Goal: Contribute content: Contribute content

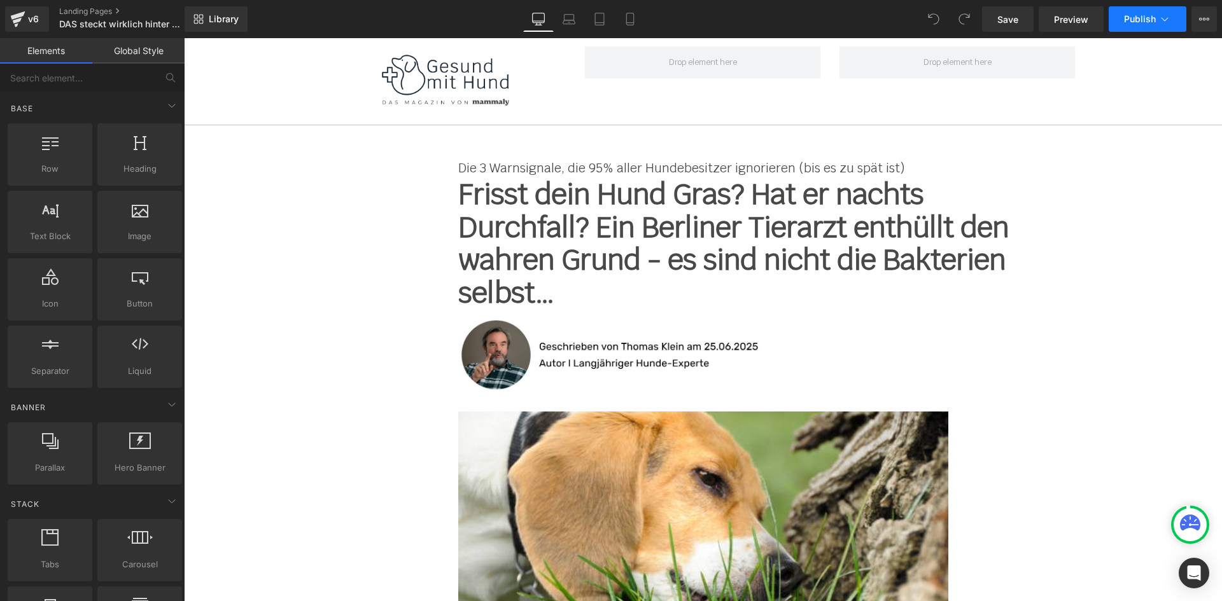
click at [1153, 21] on span "Publish" at bounding box center [1140, 19] width 32 height 10
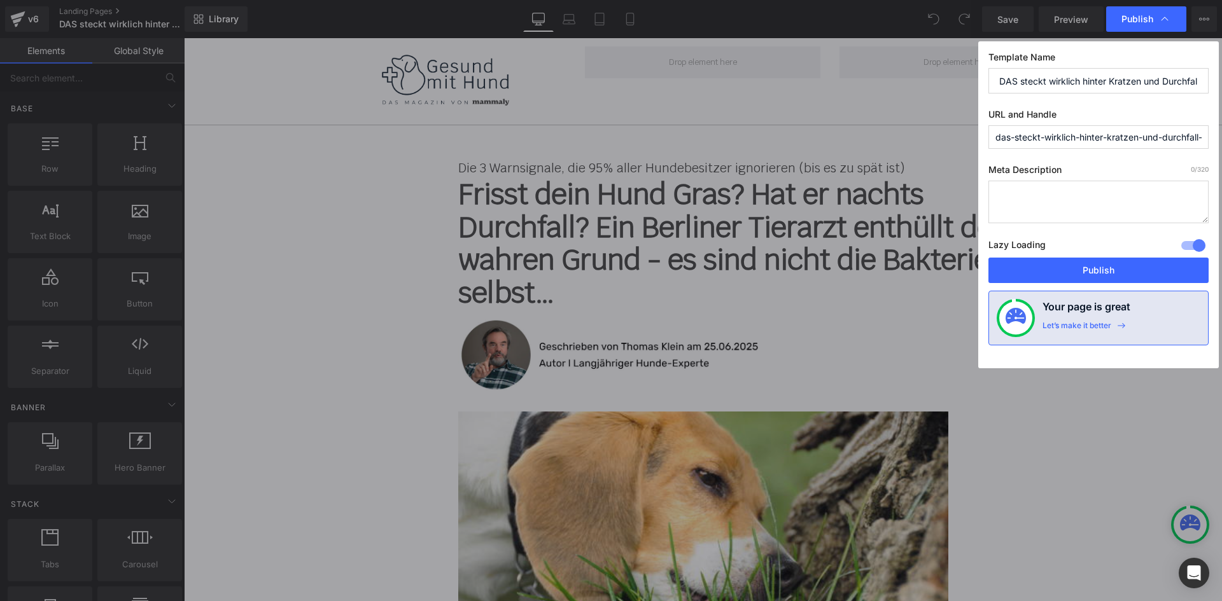
paste input "hund-kratzen-durchfall"
type input "hund-kratzen-durchfall-warnsignale"
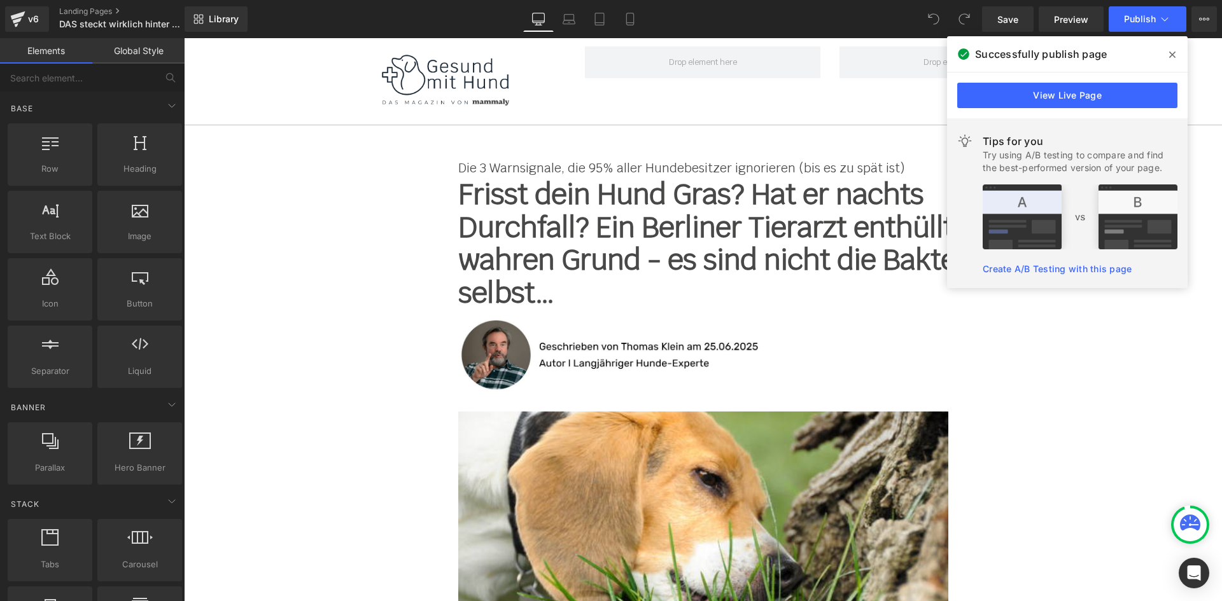
click at [690, 158] on div "Die 3 Warnsignale, die 95% aller Hundebesitzer ignorieren (bis es zu spät ist) …" at bounding box center [703, 168] width 744 height 20
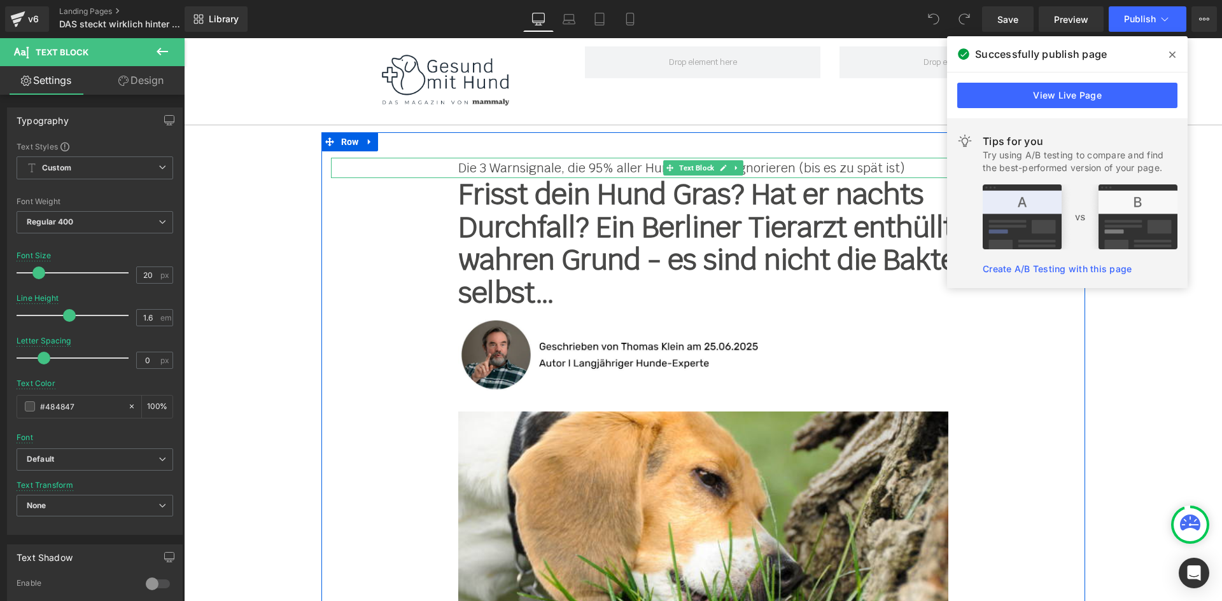
click at [491, 169] on p "Die 3 Warnsignale, die 95% aller Hundebesitzer ignorieren (bis es zu spät ist)" at bounding box center [703, 168] width 490 height 20
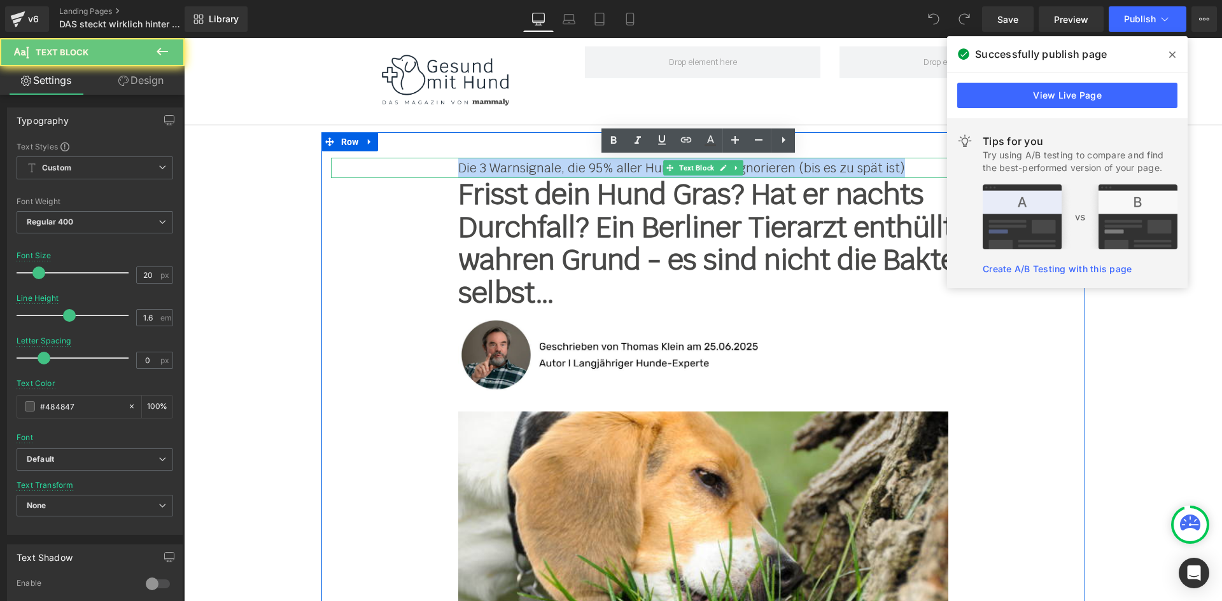
click at [491, 169] on p "Die 3 Warnsignale, die 95% aller Hundebesitzer ignorieren (bis es zu spät ist)" at bounding box center [703, 168] width 490 height 20
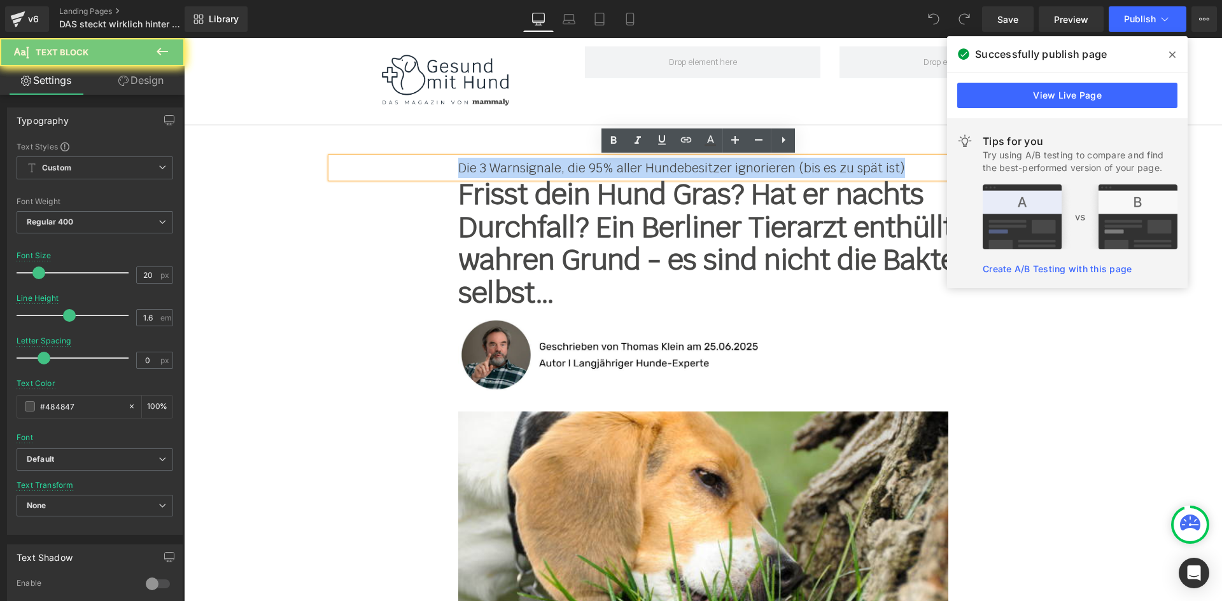
paste div
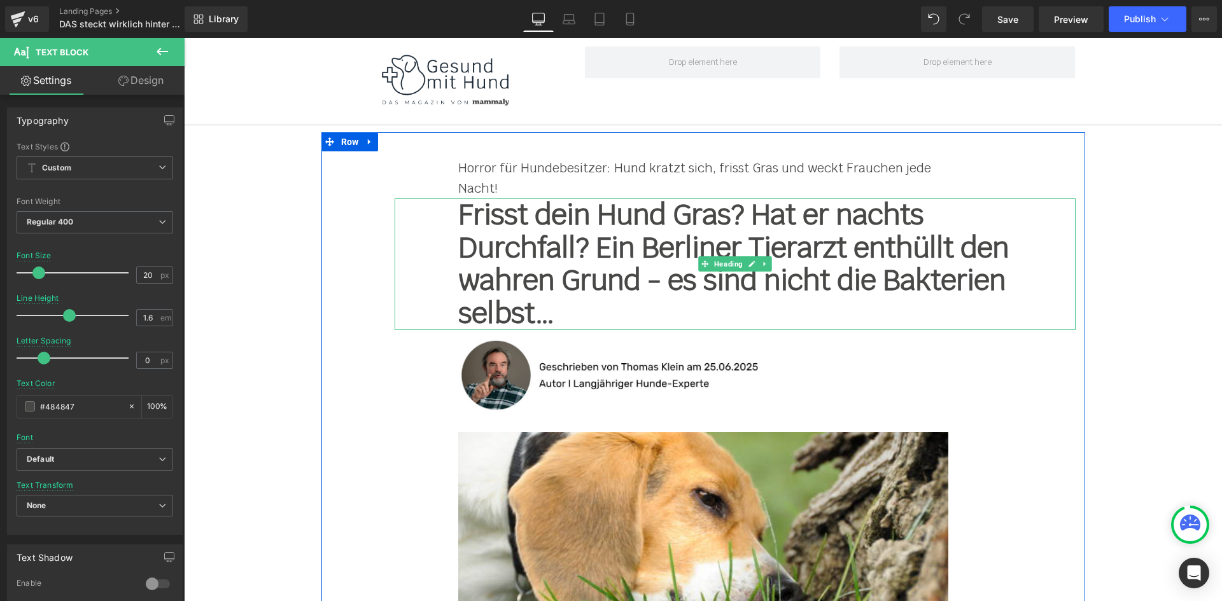
click at [546, 242] on h1 "Frisst dein Hund Gras? Hat er nachts Durchfall? Ein Berliner Tierarzt enthüllt …" at bounding box center [734, 264] width 553 height 132
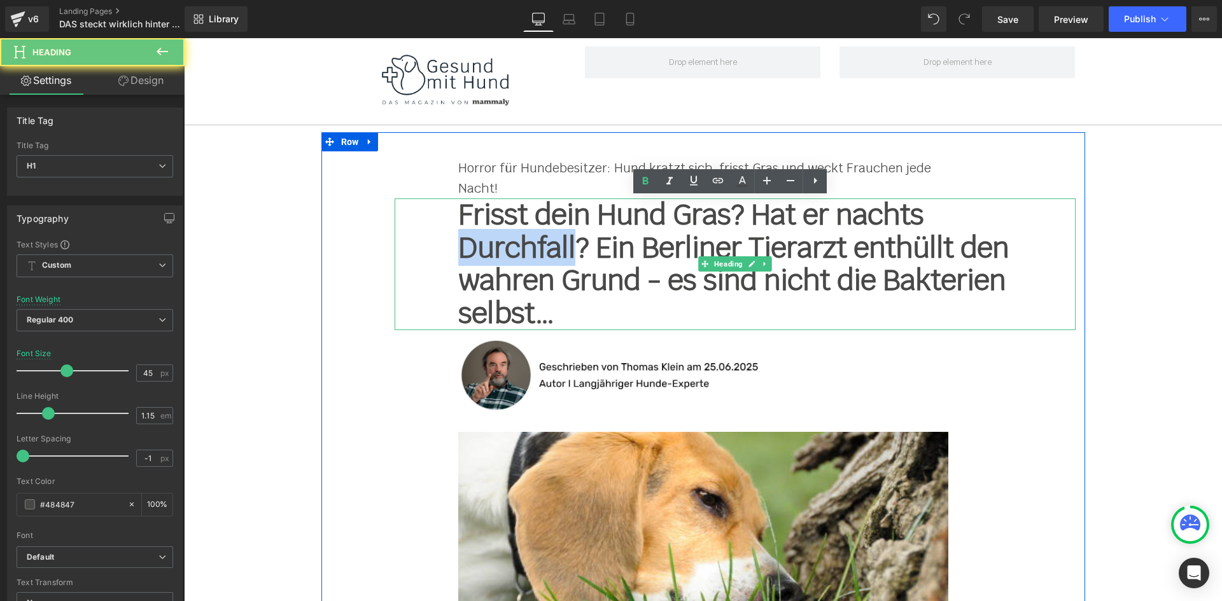
click at [546, 242] on h1 "Frisst dein Hund Gras? Hat er nachts Durchfall? Ein Berliner Tierarzt enthüllt …" at bounding box center [734, 264] width 553 height 132
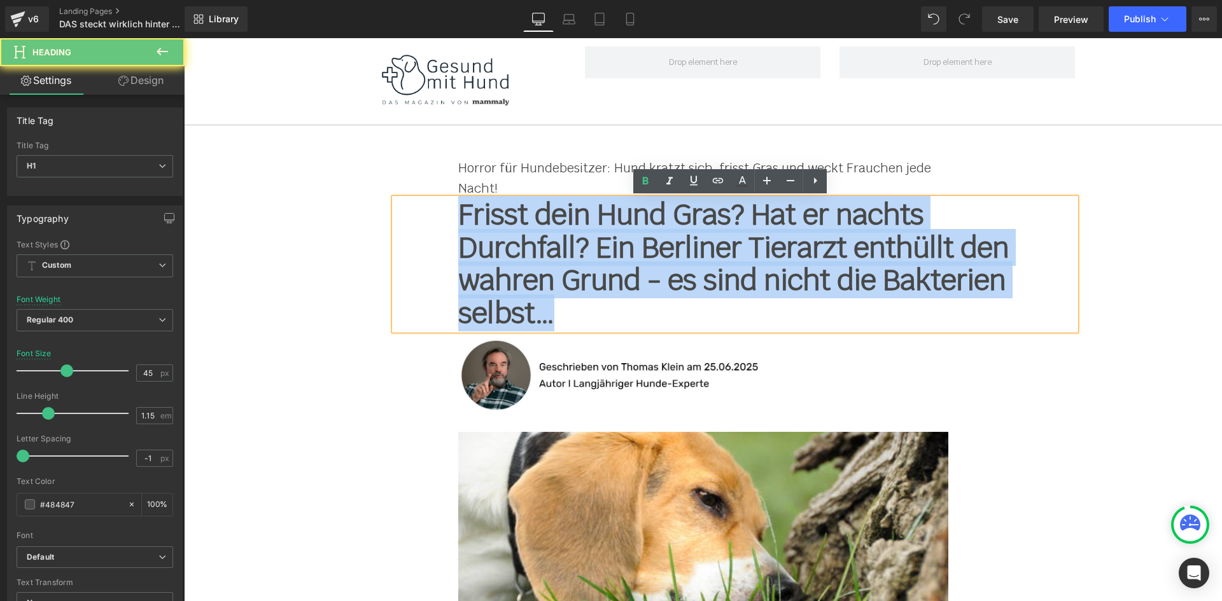
click at [546, 242] on h1 "Frisst dein Hund Gras? Hat er nachts Durchfall? Ein Berliner Tierarzt enthüllt …" at bounding box center [734, 264] width 553 height 132
paste div
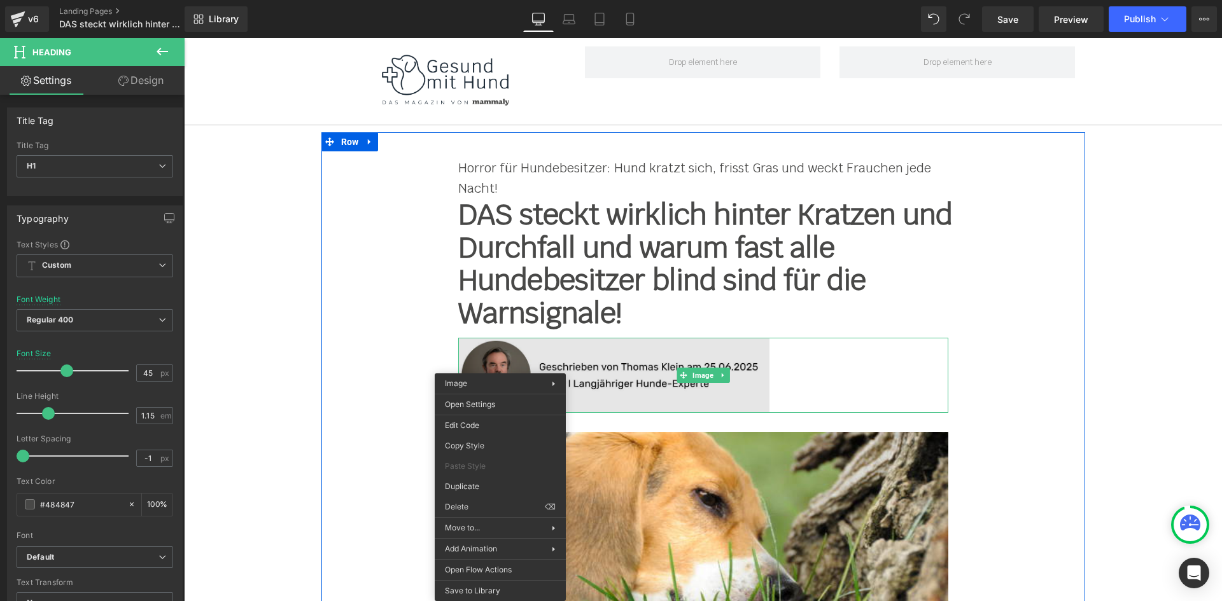
click at [553, 363] on img at bounding box center [703, 375] width 490 height 75
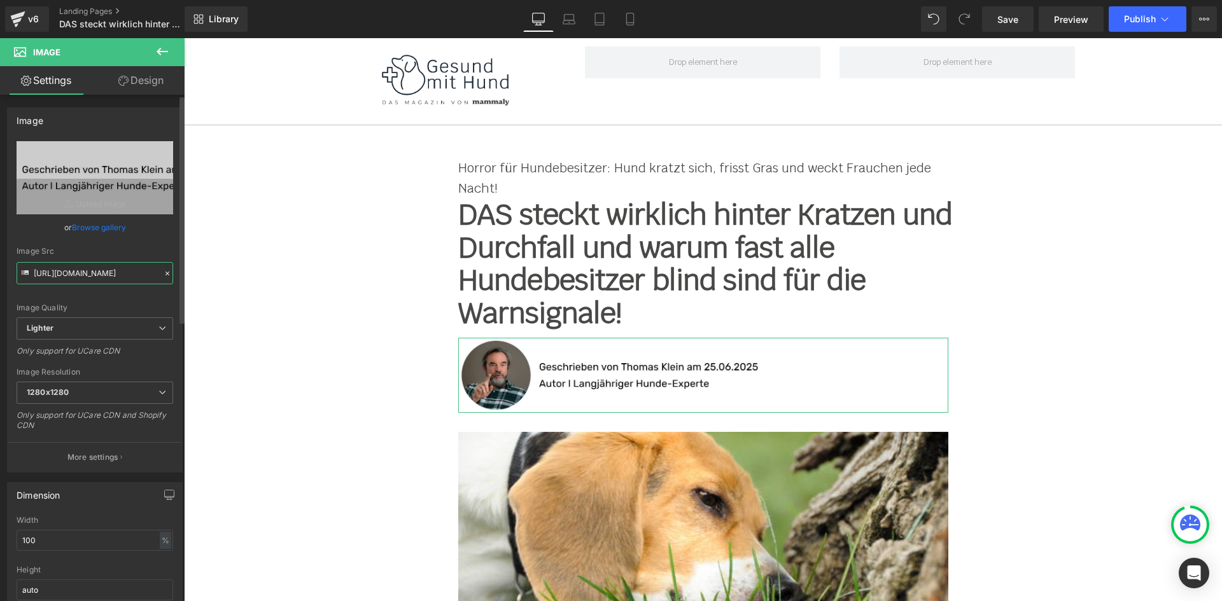
click at [96, 272] on input "[URL][DOMAIN_NAME]" at bounding box center [95, 273] width 157 height 22
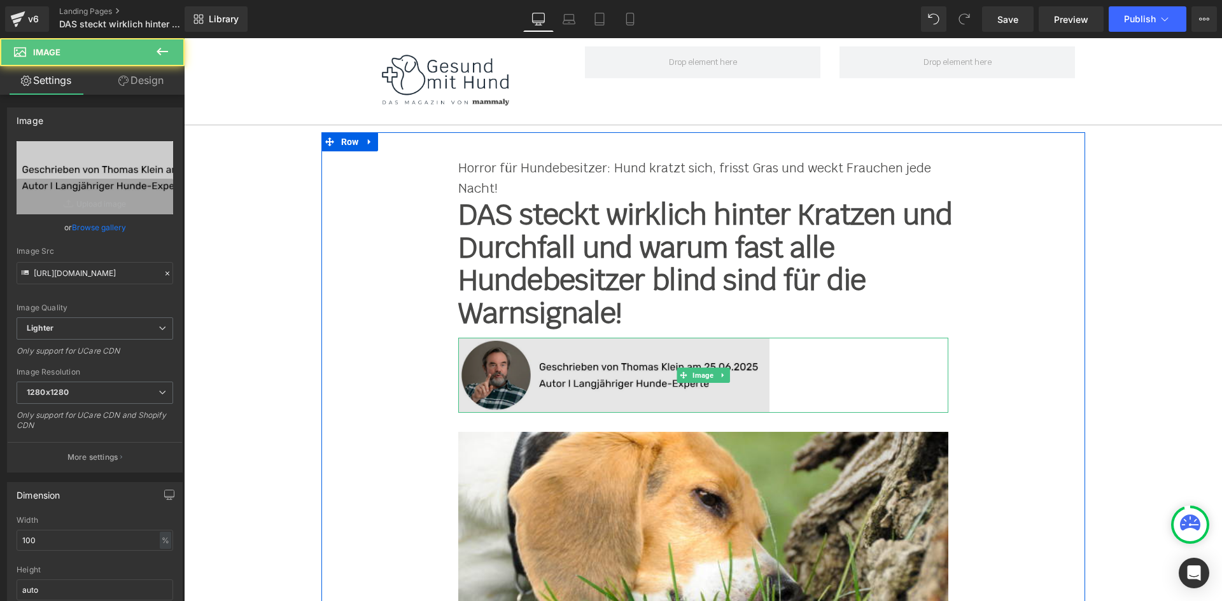
click at [531, 382] on img at bounding box center [703, 375] width 490 height 75
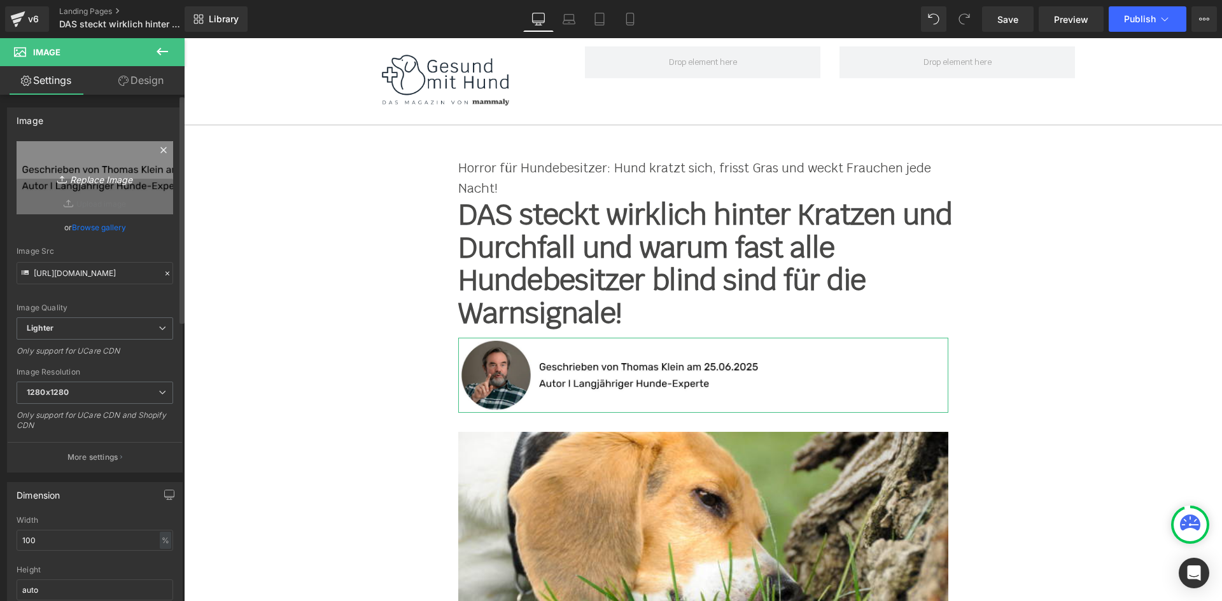
click at [87, 172] on icon "Replace Image" at bounding box center [95, 178] width 102 height 16
type input "C:\fakepath\Geschrieben von [PERSON_NAME].jpg"
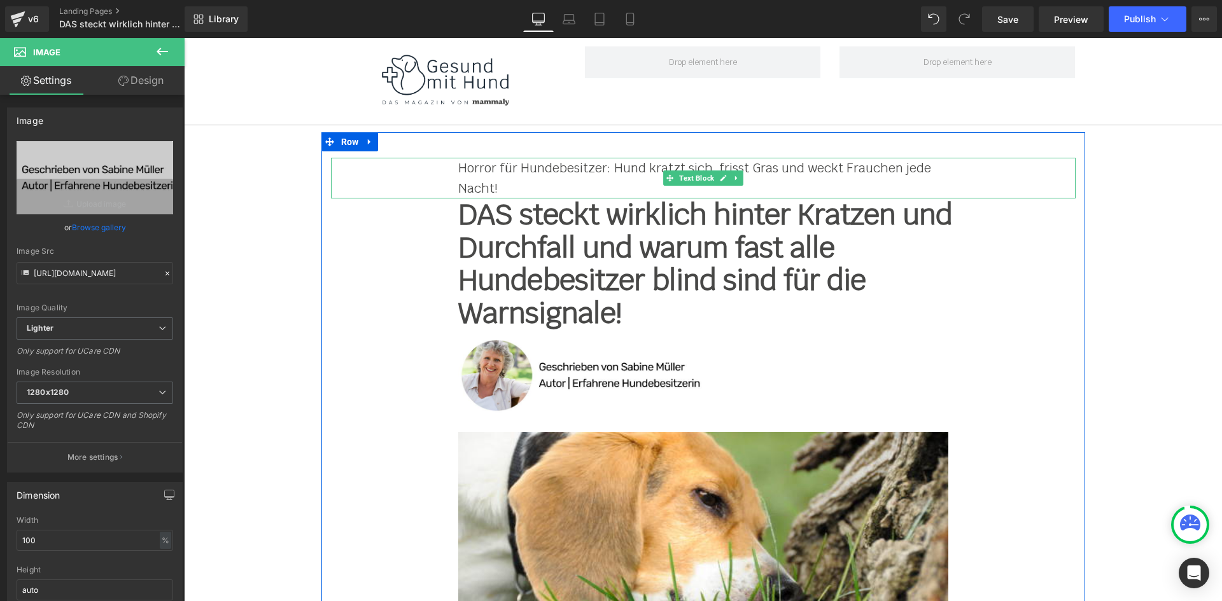
type input "[URL][DOMAIN_NAME]"
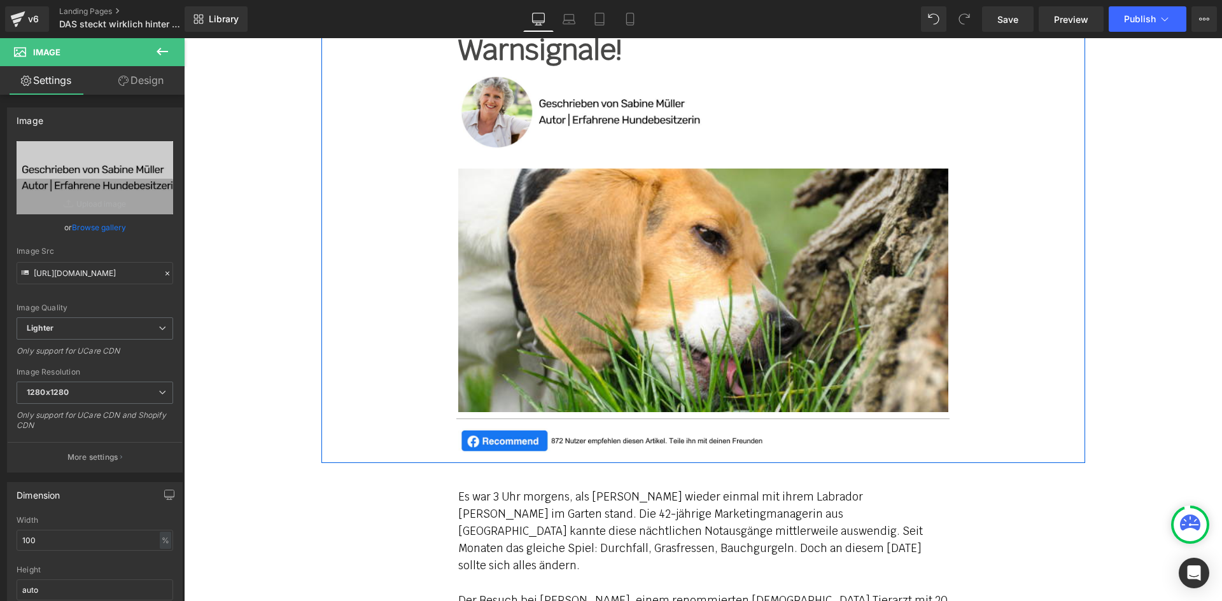
scroll to position [318, 0]
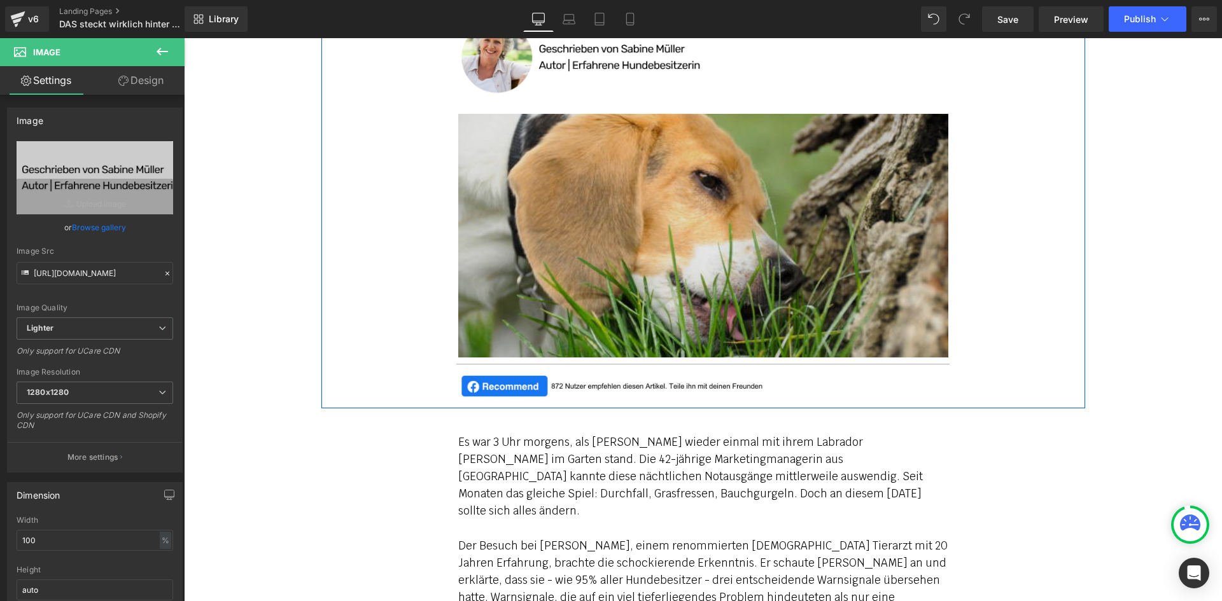
click at [536, 219] on img at bounding box center [703, 236] width 490 height 244
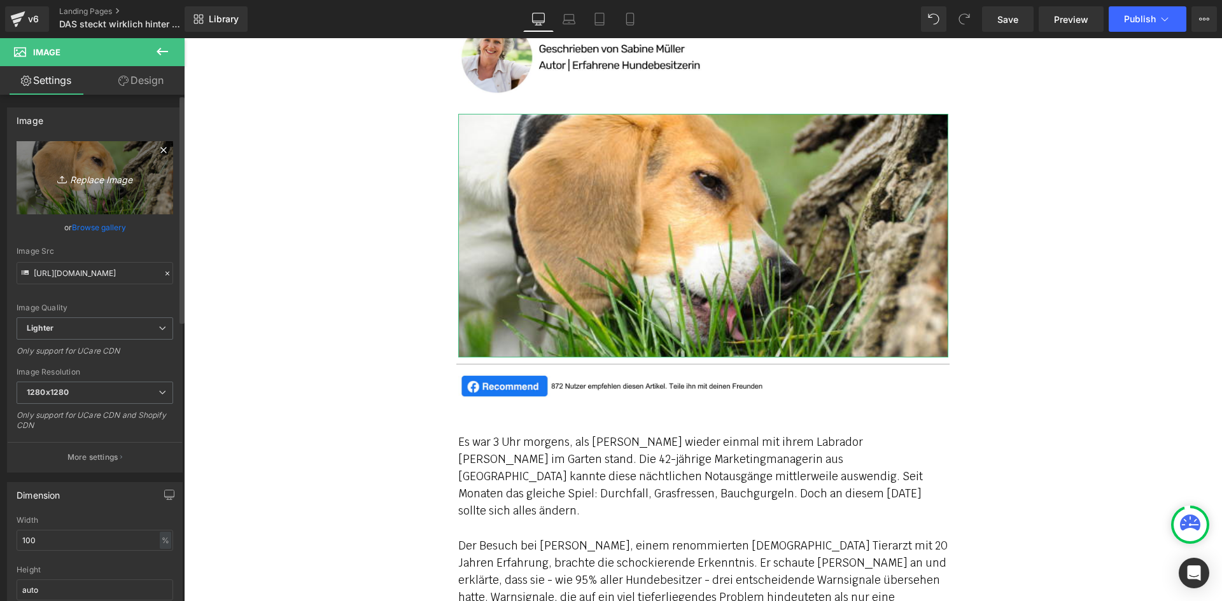
click at [110, 165] on link "Replace Image" at bounding box center [95, 177] width 157 height 73
type input "C:\fakepath\gesund-mit-hund-grass-1.jpg"
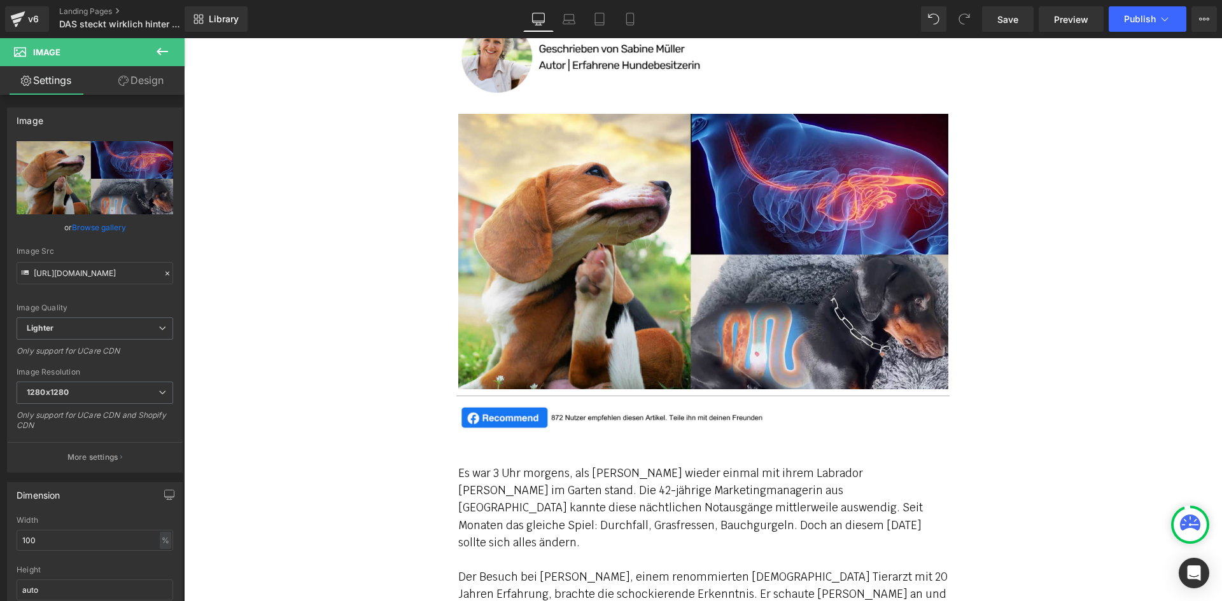
type input "[URL][DOMAIN_NAME]"
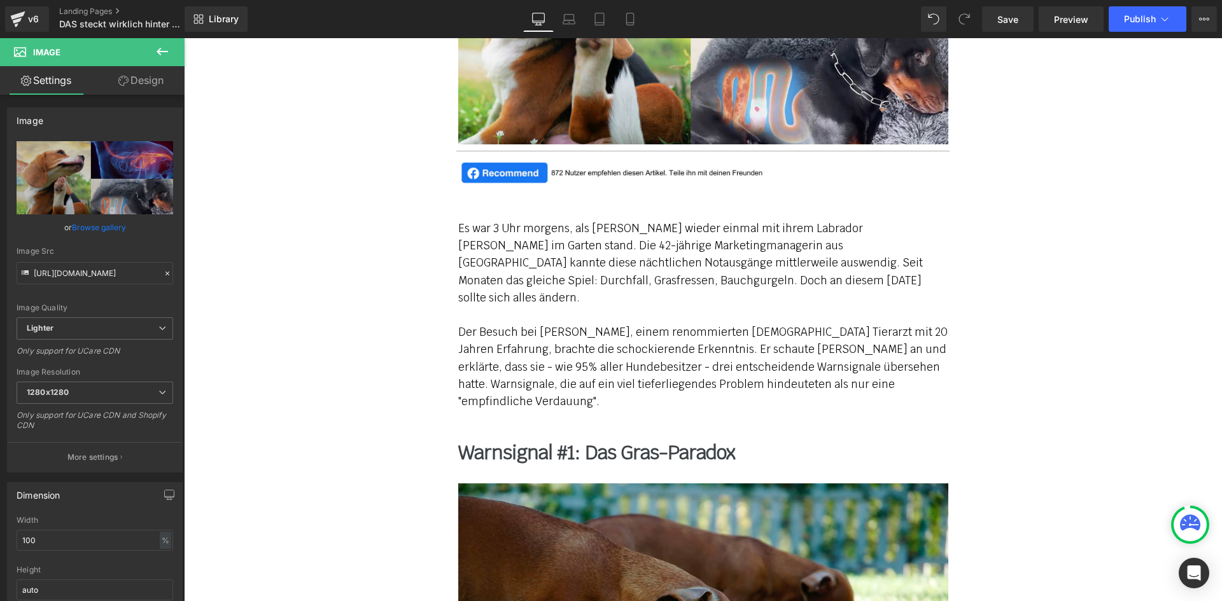
scroll to position [573, 0]
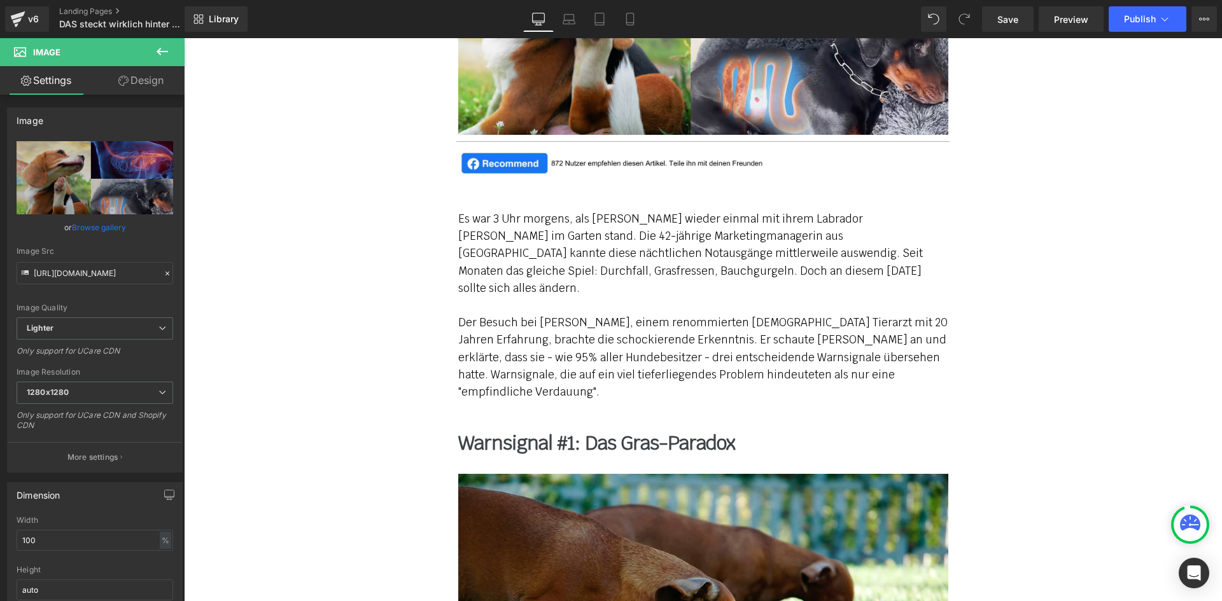
click at [510, 250] on p "Es war 3 Uhr morgens, als [PERSON_NAME] wieder einmal mit ihrem Labrador [PERSO…" at bounding box center [703, 254] width 490 height 87
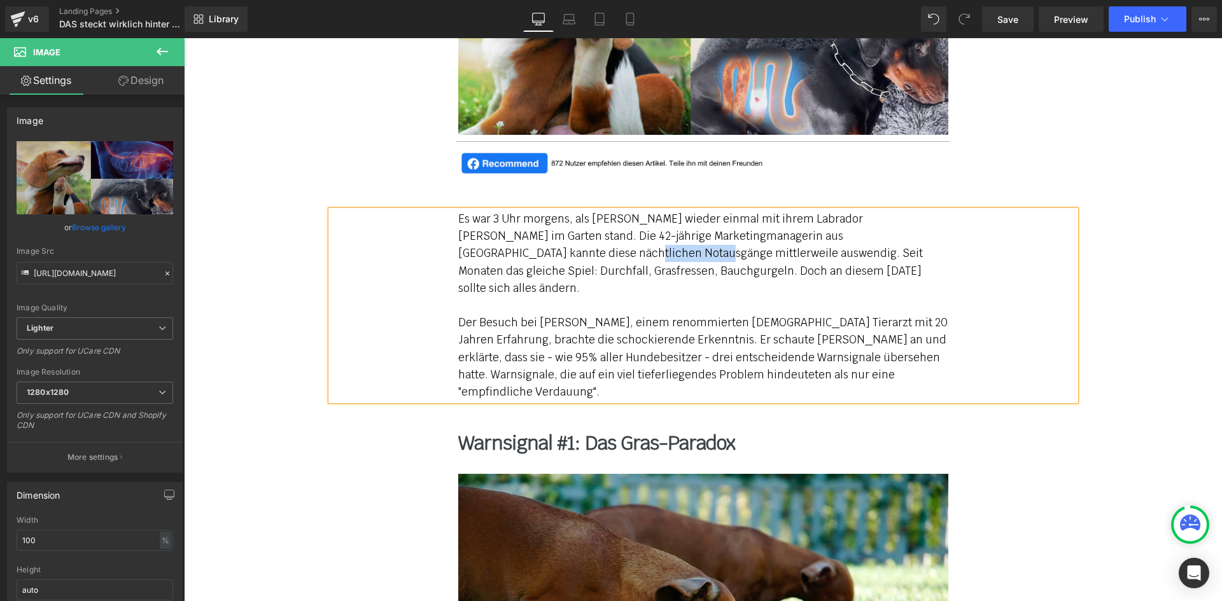
click at [510, 250] on p "Es war 3 Uhr morgens, als [PERSON_NAME] wieder einmal mit ihrem Labrador [PERSO…" at bounding box center [703, 254] width 490 height 87
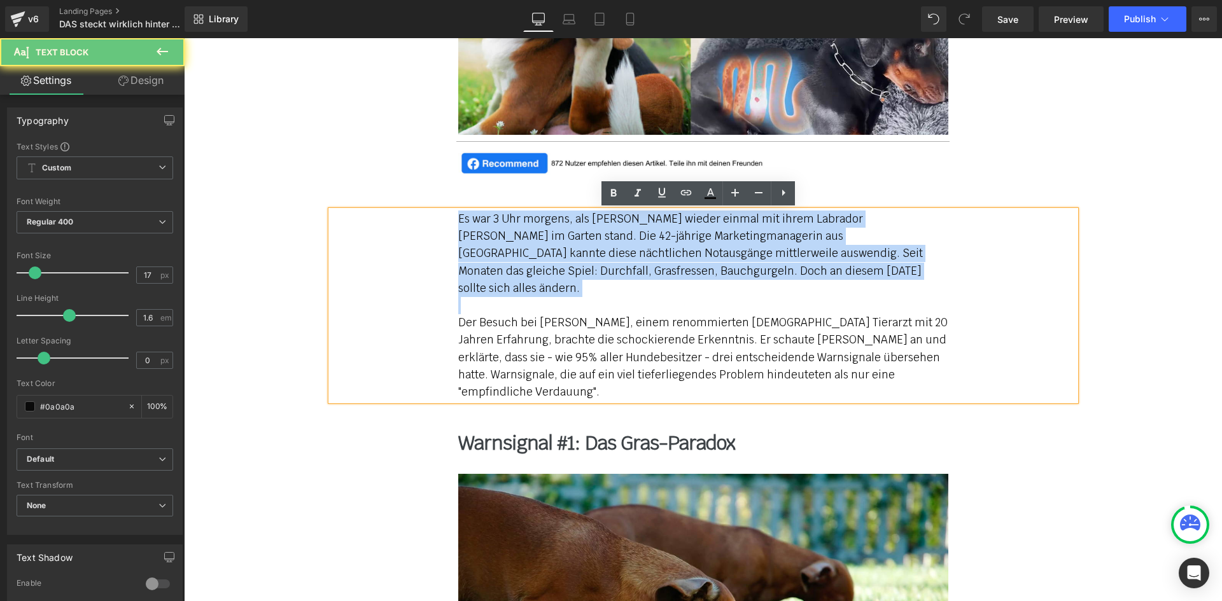
click at [510, 250] on p "Es war 3 Uhr morgens, als [PERSON_NAME] wieder einmal mit ihrem Labrador [PERSO…" at bounding box center [703, 254] width 490 height 87
paste div
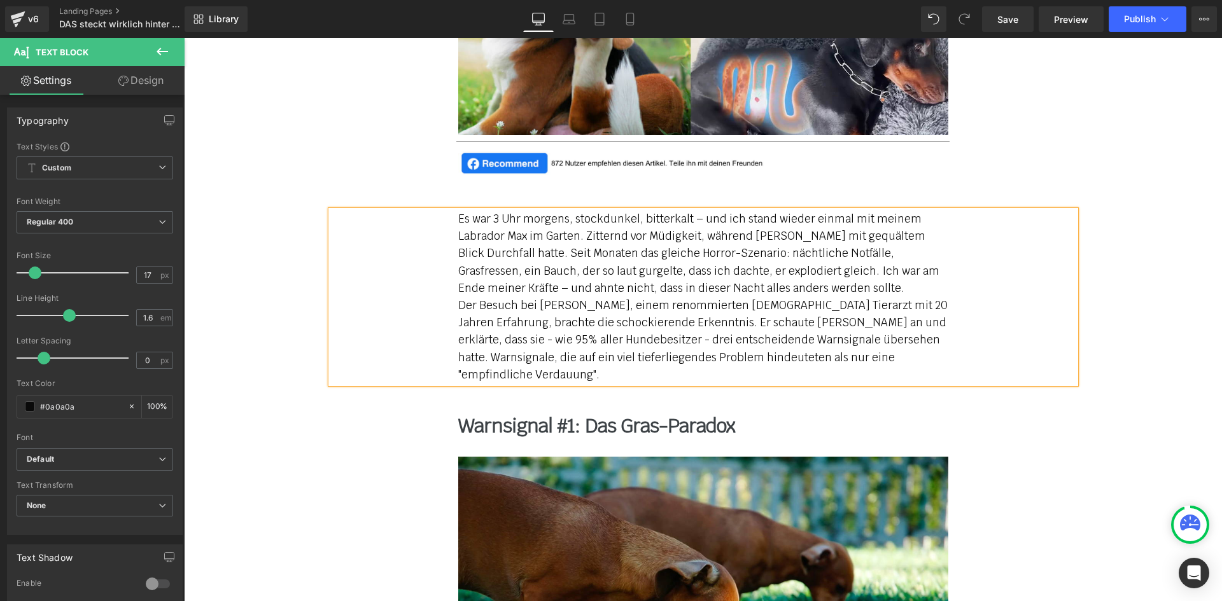
click at [458, 297] on p "Der Besuch bei [PERSON_NAME], einem renommierten [DEMOGRAPHIC_DATA] Tierarzt mi…" at bounding box center [703, 340] width 490 height 87
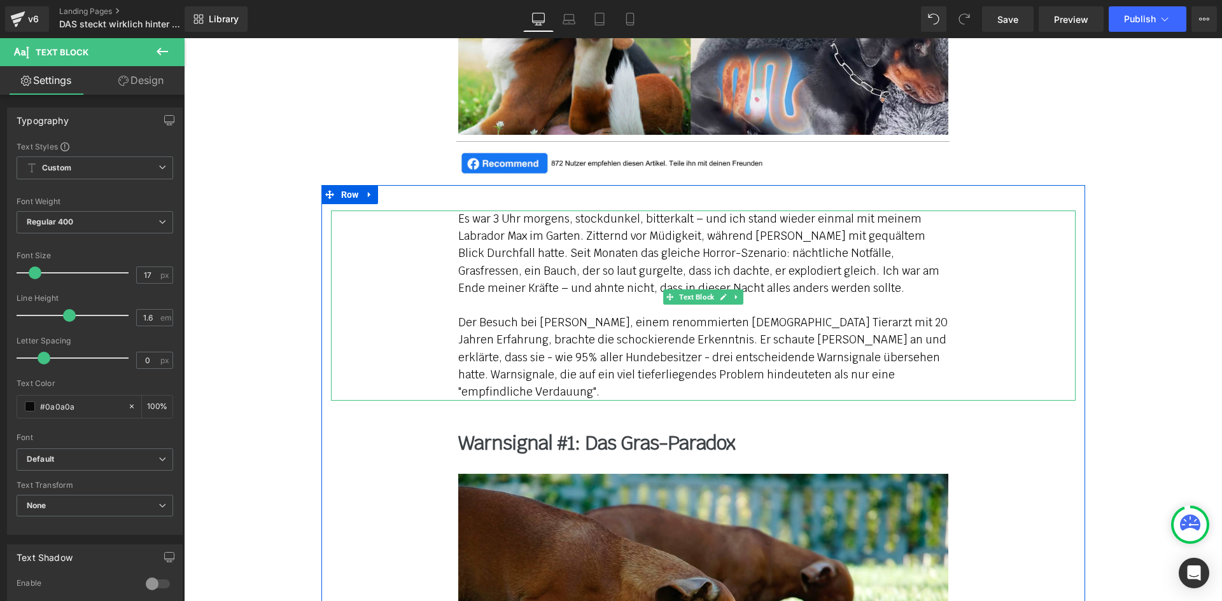
click at [492, 335] on p "Der Besuch bei [PERSON_NAME], einem renommierten [DEMOGRAPHIC_DATA] Tierarzt mi…" at bounding box center [703, 349] width 490 height 104
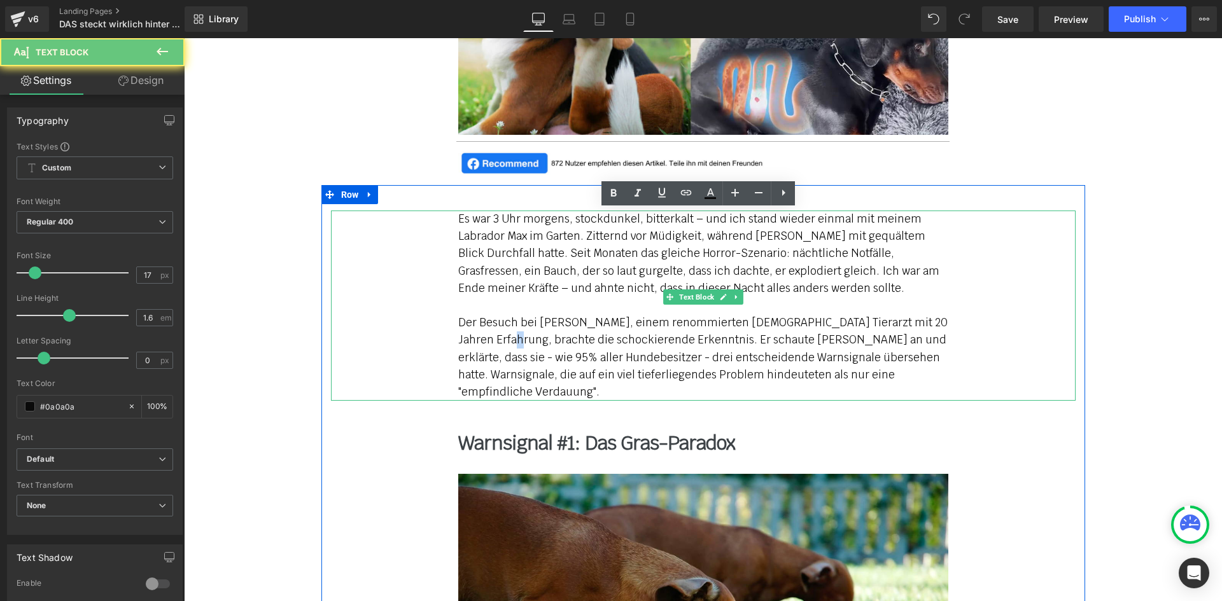
click at [492, 334] on p "Der Besuch bei [PERSON_NAME], einem renommierten [DEMOGRAPHIC_DATA] Tierarzt mi…" at bounding box center [703, 349] width 490 height 104
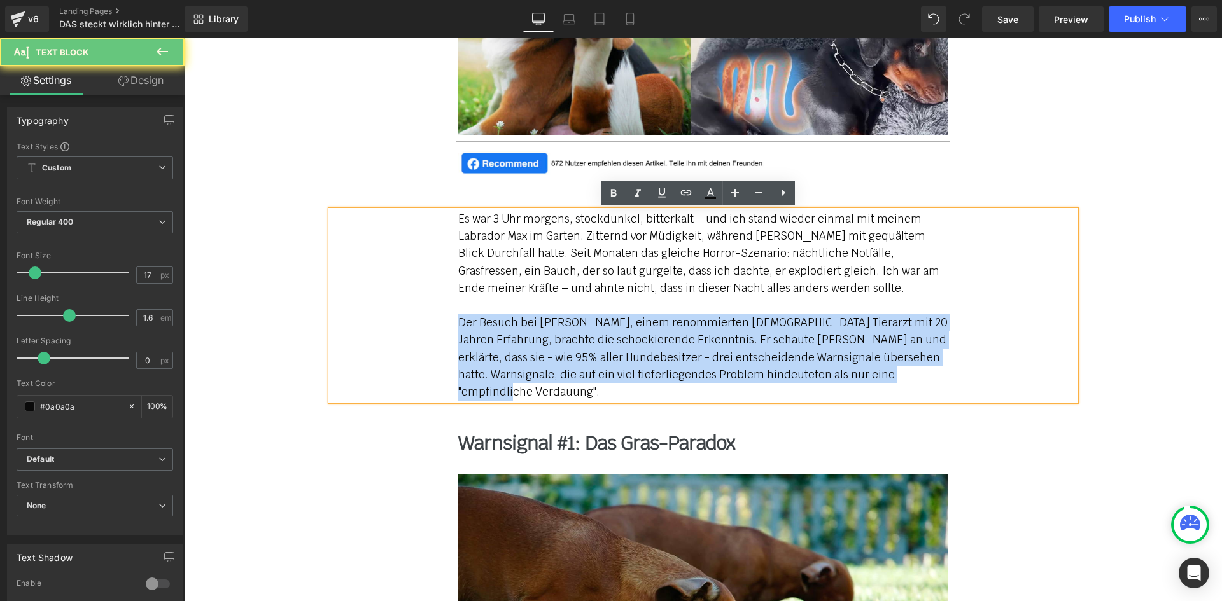
click at [492, 334] on p "Der Besuch bei [PERSON_NAME], einem renommierten [DEMOGRAPHIC_DATA] Tierarzt mi…" at bounding box center [703, 349] width 490 height 104
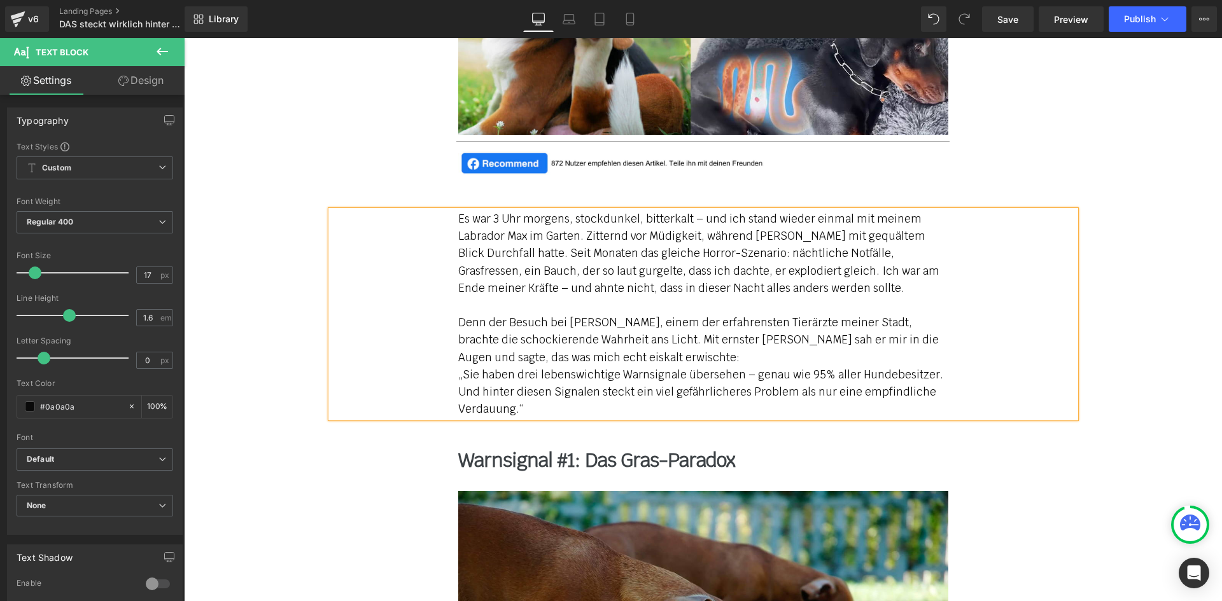
click at [458, 373] on p "„Sie haben drei lebenswichtige Warnsignale übersehen – genau wie 95% aller Hund…" at bounding box center [703, 392] width 490 height 52
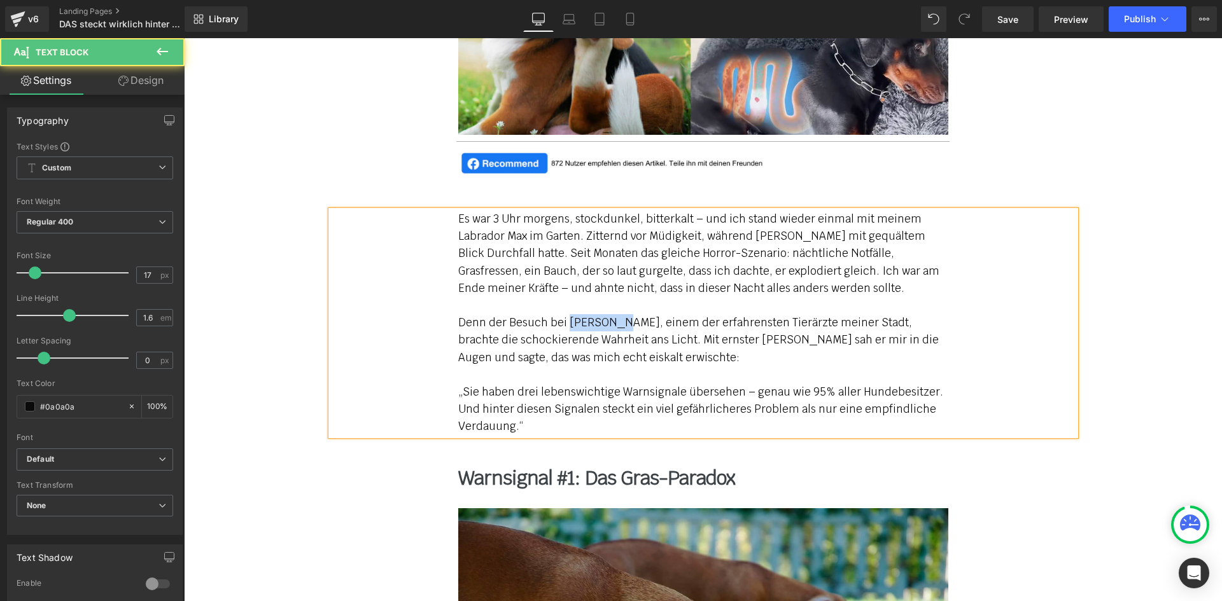
drag, startPoint x: 563, startPoint y: 323, endPoint x: 609, endPoint y: 318, distance: 46.7
click at [609, 318] on p "Denn der Besuch bei [PERSON_NAME], einem der erfahrensten Tierärzte meiner Stad…" at bounding box center [703, 331] width 490 height 69
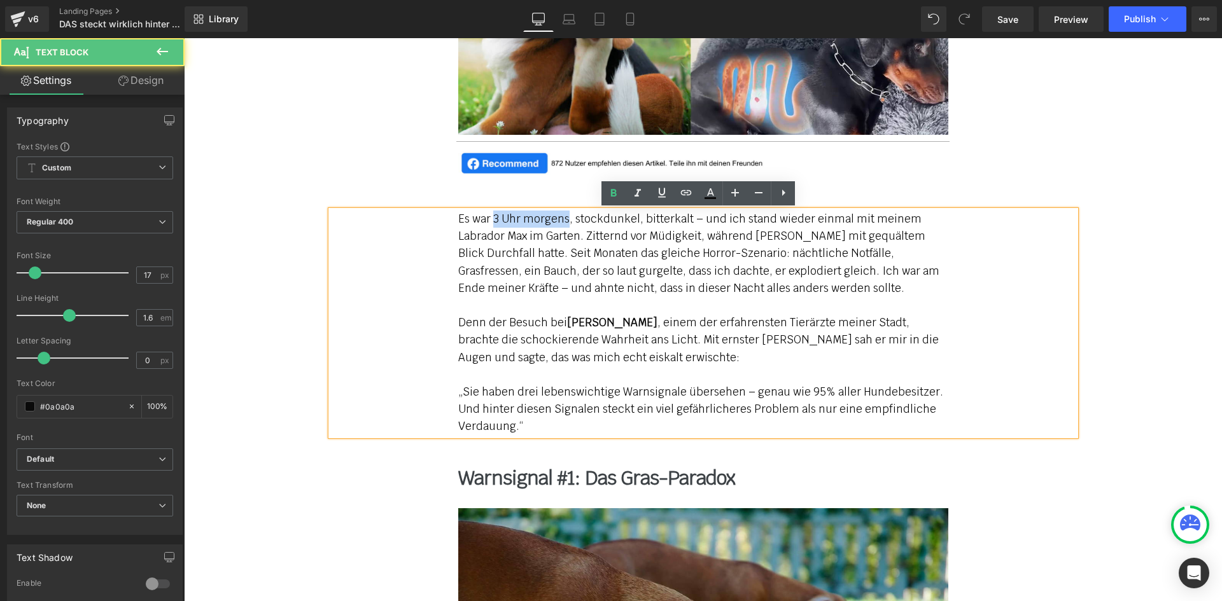
drag, startPoint x: 490, startPoint y: 214, endPoint x: 563, endPoint y: 219, distance: 73.3
click at [563, 219] on p "Es war 3 Uhr morgens, stockdunkel, bitterkalt – und ich stand wieder einmal mit…" at bounding box center [703, 254] width 490 height 87
click at [593, 275] on p "Es war 3 Uhr morgens , stockdunkel, bitterkalt – und ich stand wieder einmal mi…" at bounding box center [703, 254] width 490 height 87
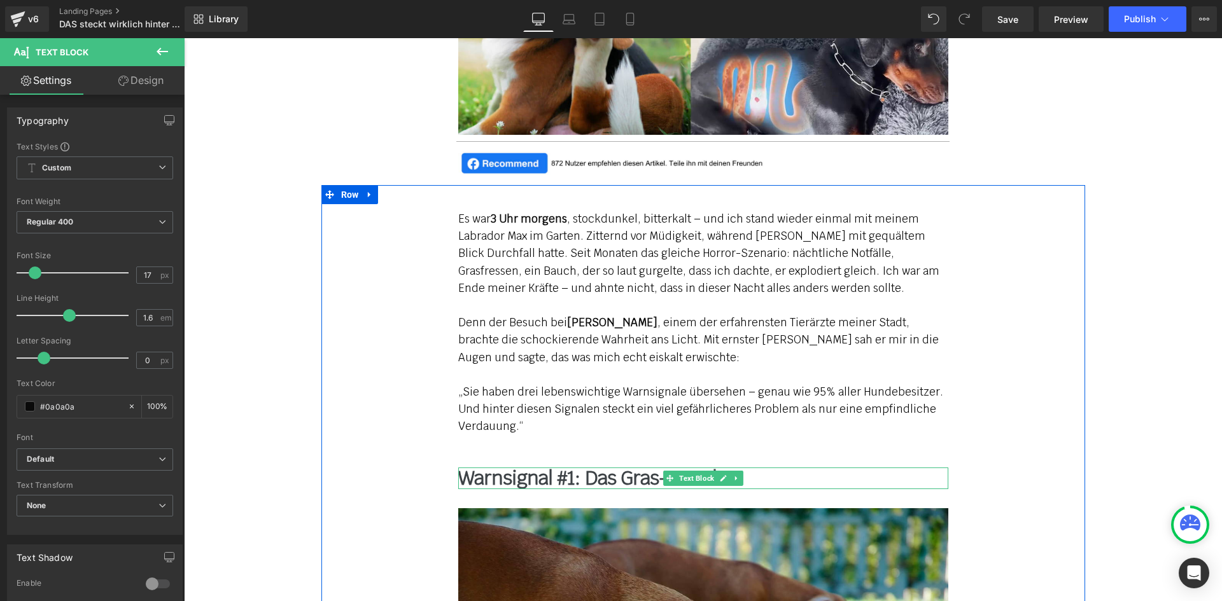
click at [532, 475] on b "Warnsignal #1: Das Gras-Paradox" at bounding box center [596, 478] width 277 height 25
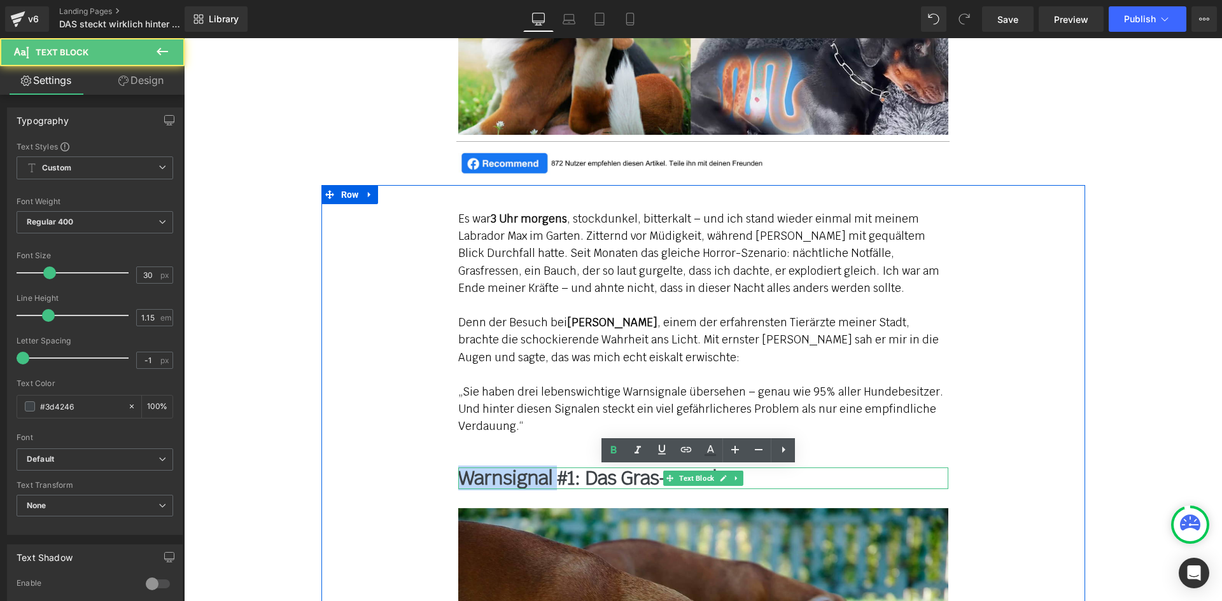
click at [532, 475] on b "Warnsignal #1: Das Gras-Paradox" at bounding box center [596, 478] width 277 height 25
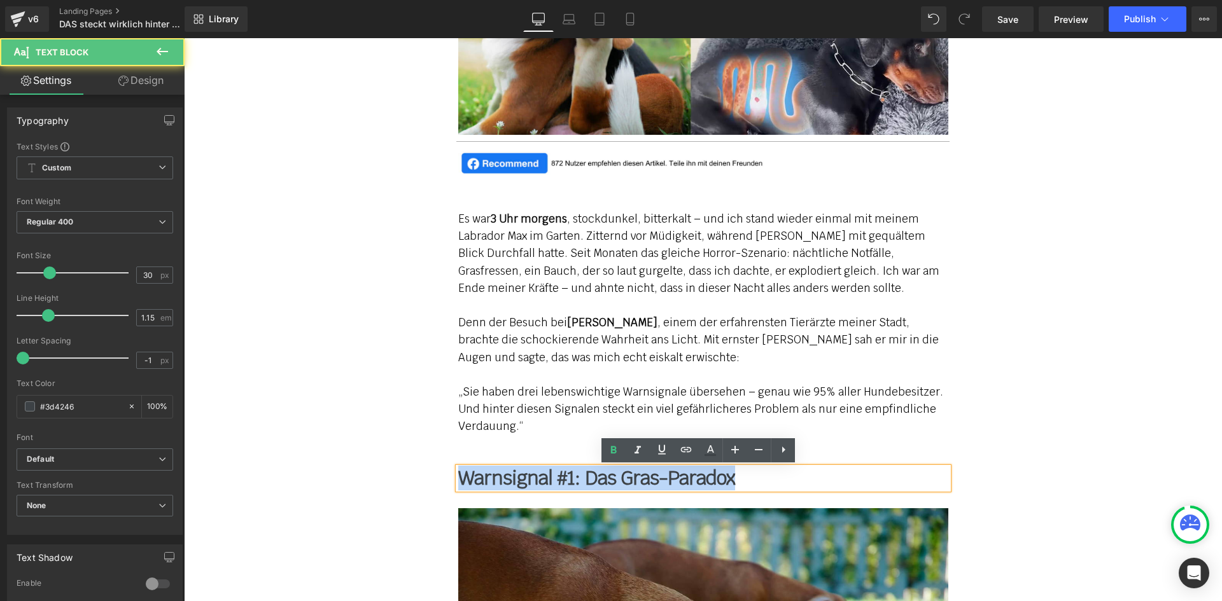
click at [532, 475] on b "Warnsignal #1: Das Gras-Paradox" at bounding box center [596, 478] width 277 height 25
paste div
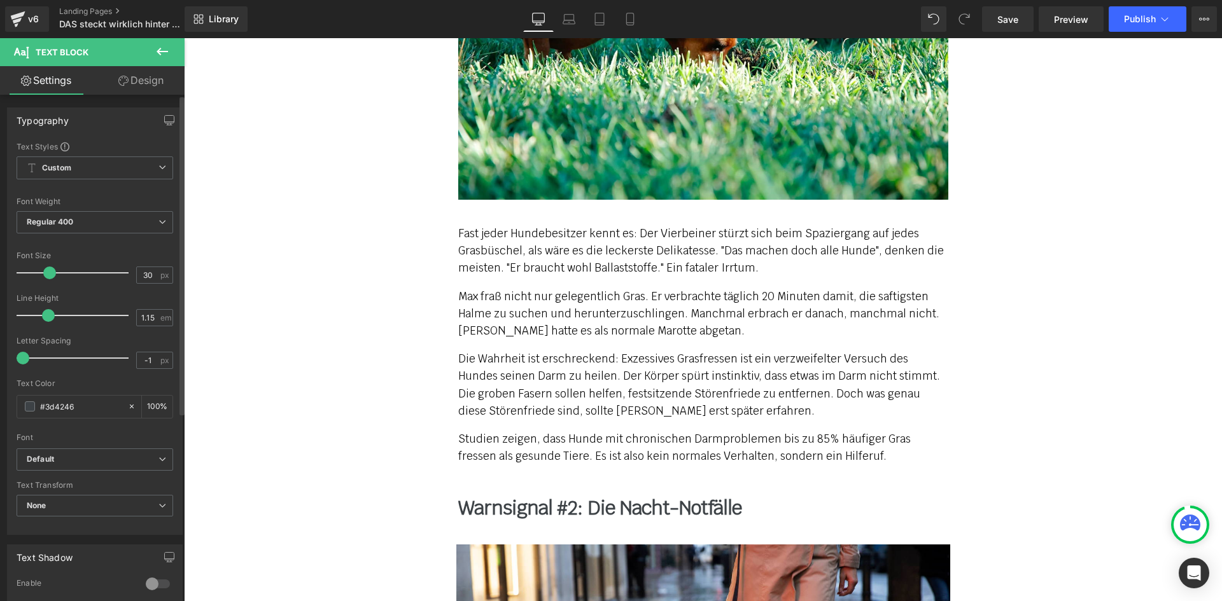
scroll to position [1209, 0]
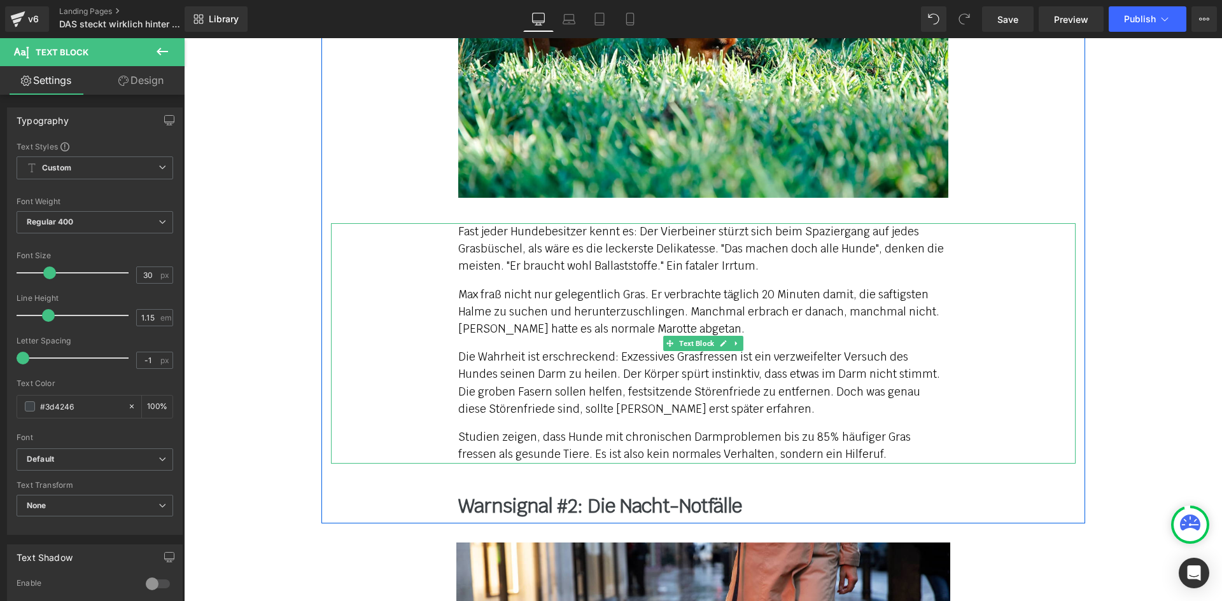
click at [480, 240] on p "Fast jeder Hundebesitzer kennt es: Der Vierbeiner stürzt sich beim Spaziergang …" at bounding box center [703, 249] width 490 height 52
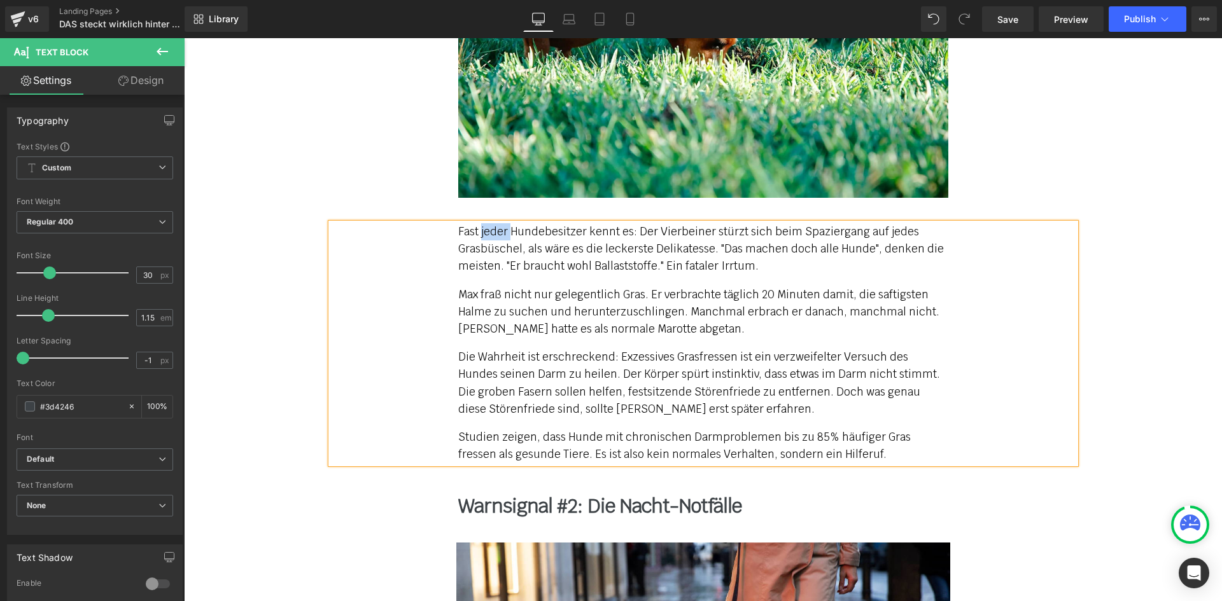
click at [480, 240] on p "Fast jeder Hundebesitzer kennt es: Der Vierbeiner stürzt sich beim Spaziergang …" at bounding box center [703, 249] width 490 height 52
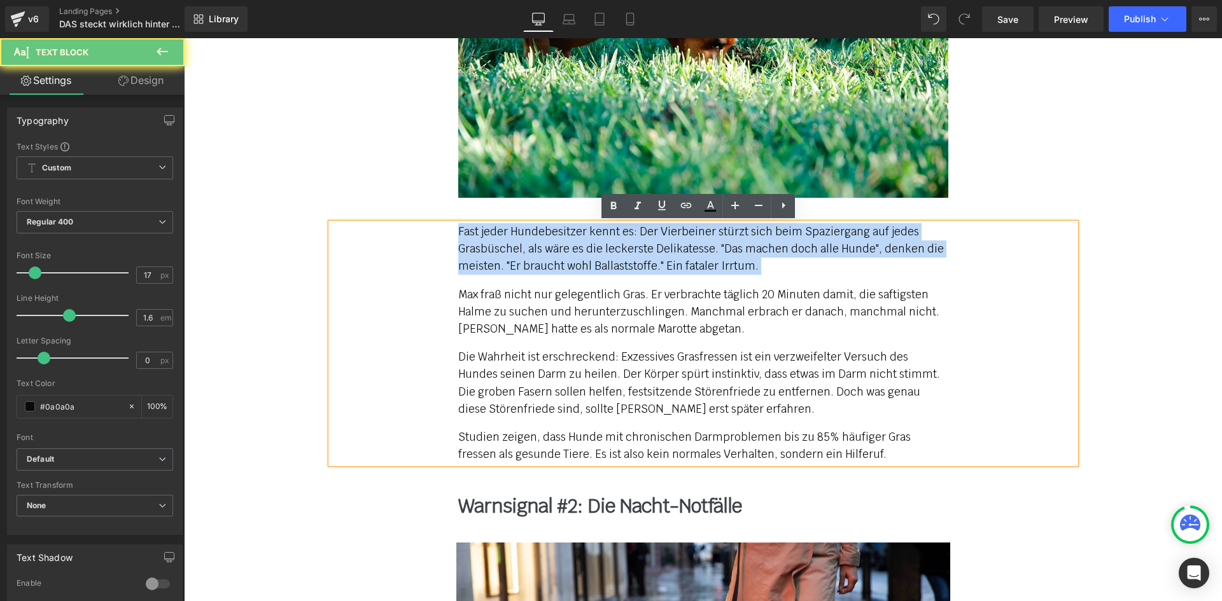
click at [480, 240] on p "Fast jeder Hundebesitzer kennt es: Der Vierbeiner stürzt sich beim Spaziergang …" at bounding box center [703, 249] width 490 height 52
paste div
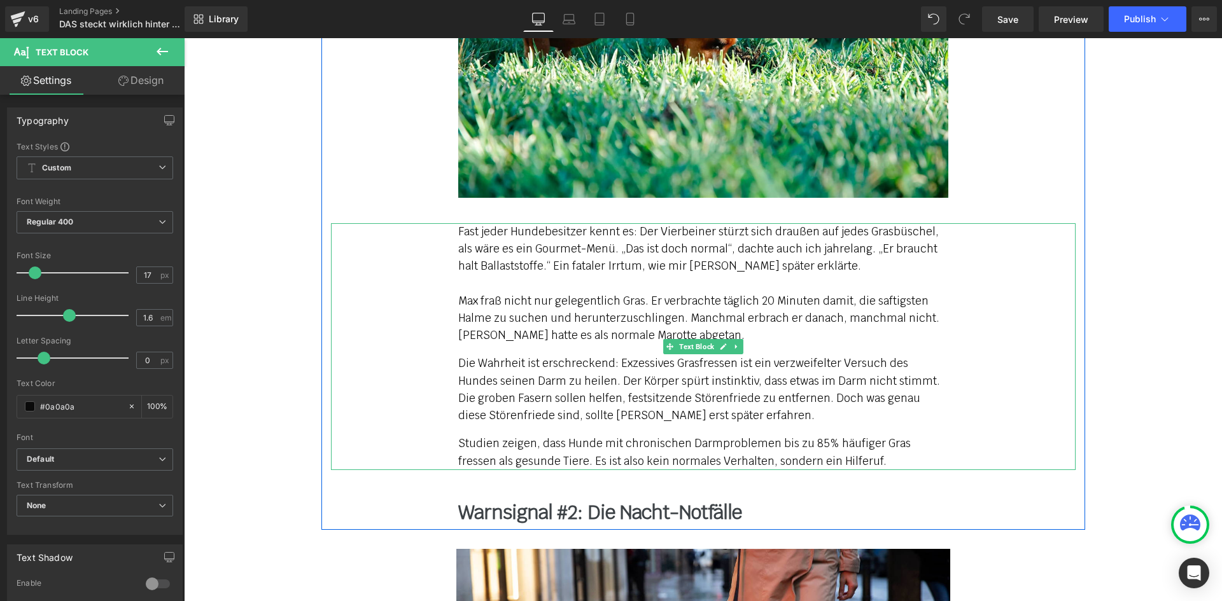
click at [485, 328] on p "Fast jeder Hundebesitzer kennt es: Der Vierbeiner stürzt sich draußen auf jedes…" at bounding box center [703, 283] width 490 height 121
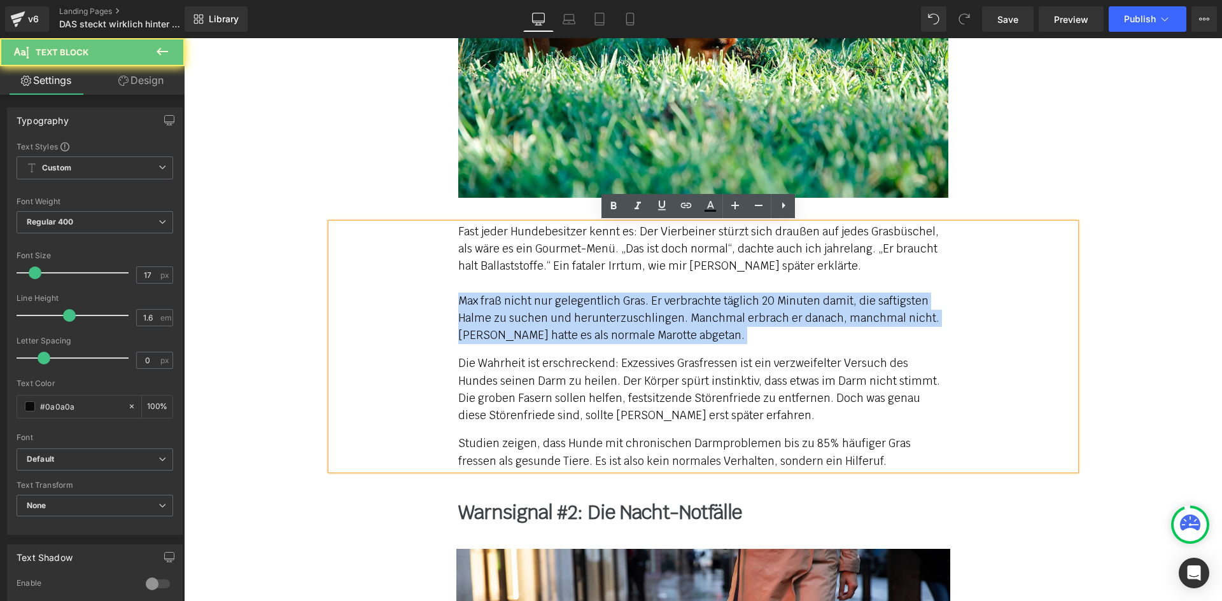
click at [485, 328] on p "Fast jeder Hundebesitzer kennt es: Der Vierbeiner stürzt sich draußen auf jedes…" at bounding box center [703, 283] width 490 height 121
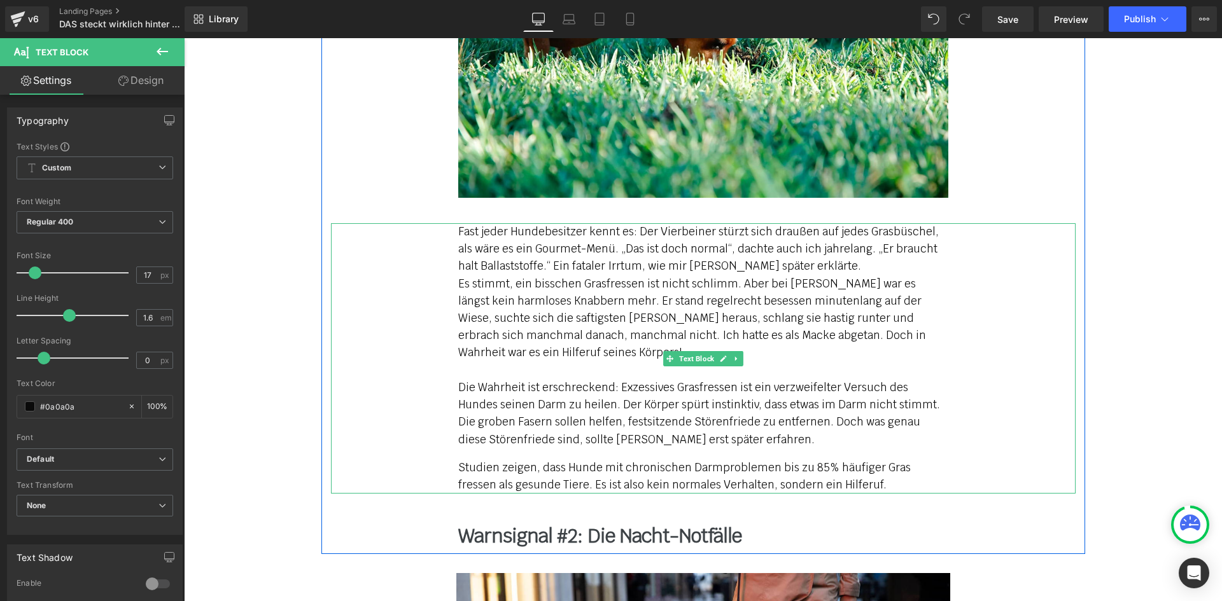
click at [521, 394] on span "Es stimmt, ein bisschen Grasfressen ist nicht schlimm. Aber bei [PERSON_NAME] w…" at bounding box center [699, 362] width 482 height 170
click at [490, 309] on p "Fast jeder Hundebesitzer kennt es: Der Vierbeiner stürzt sich draußen auf jedes…" at bounding box center [703, 335] width 490 height 225
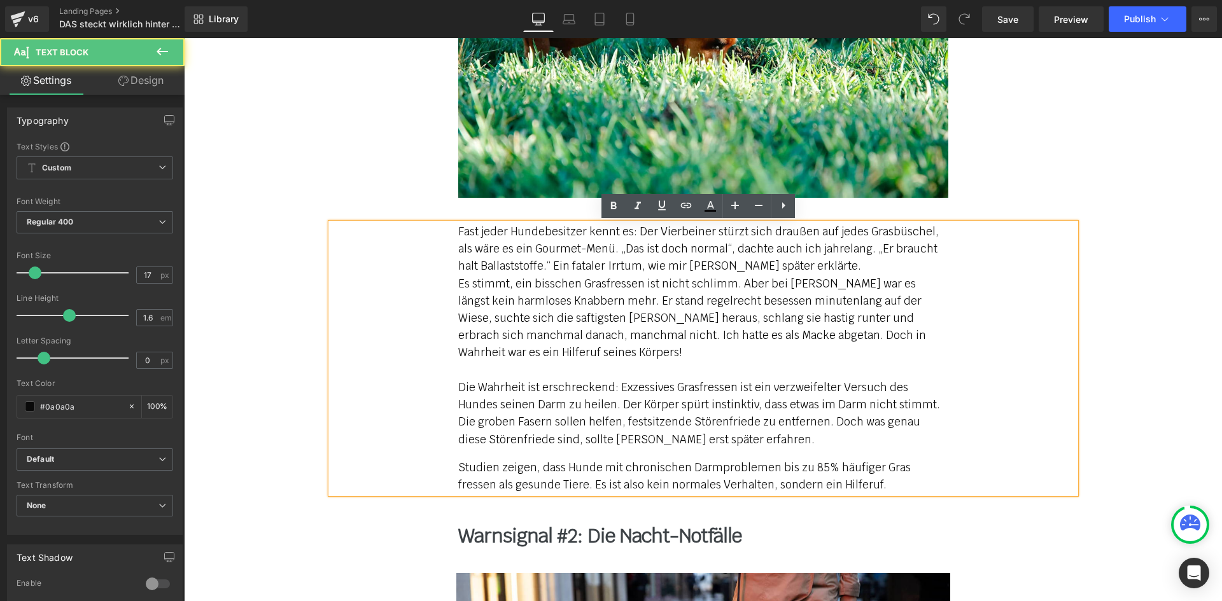
click at [458, 279] on span "Es stimmt, ein bisschen Grasfressen ist nicht schlimm. Aber bei [PERSON_NAME] w…" at bounding box center [699, 362] width 482 height 170
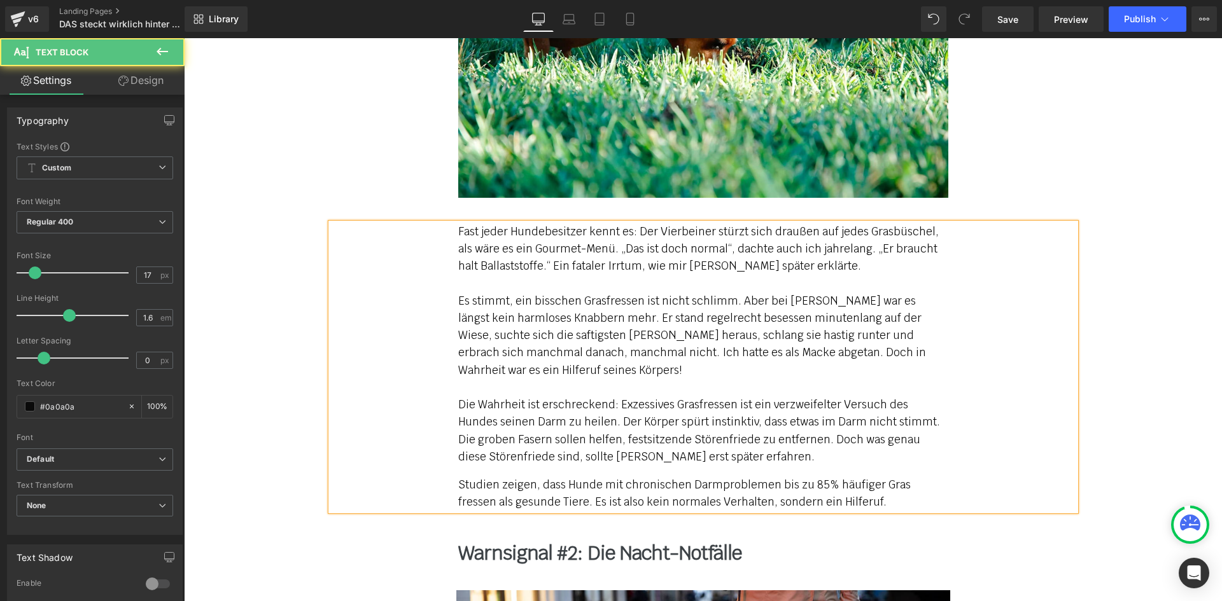
click at [503, 422] on span "Es stimmt, ein bisschen Grasfressen ist nicht schlimm. Aber bei [PERSON_NAME] w…" at bounding box center [699, 379] width 482 height 170
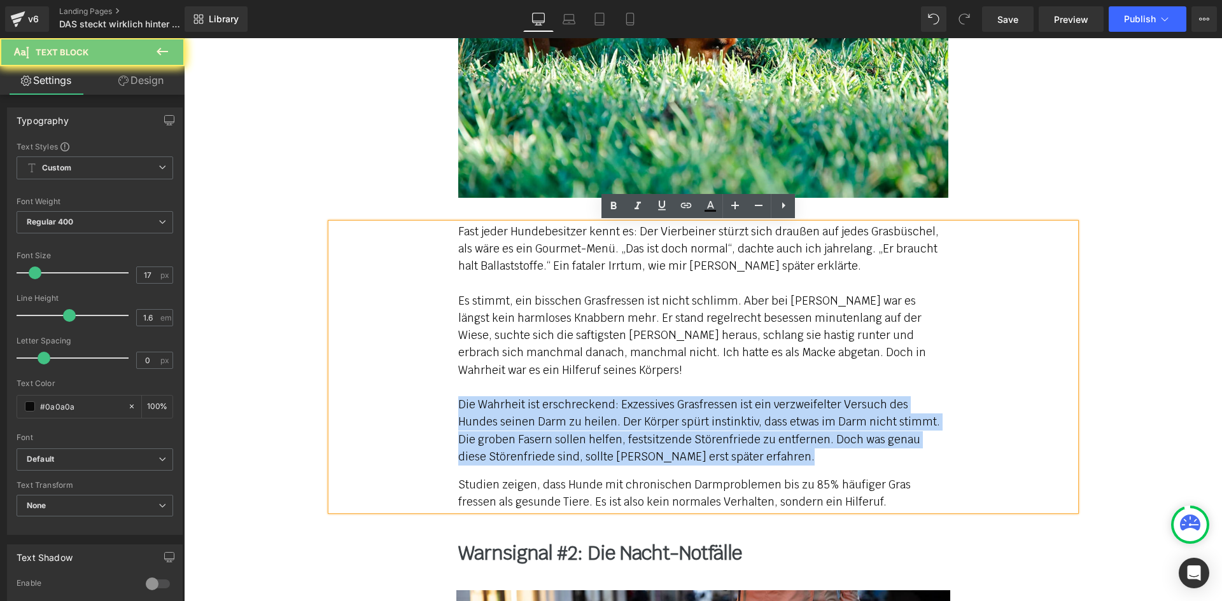
click at [503, 422] on span "Es stimmt, ein bisschen Grasfressen ist nicht schlimm. Aber bei [PERSON_NAME] w…" at bounding box center [699, 379] width 482 height 170
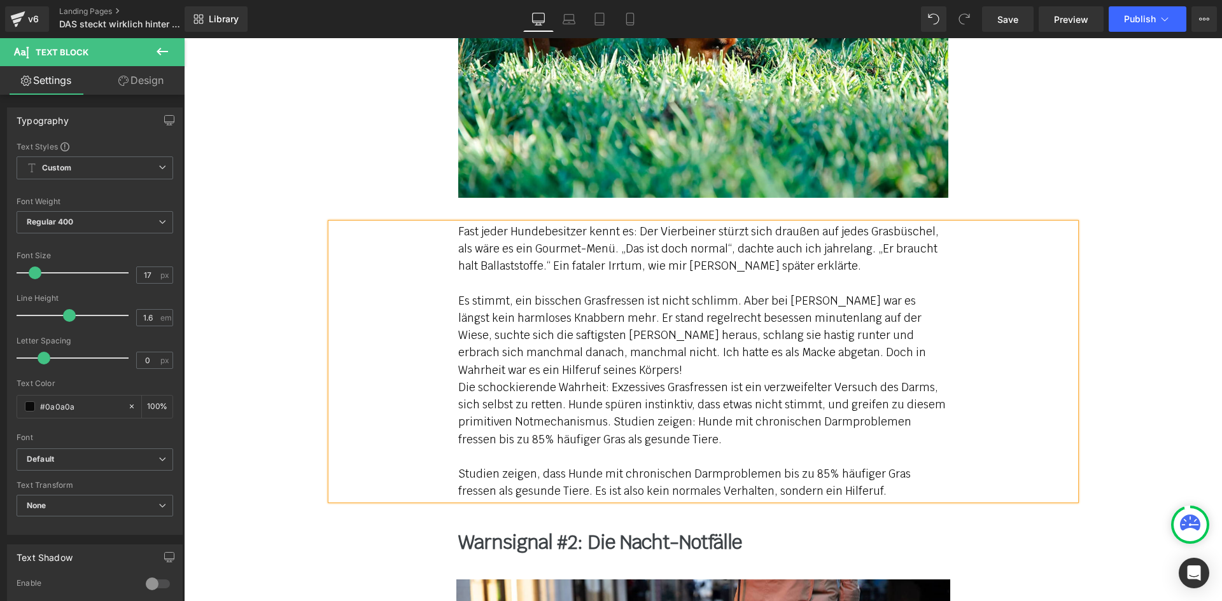
click at [458, 385] on span "Die schockierende Wahrheit: Exzessives Grasfressen ist ein verzweifelter Versuc…" at bounding box center [701, 439] width 487 height 118
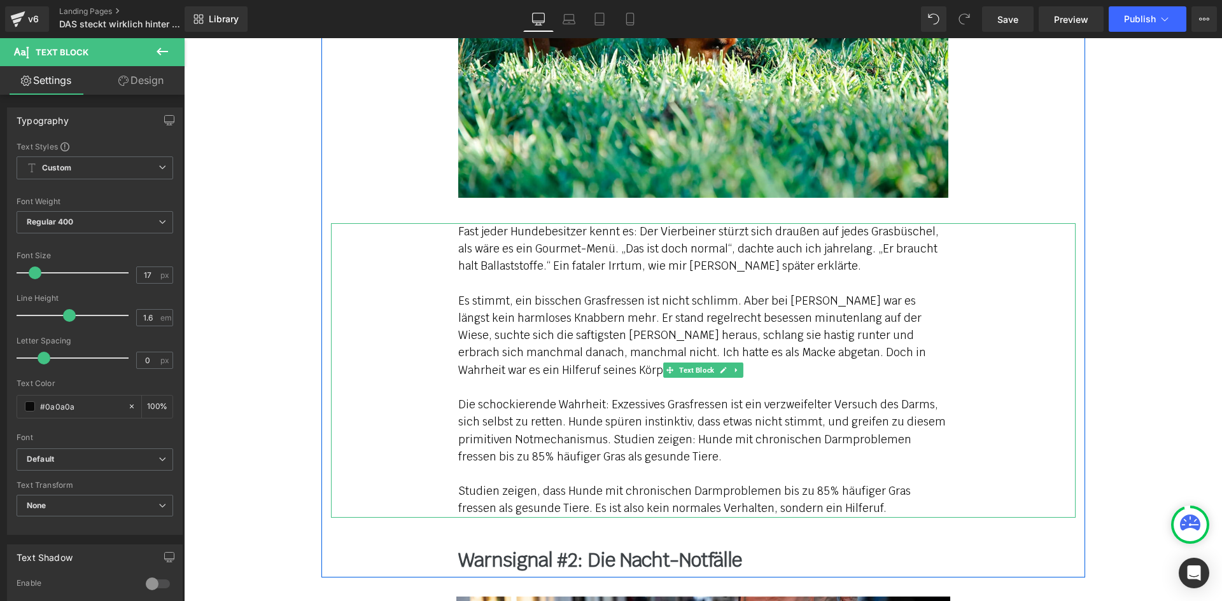
click at [482, 495] on span "Die schockierende Wahrheit: Exzessives Grasfressen ist ein verzweifelter Versuc…" at bounding box center [701, 457] width 487 height 118
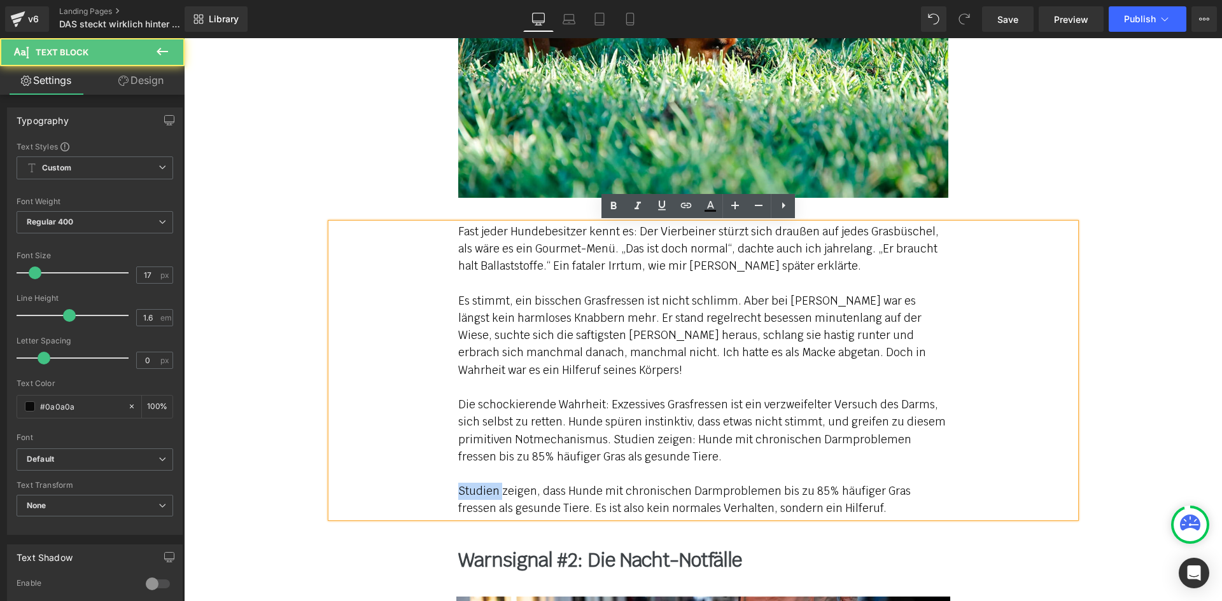
click at [482, 495] on span "Die schockierende Wahrheit: Exzessives Grasfressen ist ein verzweifelter Versuc…" at bounding box center [701, 457] width 487 height 118
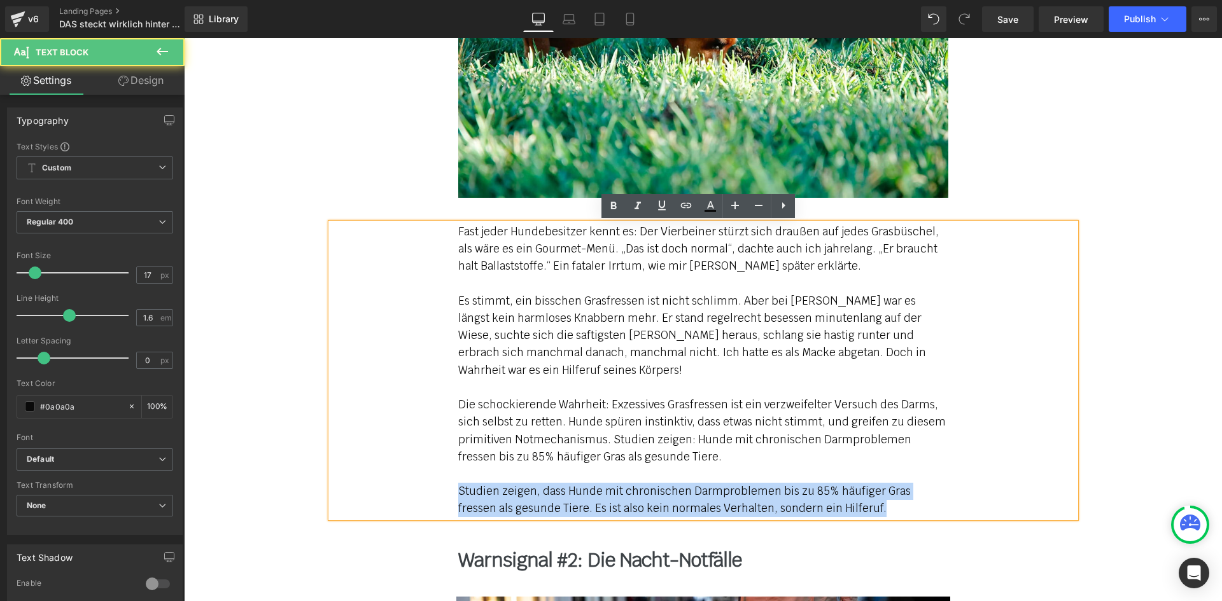
click at [482, 495] on span "Die schockierende Wahrheit: Exzessives Grasfressen ist ein verzweifelter Versuc…" at bounding box center [701, 457] width 487 height 118
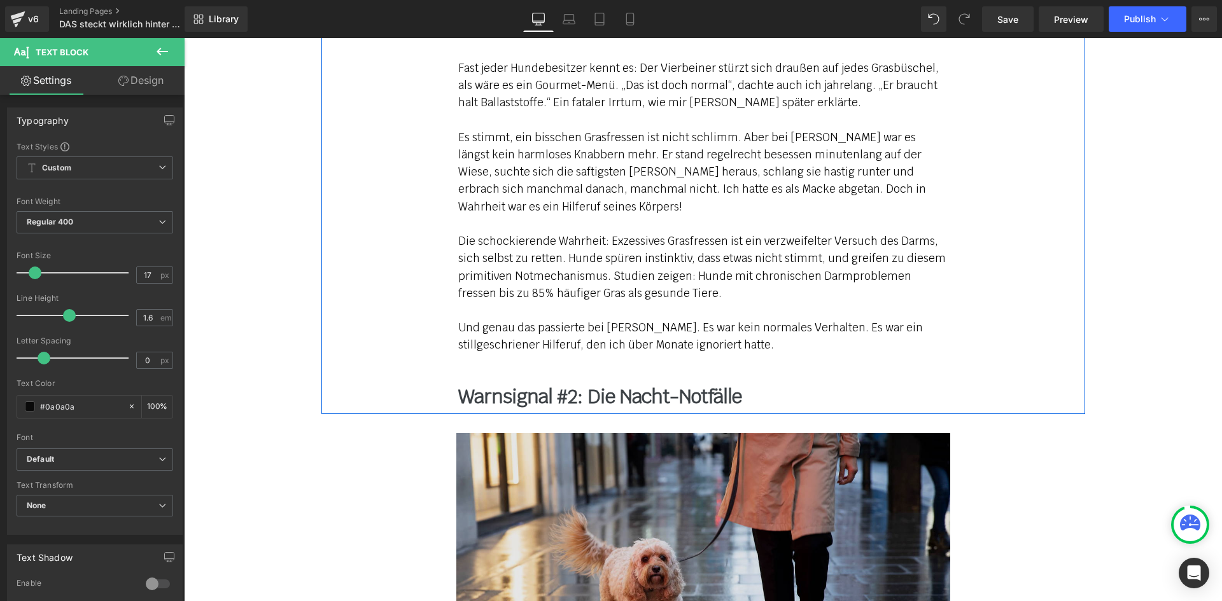
scroll to position [1400, 0]
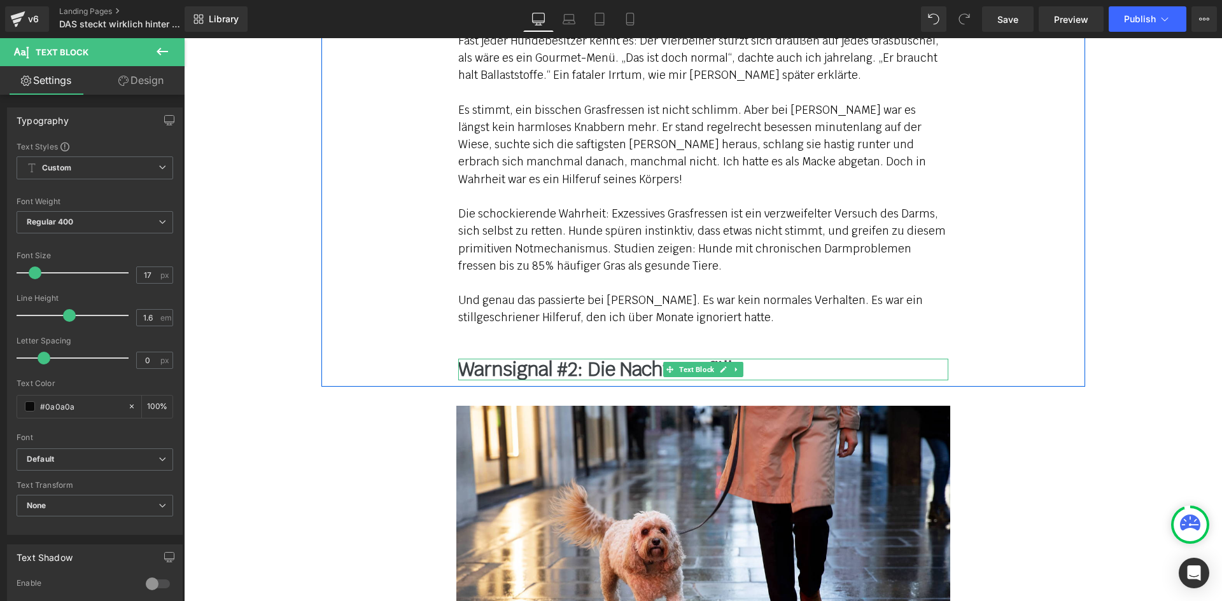
click at [558, 373] on b "Warnsignal #2: Die Nacht-Notfälle" at bounding box center [599, 369] width 283 height 25
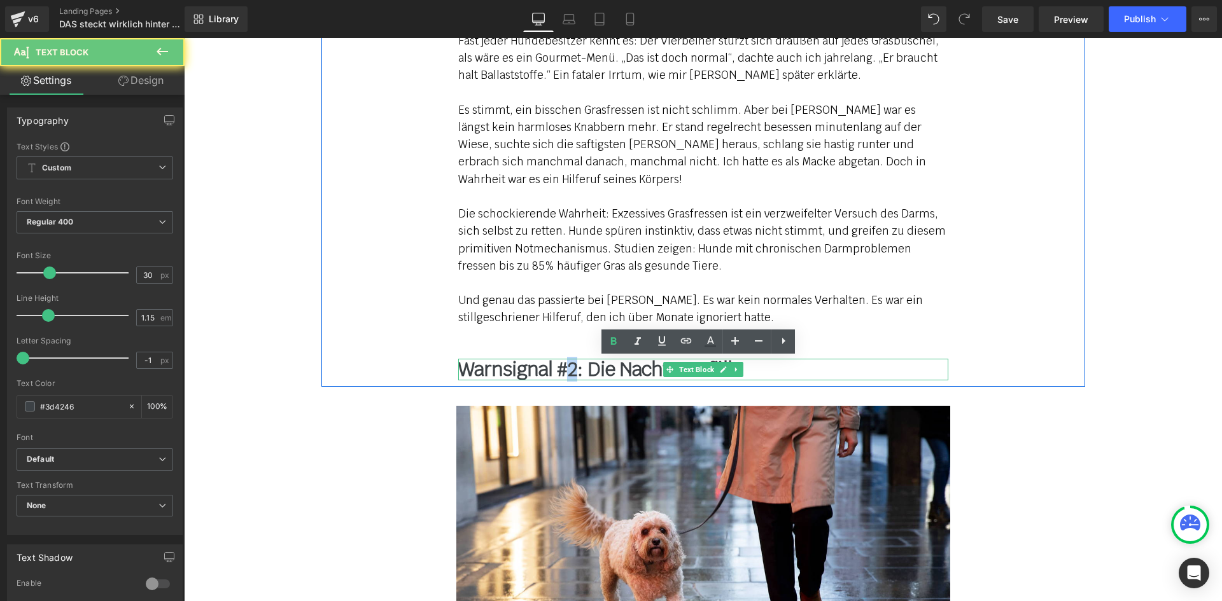
click at [558, 373] on b "Warnsignal #2: Die Nacht-Notfälle" at bounding box center [599, 369] width 283 height 25
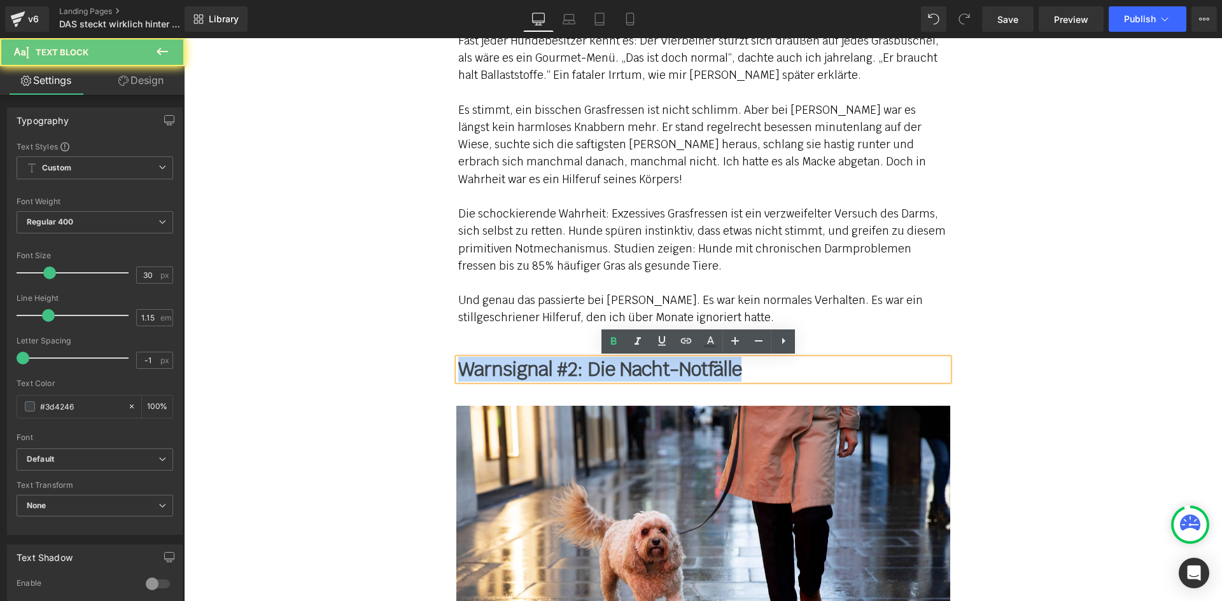
click at [558, 373] on b "Warnsignal #2: Die Nacht-Notfälle" at bounding box center [599, 369] width 283 height 25
paste div
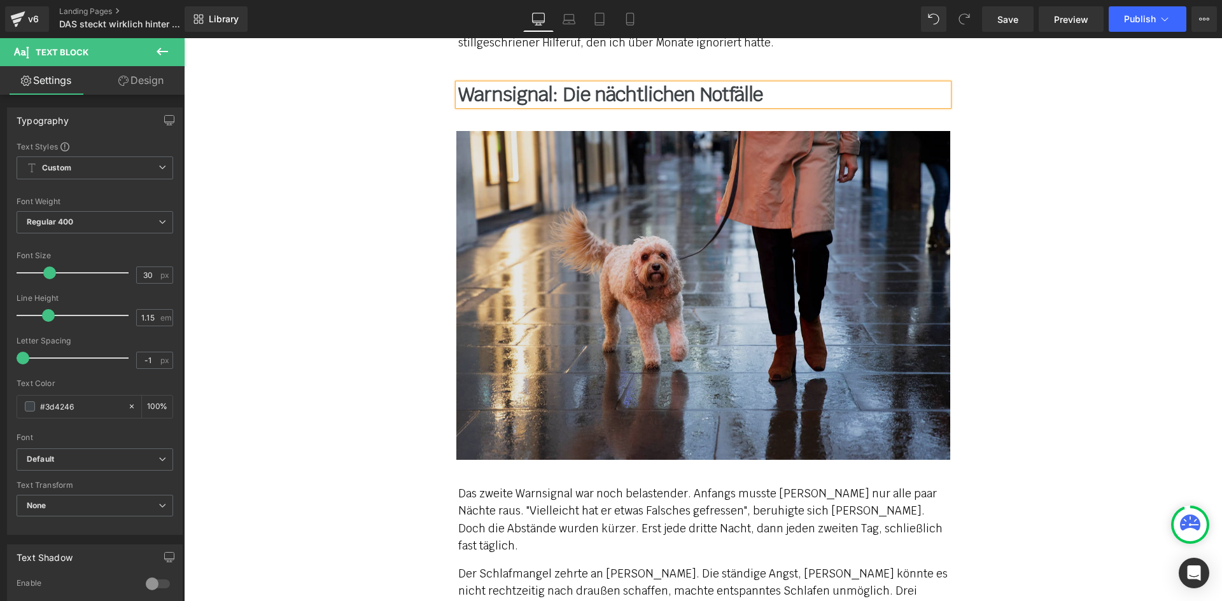
scroll to position [1718, 0]
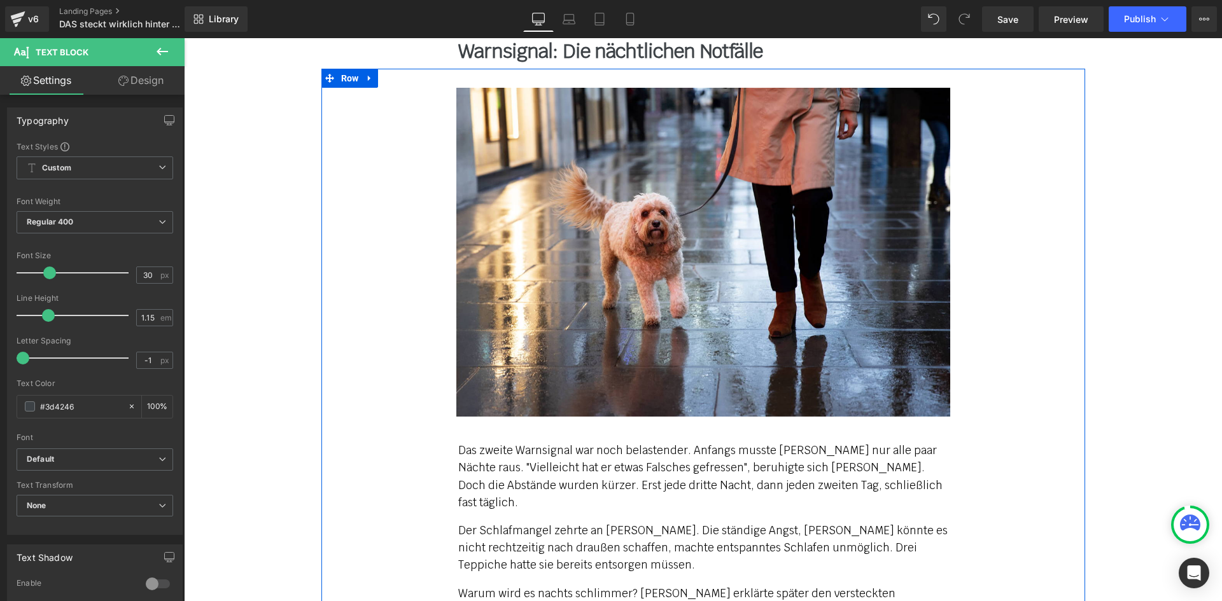
click at [485, 463] on p "Das zweite Warnsignal war noch belastender. Anfangs musste [PERSON_NAME] nur al…" at bounding box center [703, 476] width 490 height 69
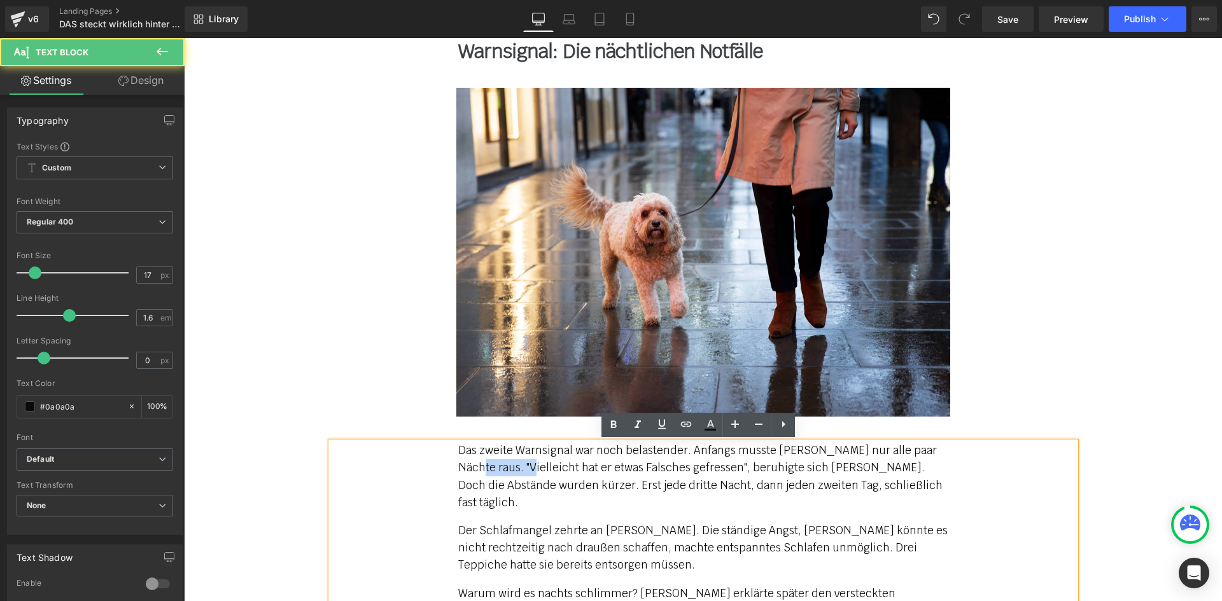
click at [485, 463] on p "Das zweite Warnsignal war noch belastender. Anfangs musste [PERSON_NAME] nur al…" at bounding box center [703, 476] width 490 height 69
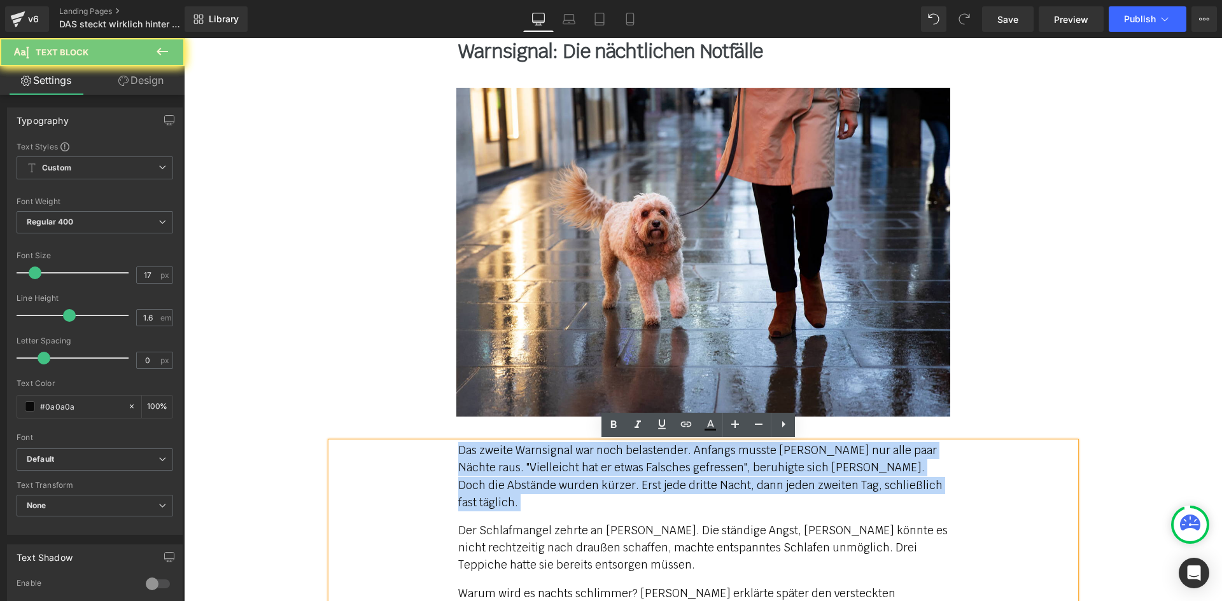
click at [485, 463] on p "Das zweite Warnsignal war noch belastender. Anfangs musste [PERSON_NAME] nur al…" at bounding box center [703, 476] width 490 height 69
paste div
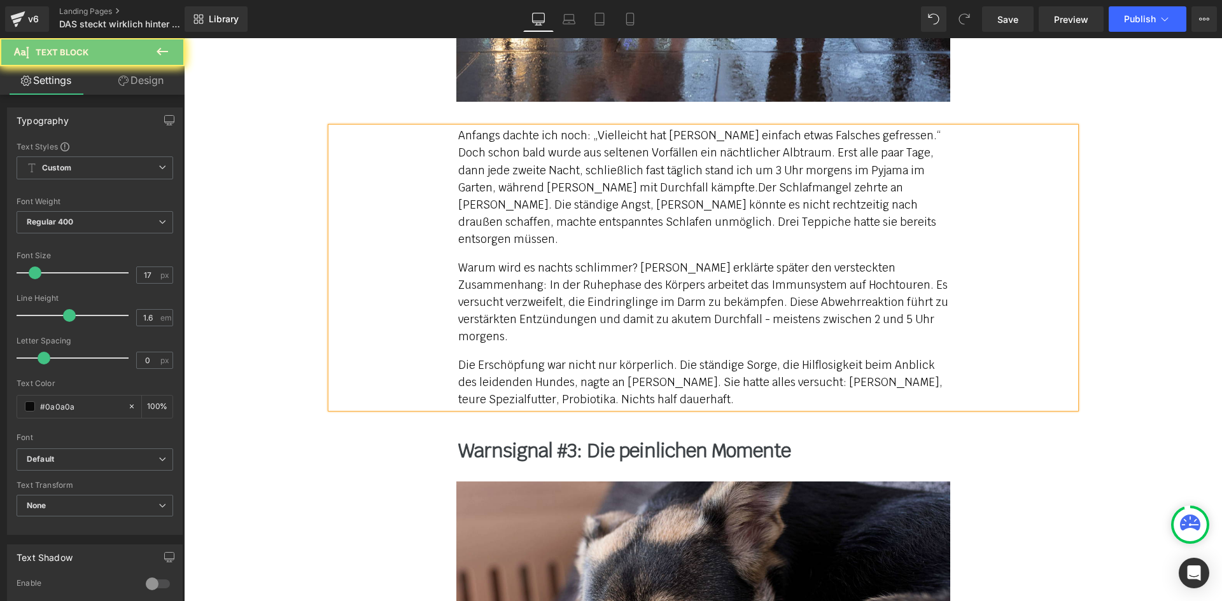
scroll to position [2036, 0]
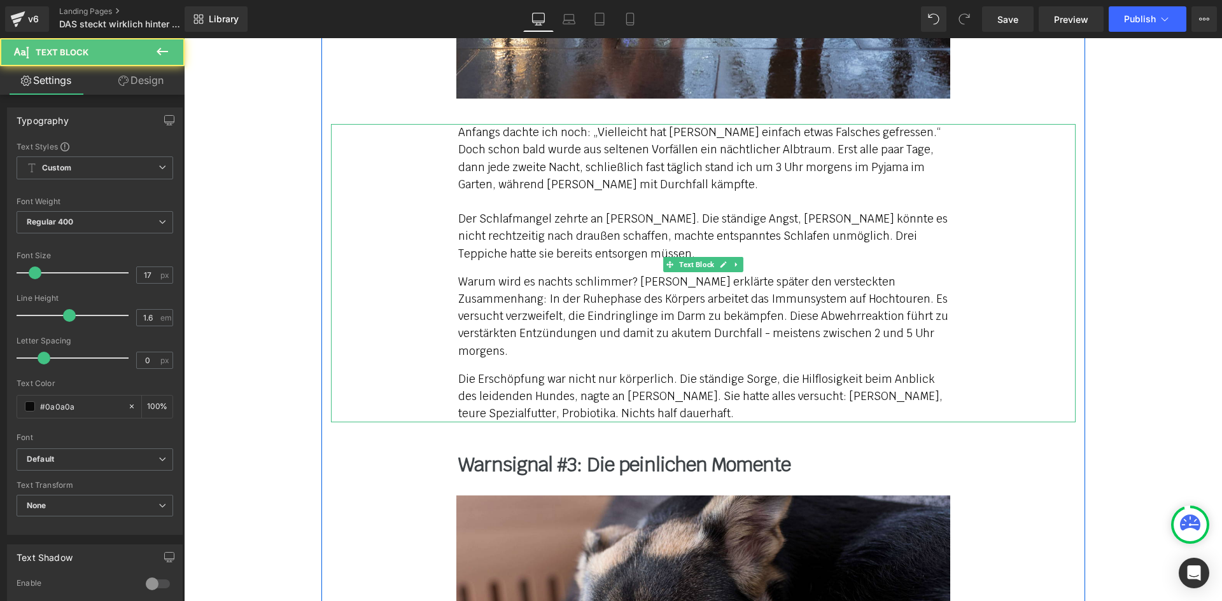
click at [487, 226] on p "Anfangs dachte ich noch: „Vielleicht hat [PERSON_NAME] einfach etwas Falsches g…" at bounding box center [703, 193] width 490 height 139
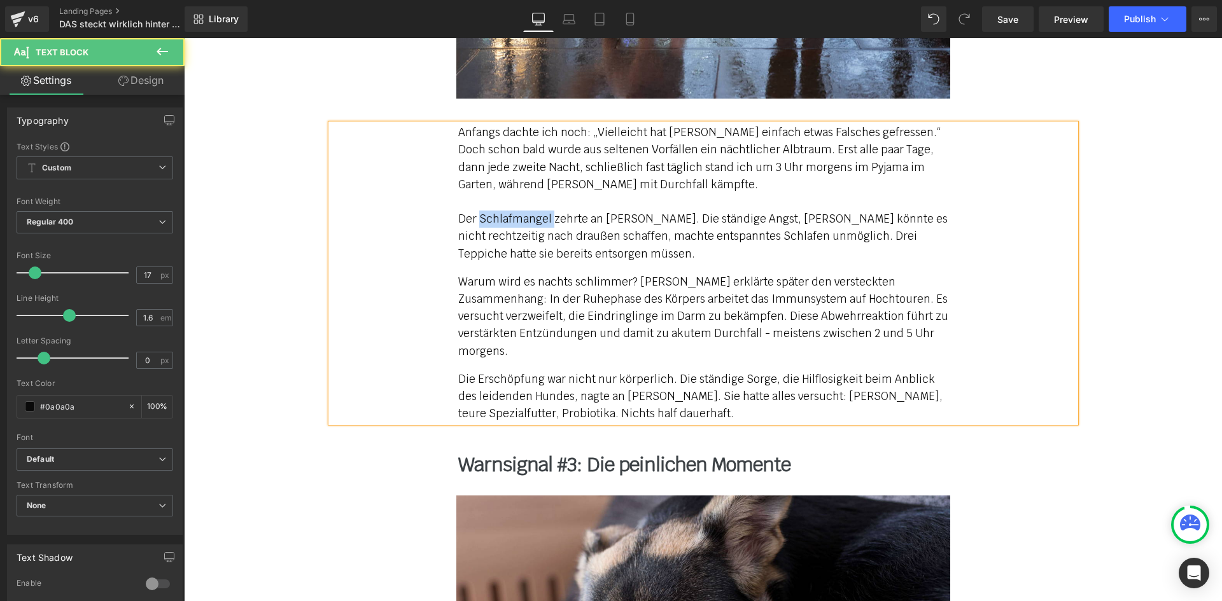
click at [487, 226] on p "Anfangs dachte ich noch: „Vielleicht hat [PERSON_NAME] einfach etwas Falsches g…" at bounding box center [703, 193] width 490 height 139
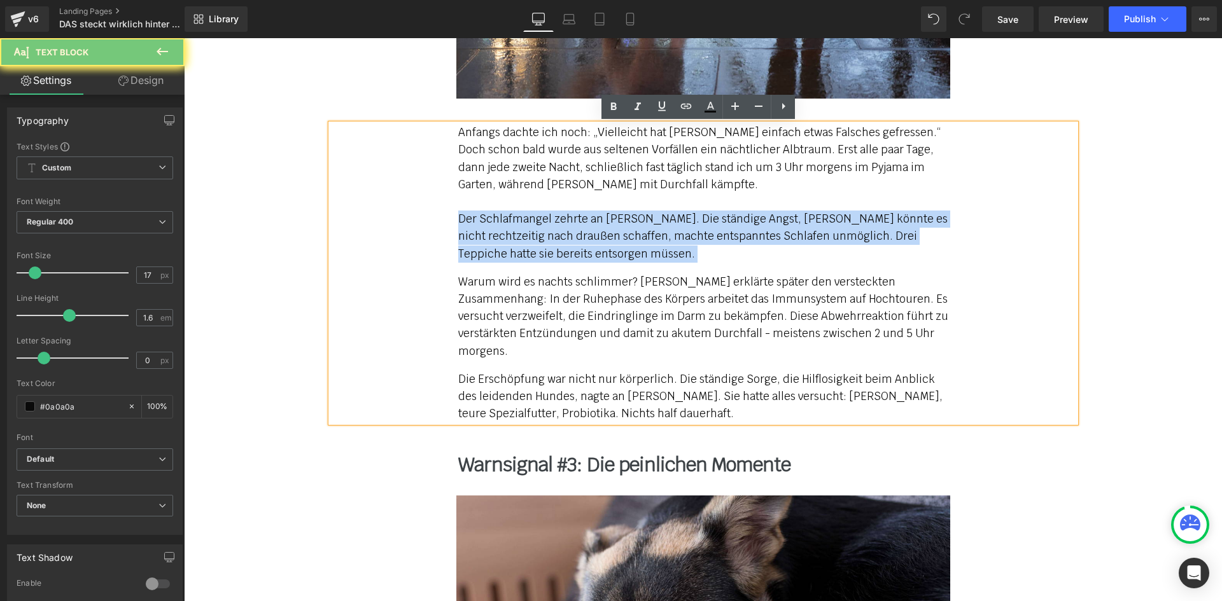
click at [487, 226] on p "Anfangs dachte ich noch: „Vielleicht hat [PERSON_NAME] einfach etwas Falsches g…" at bounding box center [703, 193] width 490 height 139
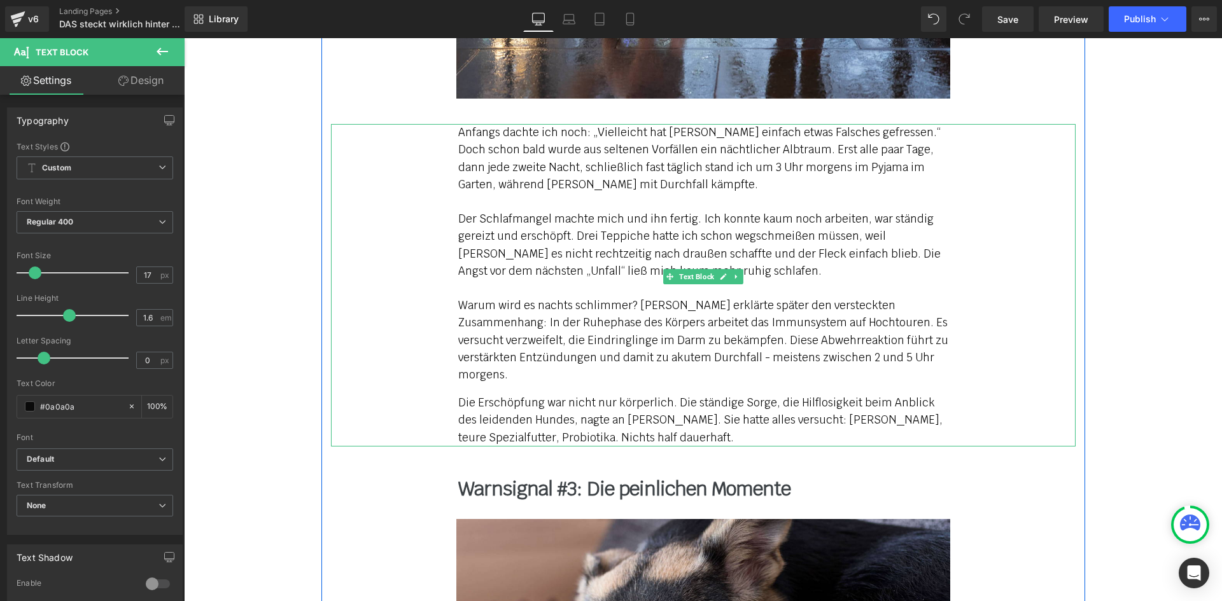
click at [498, 338] on span "Der Schlafmangel machte mich und ihn fertig. Ich konnte kaum noch arbeiten, war…" at bounding box center [703, 297] width 490 height 170
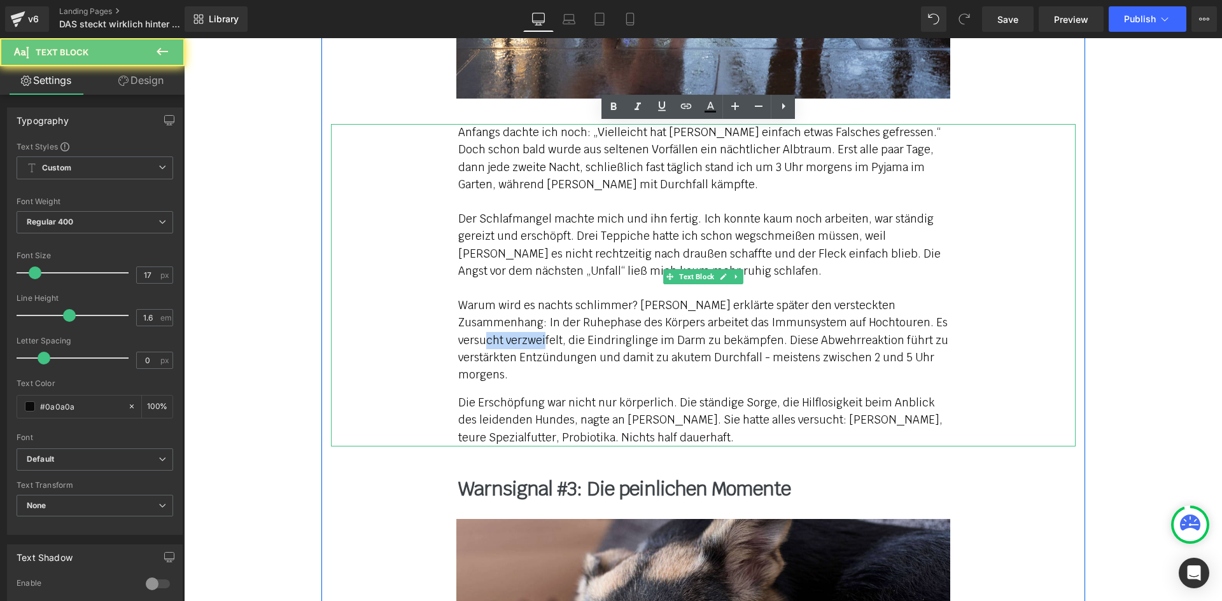
click at [498, 338] on span "Der Schlafmangel machte mich und ihn fertig. Ich konnte kaum noch arbeiten, war…" at bounding box center [703, 297] width 490 height 170
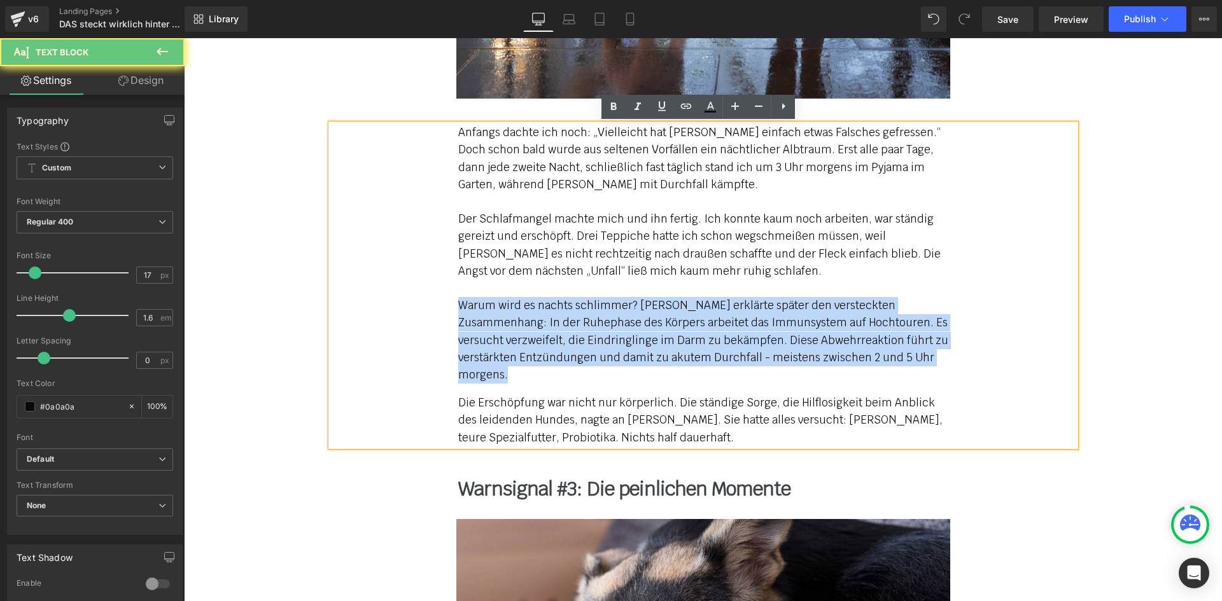
click at [498, 338] on span "Der Schlafmangel machte mich und ihn fertig. Ich konnte kaum noch arbeiten, war…" at bounding box center [703, 297] width 490 height 170
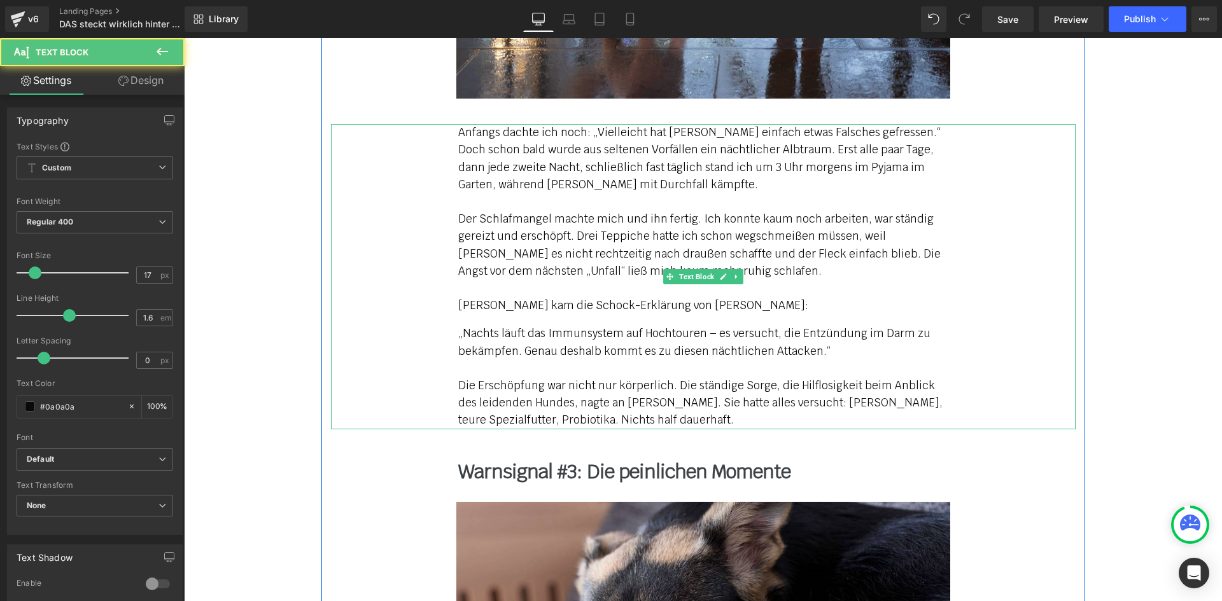
click at [513, 398] on span "„Nachts läuft das Immunsystem auf Hochtouren – es versucht, die Entzündung im D…" at bounding box center [700, 376] width 484 height 101
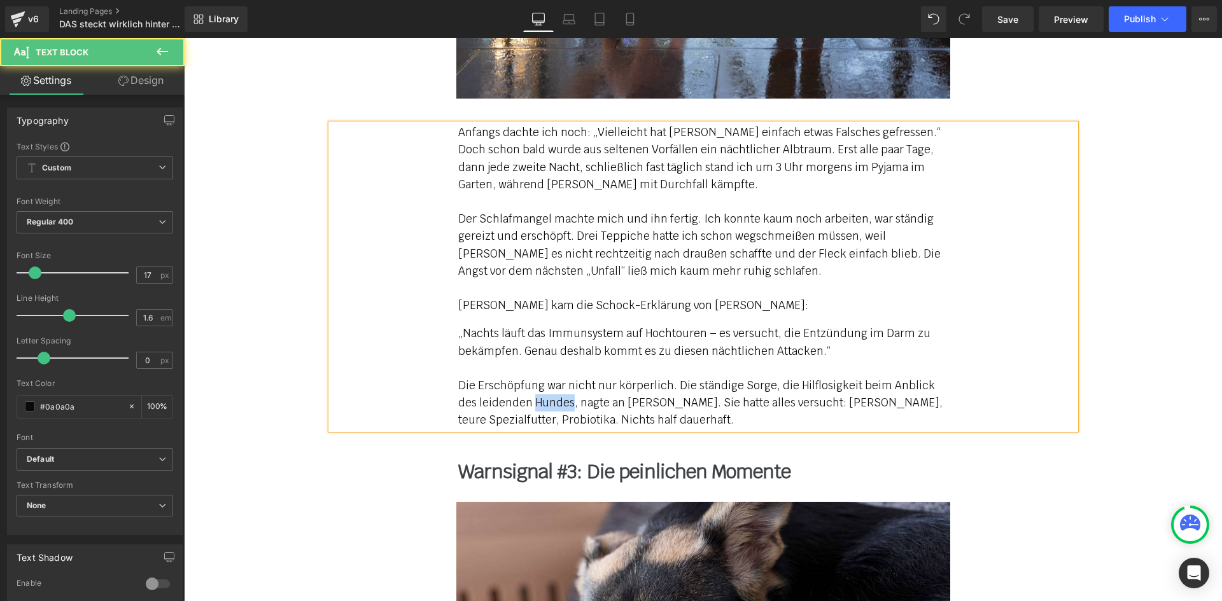
click at [513, 398] on span "„Nachts läuft das Immunsystem auf Hochtouren – es versucht, die Entzündung im D…" at bounding box center [700, 376] width 484 height 101
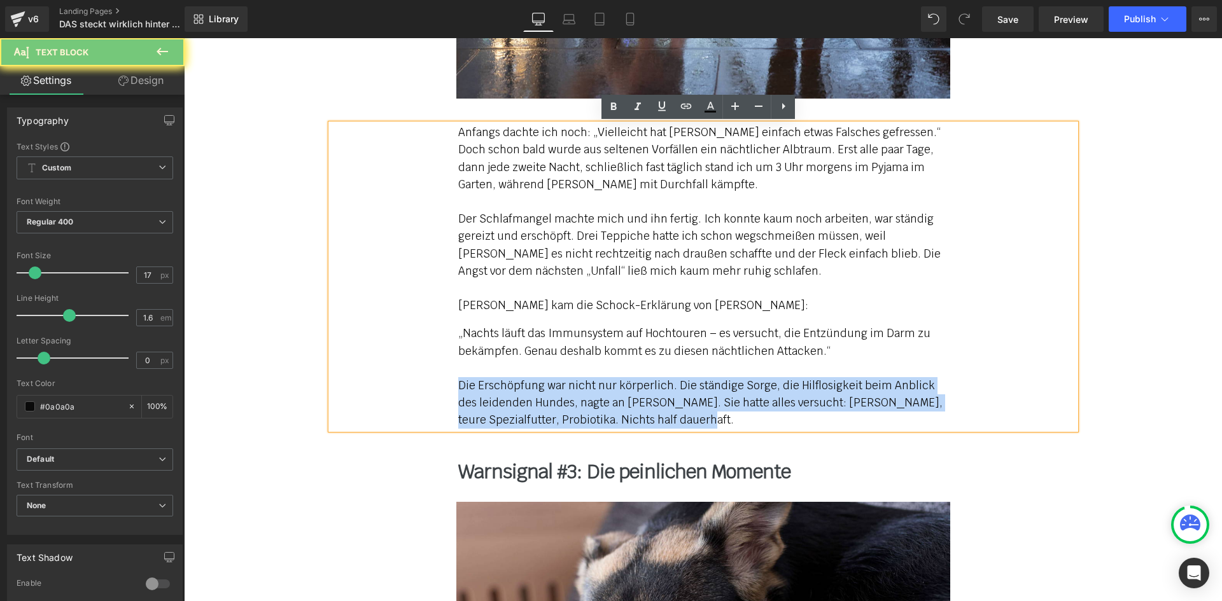
click at [513, 398] on span "„Nachts läuft das Immunsystem auf Hochtouren – es versucht, die Entzündung im D…" at bounding box center [700, 376] width 484 height 101
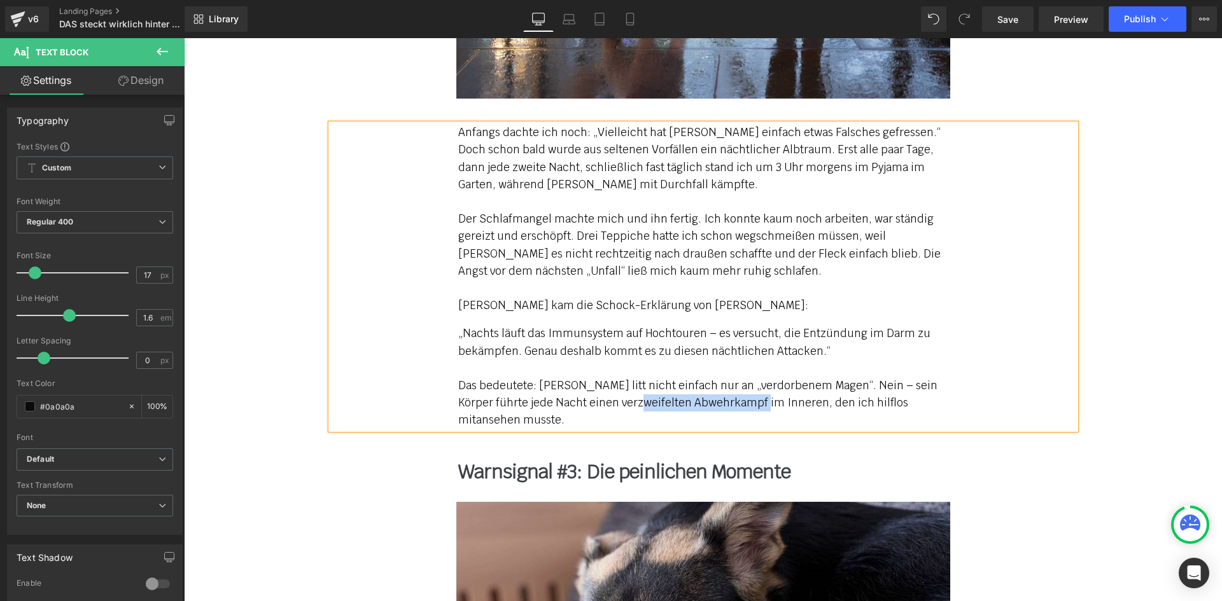
drag, startPoint x: 613, startPoint y: 404, endPoint x: 741, endPoint y: 396, distance: 128.1
click at [741, 396] on span "„Nachts läuft das Immunsystem auf Hochtouren – es versucht, die Entzündung im D…" at bounding box center [697, 376] width 479 height 101
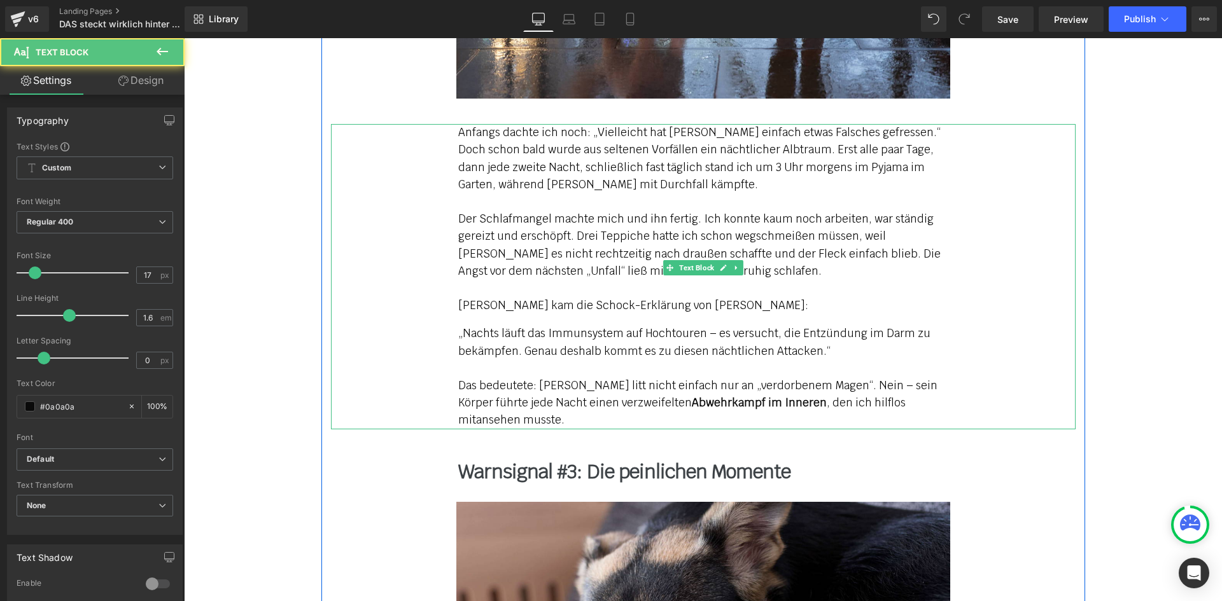
click at [715, 174] on span "Anfangs dachte ich noch: „Vielleicht hat [PERSON_NAME] einfach etwas Falsches g…" at bounding box center [699, 158] width 482 height 66
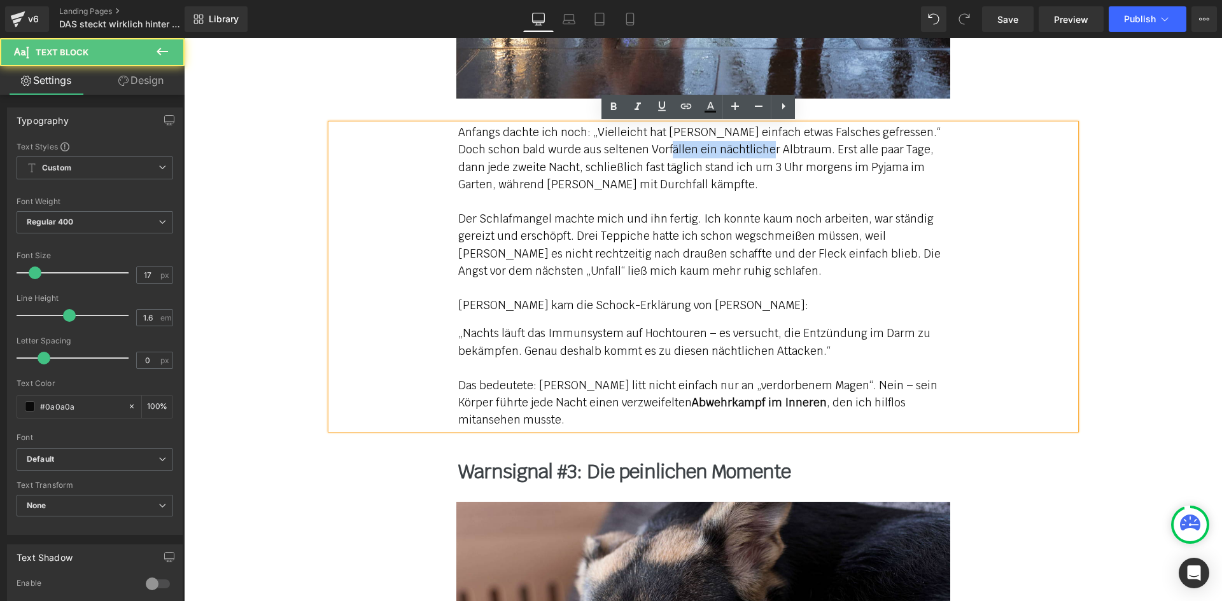
drag, startPoint x: 646, startPoint y: 150, endPoint x: 753, endPoint y: 144, distance: 106.4
click at [753, 144] on span "Anfangs dachte ich noch: „Vielleicht hat [PERSON_NAME] einfach etwas Falsches g…" at bounding box center [699, 158] width 482 height 66
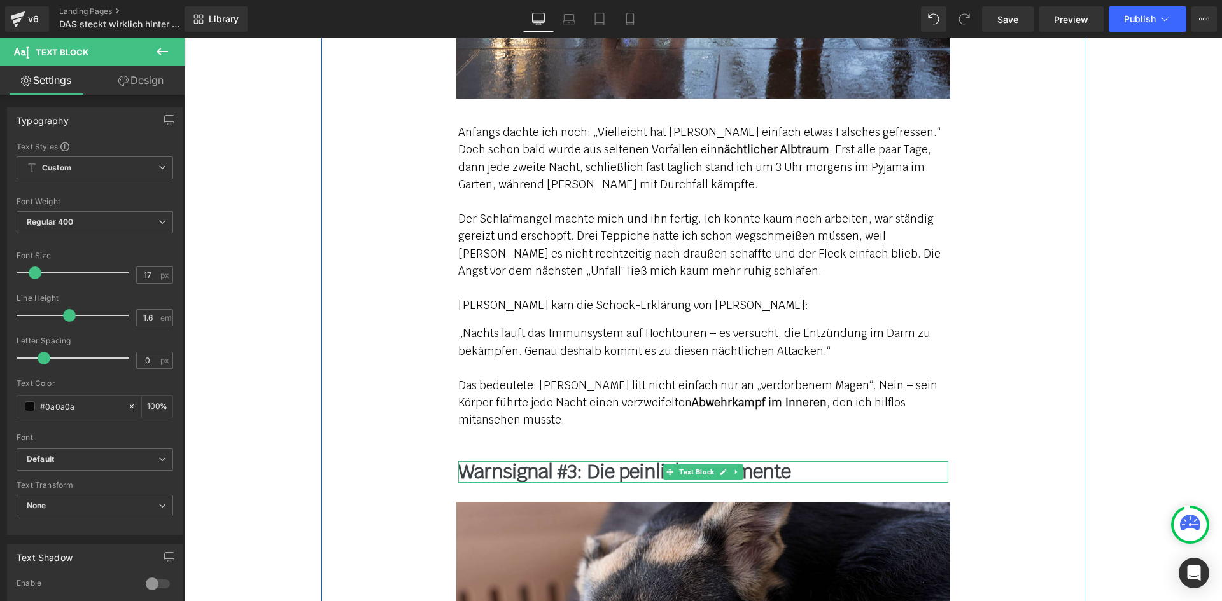
click at [503, 459] on b "Warnsignal #3: Die peinlichen Momente" at bounding box center [624, 471] width 332 height 25
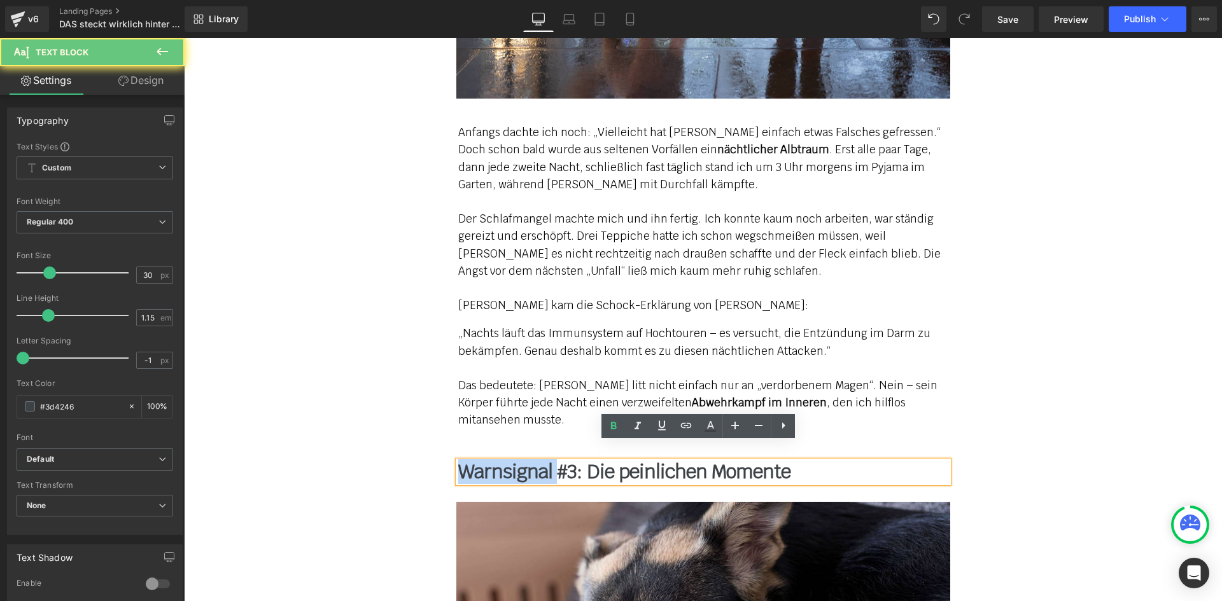
click at [503, 459] on b "Warnsignal #3: Die peinlichen Momente" at bounding box center [624, 471] width 332 height 25
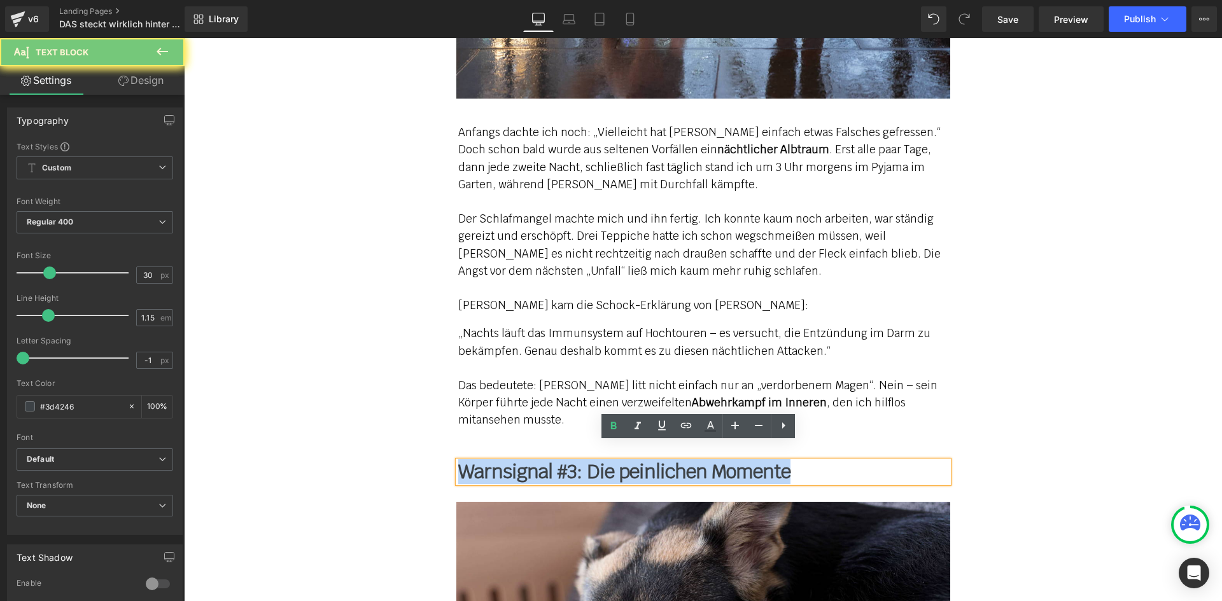
click at [503, 459] on b "Warnsignal #3: Die peinlichen Momente" at bounding box center [624, 471] width 332 height 25
paste div
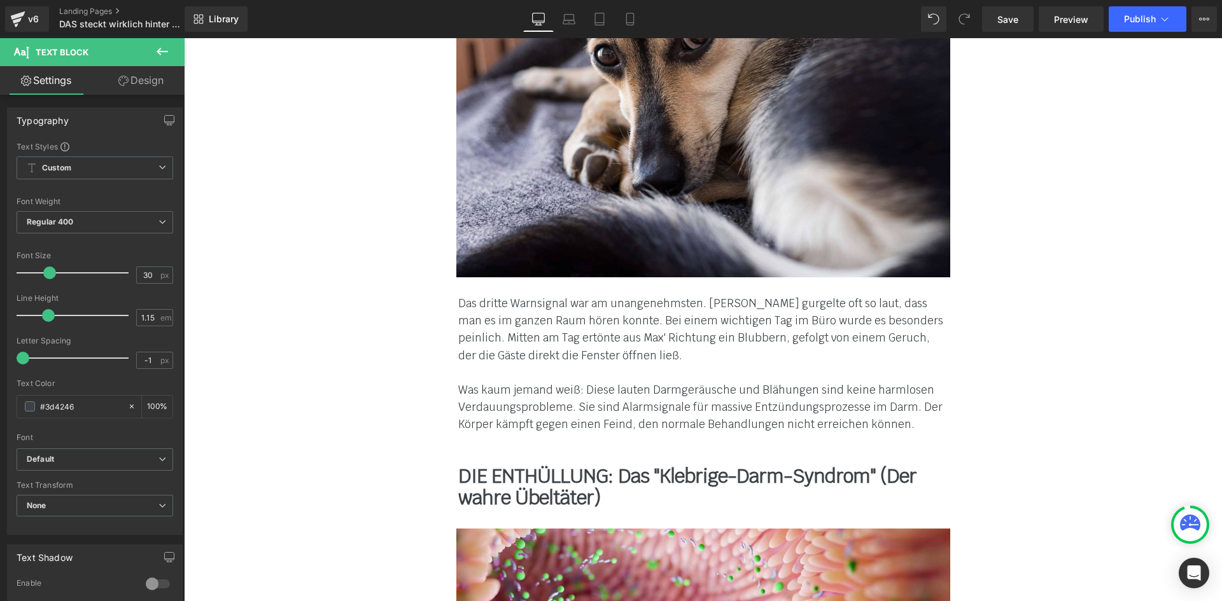
scroll to position [2672, 0]
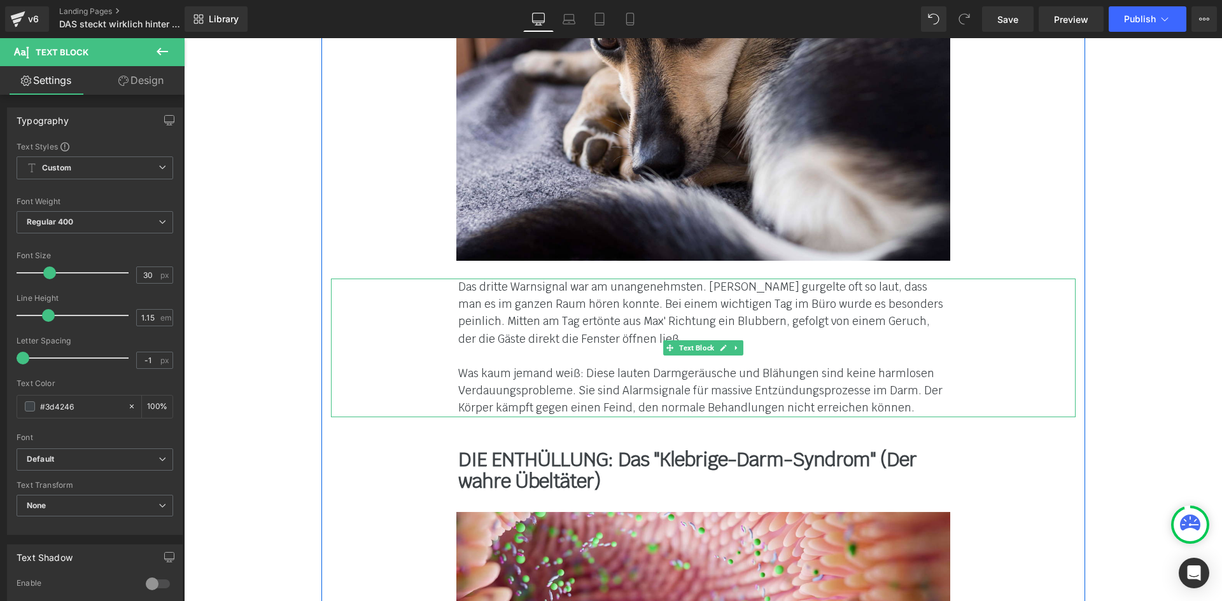
click at [482, 295] on div "Das dritte Warnsignal war am unangenehmsten. [PERSON_NAME] gurgelte oft so laut…" at bounding box center [703, 313] width 490 height 69
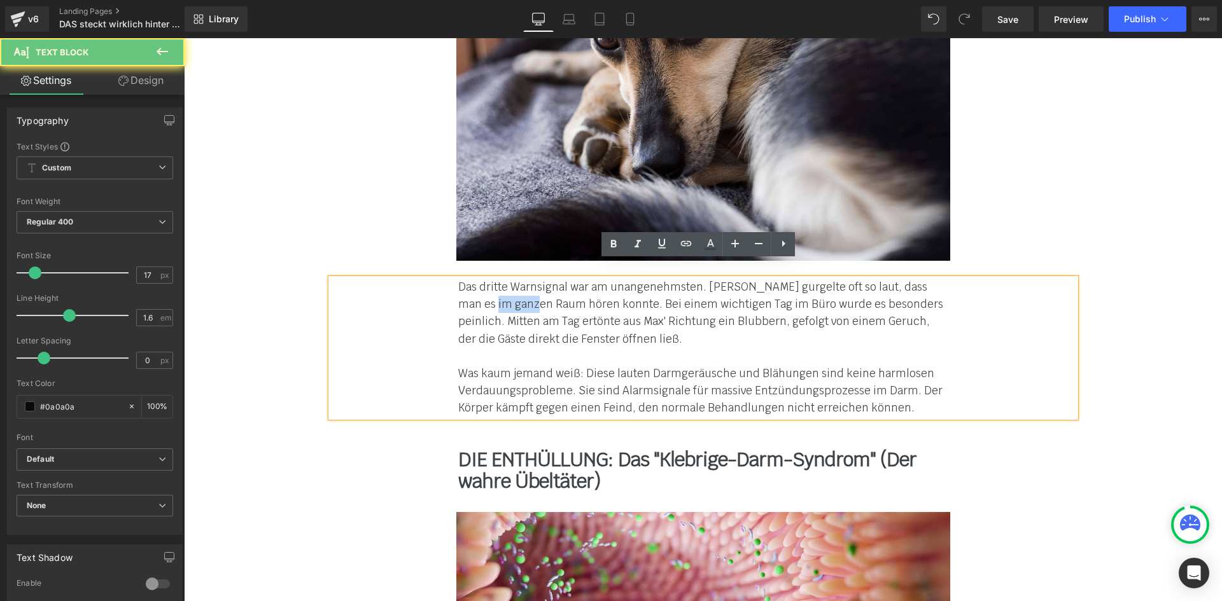
click at [482, 295] on div "Das dritte Warnsignal war am unangenehmsten. [PERSON_NAME] gurgelte oft so laut…" at bounding box center [703, 313] width 490 height 69
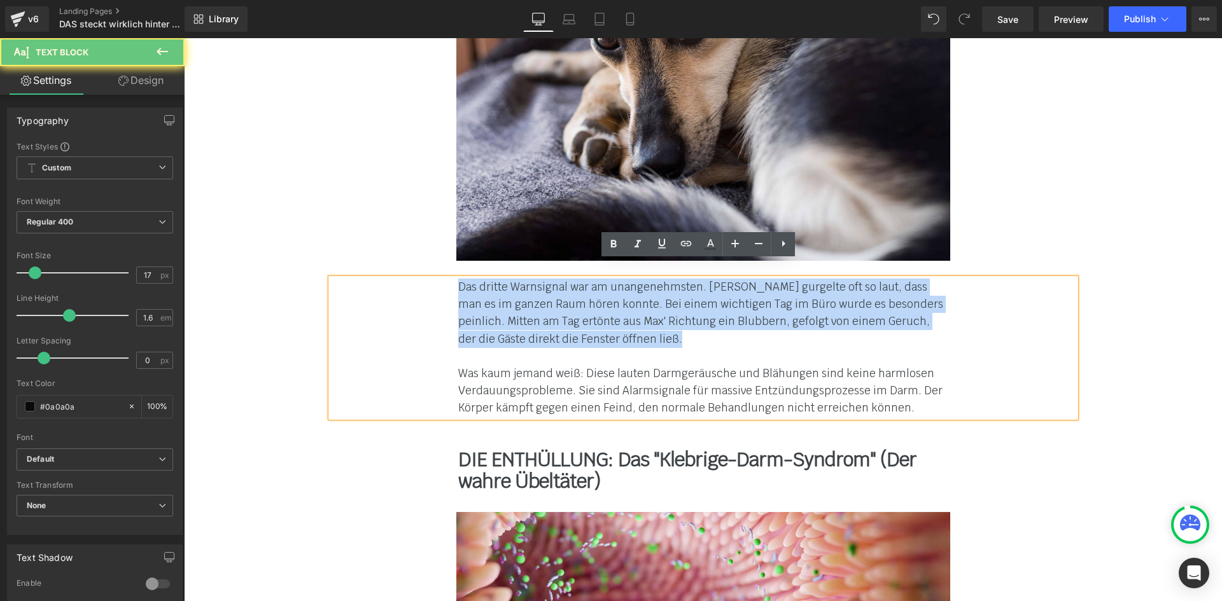
click at [482, 295] on div "Das dritte Warnsignal war am unangenehmsten. [PERSON_NAME] gurgelte oft so laut…" at bounding box center [703, 313] width 490 height 69
paste div
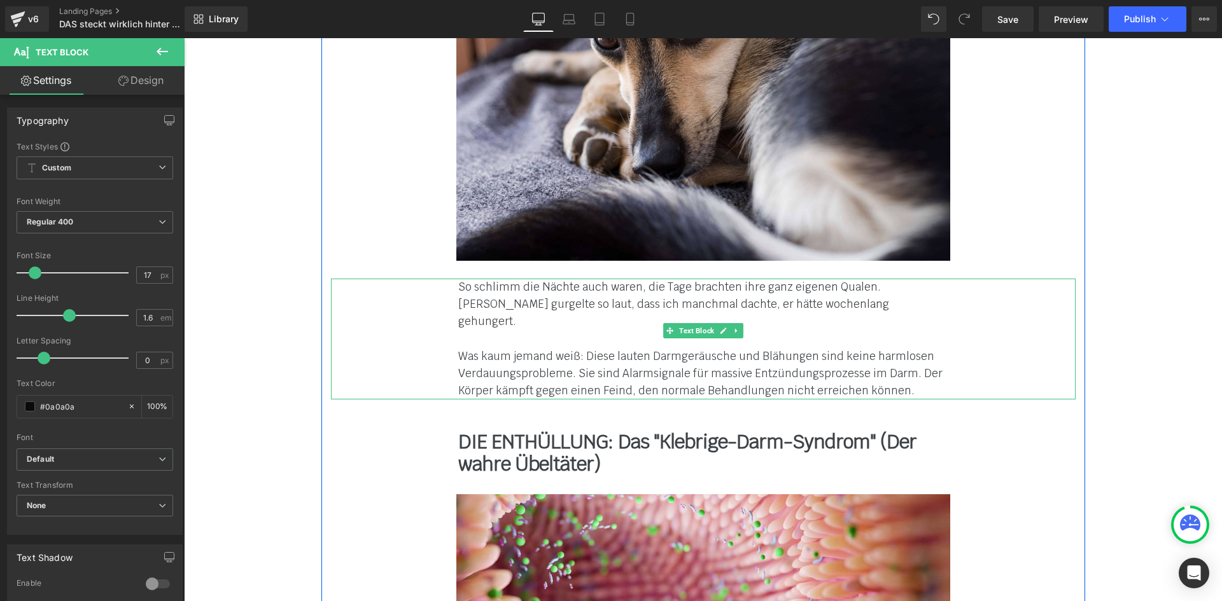
click at [497, 349] on font "Was kaum jemand weiß: Diese lauten Darmgeräusche und Blähungen sind keine harml…" at bounding box center [700, 373] width 484 height 48
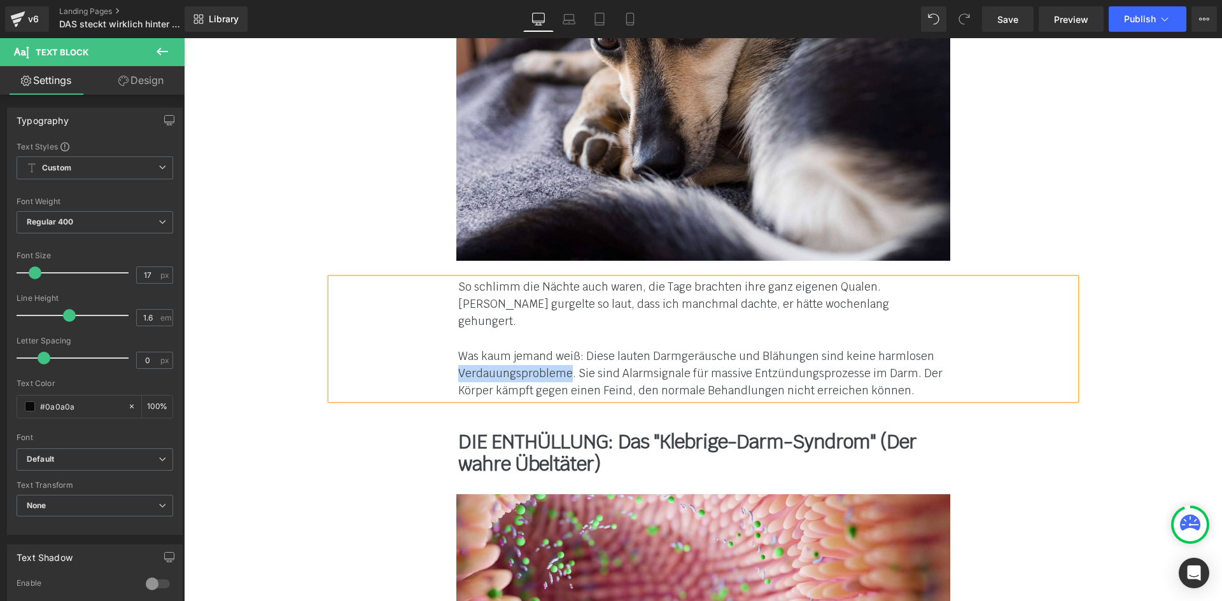
click at [497, 349] on font "Was kaum jemand weiß: Diese lauten Darmgeräusche und Blähungen sind keine harml…" at bounding box center [700, 373] width 484 height 48
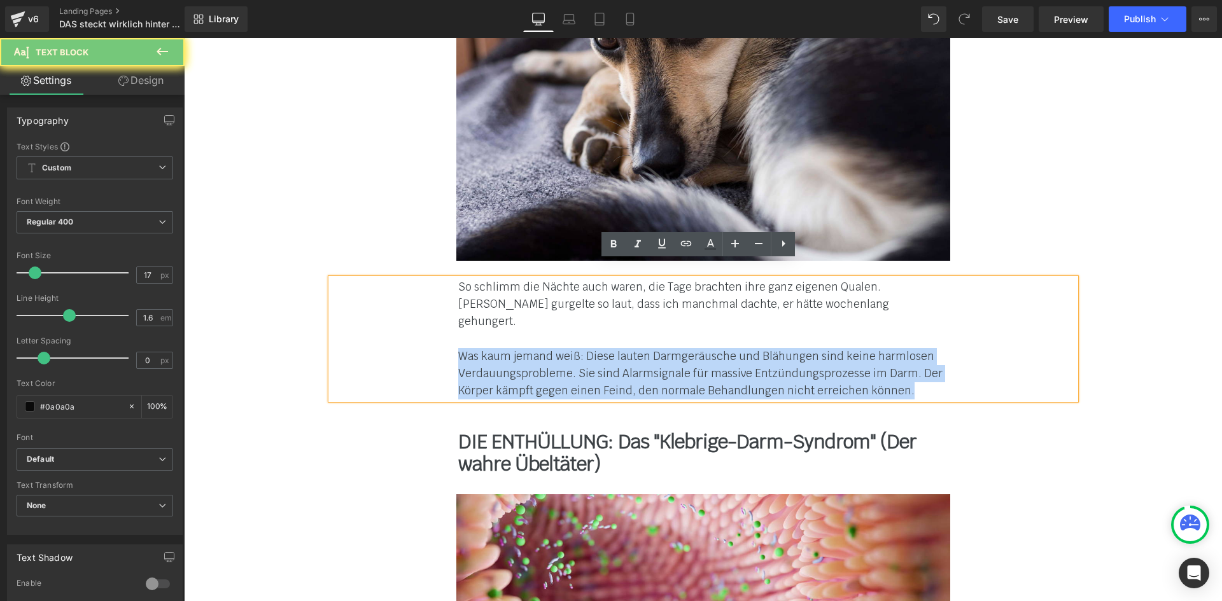
click at [497, 349] on font "Was kaum jemand weiß: Diese lauten Darmgeräusche und Blähungen sind keine harml…" at bounding box center [700, 373] width 484 height 48
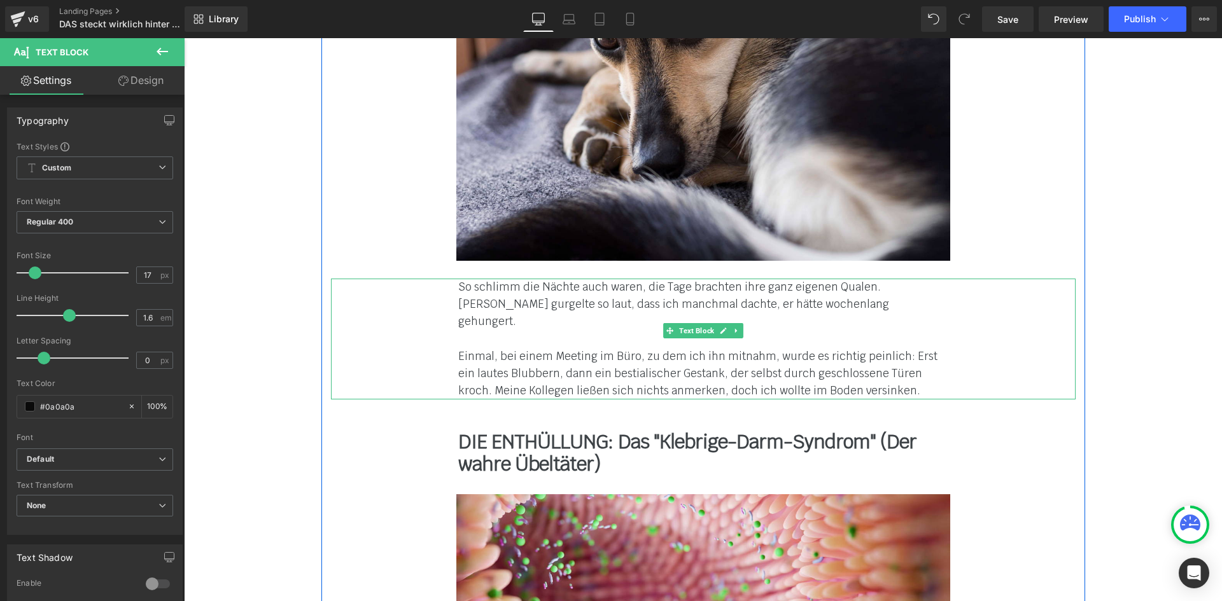
click at [846, 349] on font "Einmal, bei einem Meeting im Büro, zu dem ich ihn mitnahm, wurde es richtig pei…" at bounding box center [697, 373] width 479 height 48
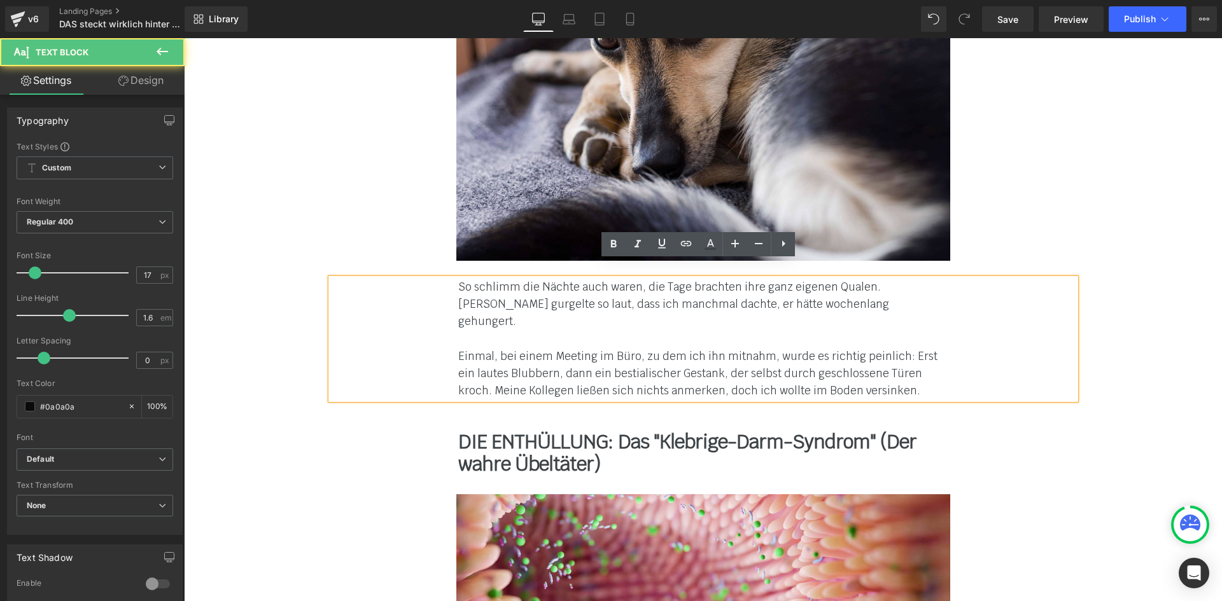
click at [905, 352] on div "Einmal, bei einem Meeting im Büro, zu dem ich ihn mitnahm, wurde es richtig pei…" at bounding box center [703, 374] width 490 height 52
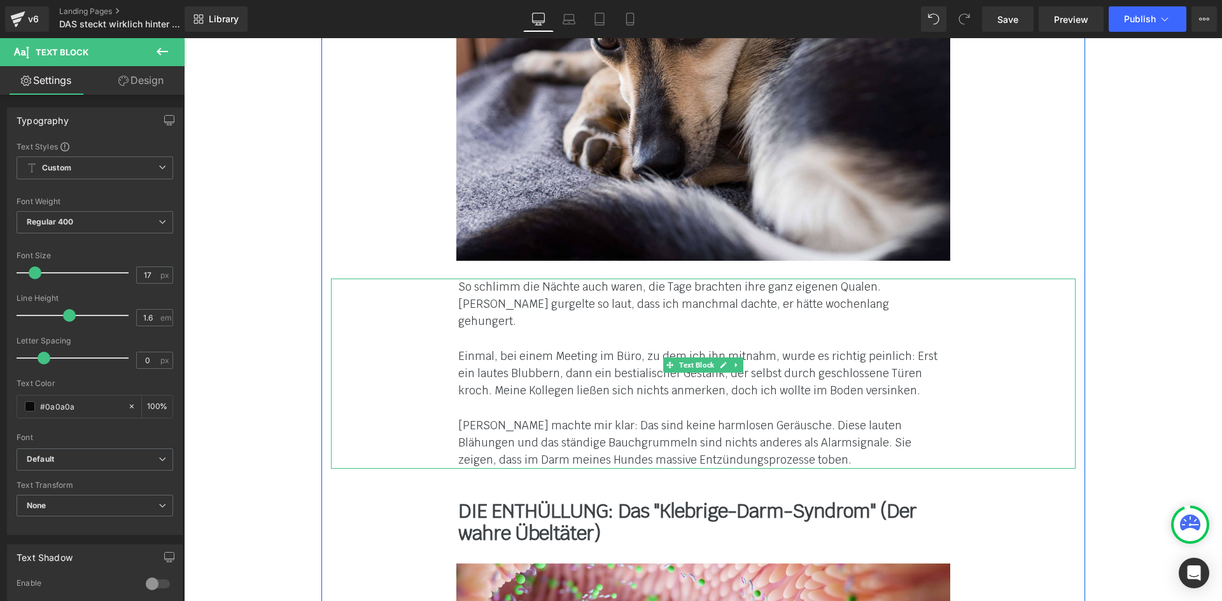
click at [795, 429] on div "Einmal, bei einem Meeting im Büro, zu dem ich ihn mitnahm, wurde es richtig pei…" at bounding box center [703, 408] width 490 height 121
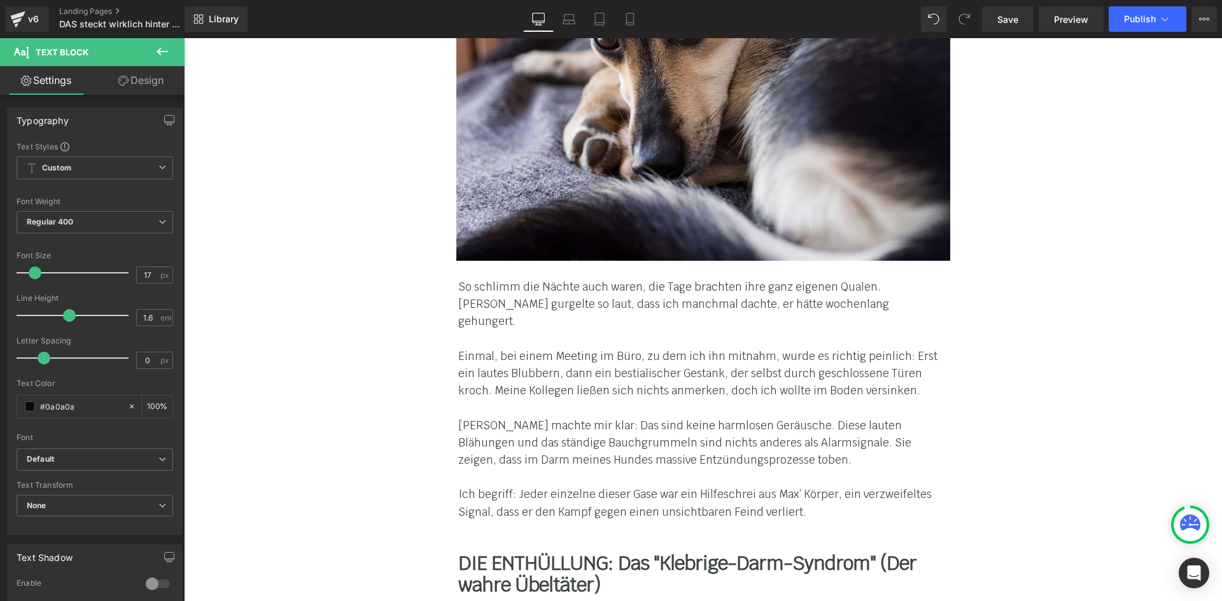
click at [566, 551] on b "DIE ENTHÜLLUNG: Das "Klebrige-Darm-Syndrom" (Der wahre Übeltäter)" at bounding box center [687, 574] width 458 height 47
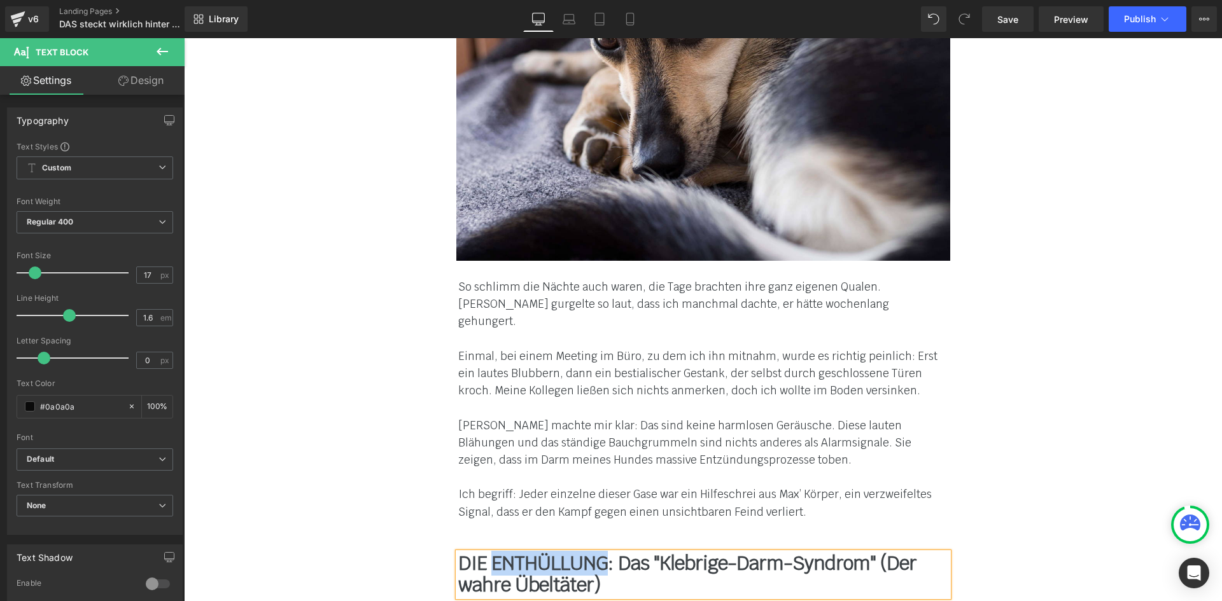
click at [566, 551] on b "DIE ENTHÜLLUNG: Das "Klebrige-Darm-Syndrom" (Der wahre Übeltäter)" at bounding box center [687, 574] width 458 height 47
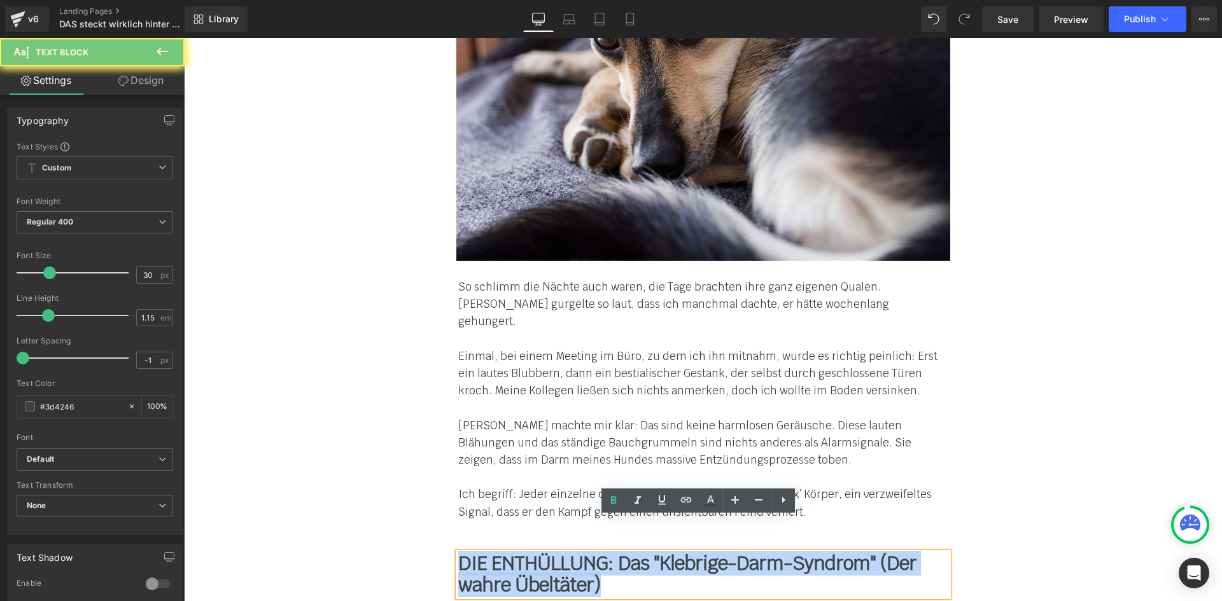
click at [566, 551] on b "DIE ENTHÜLLUNG: Das "Klebrige-Darm-Syndrom" (Der wahre Übeltäter)" at bounding box center [687, 574] width 458 height 47
paste div
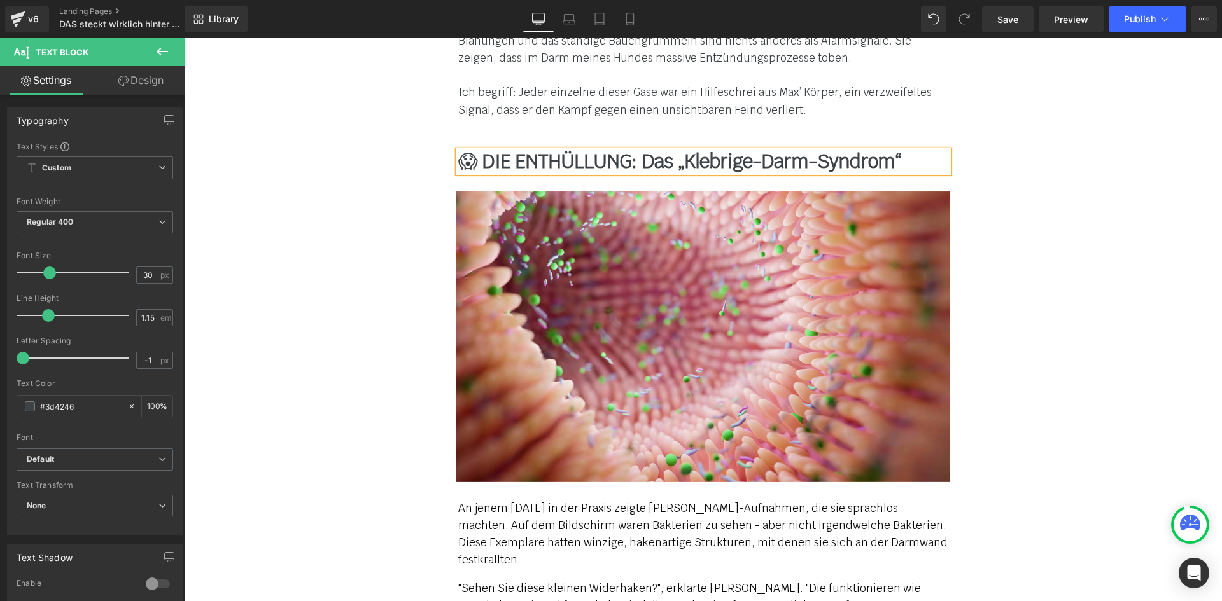
scroll to position [3117, 0]
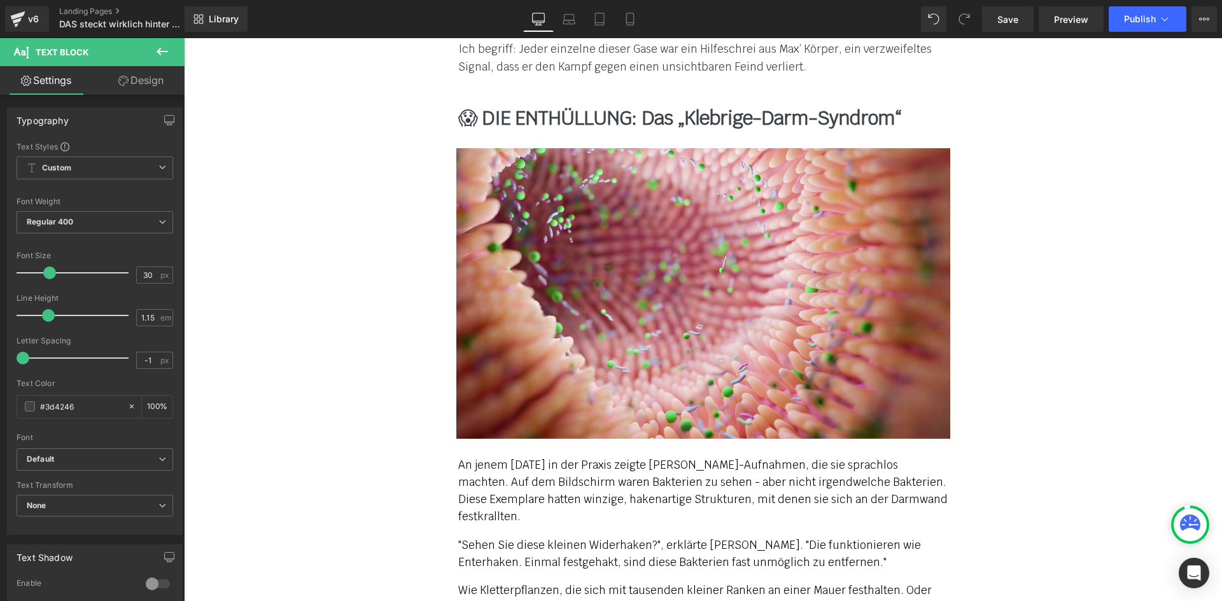
click at [553, 457] on p "An jenem [DATE] in der Praxis zeigte [PERSON_NAME]-Aufnahmen, die sie sprachlos…" at bounding box center [703, 491] width 490 height 69
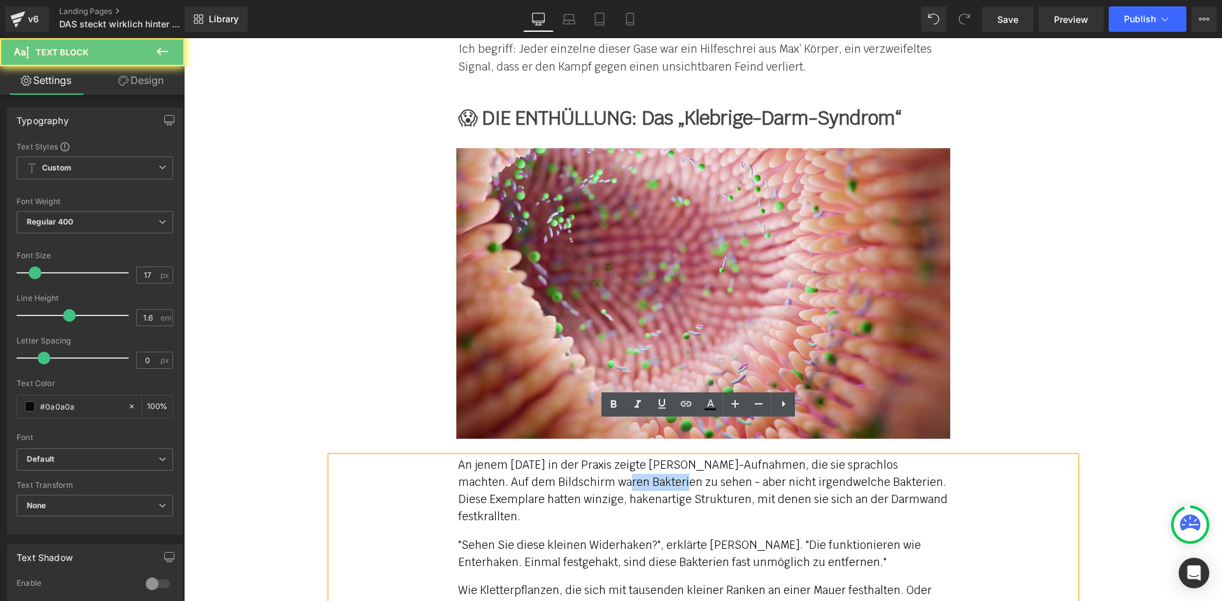
click at [553, 457] on p "An jenem [DATE] in der Praxis zeigte [PERSON_NAME]-Aufnahmen, die sie sprachlos…" at bounding box center [703, 491] width 490 height 69
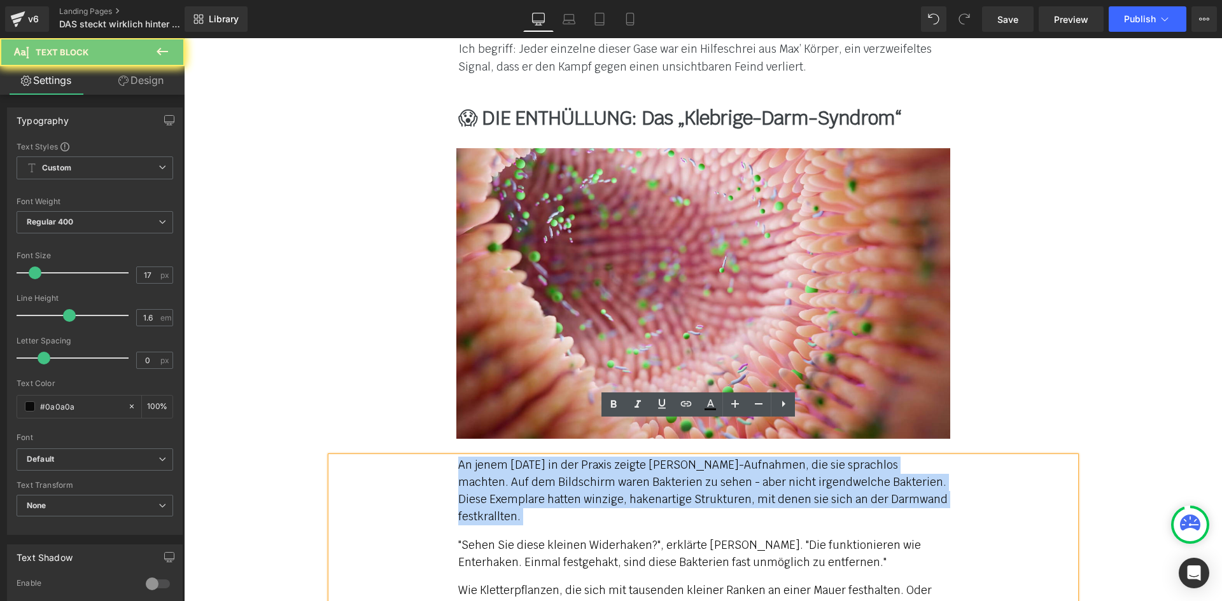
click at [553, 457] on p "An jenem [DATE] in der Praxis zeigte [PERSON_NAME]-Aufnahmen, die sie sprachlos…" at bounding box center [703, 491] width 490 height 69
paste div
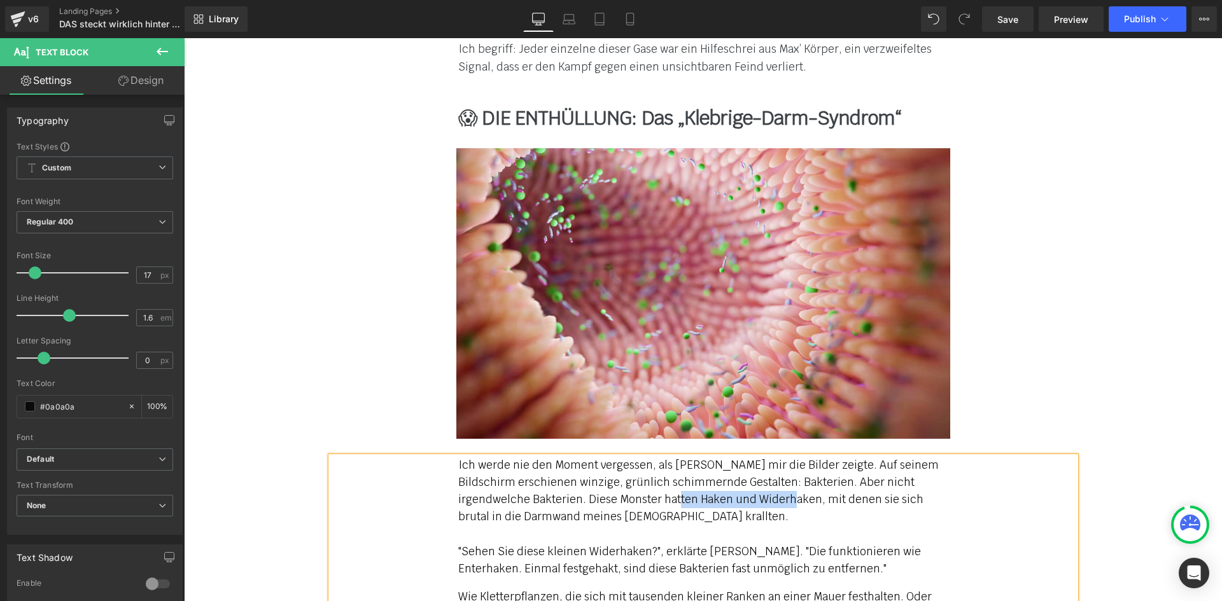
drag, startPoint x: 619, startPoint y: 461, endPoint x: 735, endPoint y: 468, distance: 116.0
click at [735, 468] on span "Ich werde nie den Moment vergessen, als [PERSON_NAME] mir die Bilder zeigte. Au…" at bounding box center [698, 517] width 480 height 118
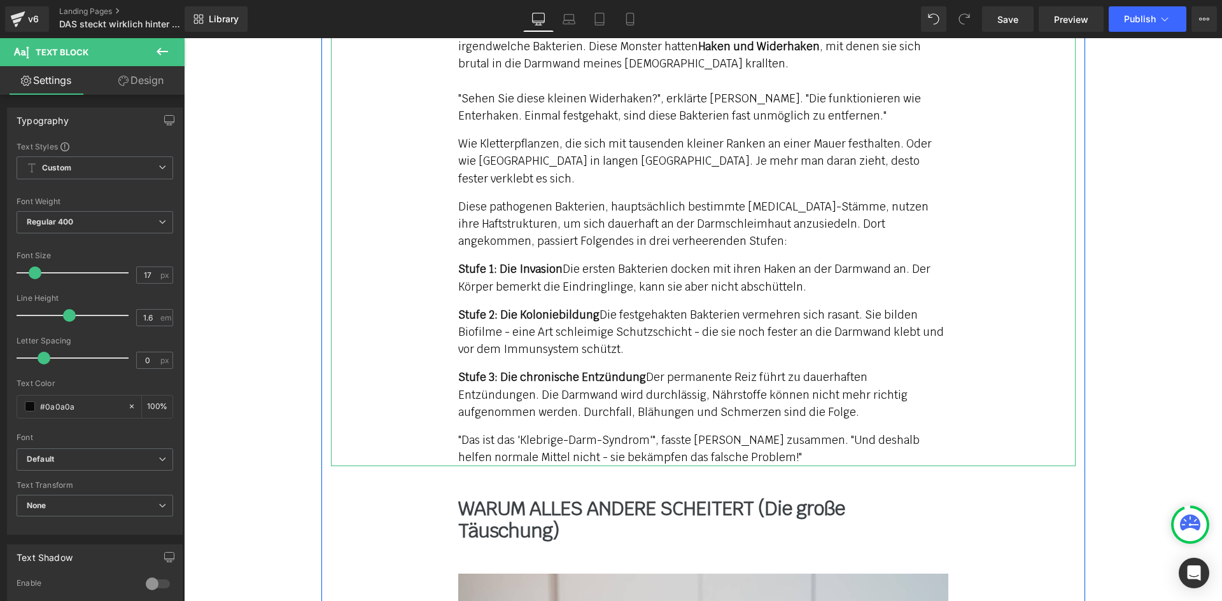
scroll to position [3626, 0]
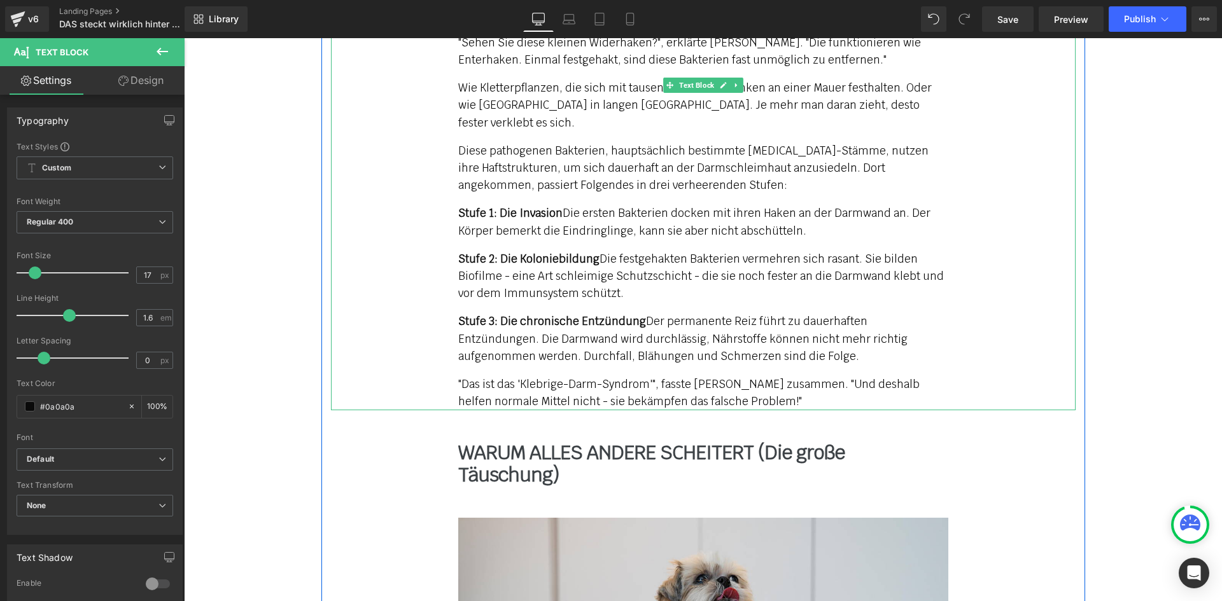
click at [514, 320] on div "Ich werde nie den Moment vergessen, als [PERSON_NAME] mir die Bilder zeigte. Au…" at bounding box center [703, 179] width 490 height 463
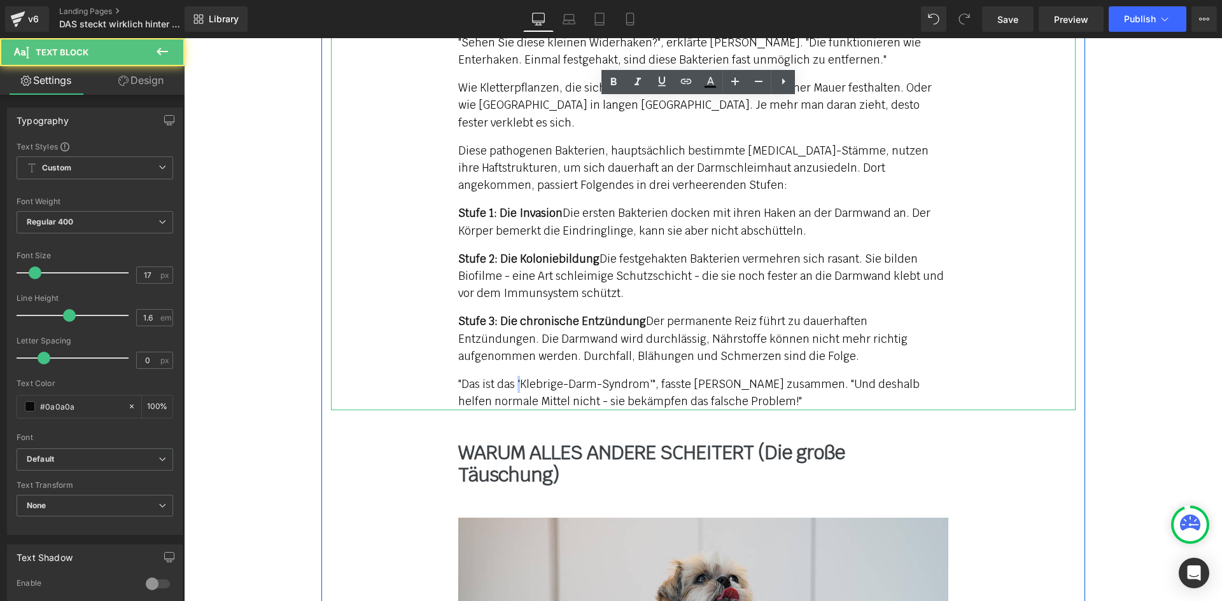
click at [514, 320] on div "Ich werde nie den Moment vergessen, als [PERSON_NAME] mir die Bilder zeigte. Au…" at bounding box center [703, 179] width 490 height 463
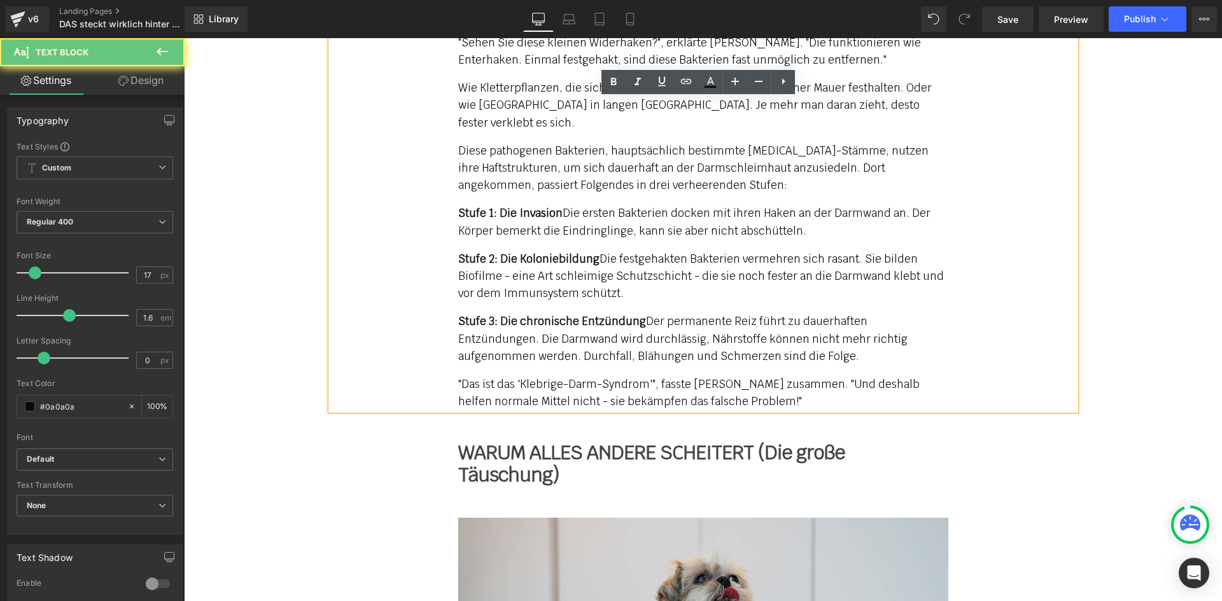
click at [758, 376] on p ""Das ist das 'Klebrige-Darm-Syndrom'", fasste [PERSON_NAME] zusammen. "Und desh…" at bounding box center [703, 393] width 490 height 34
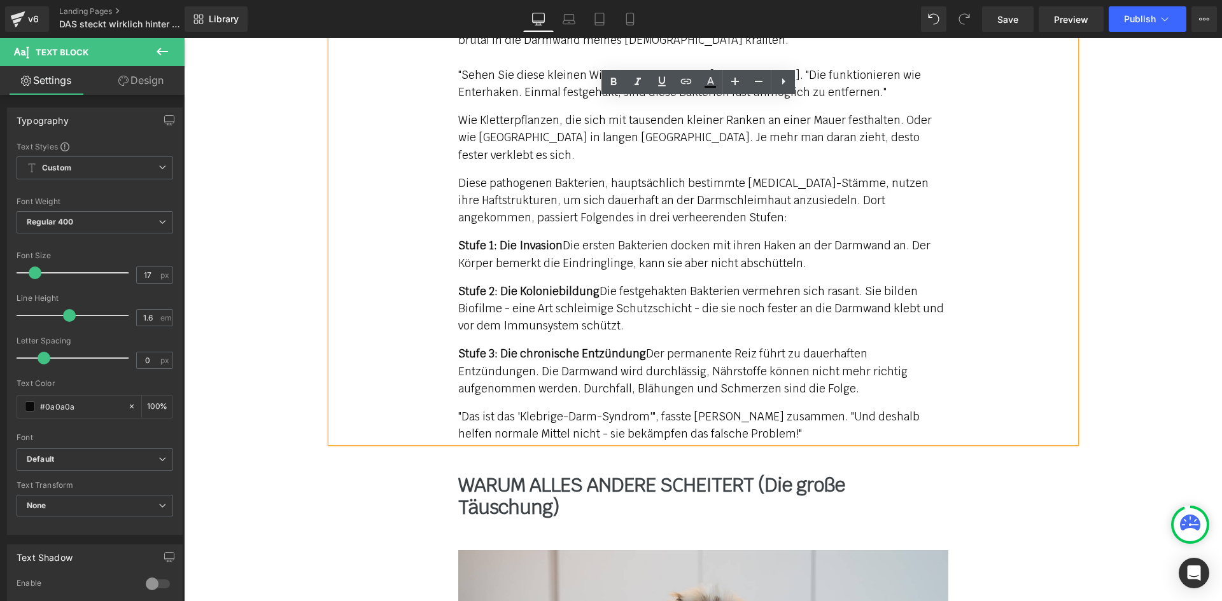
scroll to position [3435, 0]
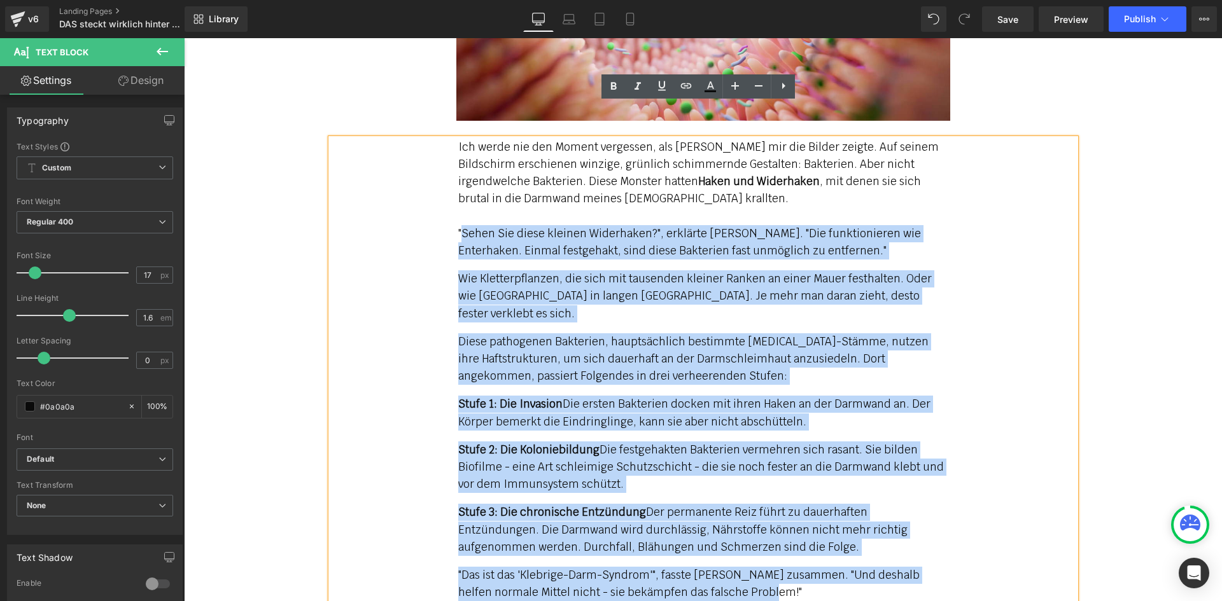
click at [458, 197] on span "Ich werde nie den Moment vergessen, als [PERSON_NAME] mir die Bilder zeigte. Au…" at bounding box center [698, 199] width 480 height 118
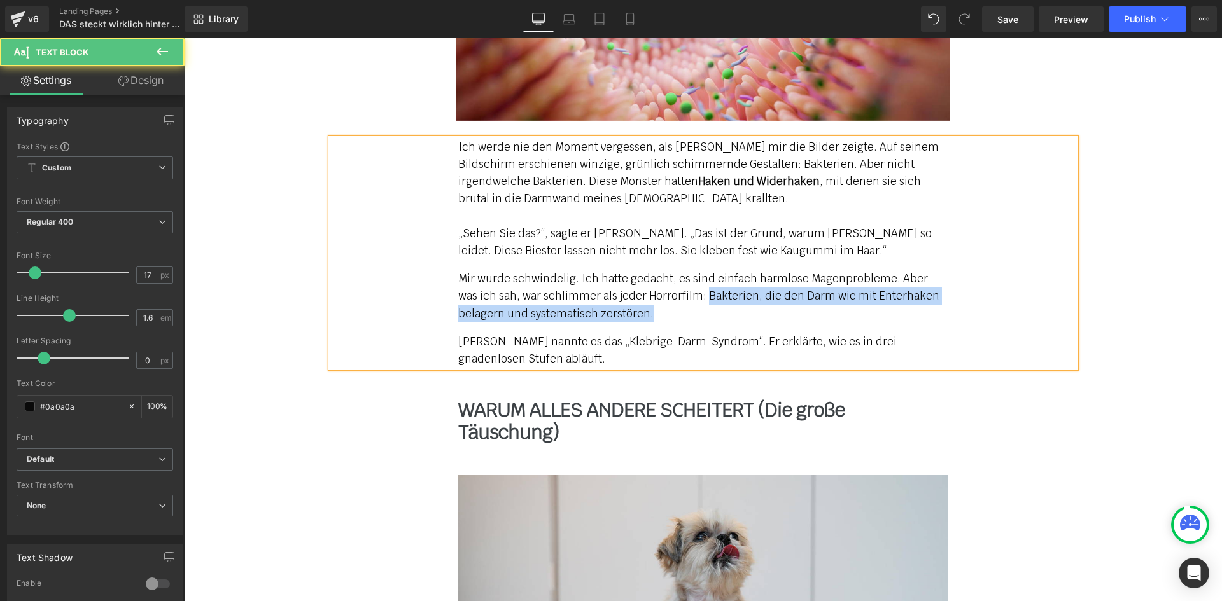
drag, startPoint x: 676, startPoint y: 275, endPoint x: 679, endPoint y: 263, distance: 12.1
click at [679, 270] on p "Mir wurde schwindelig. Ich hatte gedacht, es sind einfach harmlose Magenproblem…" at bounding box center [703, 296] width 490 height 52
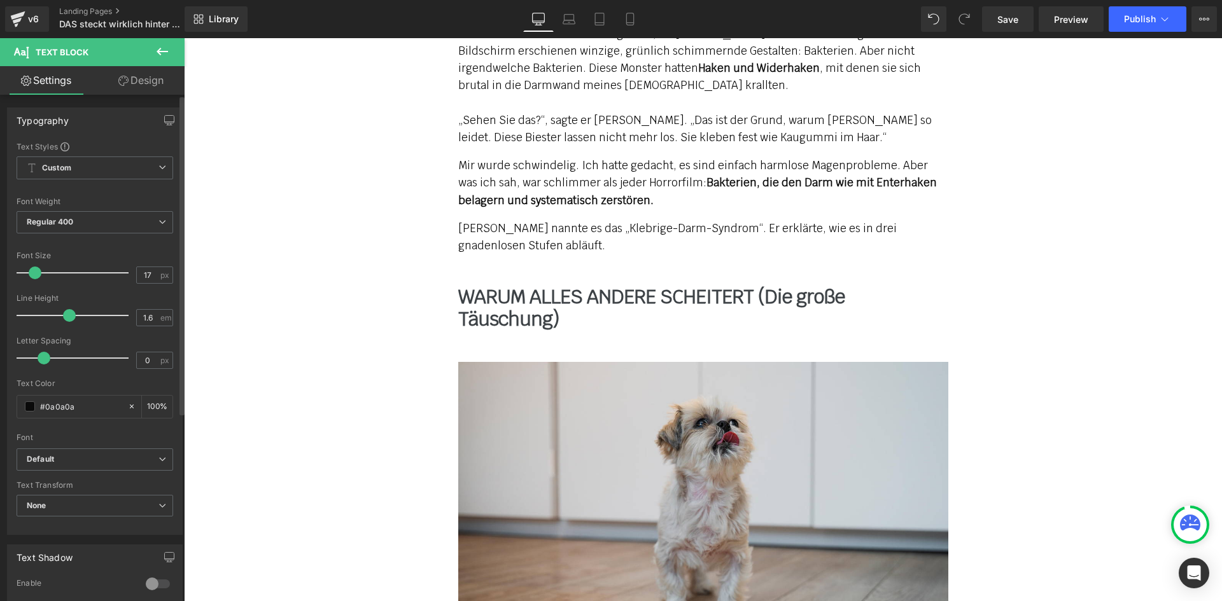
scroll to position [3563, 0]
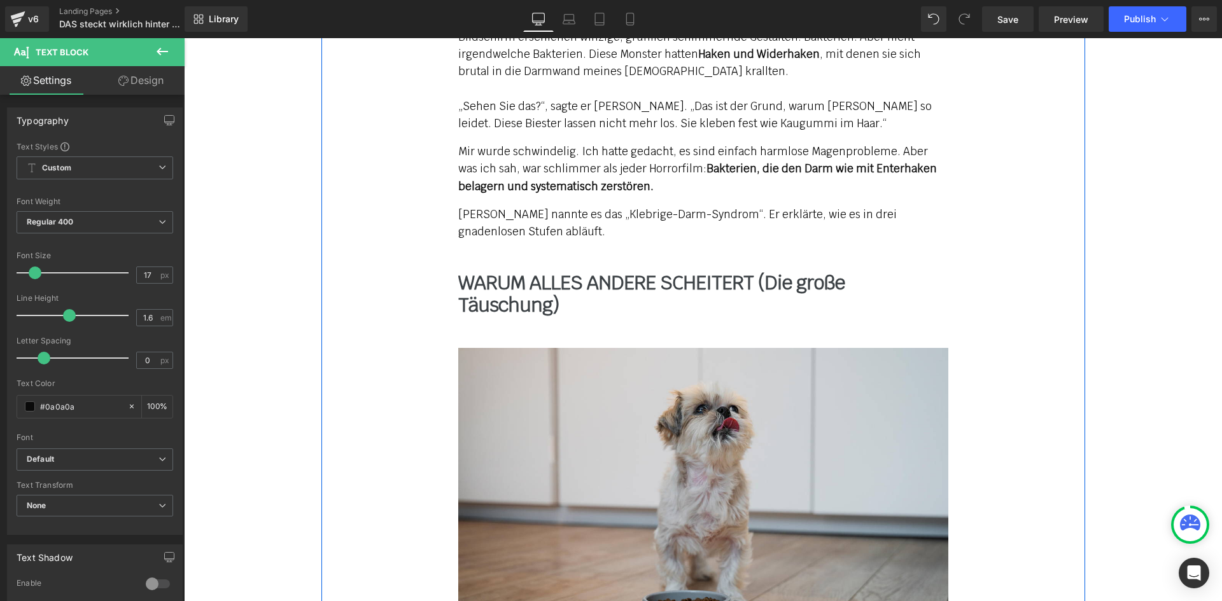
click at [530, 270] on b "WARUM ALLES ANDERE SCHEITERT (Die große Täuschung)" at bounding box center [651, 293] width 386 height 47
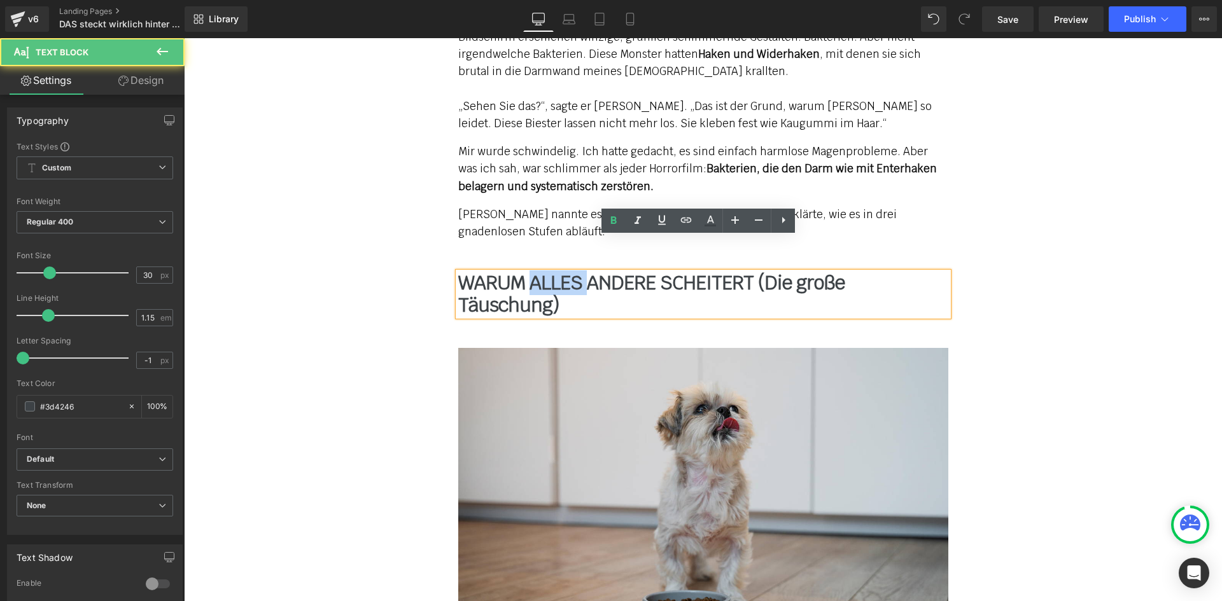
click at [530, 270] on b "WARUM ALLES ANDERE SCHEITERT (Die große Täuschung)" at bounding box center [651, 293] width 386 height 47
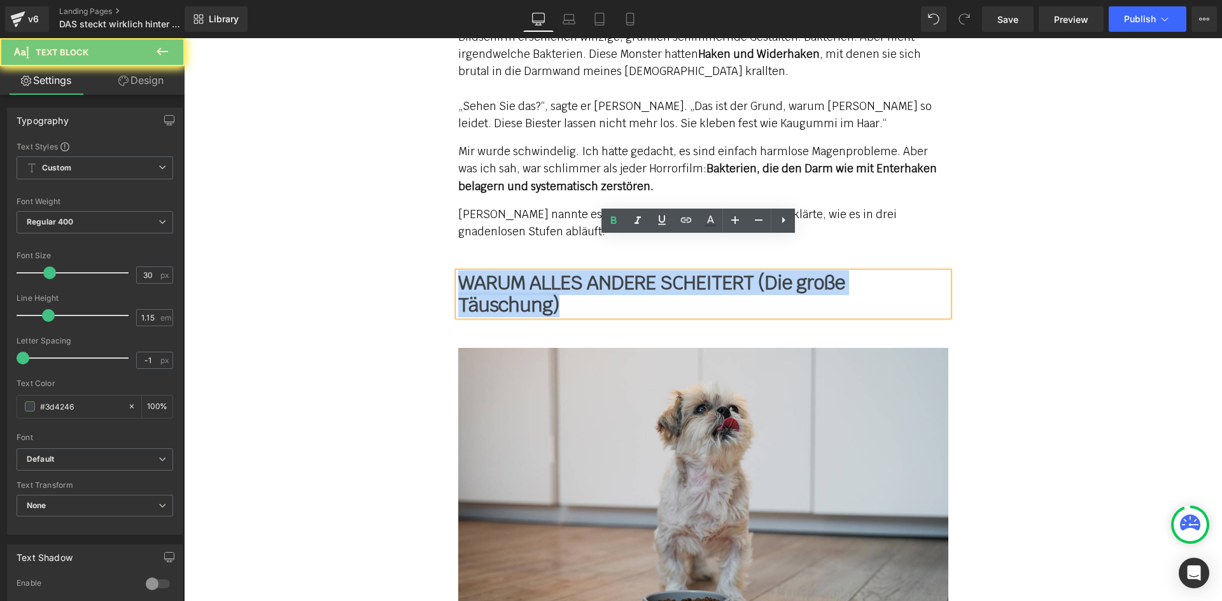
click at [530, 270] on b "WARUM ALLES ANDERE SCHEITERT (Die große Täuschung)" at bounding box center [651, 293] width 386 height 47
paste div
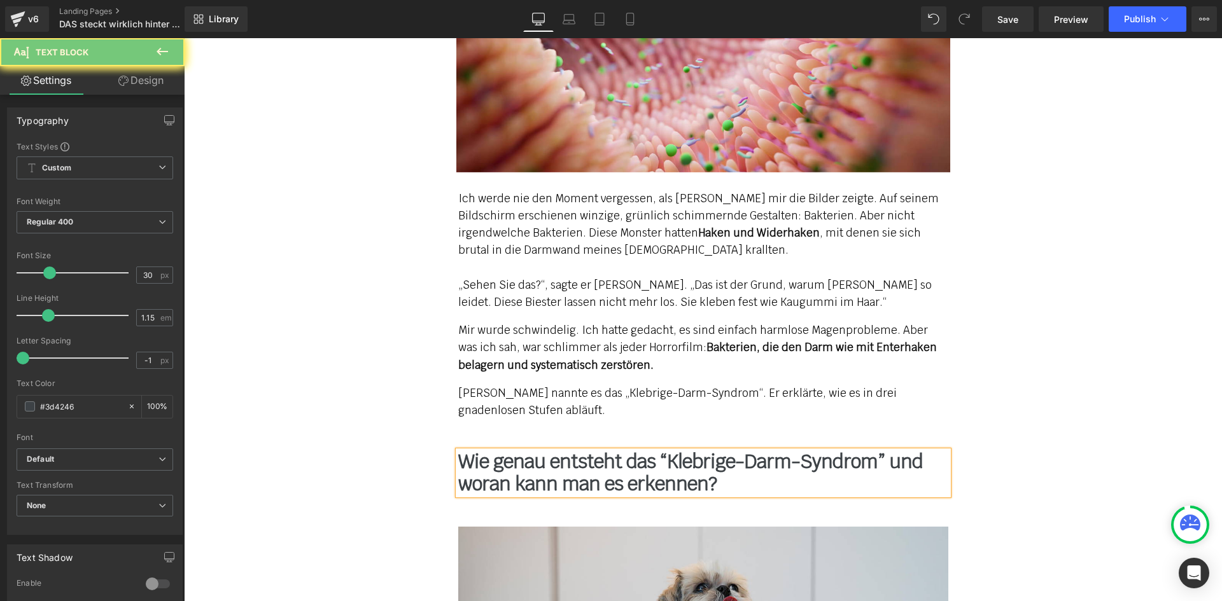
scroll to position [3308, 0]
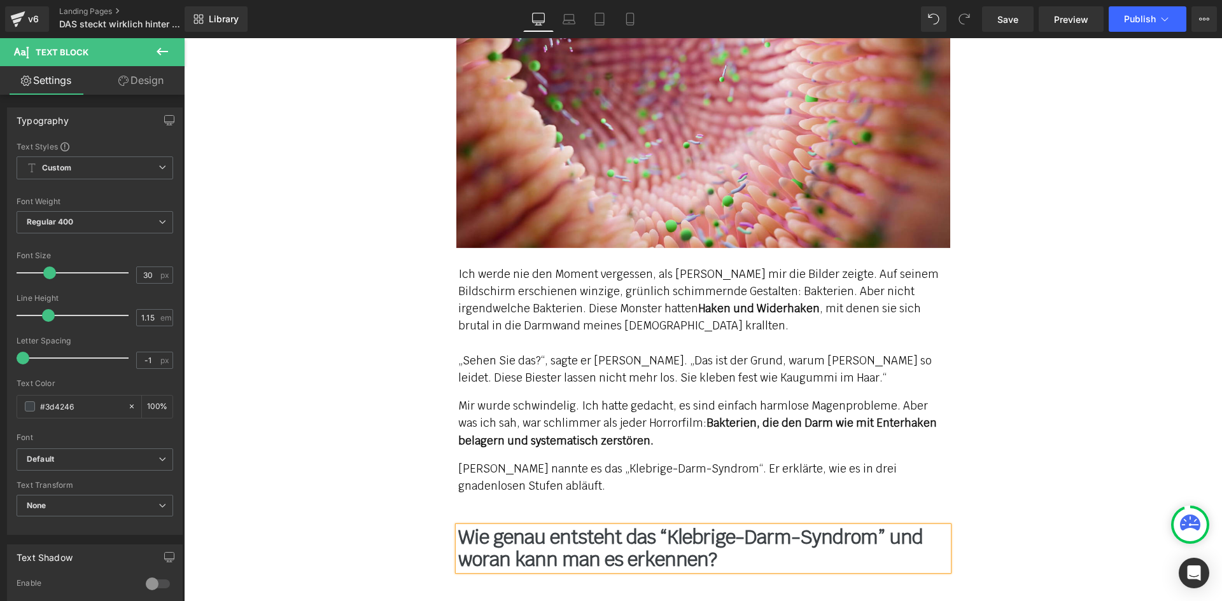
click at [524, 340] on span "Ich werde nie den Moment vergessen, als [PERSON_NAME] mir die Bilder zeigte. Au…" at bounding box center [698, 326] width 480 height 118
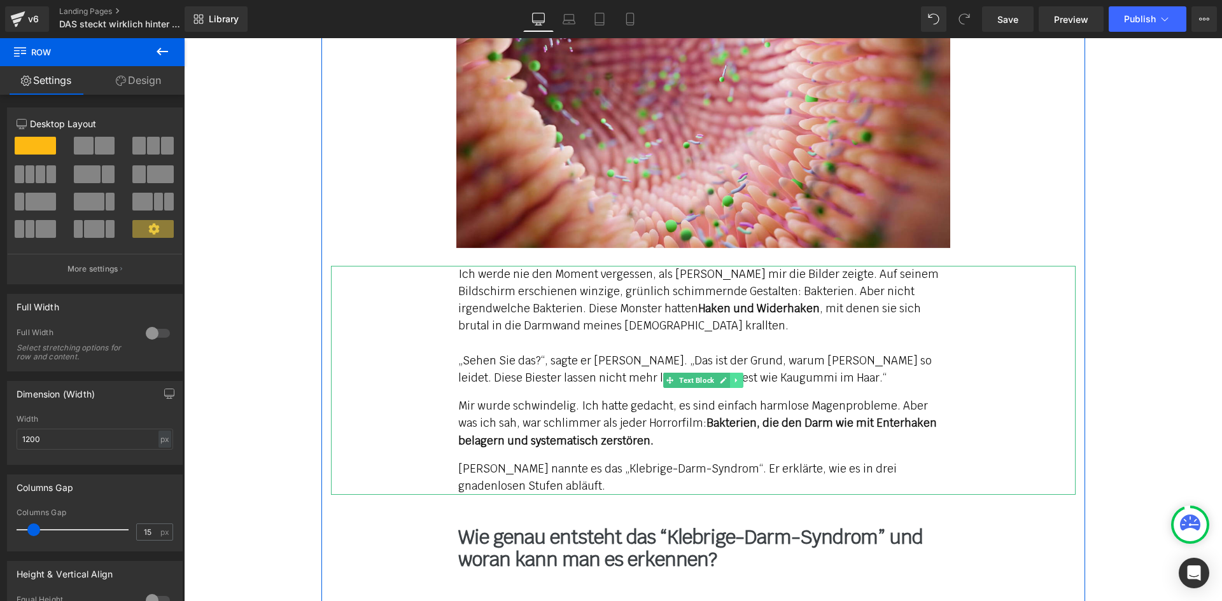
click at [733, 377] on icon at bounding box center [735, 381] width 7 height 8
click at [729, 373] on link at bounding box center [729, 380] width 13 height 15
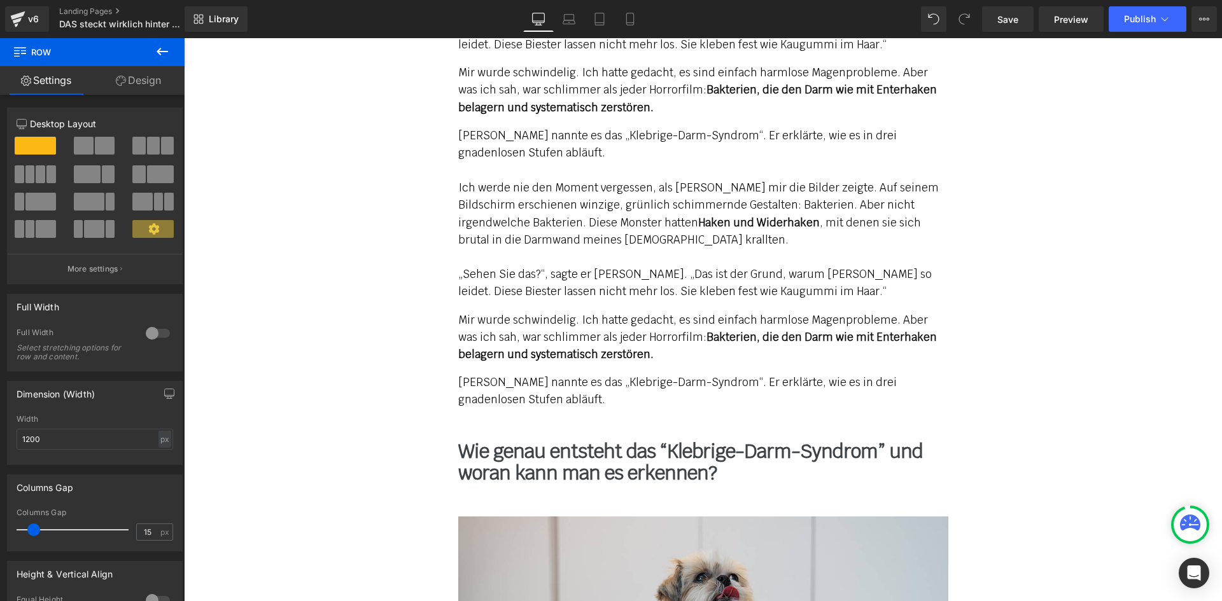
scroll to position [3634, 0]
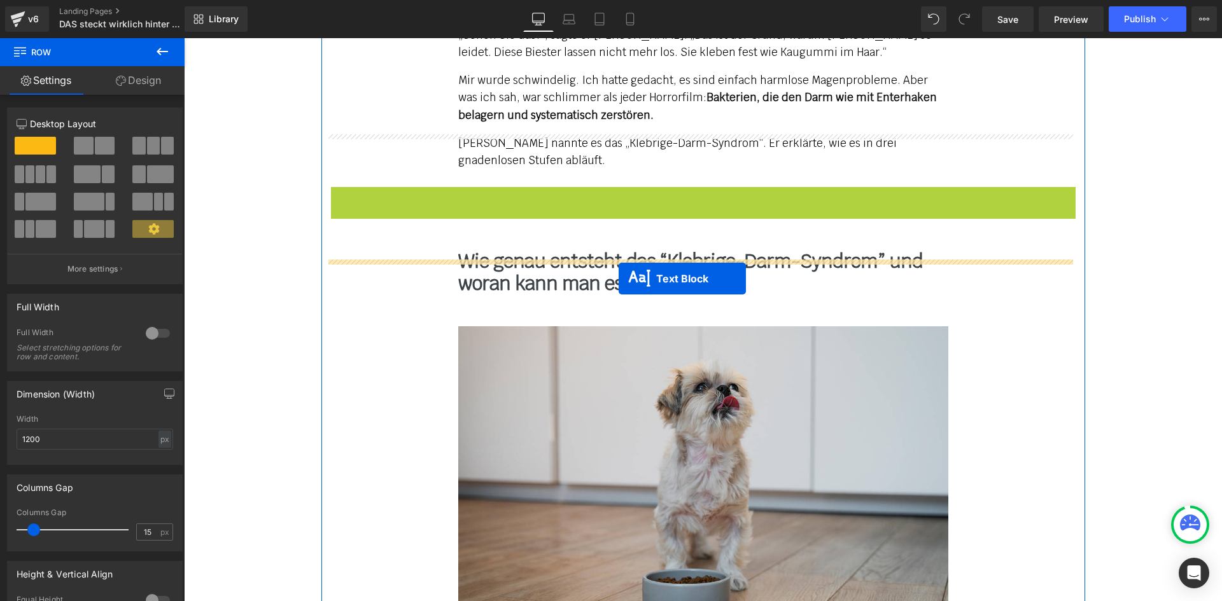
drag, startPoint x: 664, startPoint y: 268, endPoint x: 612, endPoint y: 273, distance: 51.8
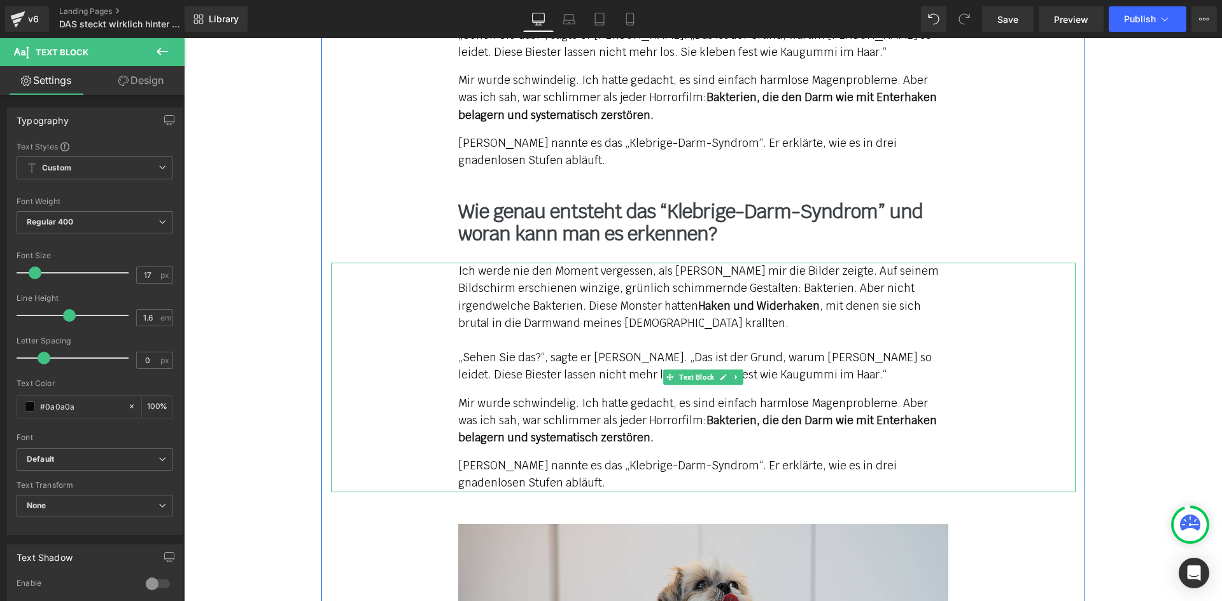
click at [492, 273] on span "Ich werde nie den Moment vergessen, als [PERSON_NAME] mir die Bilder zeigte. Au…" at bounding box center [698, 323] width 480 height 118
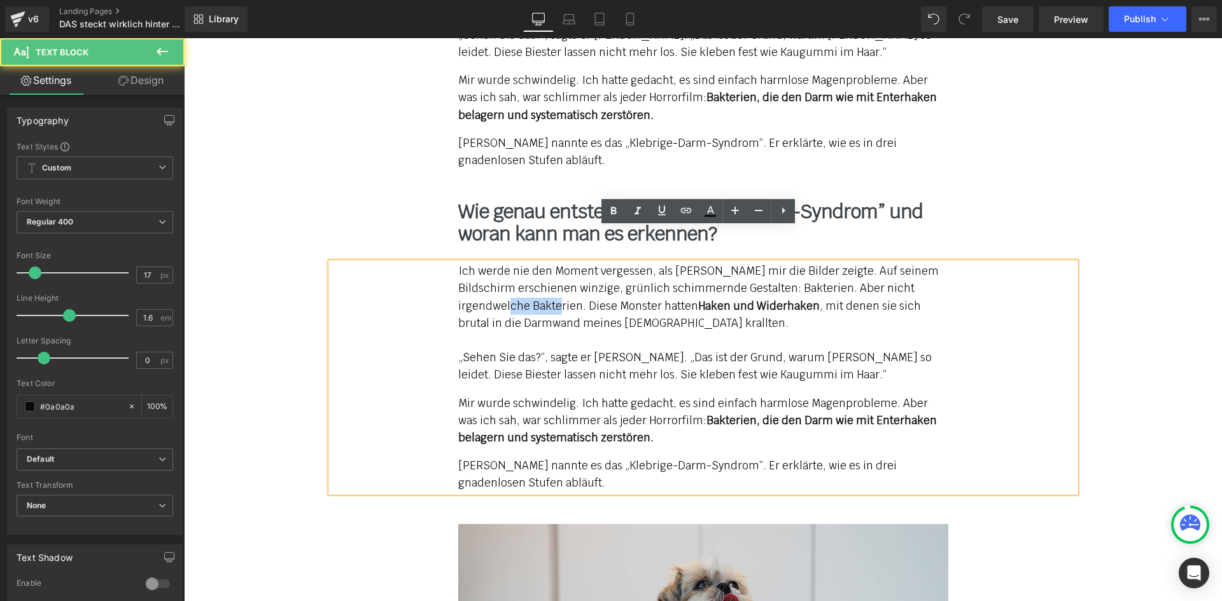
click at [492, 273] on span "Ich werde nie den Moment vergessen, als [PERSON_NAME] mir die Bilder zeigte. Au…" at bounding box center [698, 323] width 480 height 118
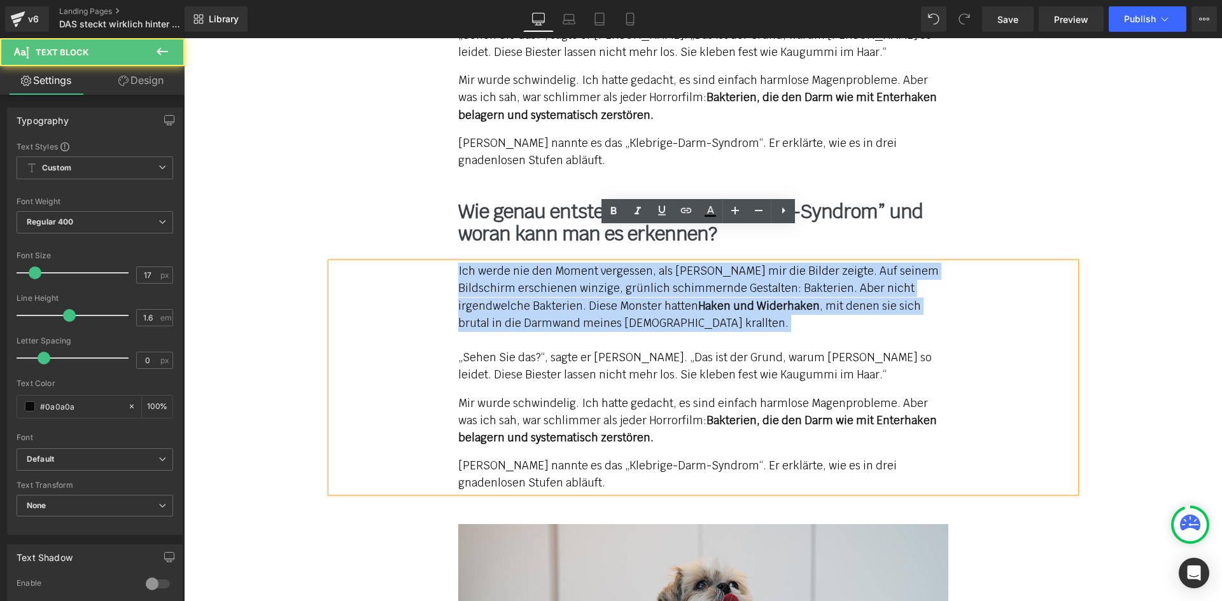
click at [492, 273] on span "Ich werde nie den Moment vergessen, als [PERSON_NAME] mir die Bilder zeigte. Au…" at bounding box center [698, 323] width 480 height 118
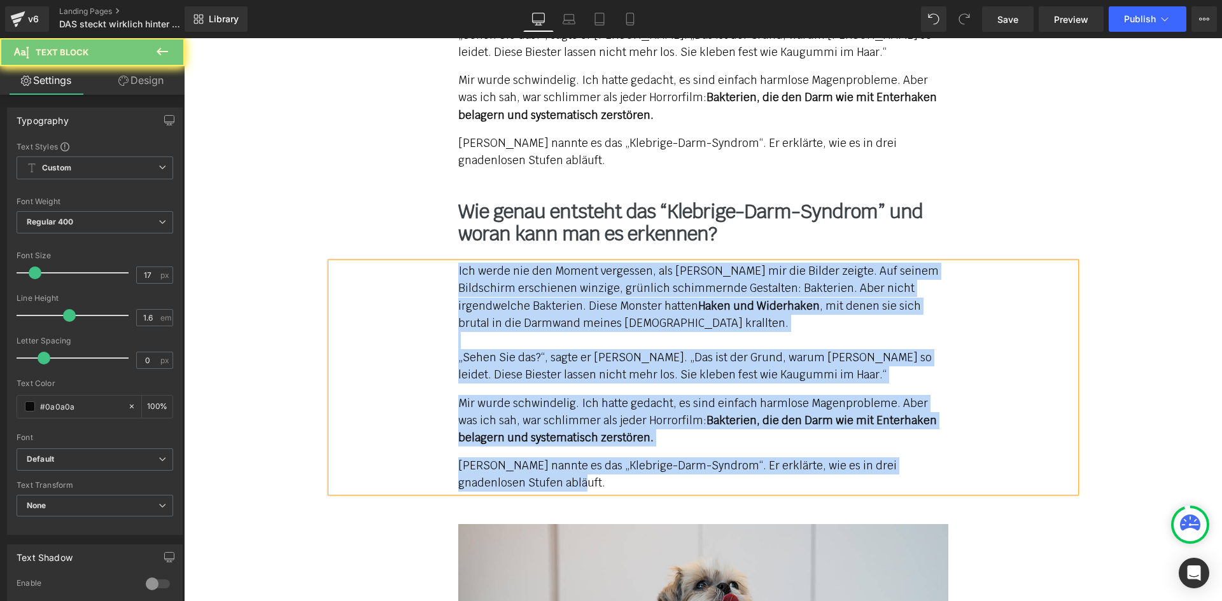
paste div
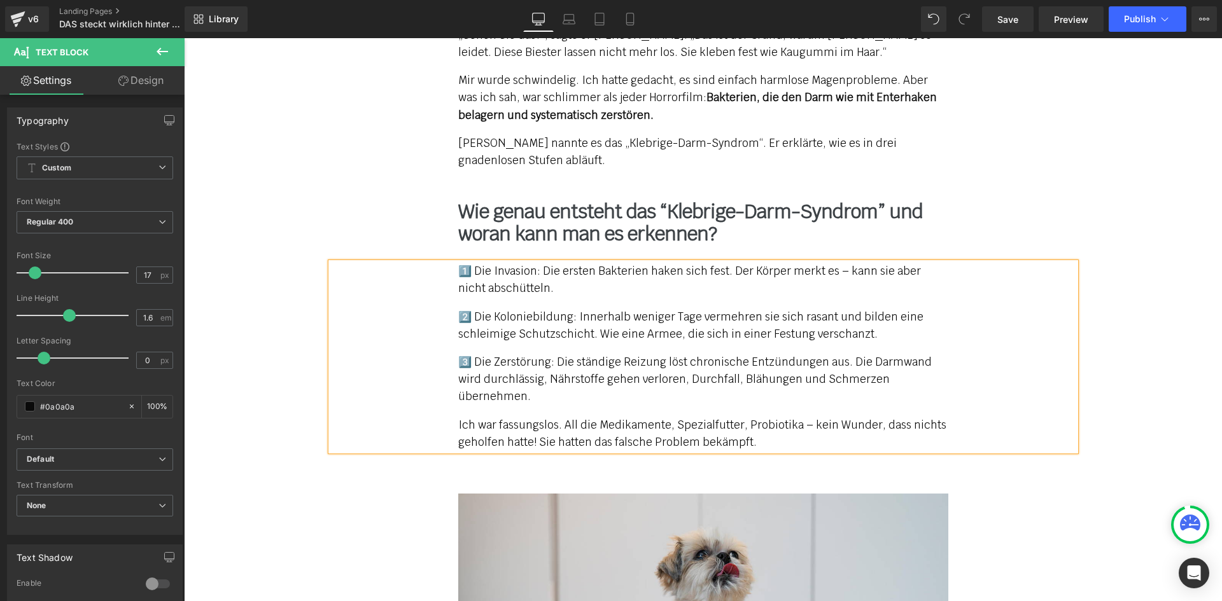
click at [460, 309] on p "2️⃣ Die Koloniebildung: Innerhalb weniger Tage vermehren sie sich rasant und bi…" at bounding box center [703, 326] width 490 height 34
click at [458, 354] on p "3️⃣ Die Zerstörung: Die ständige Reizung löst chronische Entzündungen aus. Die …" at bounding box center [703, 380] width 490 height 52
click at [510, 309] on p "2️⃣ Die Koloniebildung: Innerhalb weniger Tage vermehren sie sich rasant und bi…" at bounding box center [703, 326] width 490 height 34
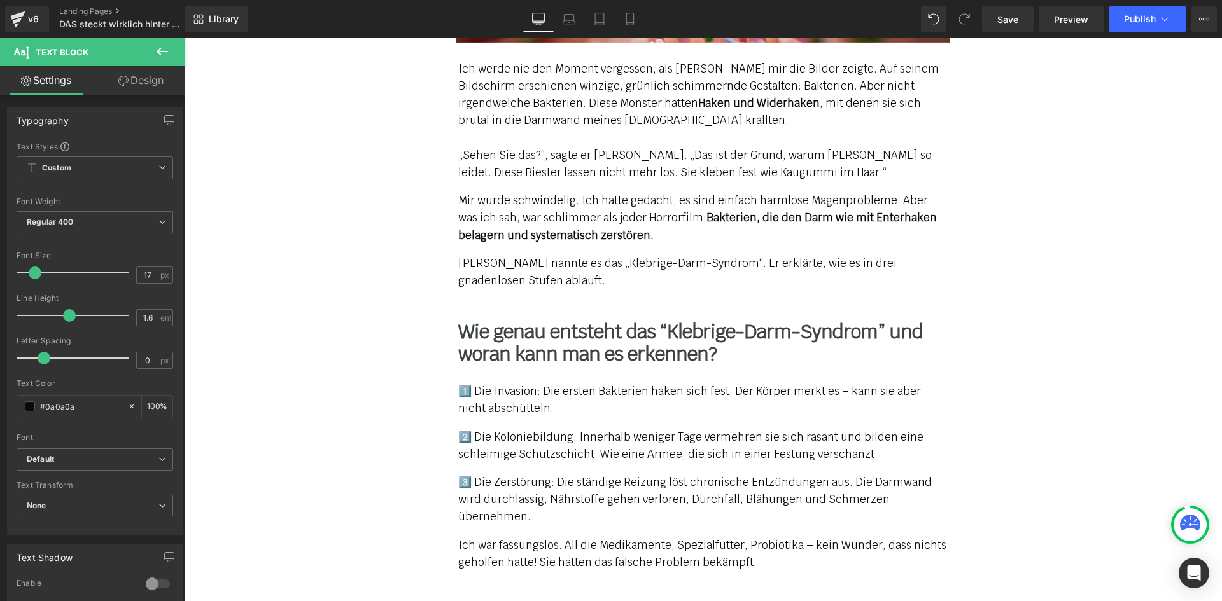
scroll to position [3507, 0]
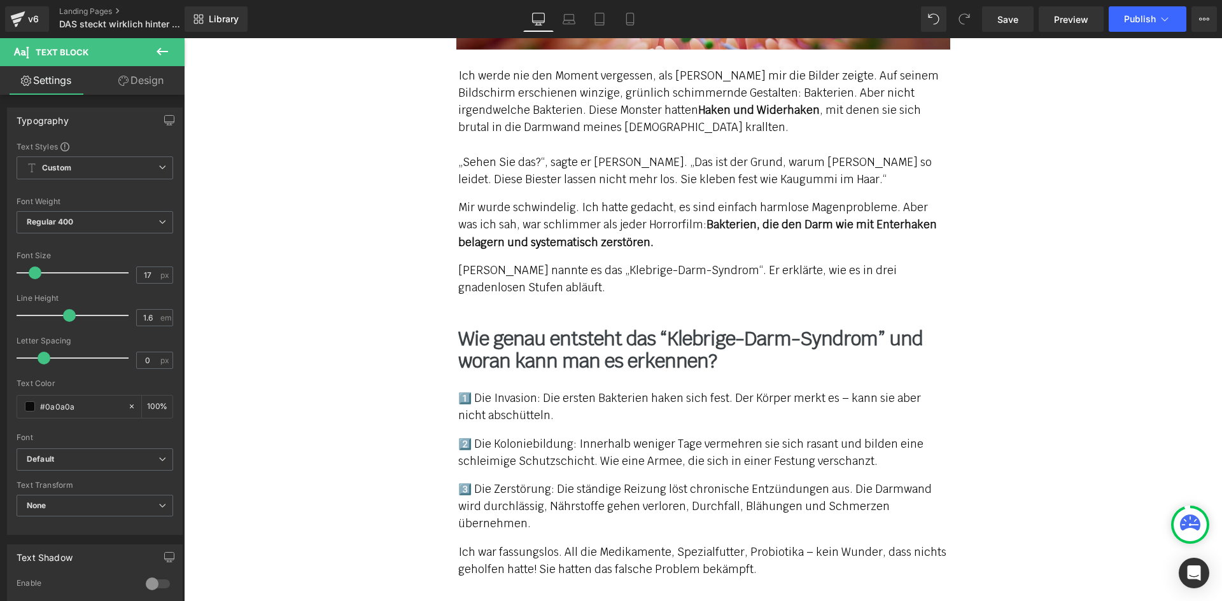
click at [1032, 254] on div "Ich werde nie den Moment vergessen, als [PERSON_NAME] mir die Bilder zeigte. Au…" at bounding box center [703, 181] width 744 height 229
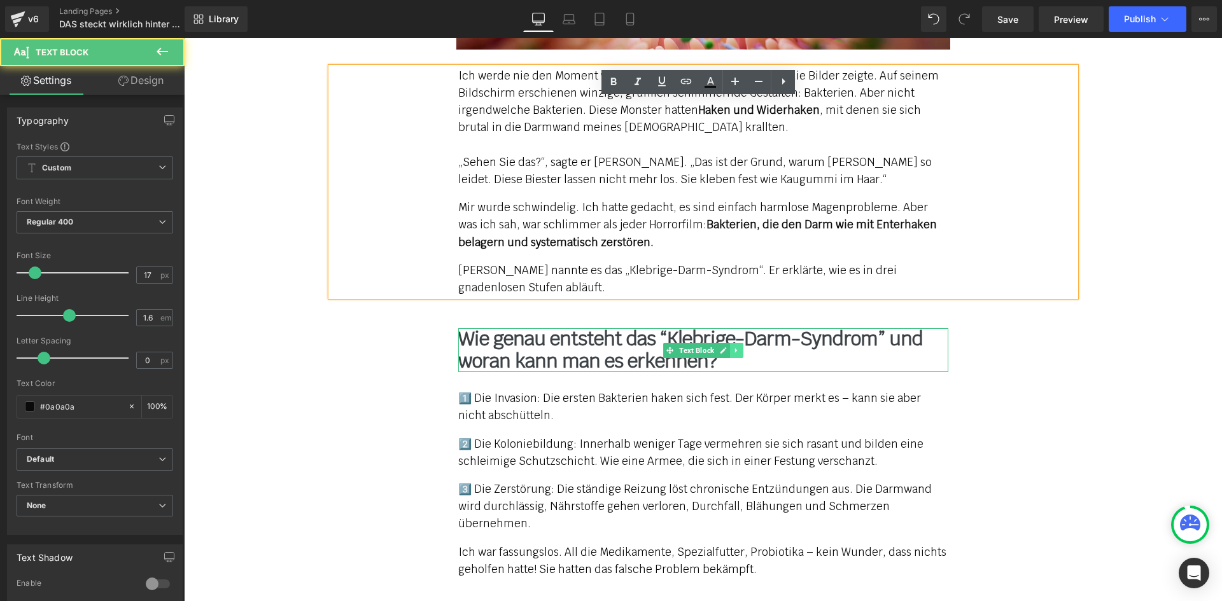
click at [730, 343] on link at bounding box center [736, 350] width 13 height 15
click at [723, 343] on link at bounding box center [729, 350] width 13 height 15
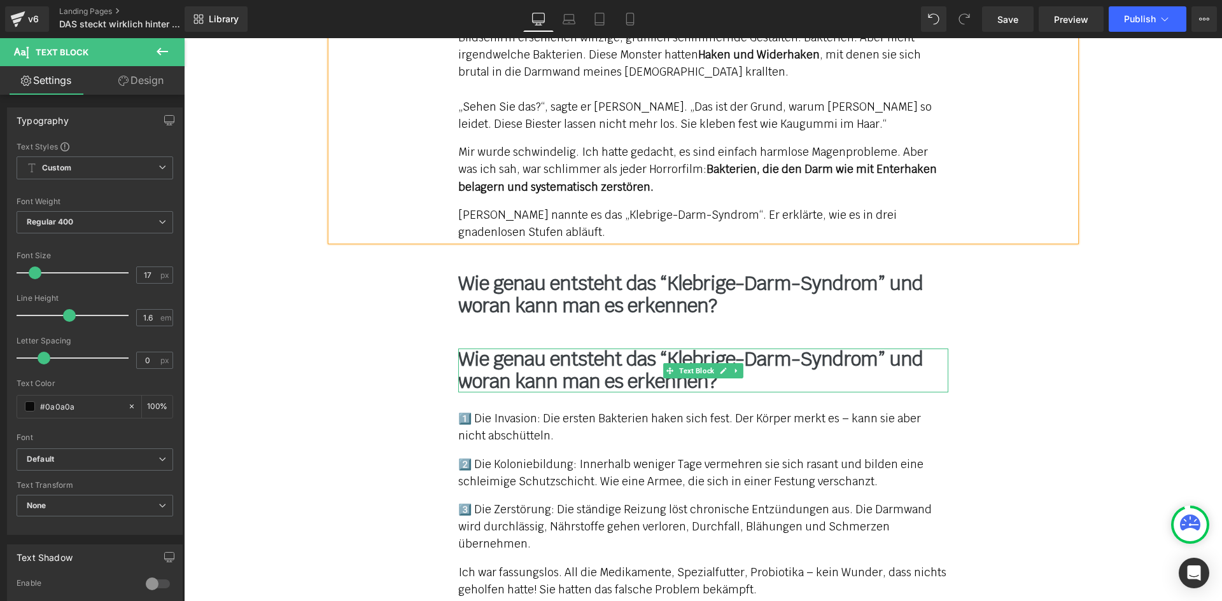
scroll to position [3570, 0]
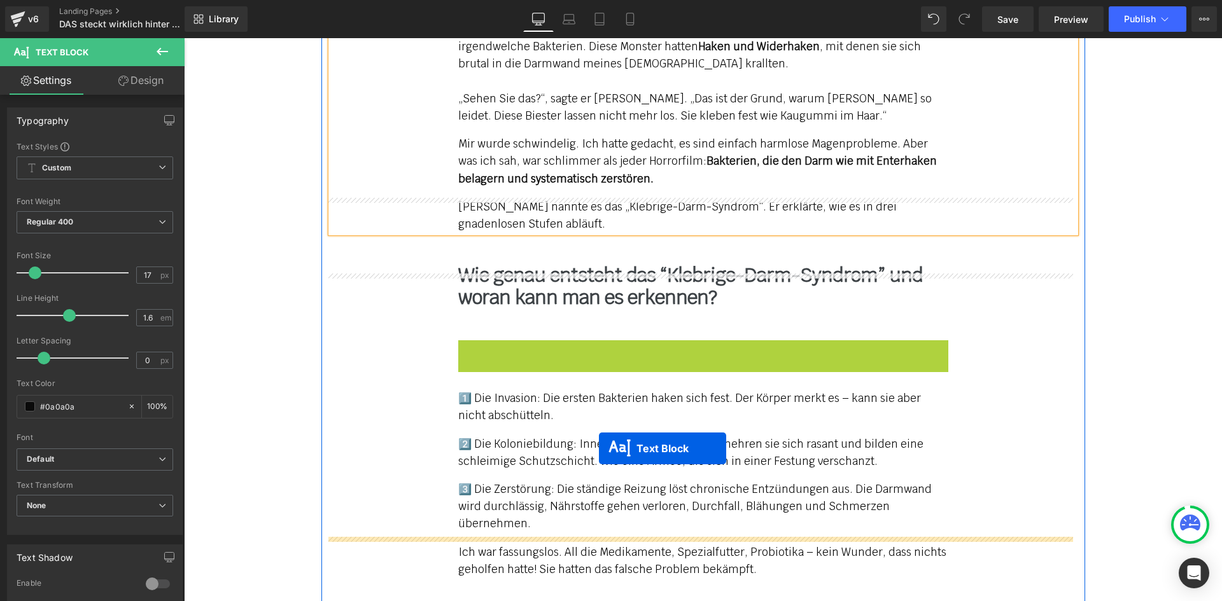
drag, startPoint x: 667, startPoint y: 324, endPoint x: 580, endPoint y: 485, distance: 183.3
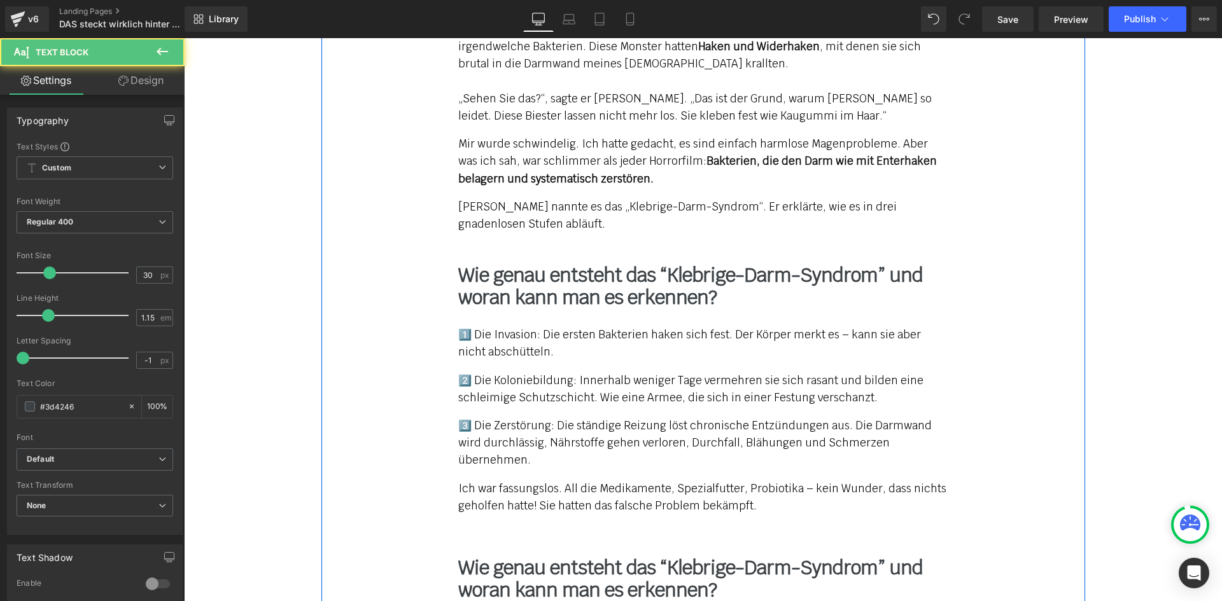
click at [508, 555] on b "Wie genau entsteht das “Klebrige-Darm-Syndrom” und woran kann man es erkennen?" at bounding box center [690, 578] width 464 height 47
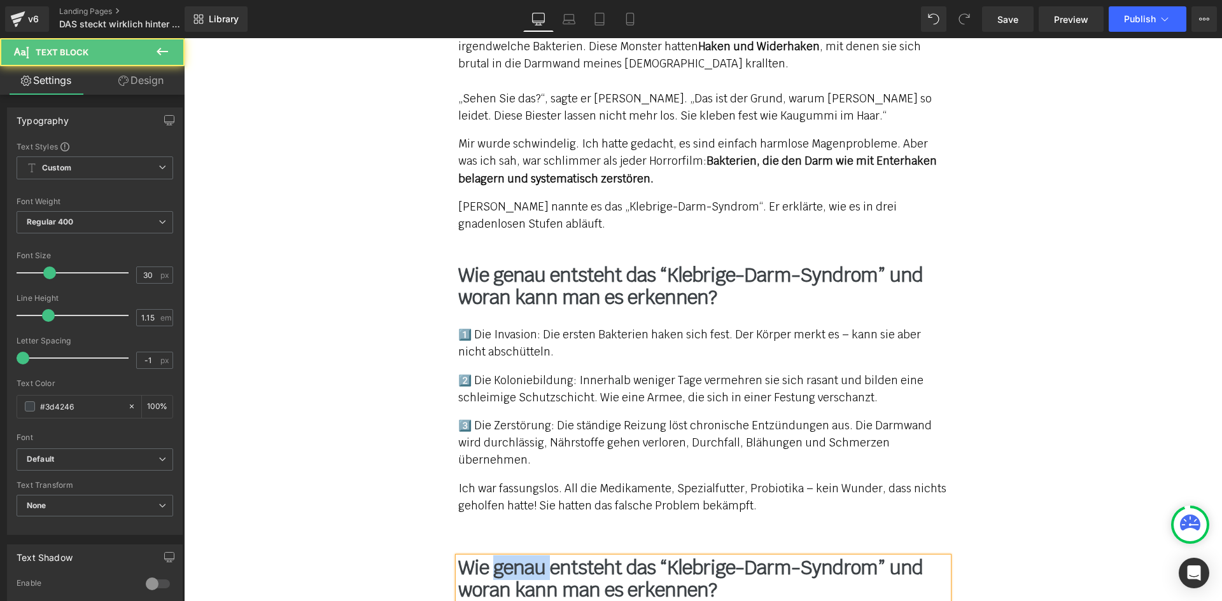
click at [508, 555] on b "Wie genau entsteht das “Klebrige-Darm-Syndrom” und woran kann man es erkennen?" at bounding box center [690, 578] width 464 height 47
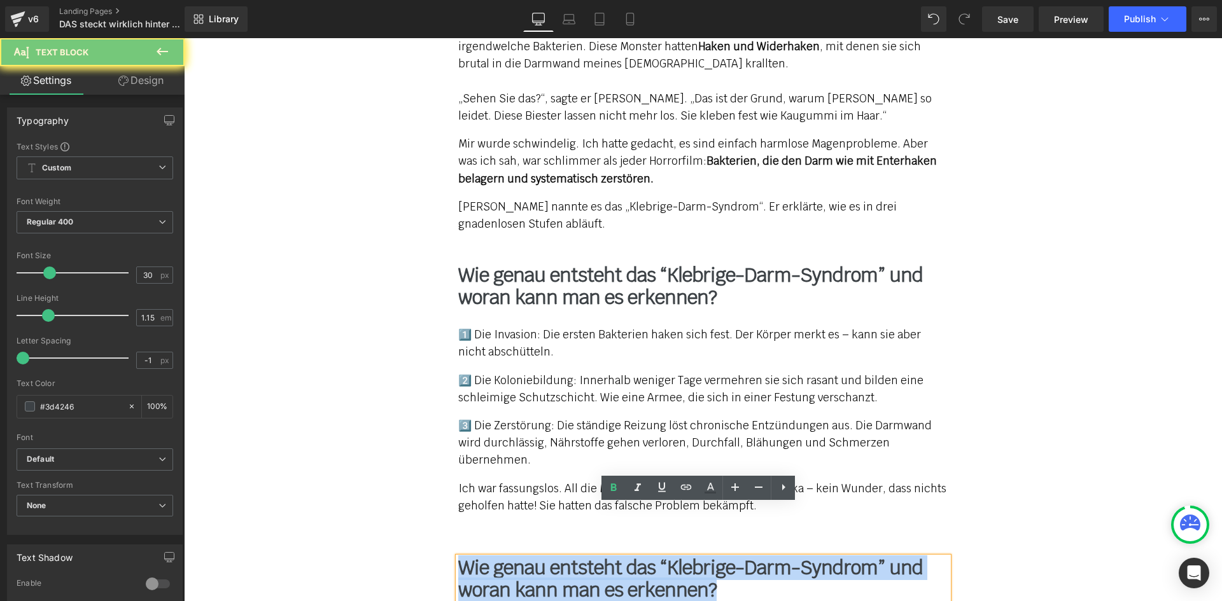
click at [508, 555] on b "Wie genau entsteht das “Klebrige-Darm-Syndrom” und woran kann man es erkennen?" at bounding box center [690, 578] width 464 height 47
paste div
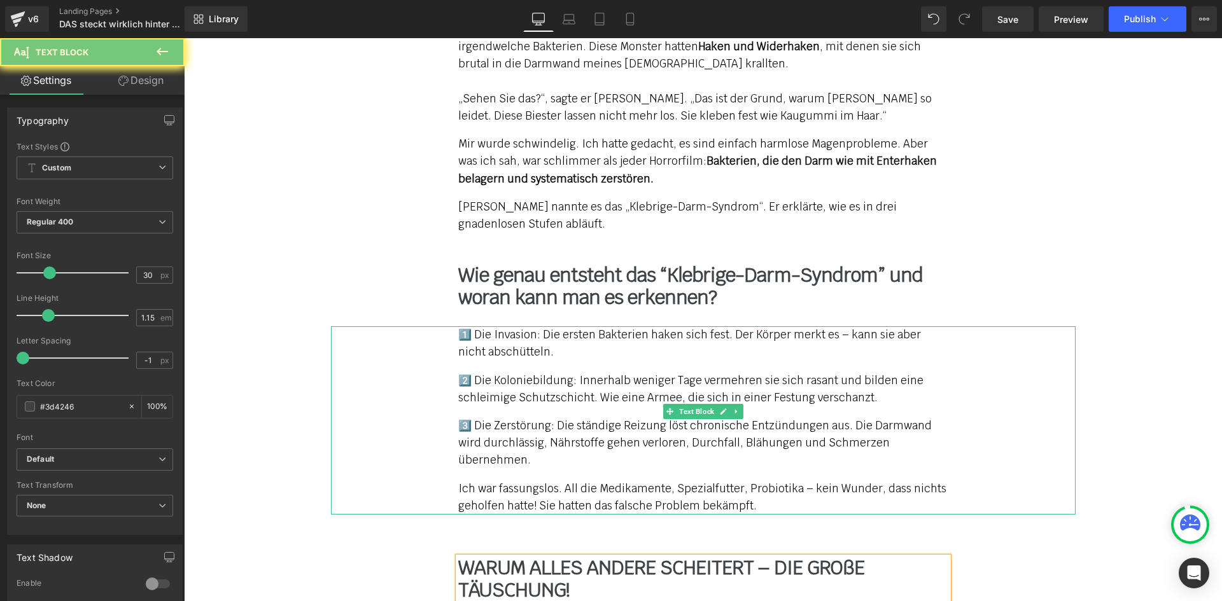
click at [671, 480] on p "Ich war fassungslos. All die Medikamente, Spezialfutter, Probiotika – kein Wund…" at bounding box center [703, 497] width 490 height 34
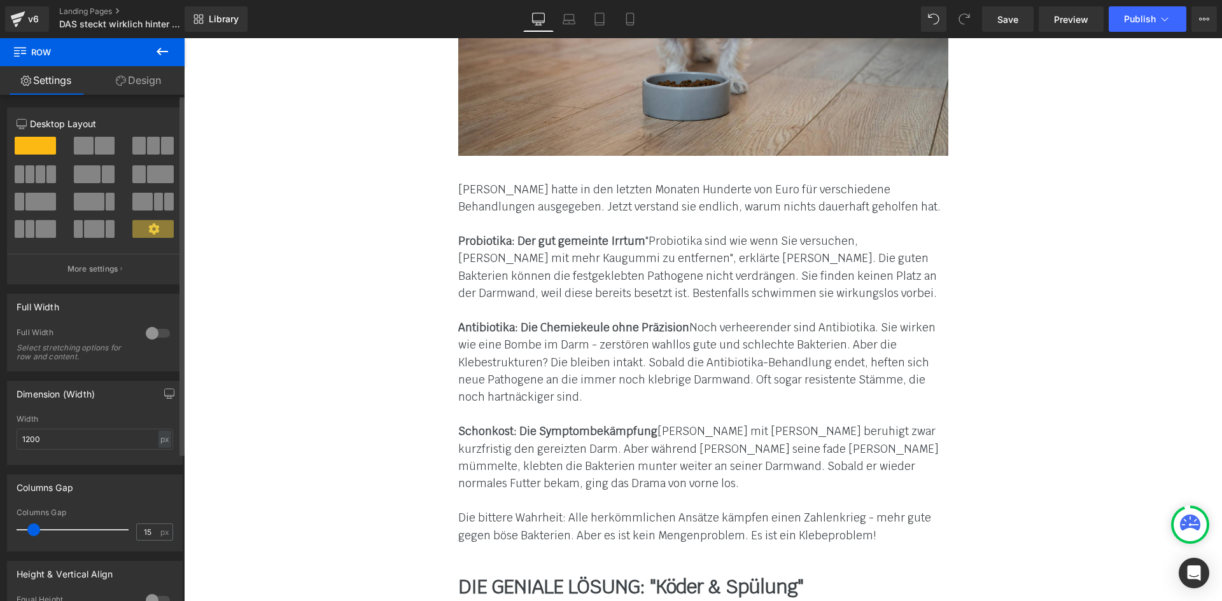
scroll to position [4397, 0]
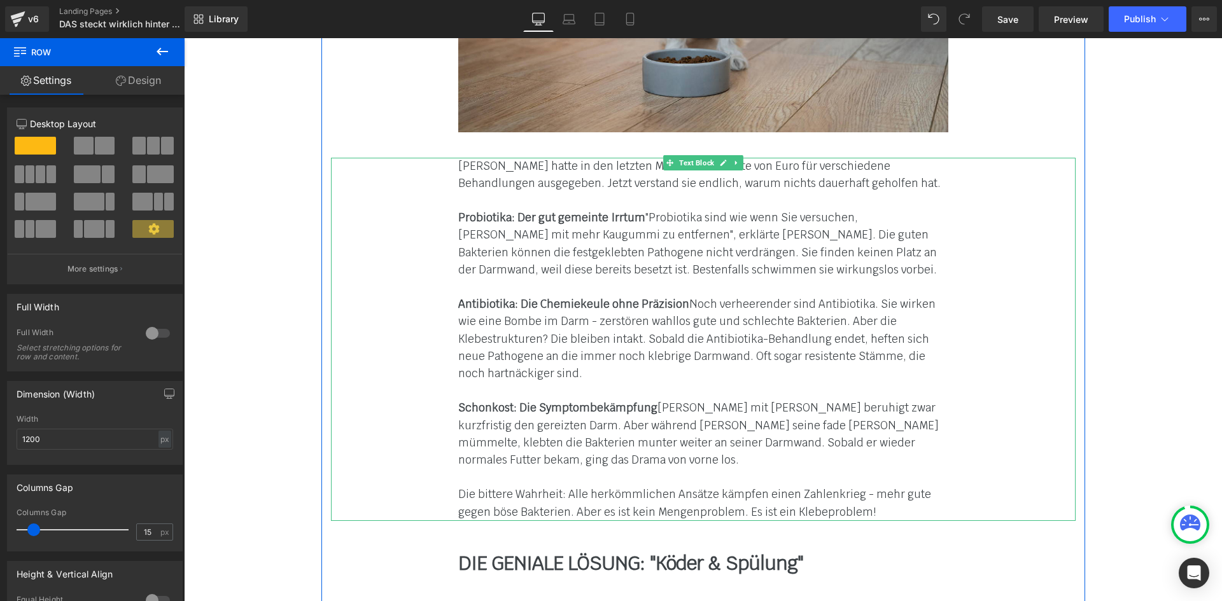
click at [505, 219] on font "Probiotika: Der gut gemeinte Irrtum "Probiotika sind wie wenn Sie versuchen, Ka…" at bounding box center [697, 244] width 478 height 66
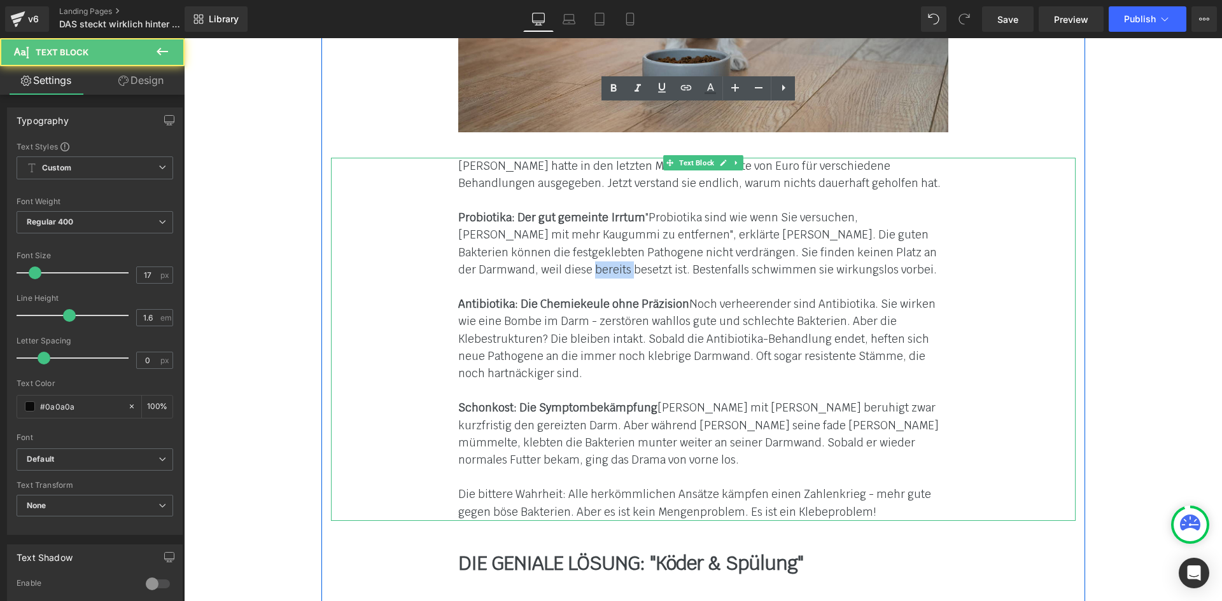
click at [505, 219] on font "Probiotika: Der gut gemeinte Irrtum "Probiotika sind wie wenn Sie versuchen, Ka…" at bounding box center [697, 244] width 478 height 66
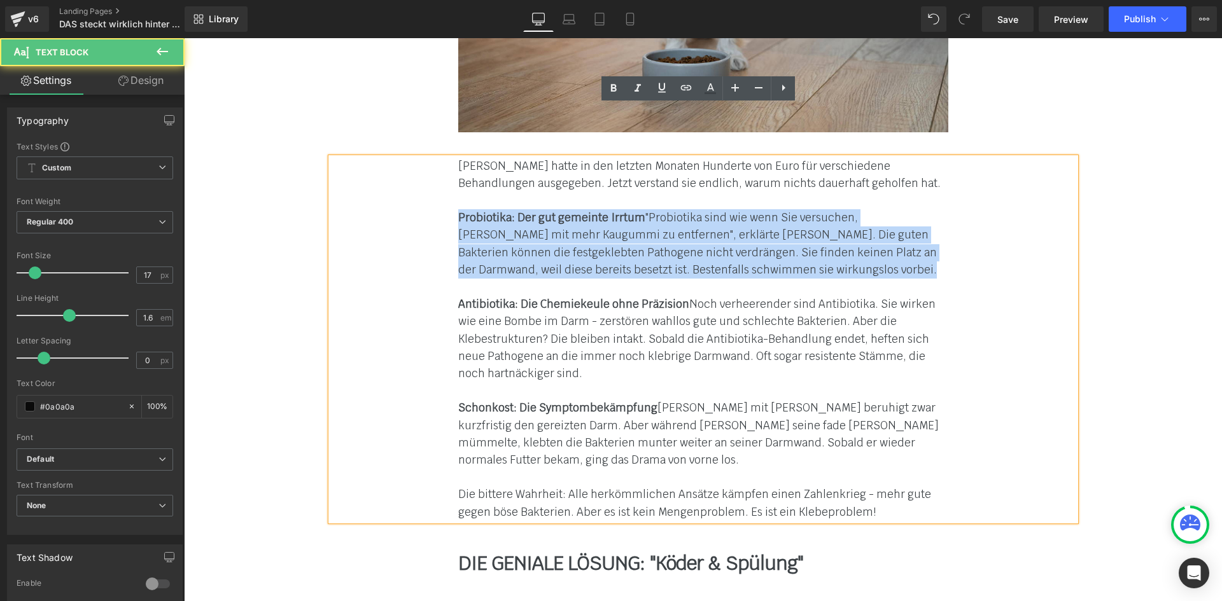
click at [505, 219] on font "Probiotika: Der gut gemeinte Irrtum "Probiotika sind wie wenn Sie versuchen, Ka…" at bounding box center [697, 244] width 478 height 66
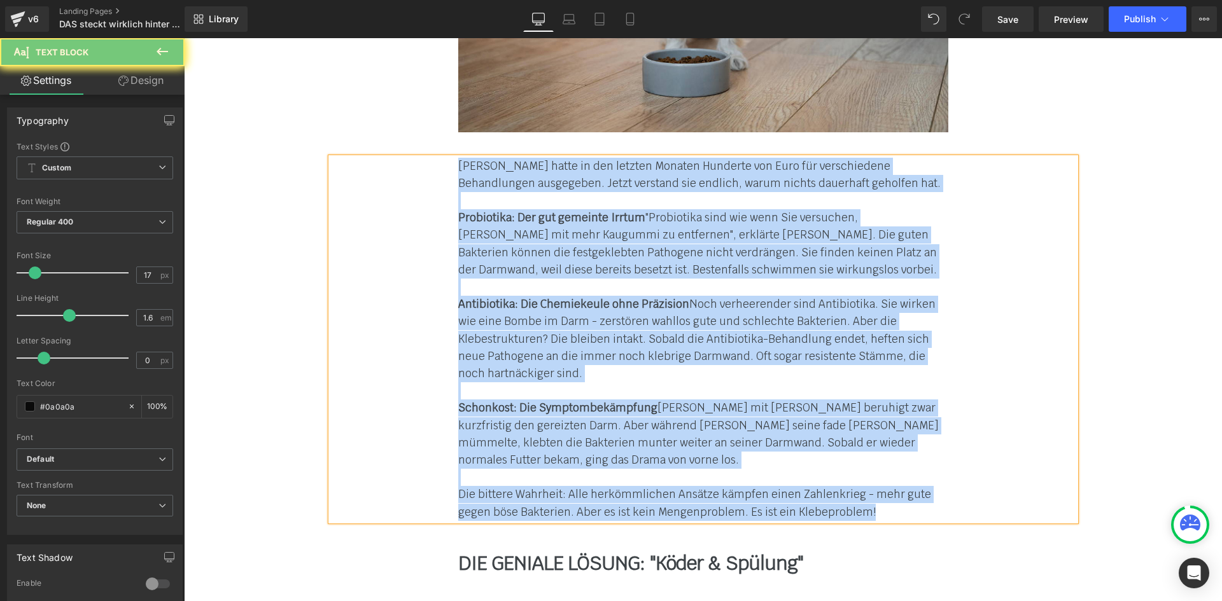
paste div
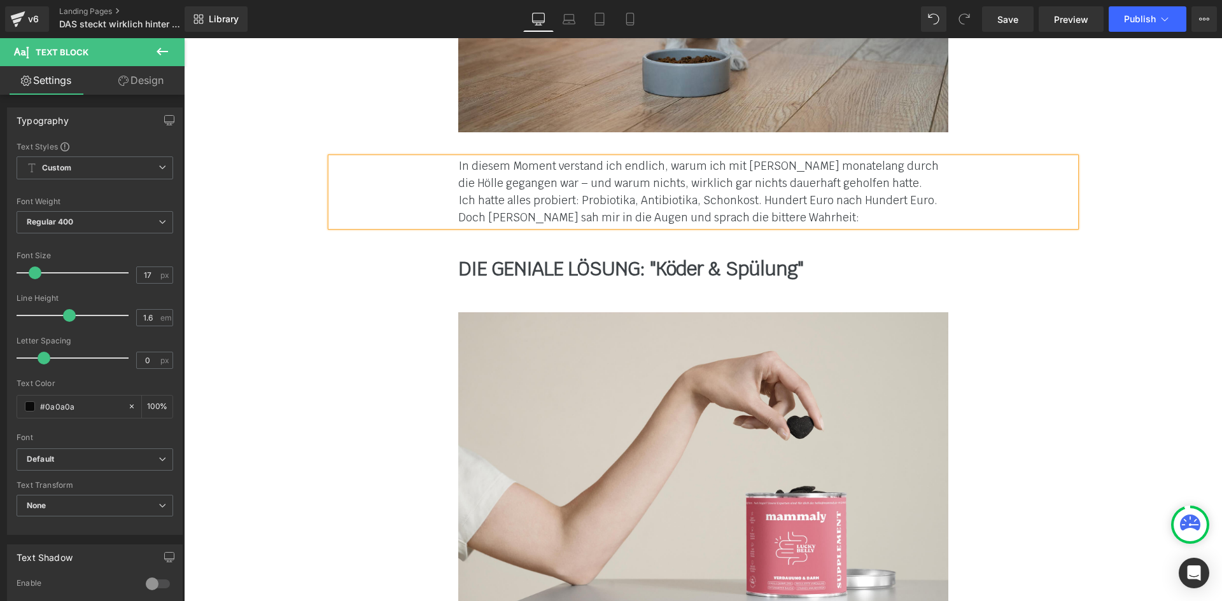
click at [448, 165] on div "In diesem Moment verstand ich endlich, warum ich mit [PERSON_NAME] monatelang d…" at bounding box center [703, 192] width 744 height 69
click at [452, 158] on div "In diesem Moment verstand ich endlich, warum ich mit [PERSON_NAME] monatelang d…" at bounding box center [703, 192] width 744 height 69
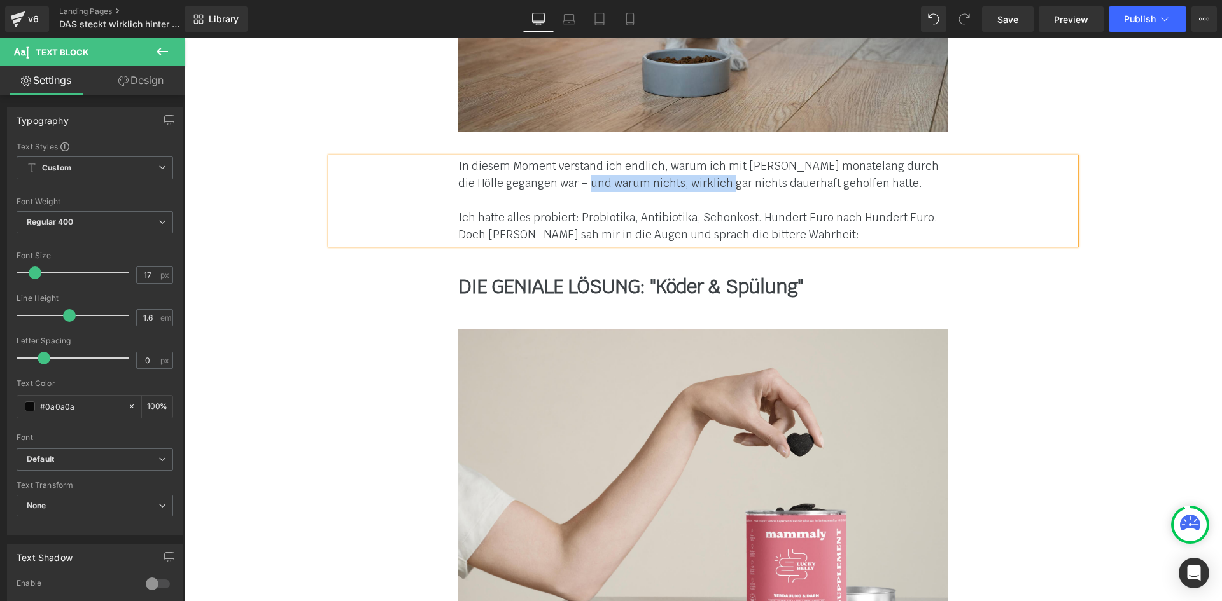
drag, startPoint x: 598, startPoint y: 131, endPoint x: 727, endPoint y: 132, distance: 129.2
click at [727, 159] on font "In diesem Moment verstand ich endlich, warum ich mit [PERSON_NAME] monatelang d…" at bounding box center [698, 174] width 480 height 31
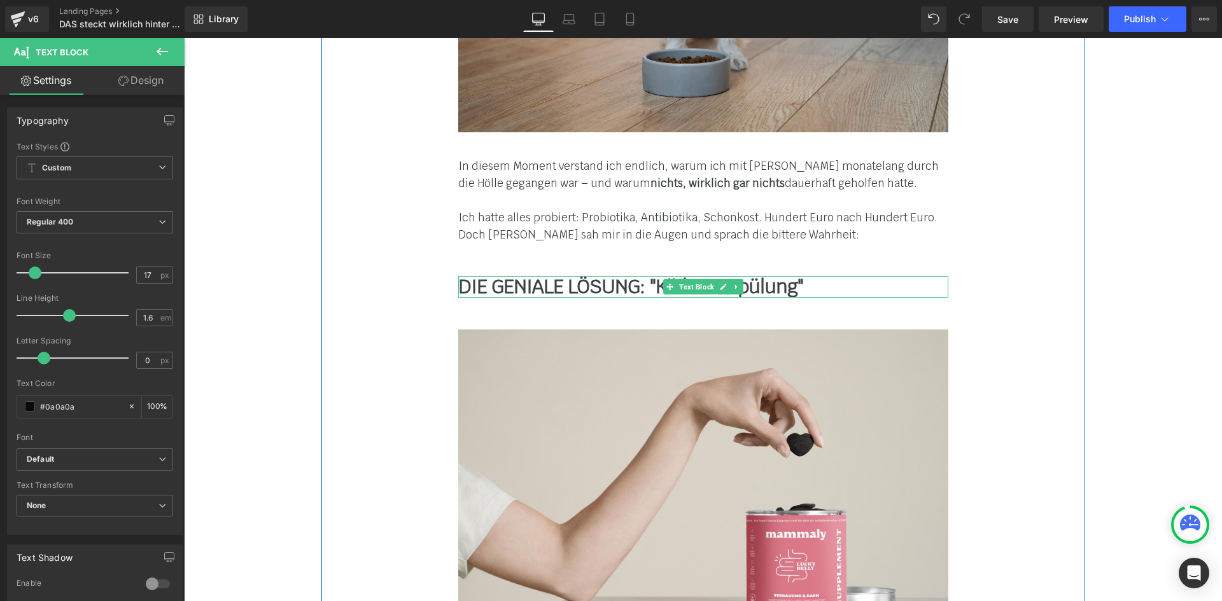
click at [546, 274] on b "DIE GENIALE LÖSUNG: "Köder & Spülung"" at bounding box center [630, 286] width 345 height 25
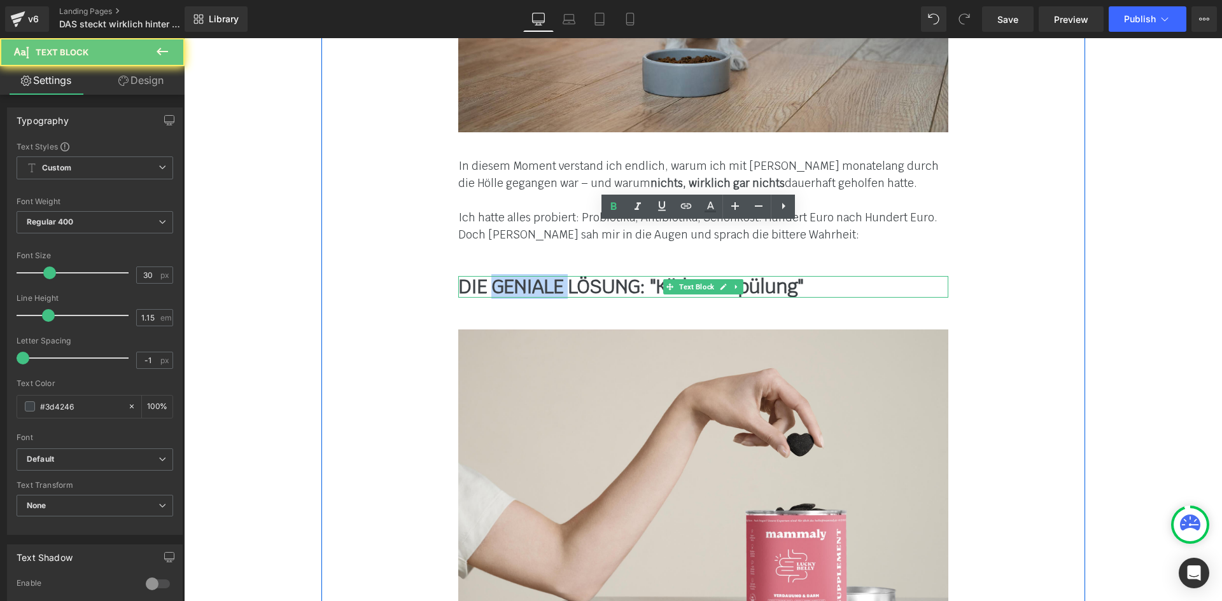
click at [546, 274] on b "DIE GENIALE LÖSUNG: "Köder & Spülung"" at bounding box center [630, 286] width 345 height 25
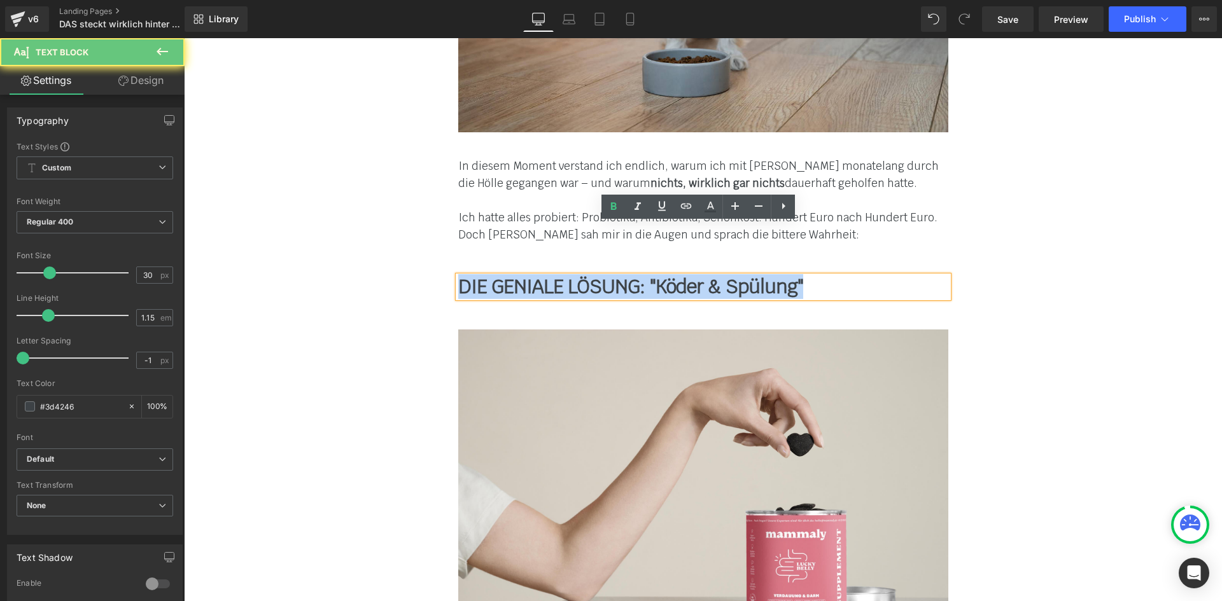
click at [546, 274] on b "DIE GENIALE LÖSUNG: "Köder & Spülung"" at bounding box center [630, 286] width 345 height 25
paste div
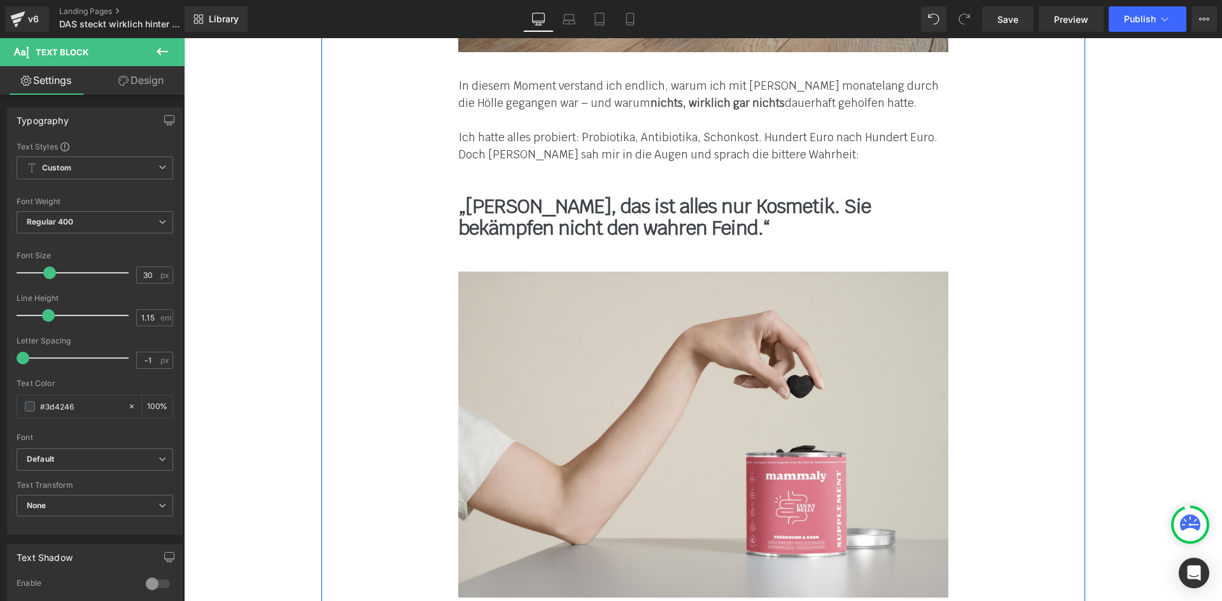
scroll to position [4525, 0]
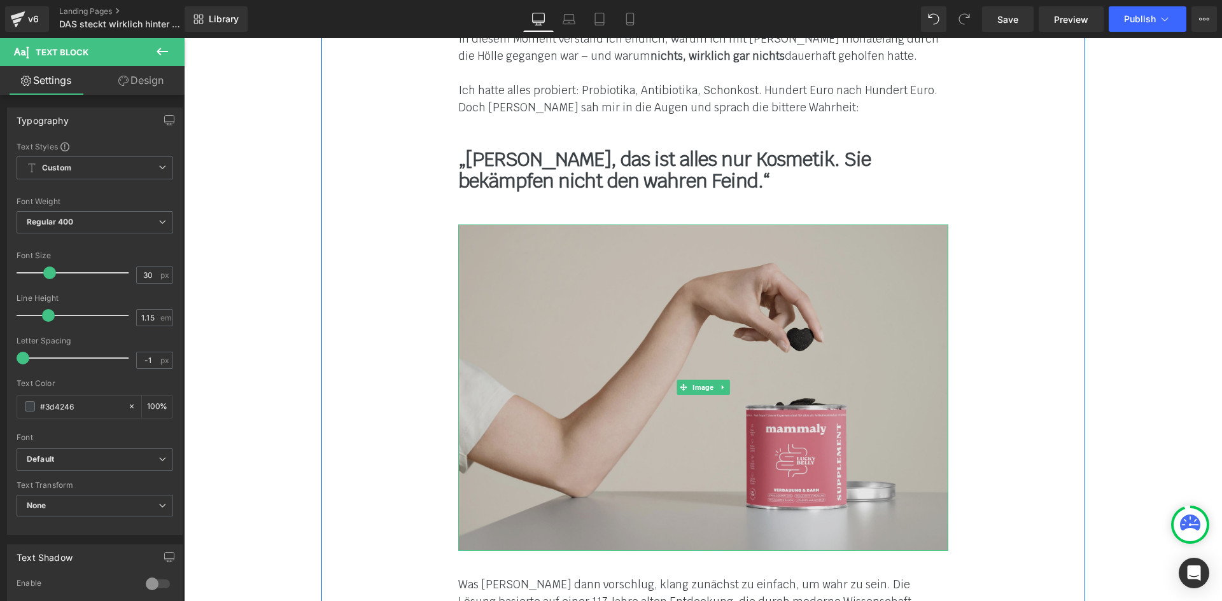
click at [662, 389] on img at bounding box center [703, 388] width 490 height 327
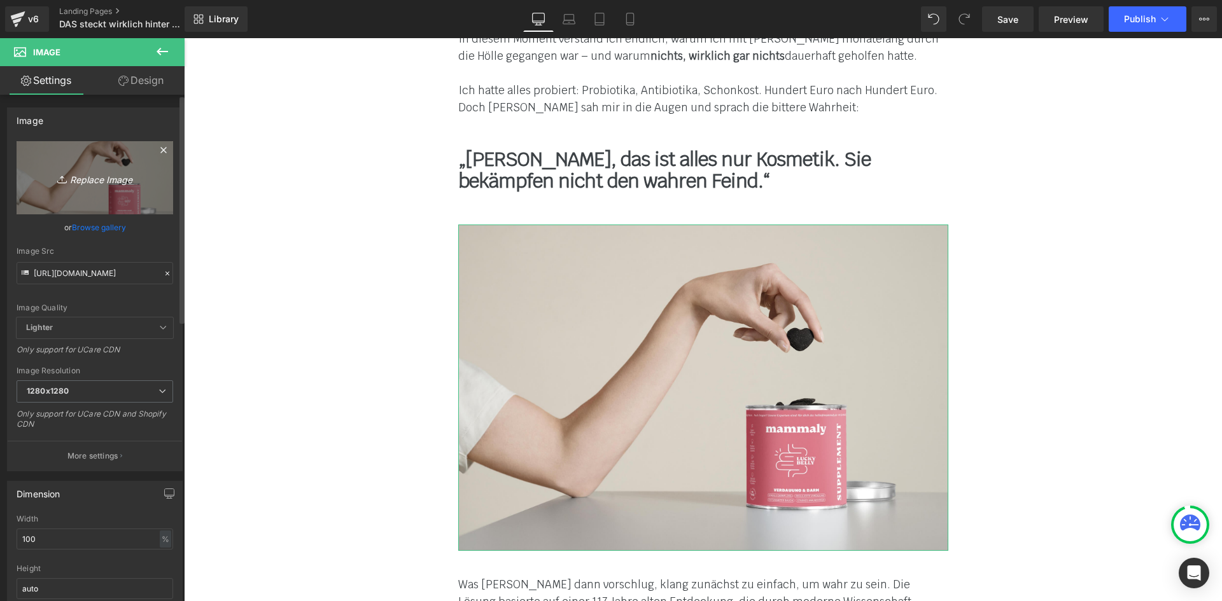
click at [83, 172] on icon "Replace Image" at bounding box center [95, 178] width 102 height 16
type input "C:\fakepath\gesund-mit-hund-grass-4.jpg"
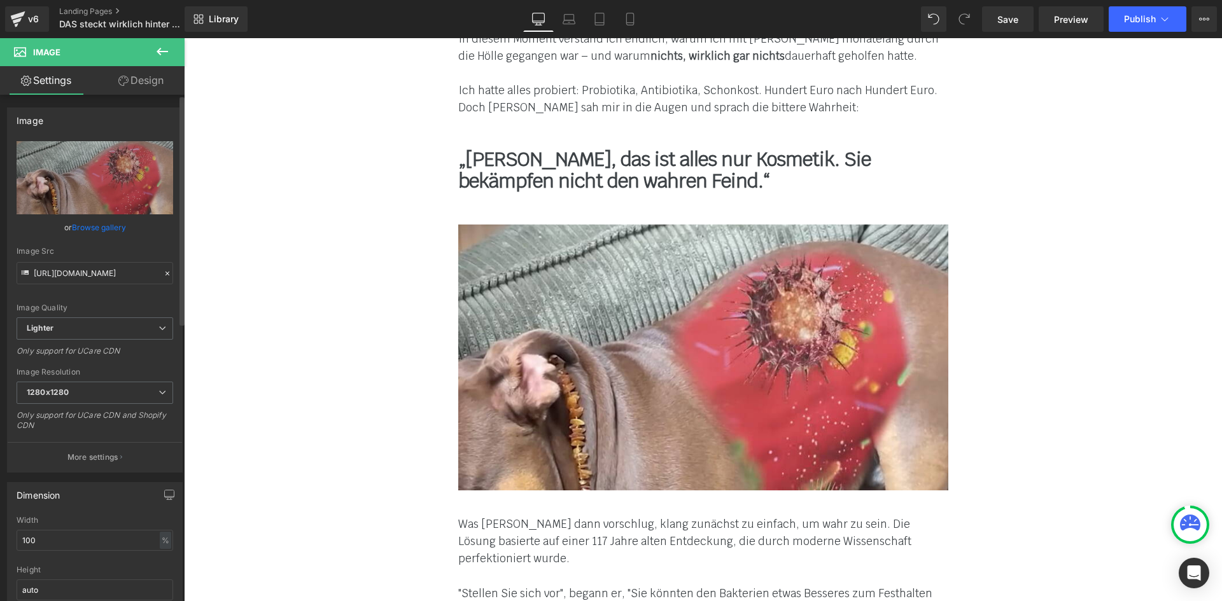
type input "[URL][DOMAIN_NAME]"
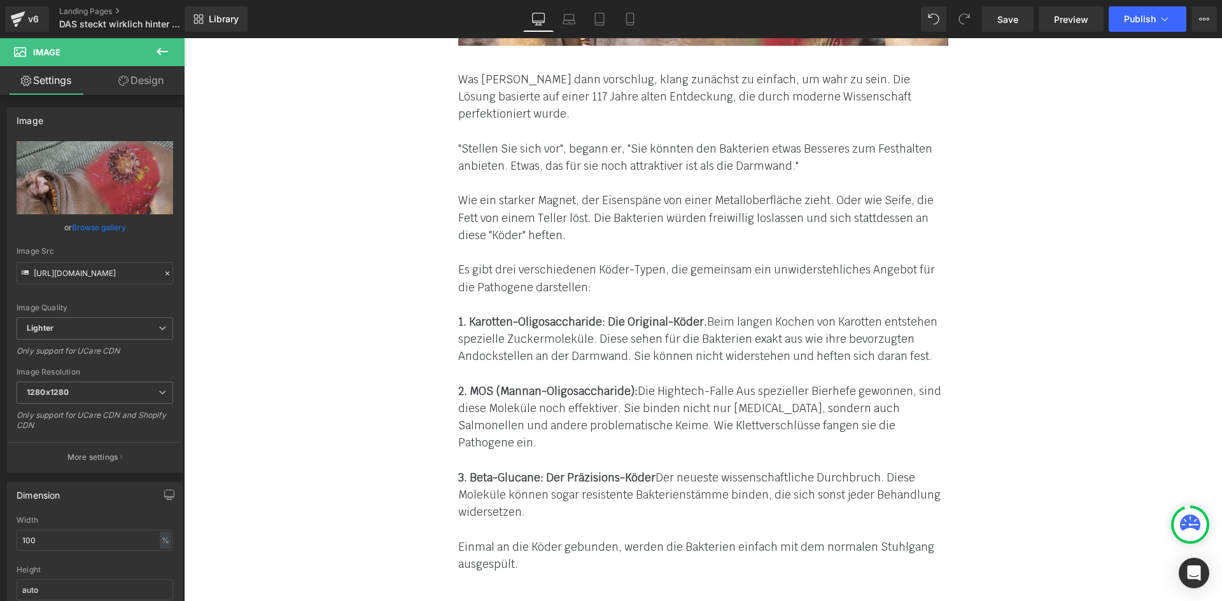
scroll to position [4970, 0]
click at [608, 296] on div at bounding box center [703, 304] width 490 height 17
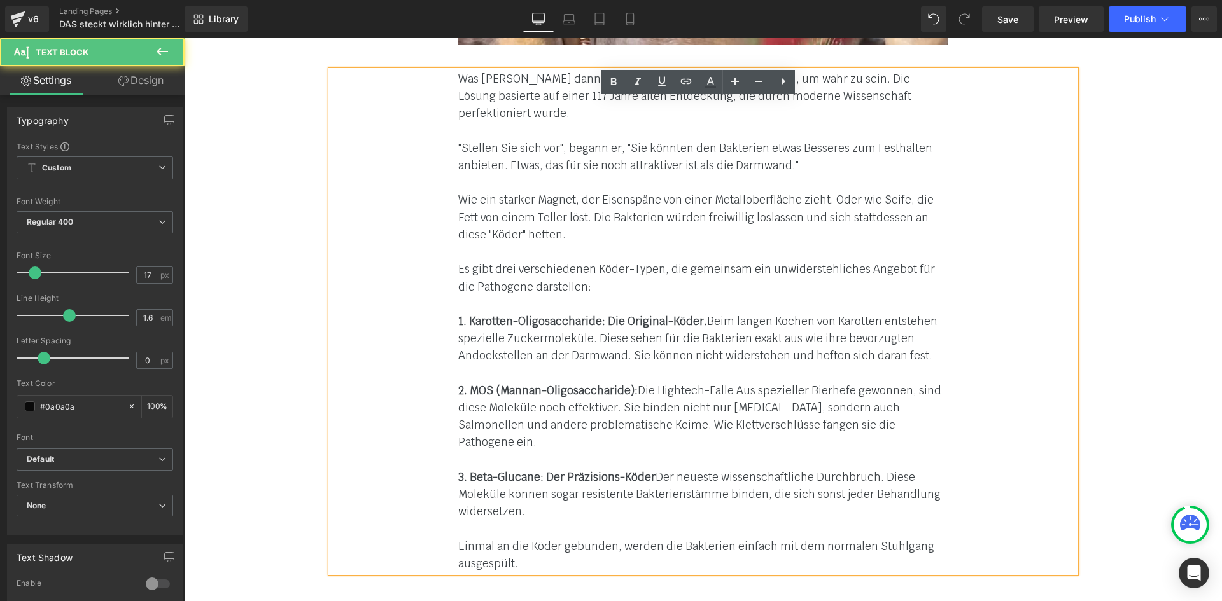
click at [537, 314] on strong "1. Karotten-Oligosaccharide: Die Original-Köder." at bounding box center [582, 321] width 249 height 14
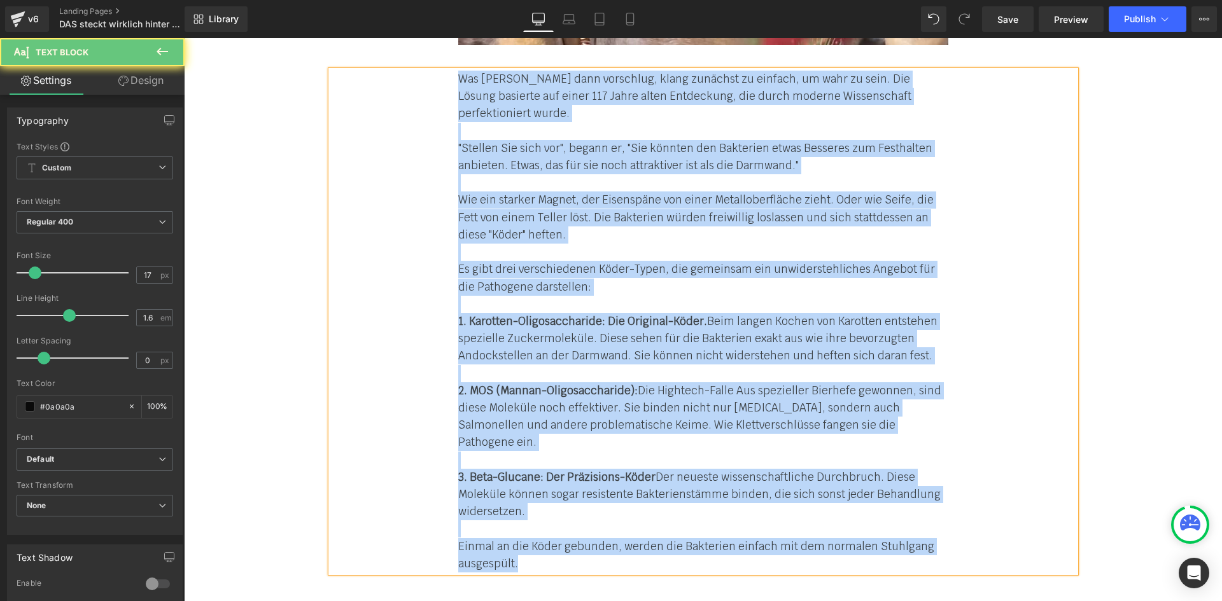
paste div
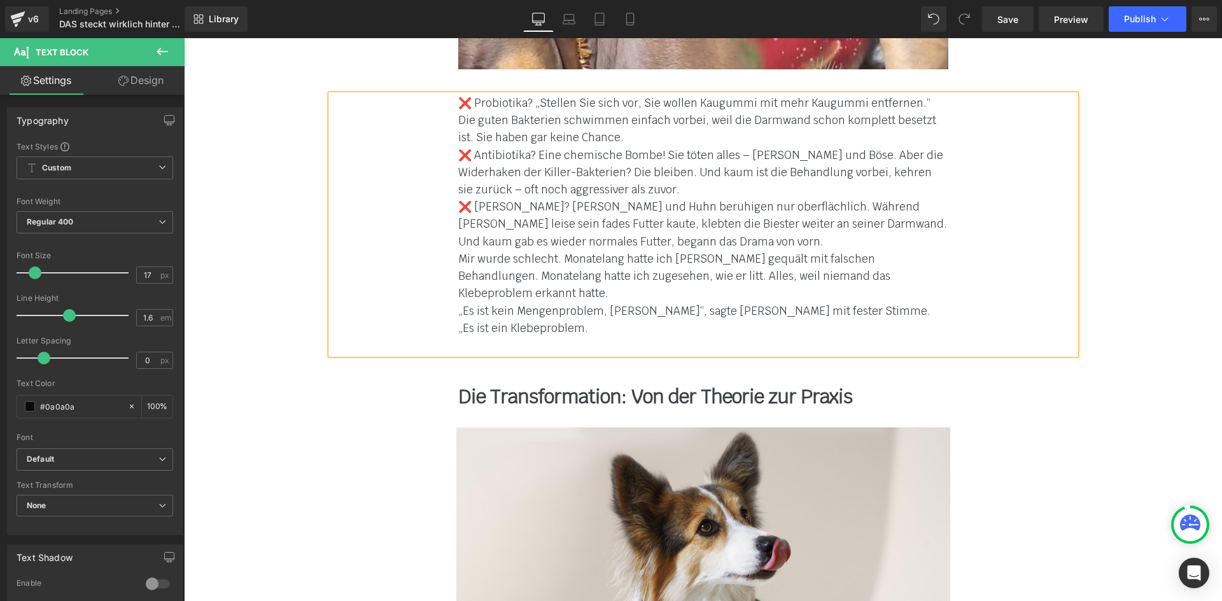
scroll to position [4843, 0]
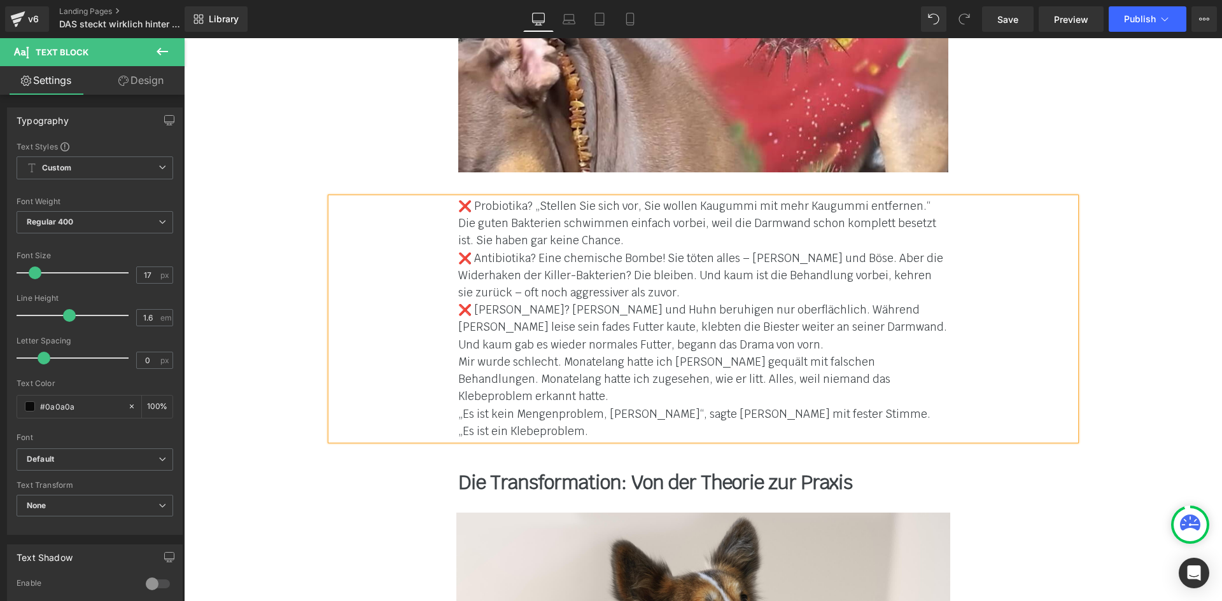
click at [445, 216] on div "❌ Probiotika? „Stellen Sie sich vor, Sie wollen Kaugummi mit mehr Kaugummi entf…" at bounding box center [703, 319] width 744 height 242
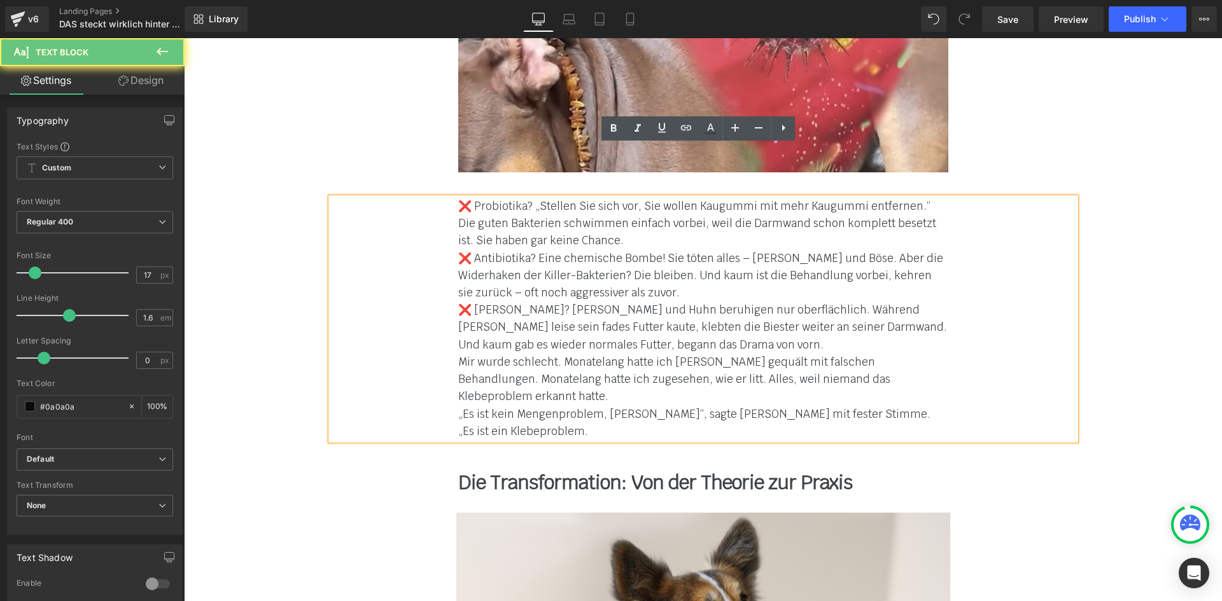
click at [452, 209] on div "❌ Probiotika? „Stellen Sie sich vor, Sie wollen Kaugummi mit mehr Kaugummi entf…" at bounding box center [703, 319] width 744 height 242
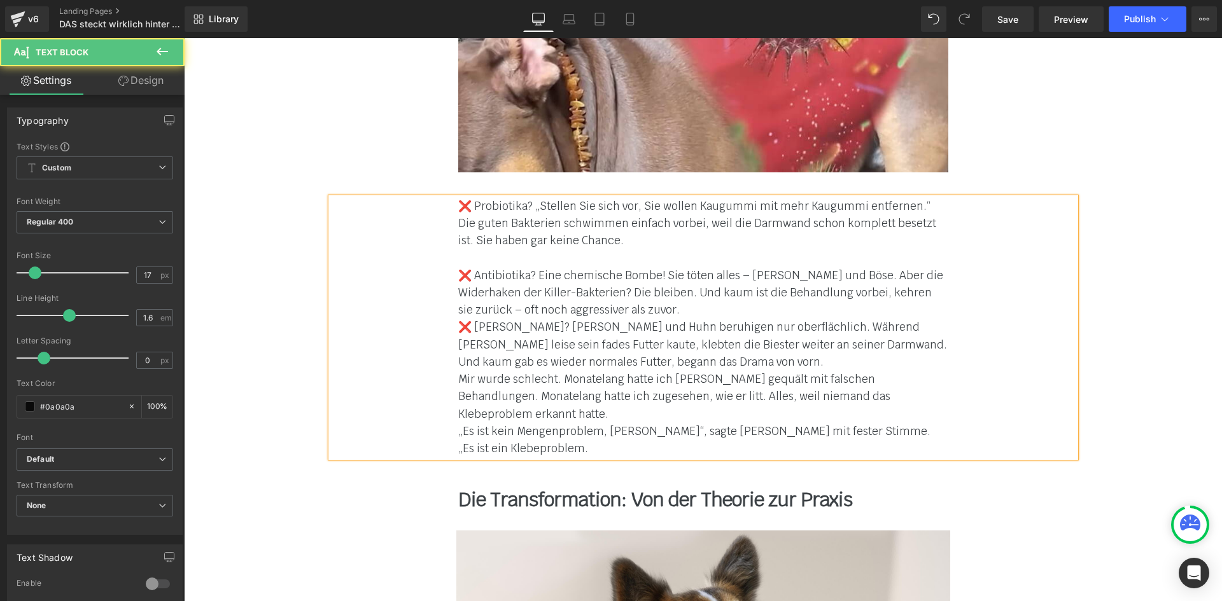
click at [451, 273] on div "❌ Probiotika? „Stellen Sie sich vor, Sie wollen Kaugummi mit mehr Kaugummi entf…" at bounding box center [703, 328] width 744 height 260
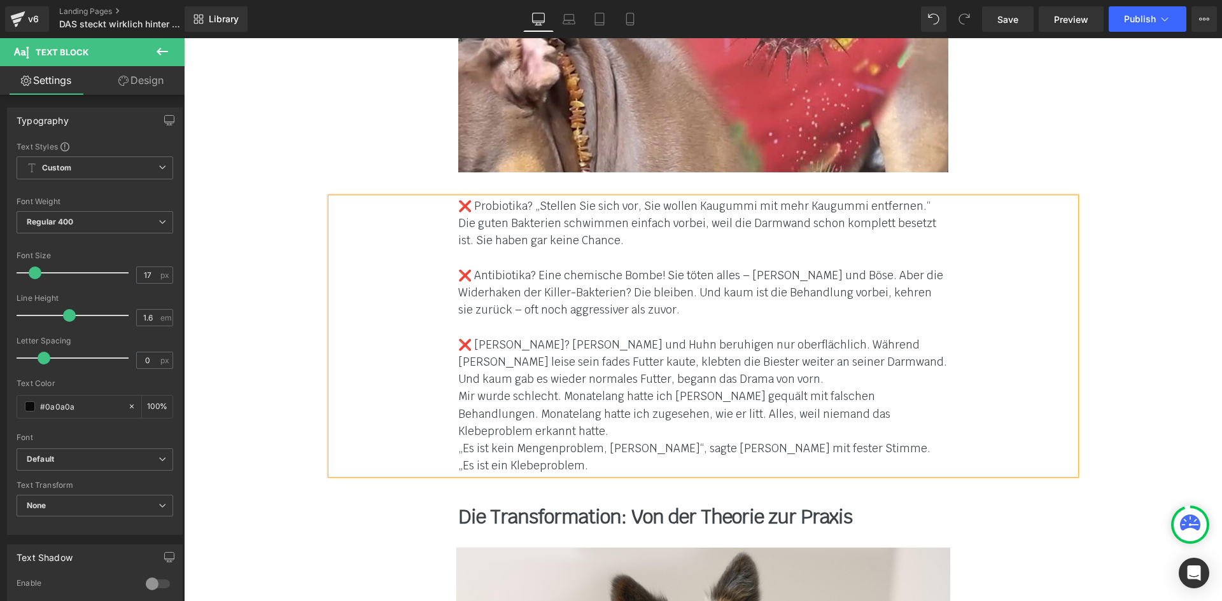
click at [443, 361] on div "❌ Probiotika? „Stellen Sie sich vor, Sie wollen Kaugummi mit mehr Kaugummi entf…" at bounding box center [703, 336] width 744 height 277
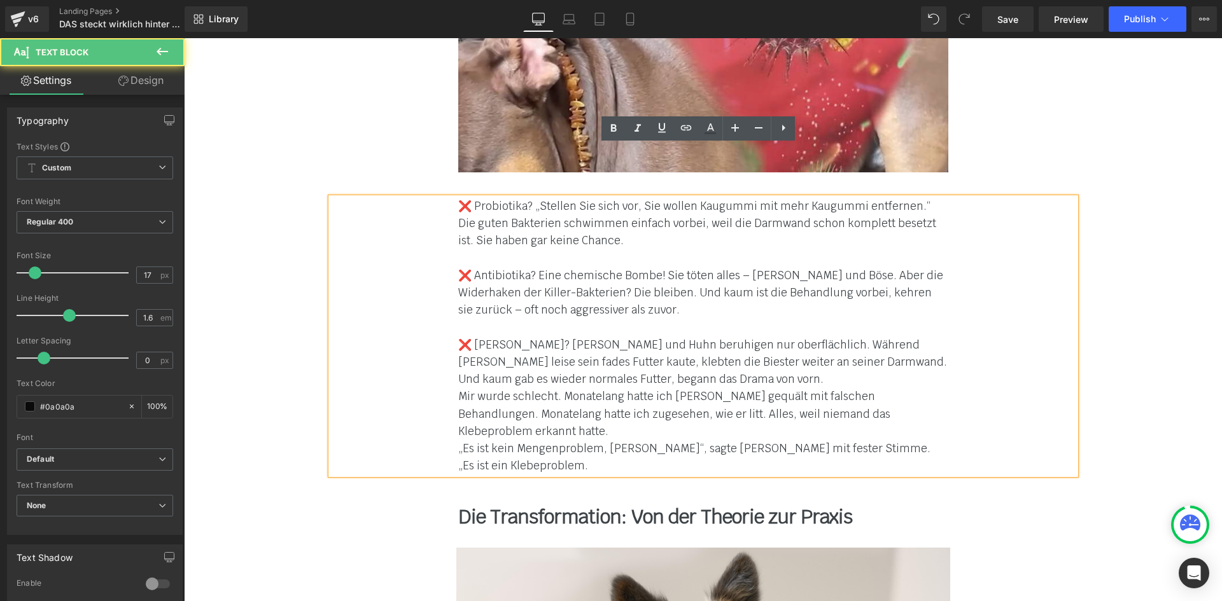
click at [445, 347] on div "❌ Probiotika? „Stellen Sie sich vor, Sie wollen Kaugummi mit mehr Kaugummi entf…" at bounding box center [703, 336] width 744 height 277
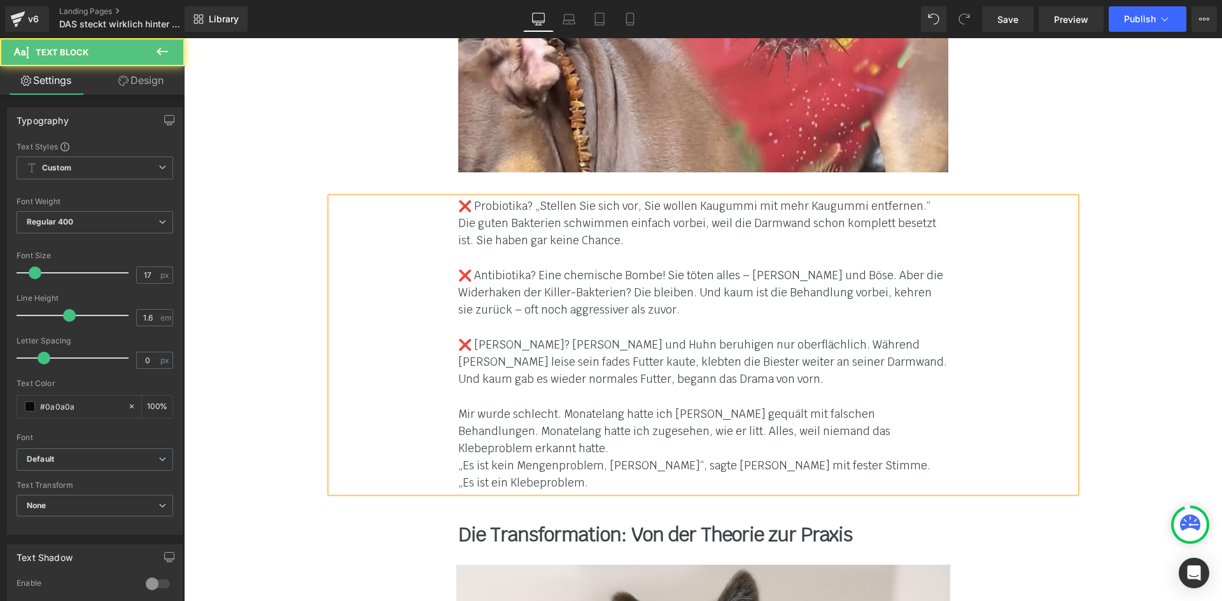
click at [527, 199] on font "❌ Probiotika? „Stellen Sie sich vor, Sie wollen Kaugummi mit mehr Kaugummi entf…" at bounding box center [697, 223] width 478 height 48
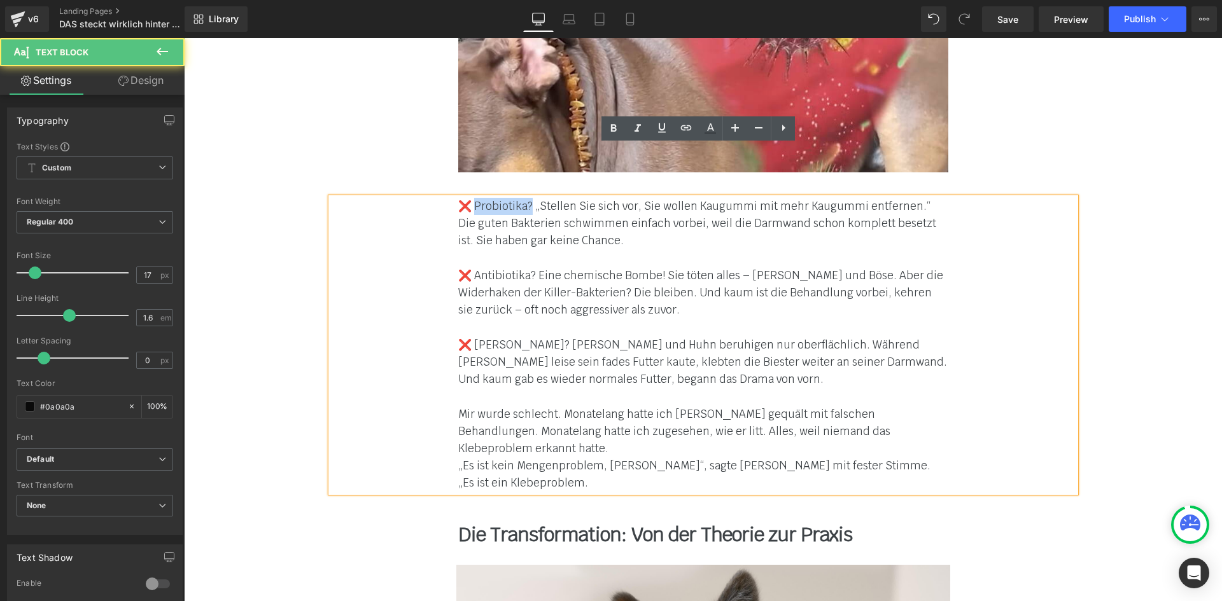
click at [473, 199] on font "❌ Probiotika? „Stellen Sie sich vor, Sie wollen Kaugummi mit mehr Kaugummi entf…" at bounding box center [697, 223] width 478 height 48
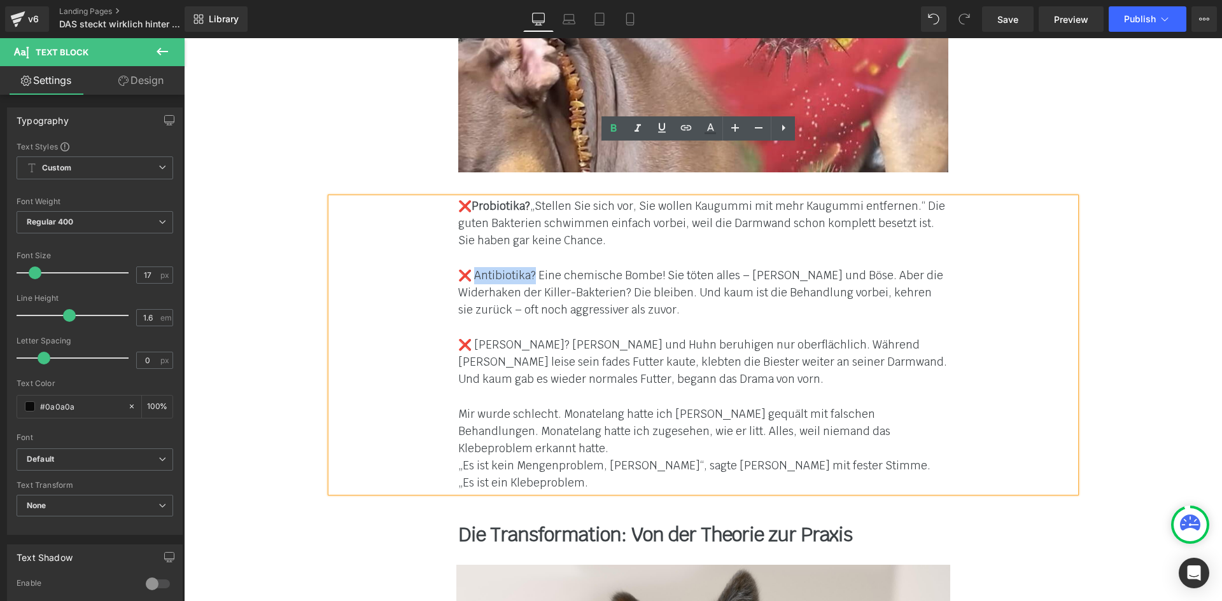
drag, startPoint x: 470, startPoint y: 226, endPoint x: 530, endPoint y: 222, distance: 59.9
click at [530, 268] on font "❌ Antibiotika? Eine chemische Bombe! Sie töten alles – [PERSON_NAME] und Böse. …" at bounding box center [700, 292] width 485 height 48
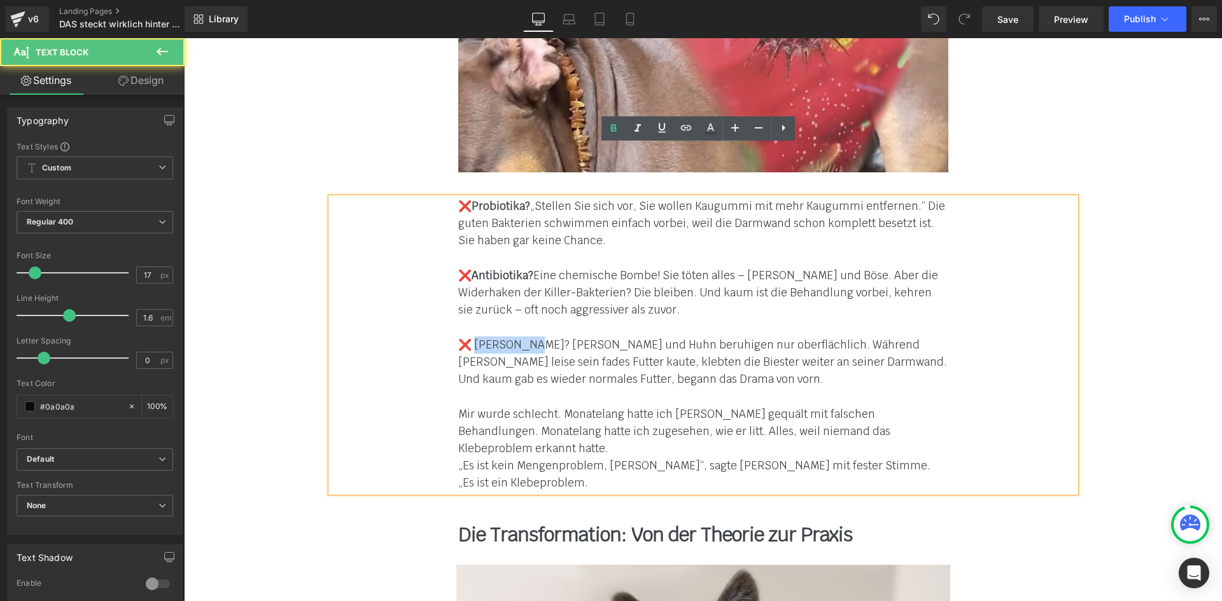
drag, startPoint x: 473, startPoint y: 296, endPoint x: 529, endPoint y: 294, distance: 56.7
click at [529, 338] on font "❌ [PERSON_NAME]? [PERSON_NAME] und Huhn beruhigen nur oberflächlich. Während [P…" at bounding box center [702, 362] width 489 height 48
click at [588, 319] on div at bounding box center [703, 327] width 490 height 17
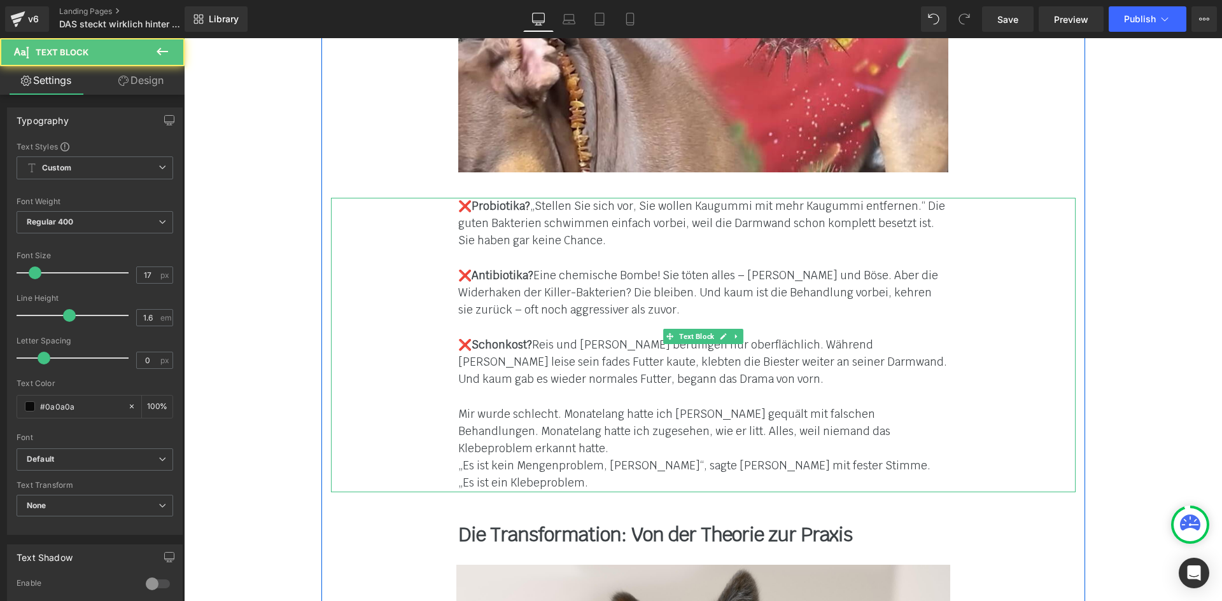
click at [498, 459] on font "„Es ist kein Mengenproblem, [PERSON_NAME]“, sagte [PERSON_NAME] mit fester Stim…" at bounding box center [694, 474] width 472 height 31
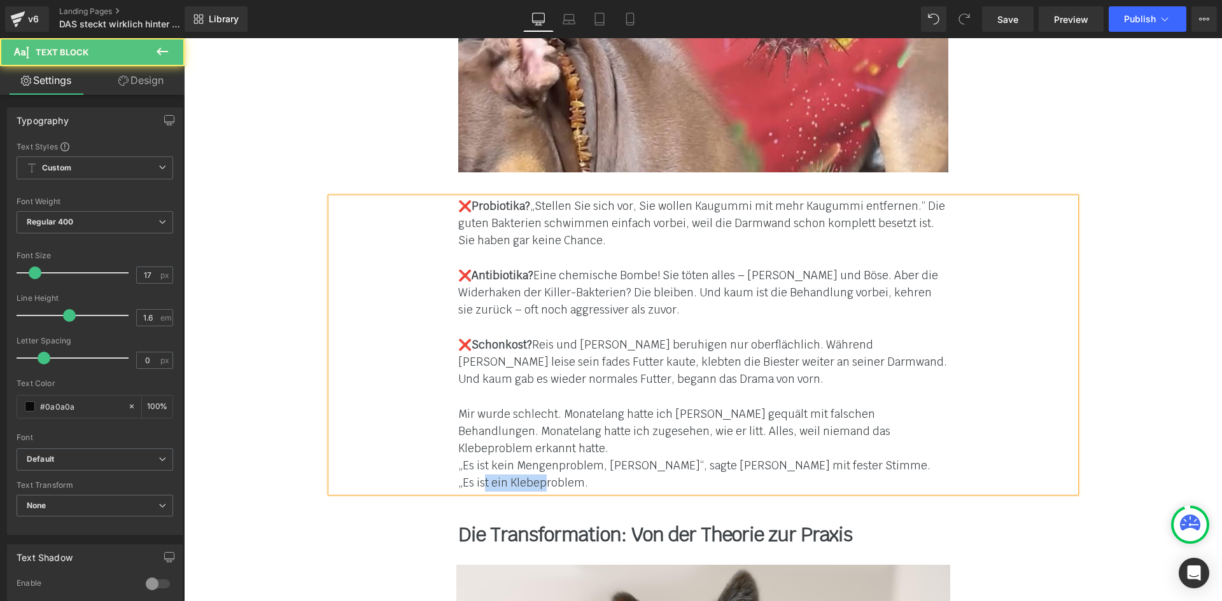
click at [498, 459] on font "„Es ist kein Mengenproblem, [PERSON_NAME]“, sagte [PERSON_NAME] mit fester Stim…" at bounding box center [694, 474] width 472 height 31
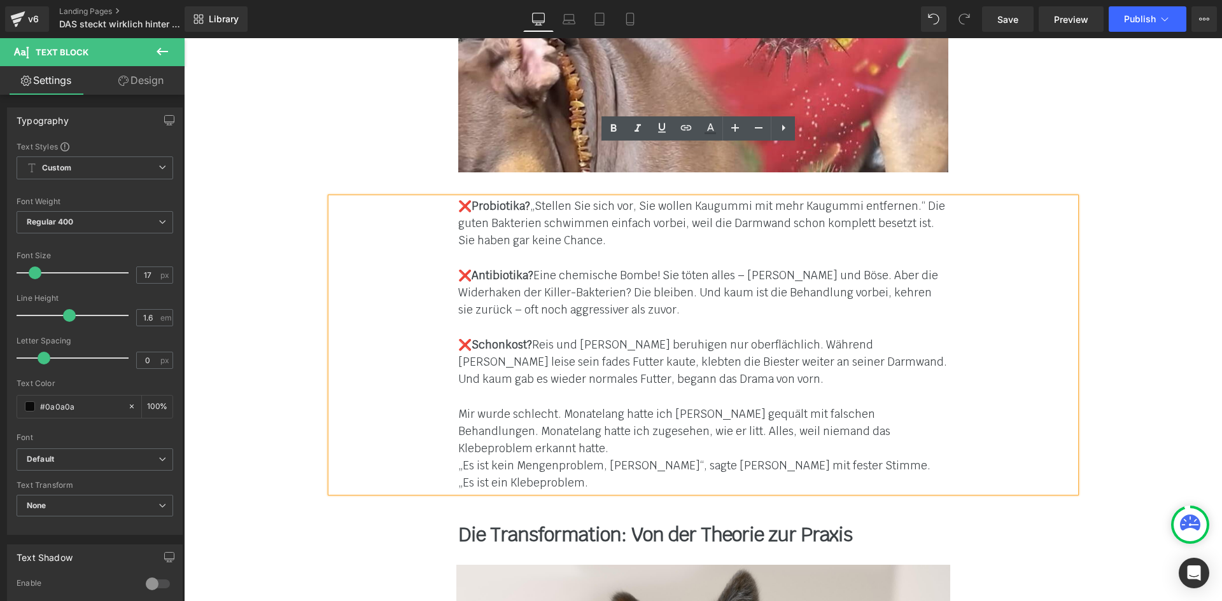
click at [762, 407] on font "Mir wurde schlecht. Monatelang hatte ich [PERSON_NAME] gequält mit falschen Beh…" at bounding box center [674, 431] width 432 height 48
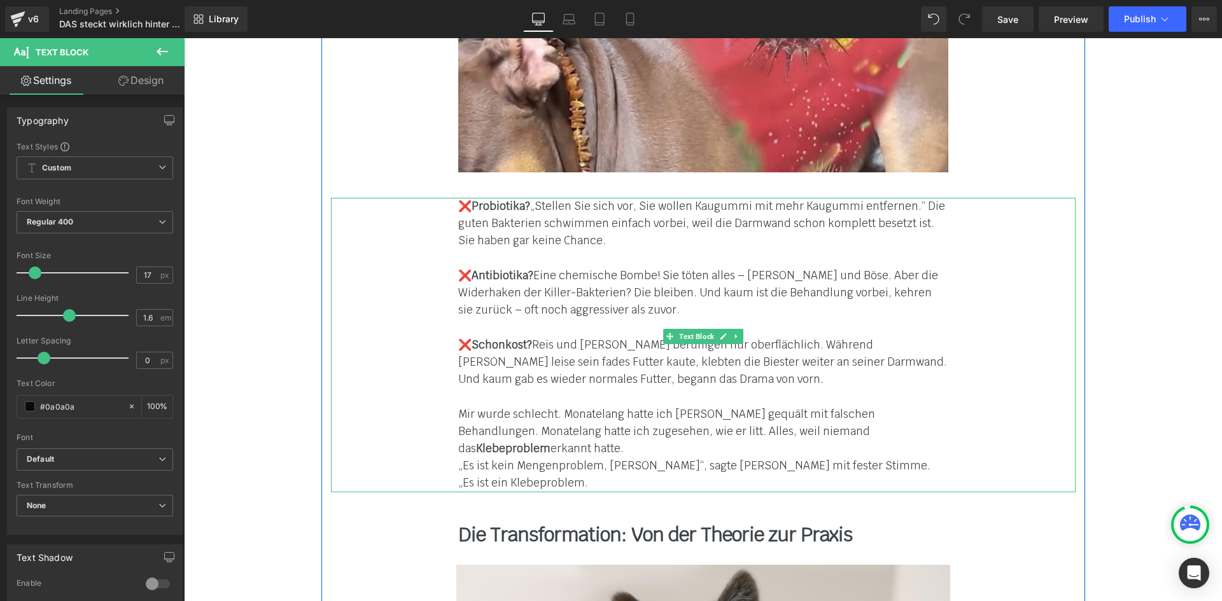
click at [447, 396] on div "❌ Probiotika? „Stellen Sie sich vor, Sie wollen Kaugummi mit mehr Kaugummi entf…" at bounding box center [703, 345] width 744 height 294
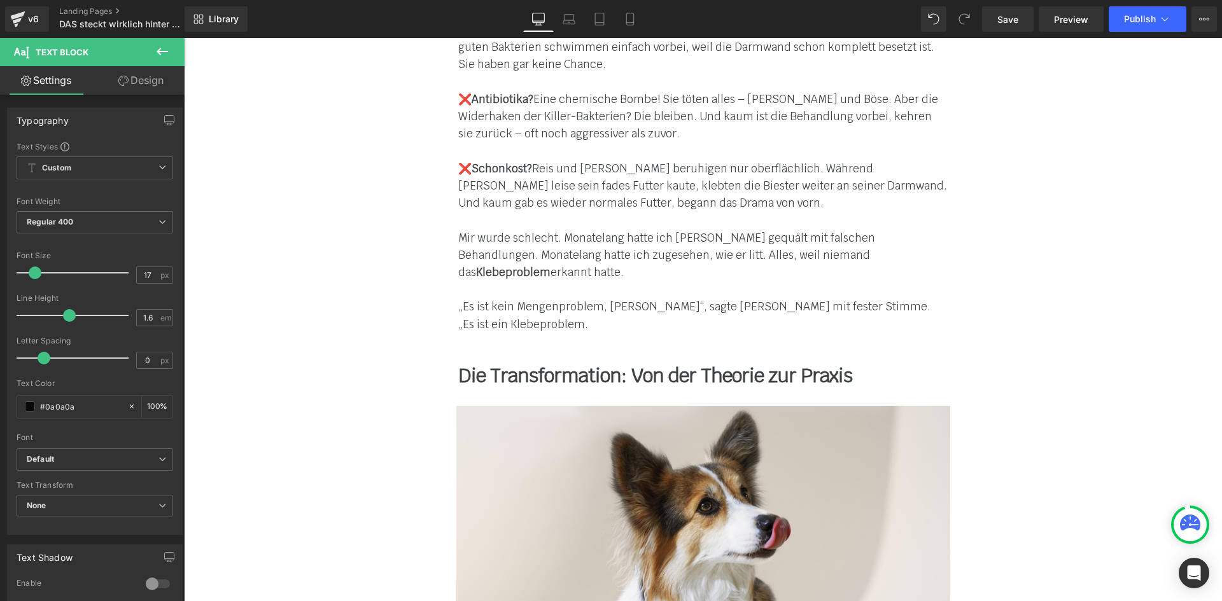
scroll to position [5034, 0]
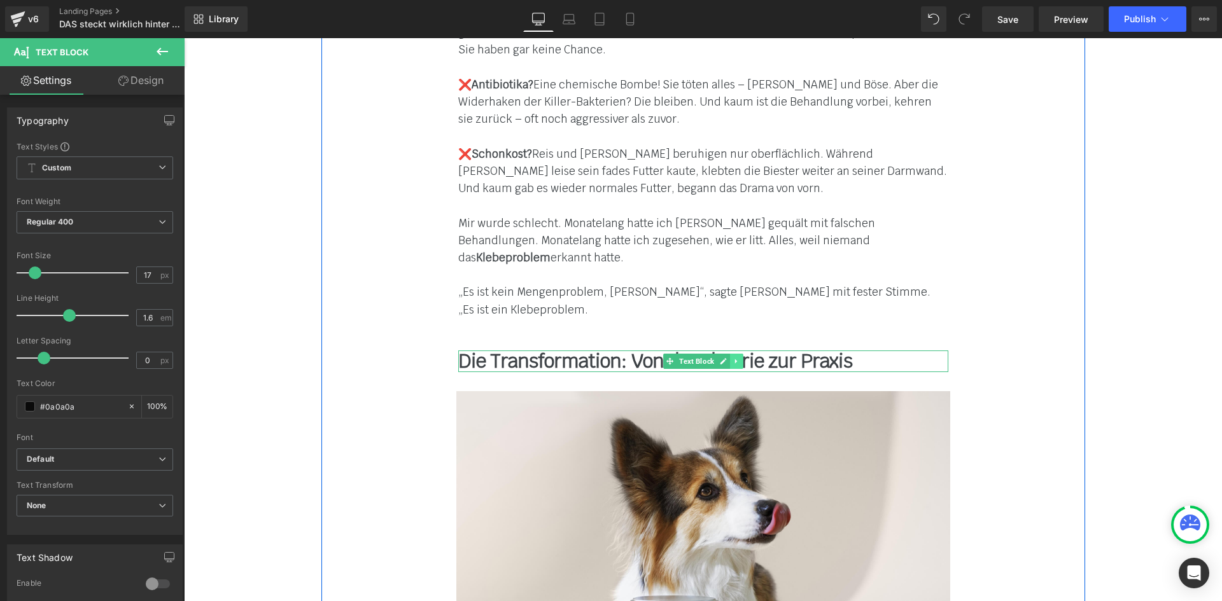
click at [732, 358] on icon at bounding box center [735, 362] width 7 height 8
click at [726, 358] on icon at bounding box center [729, 361] width 7 height 7
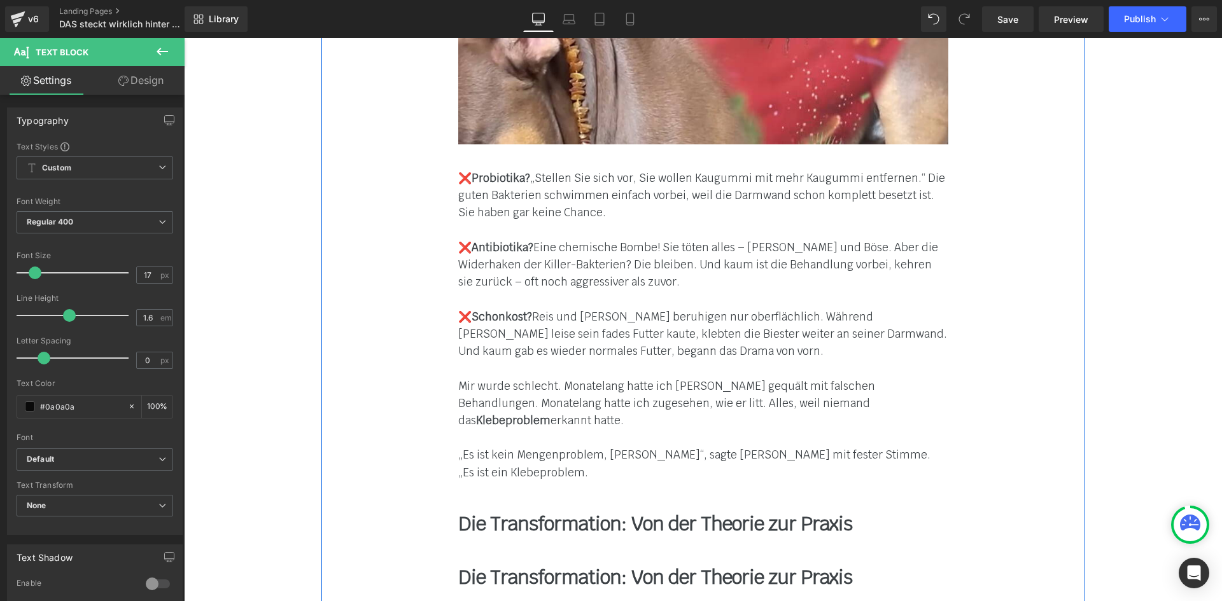
scroll to position [4843, 0]
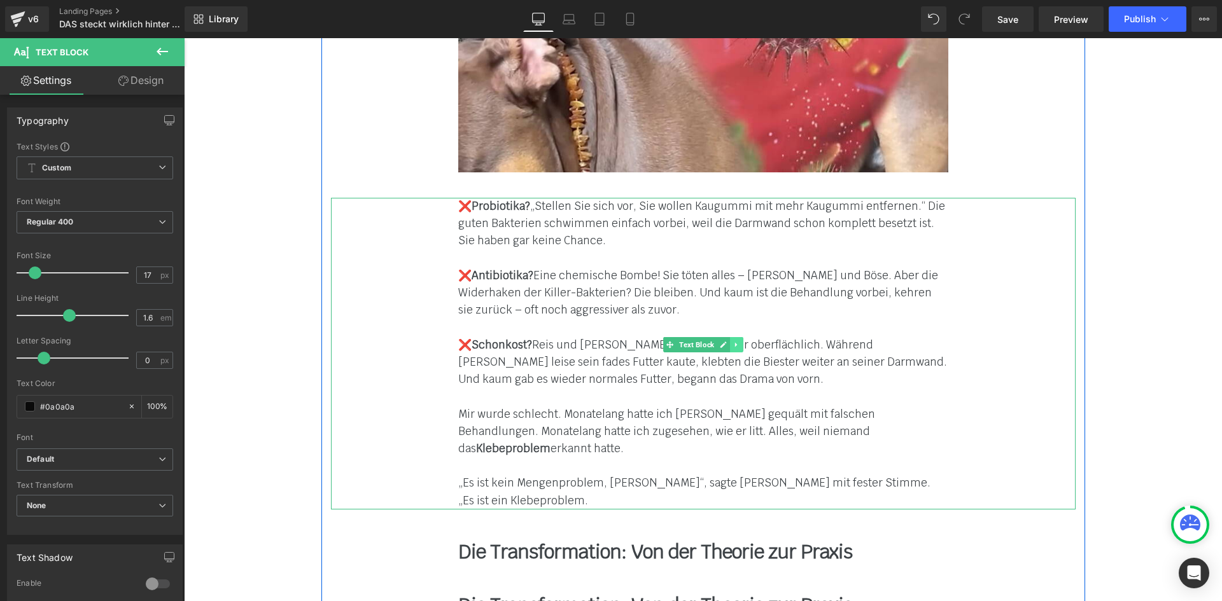
click at [732, 341] on icon at bounding box center [735, 345] width 7 height 8
click at [726, 342] on icon at bounding box center [729, 345] width 7 height 7
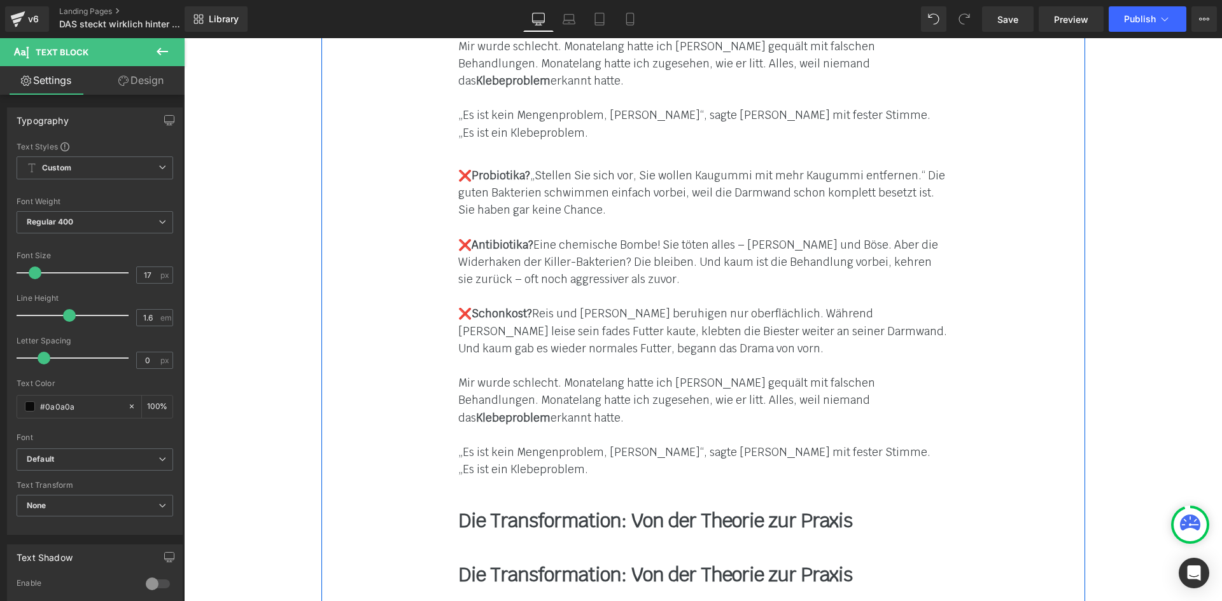
scroll to position [5219, 0]
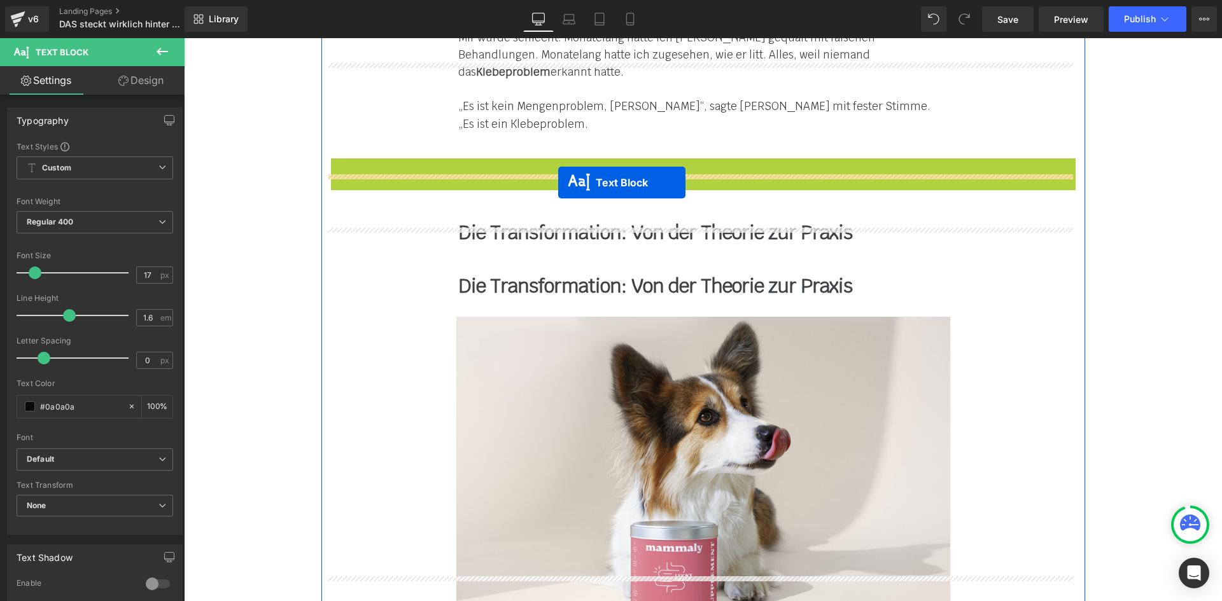
drag, startPoint x: 667, startPoint y: 240, endPoint x: 558, endPoint y: 183, distance: 123.5
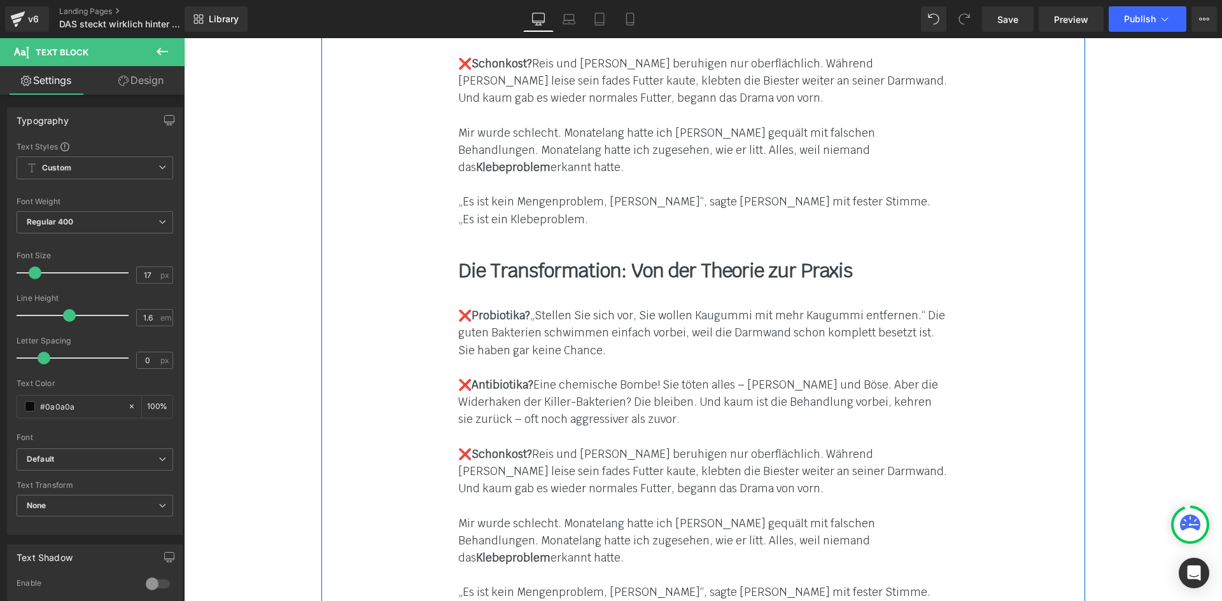
scroll to position [5092, 0]
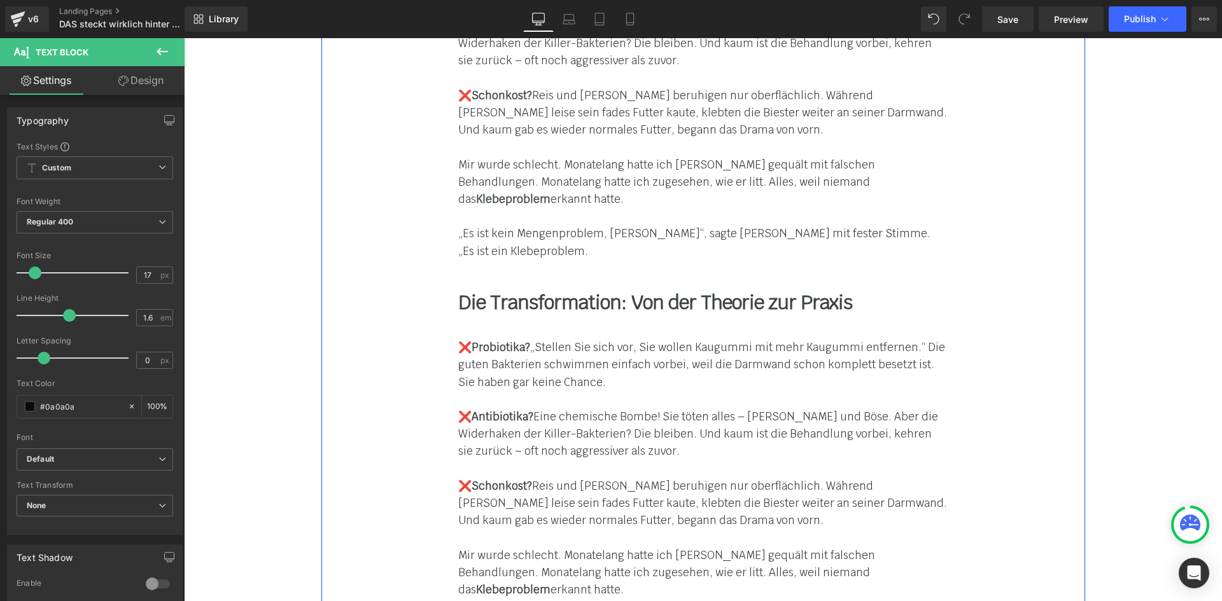
click at [487, 292] on div "Die Transformation: Von der Theorie zur Praxis Text Block" at bounding box center [703, 303] width 490 height 22
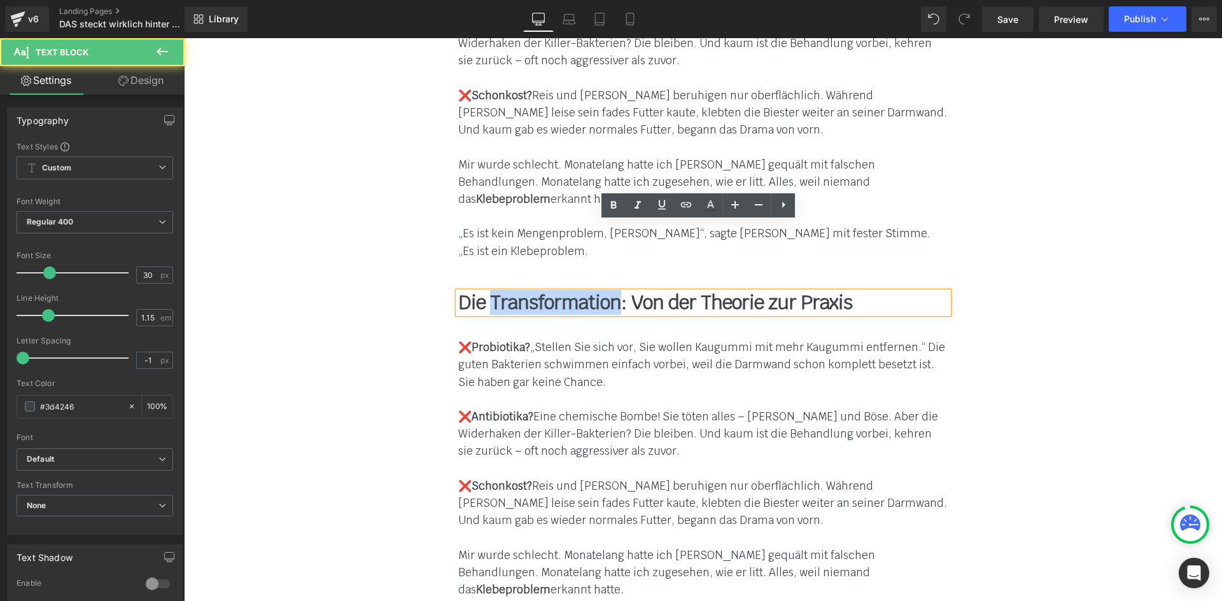
click at [487, 290] on b "Die Transformation: Von der Theorie zur Praxis" at bounding box center [655, 302] width 394 height 25
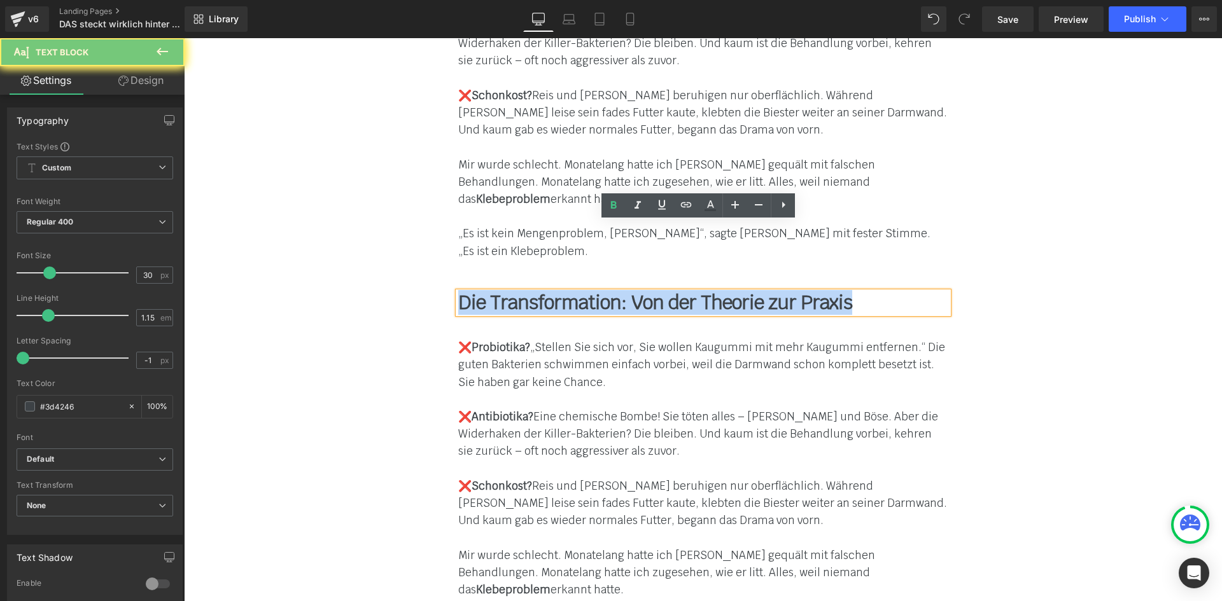
paste div
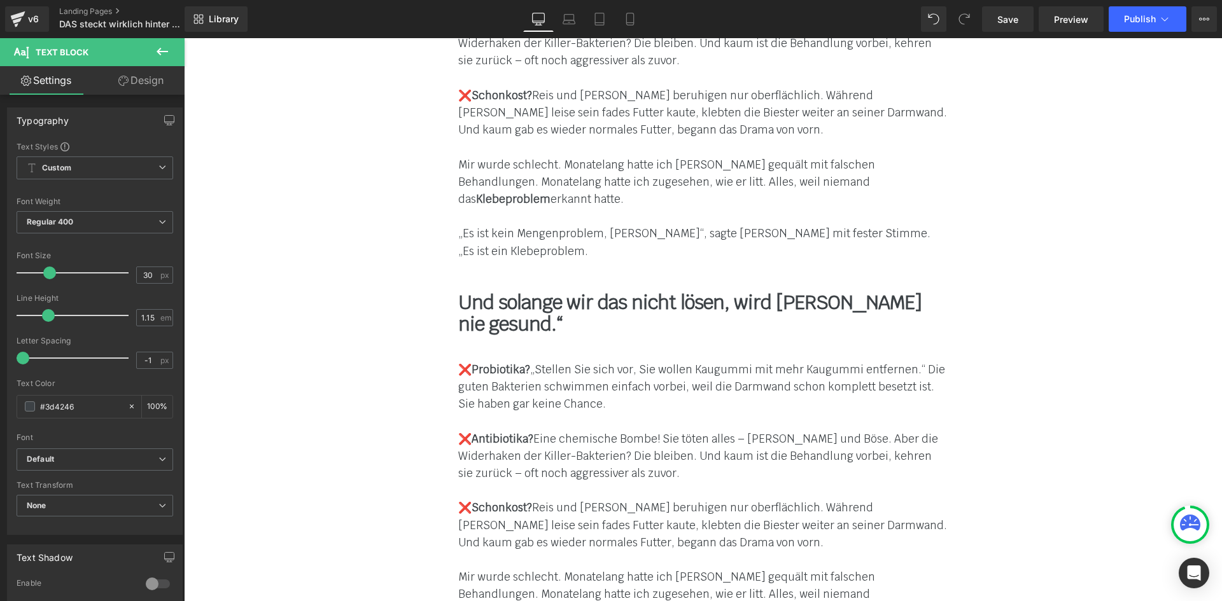
click at [534, 432] on font "❌ Antibiotika? Eine chemische Bombe! Sie töten alles – [PERSON_NAME] und Böse. …" at bounding box center [698, 456] width 480 height 48
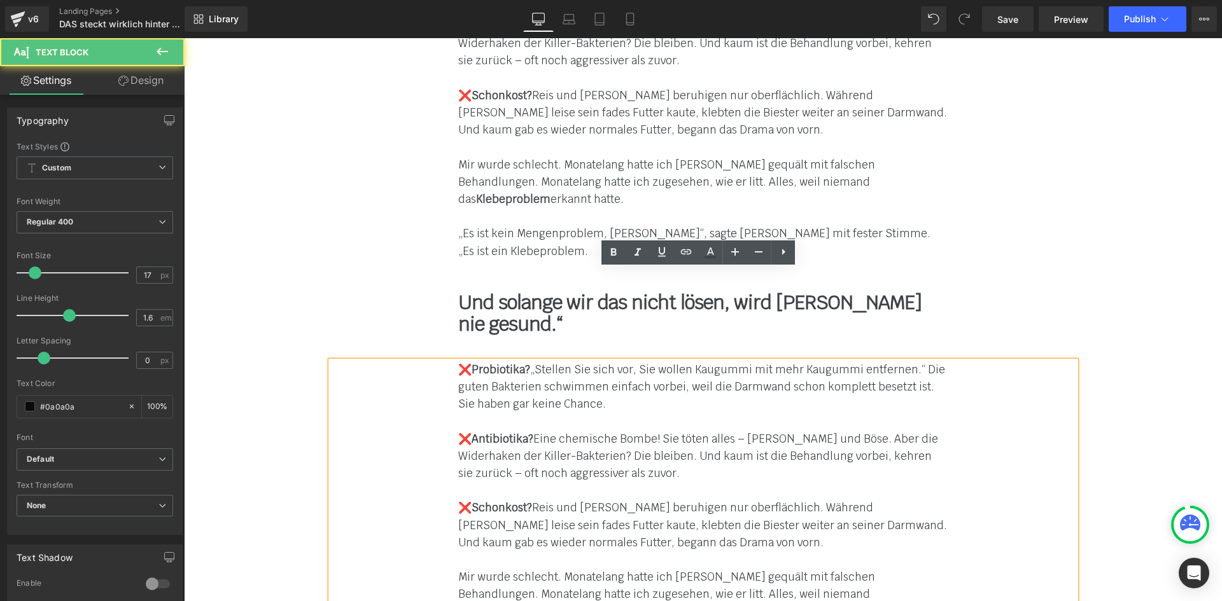
click at [518, 432] on strong "Antibiotika?" at bounding box center [502, 439] width 62 height 14
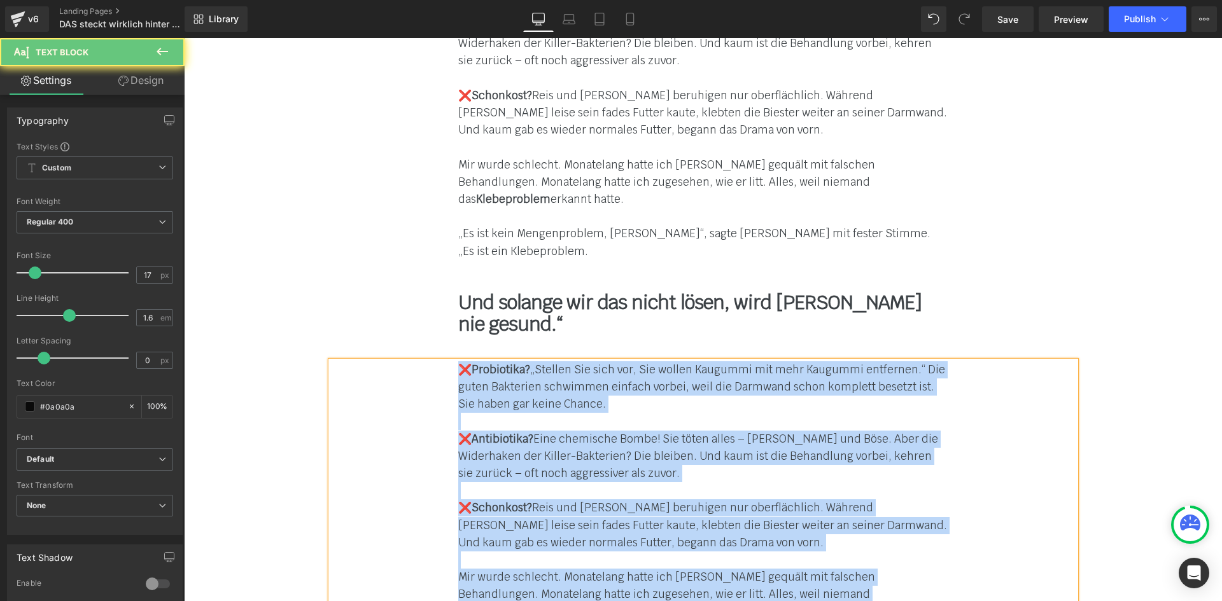
paste div
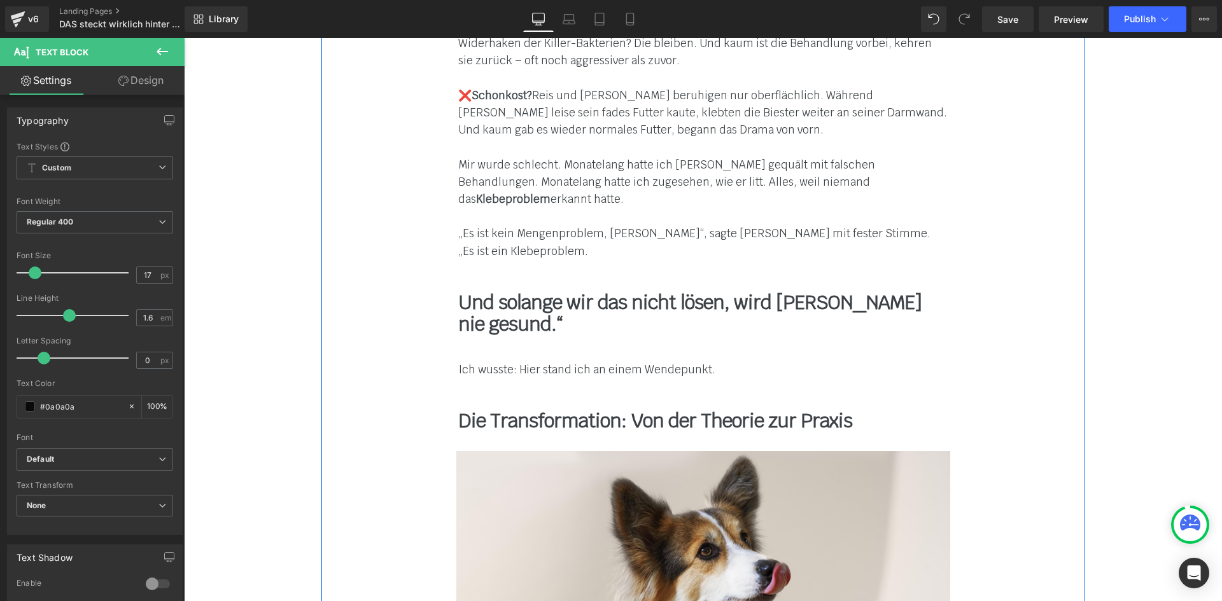
click at [480, 408] on b "Die Transformation: Von der Theorie zur Praxis" at bounding box center [655, 420] width 394 height 25
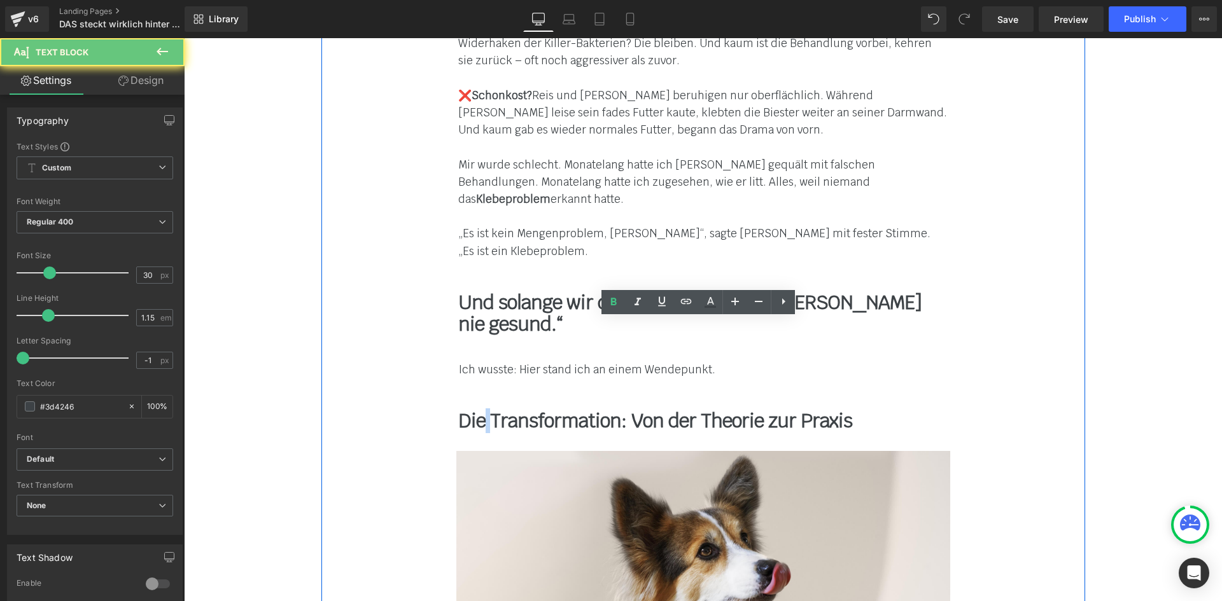
click at [480, 408] on b "Die Transformation: Von der Theorie zur Praxis" at bounding box center [655, 420] width 394 height 25
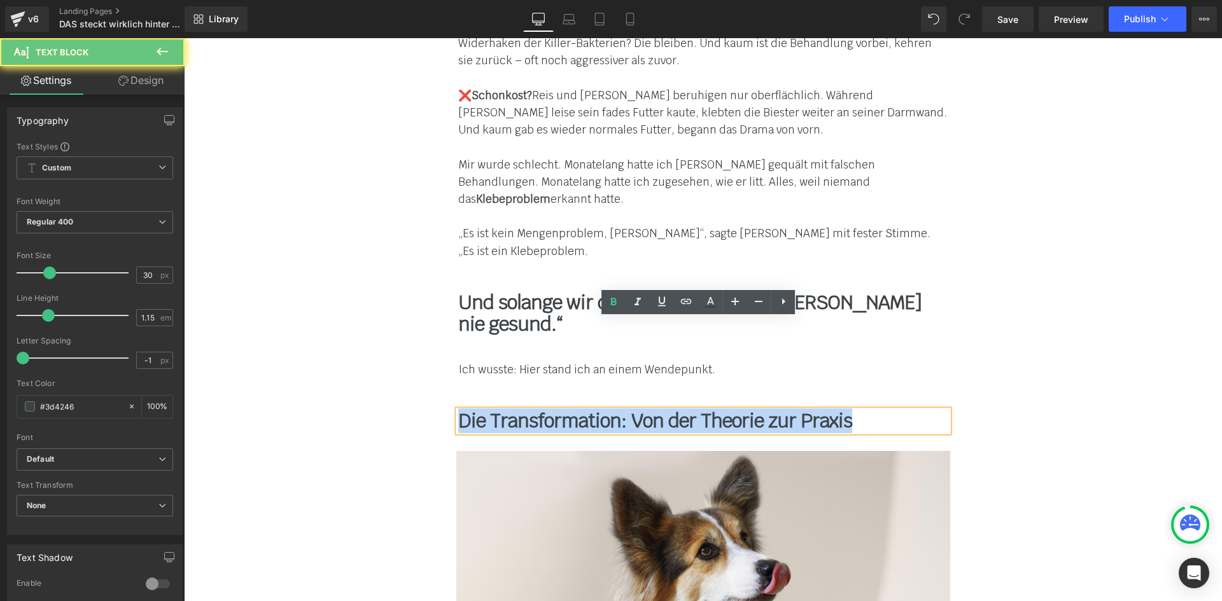
click at [480, 408] on b "Die Transformation: Von der Theorie zur Praxis" at bounding box center [655, 420] width 394 height 25
paste div
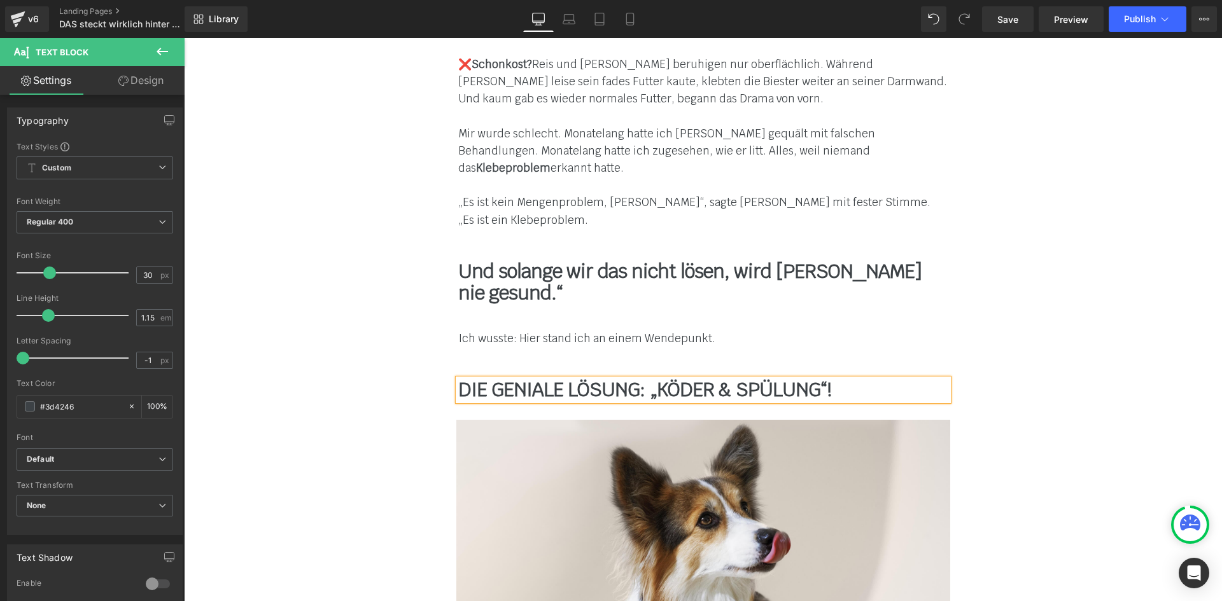
scroll to position [5283, 0]
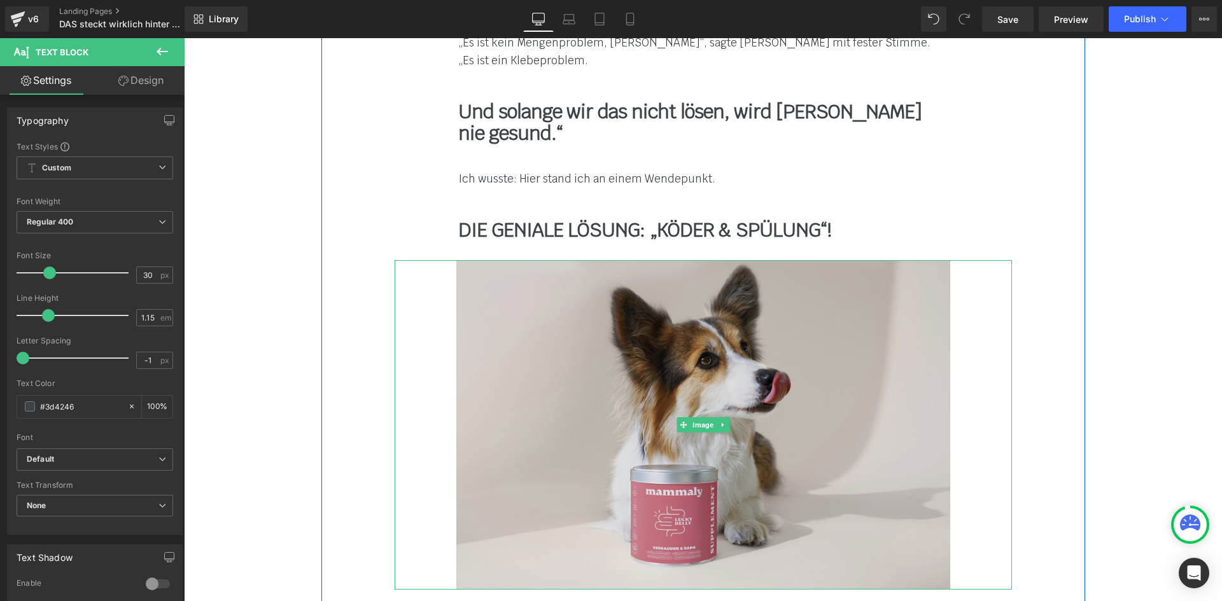
click at [608, 312] on img at bounding box center [703, 425] width 494 height 330
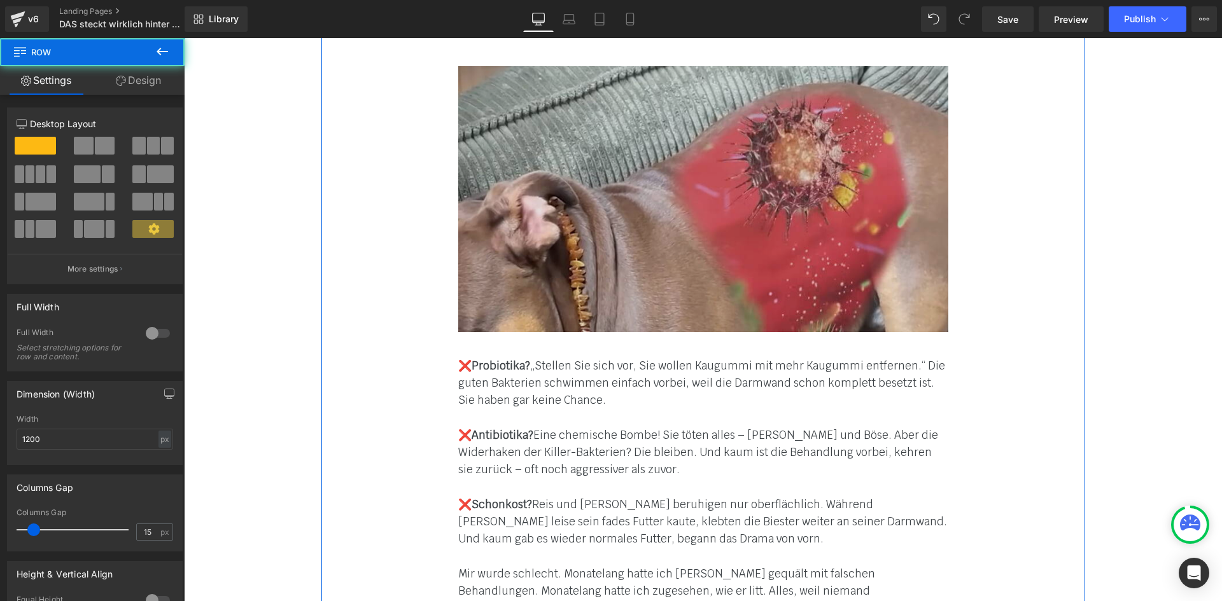
scroll to position [4583, 0]
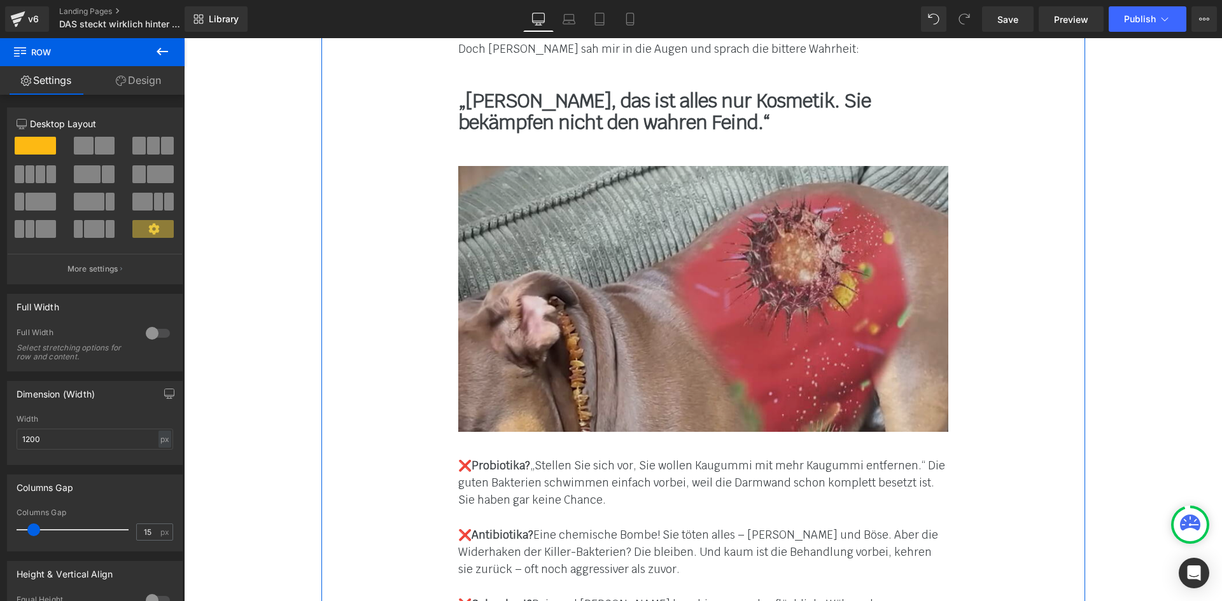
click at [609, 289] on img at bounding box center [703, 299] width 490 height 267
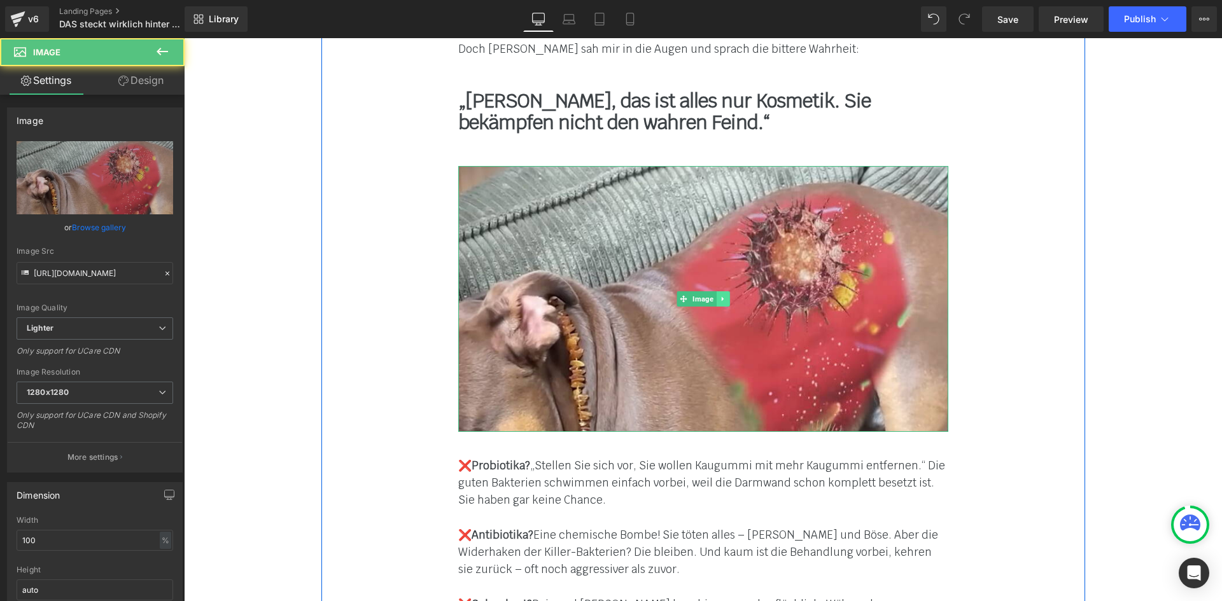
click at [719, 295] on icon at bounding box center [722, 299] width 7 height 8
click at [716, 291] on link at bounding box center [715, 298] width 13 height 15
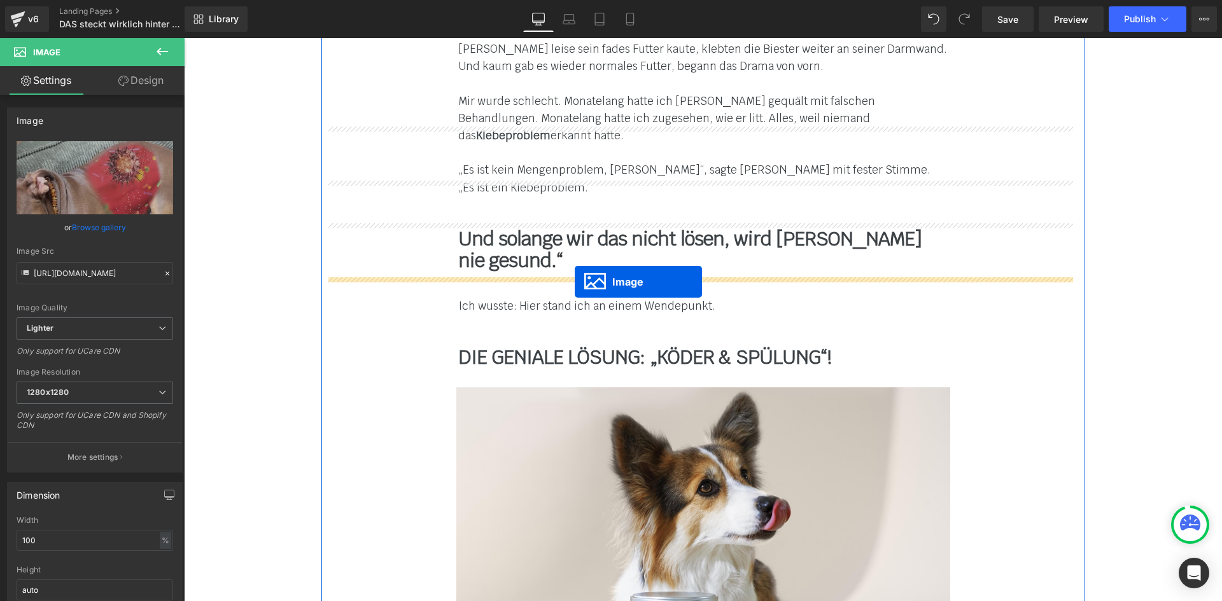
drag, startPoint x: 676, startPoint y: 474, endPoint x: 574, endPoint y: 275, distance: 222.8
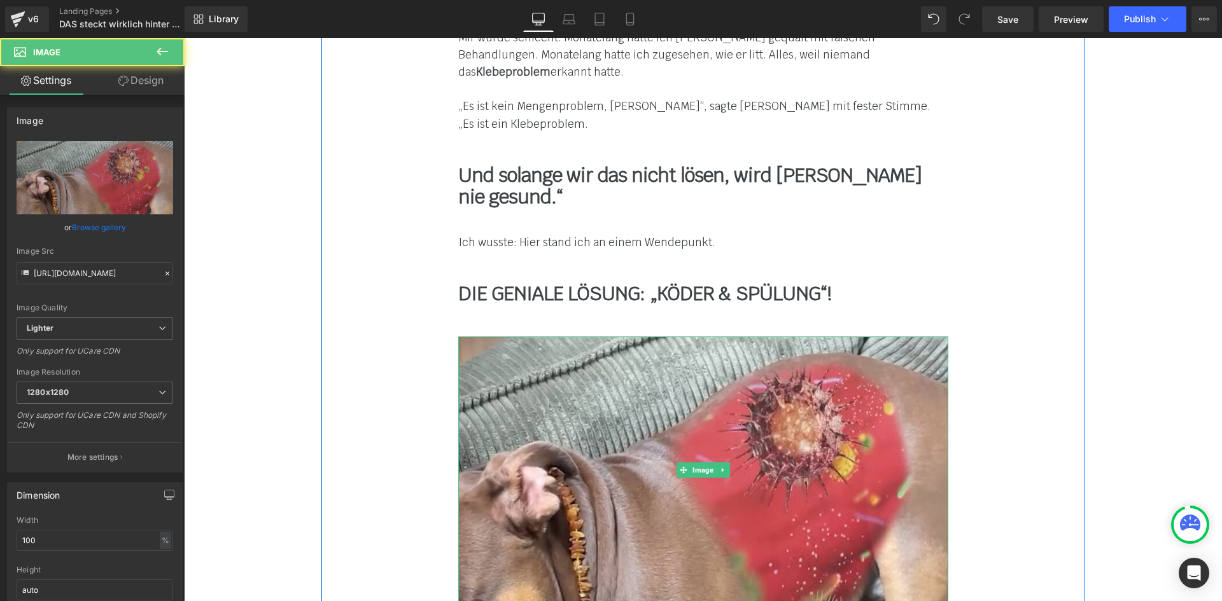
scroll to position [5156, 0]
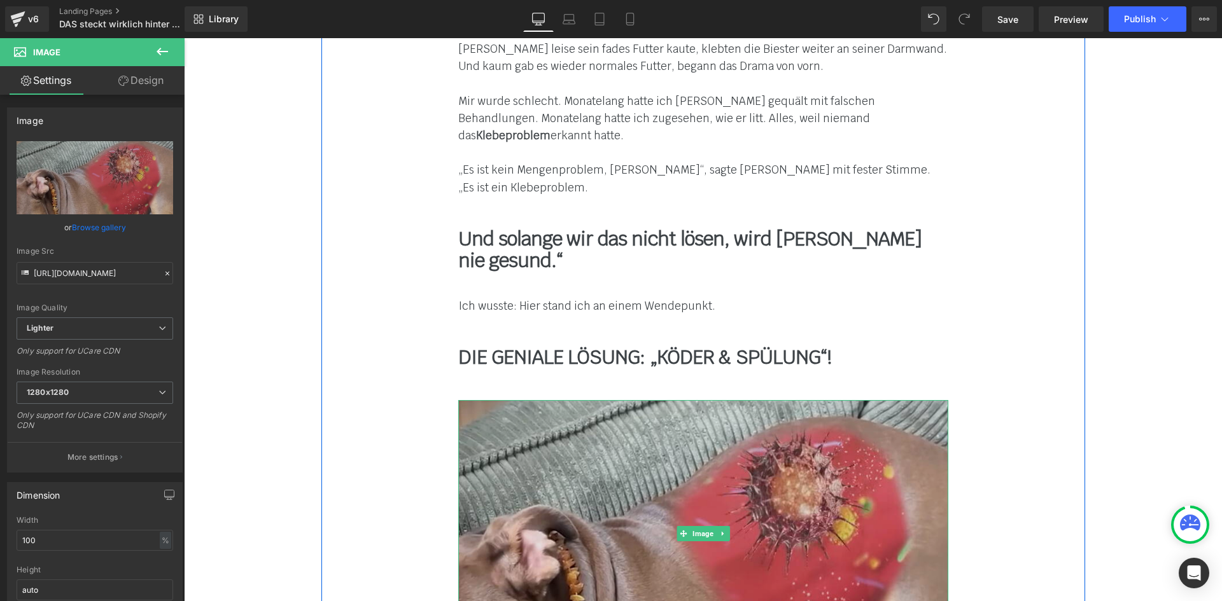
click at [660, 400] on img at bounding box center [703, 533] width 490 height 267
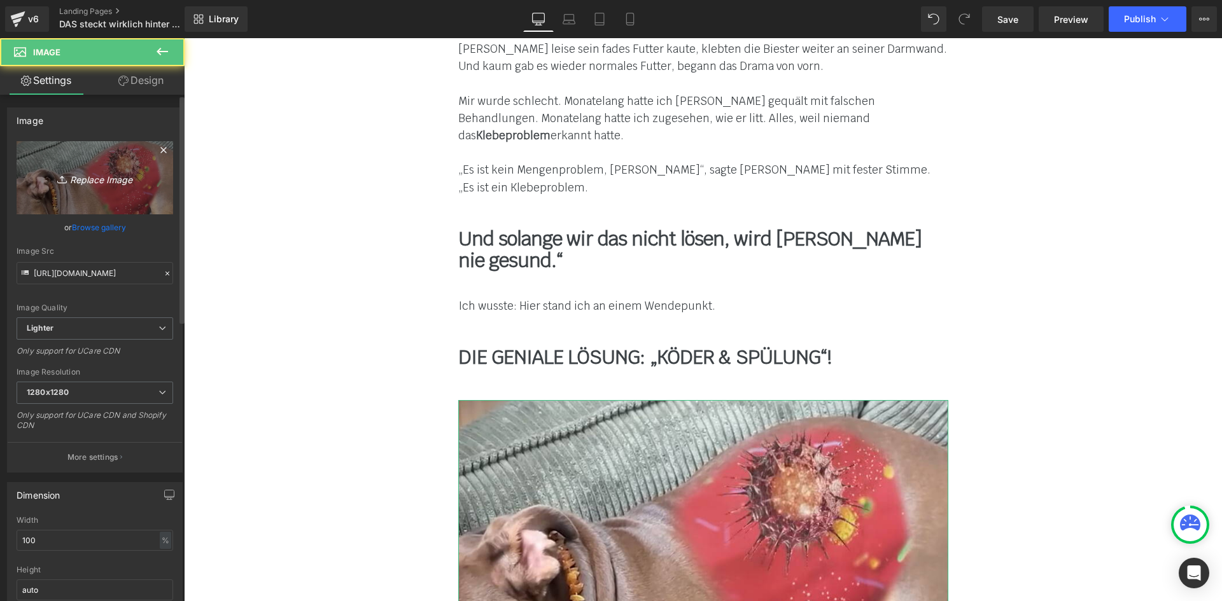
click at [95, 162] on link "Replace Image" at bounding box center [95, 177] width 157 height 73
type input "C:\fakepath\gesund-mit-hund-grass-5.jpg"
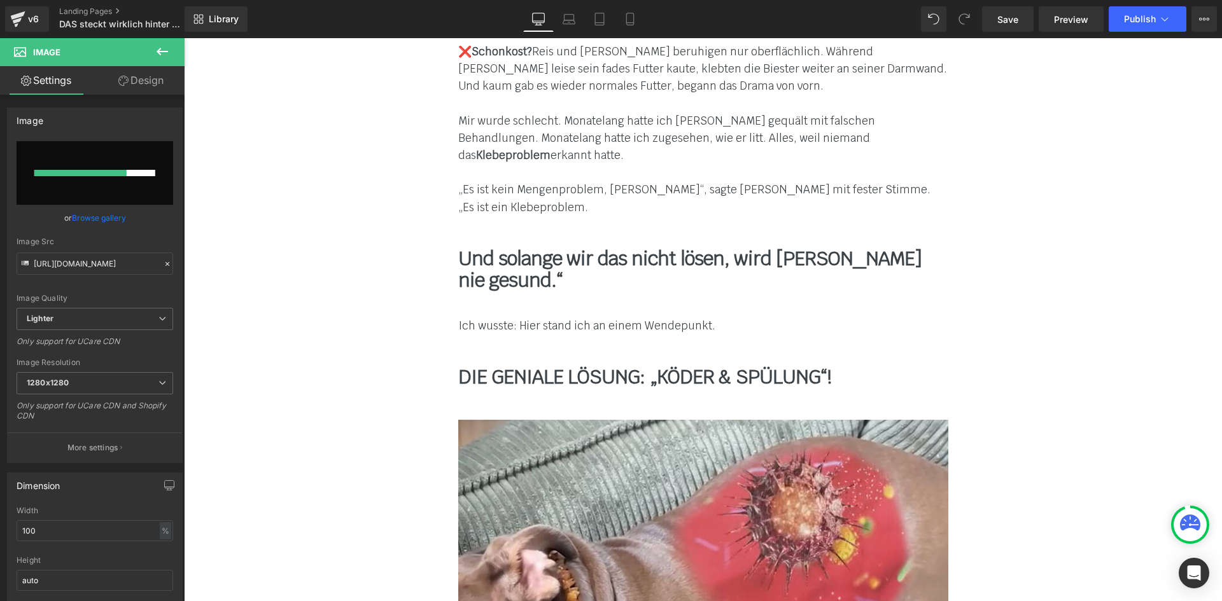
scroll to position [5092, 0]
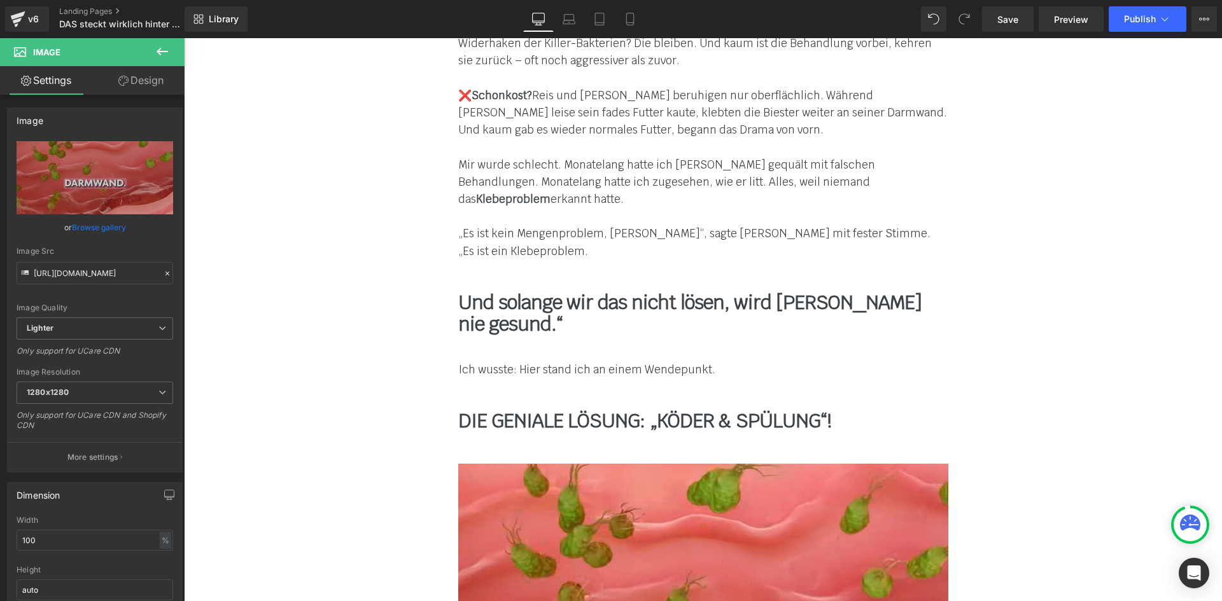
type input "[URL][DOMAIN_NAME]"
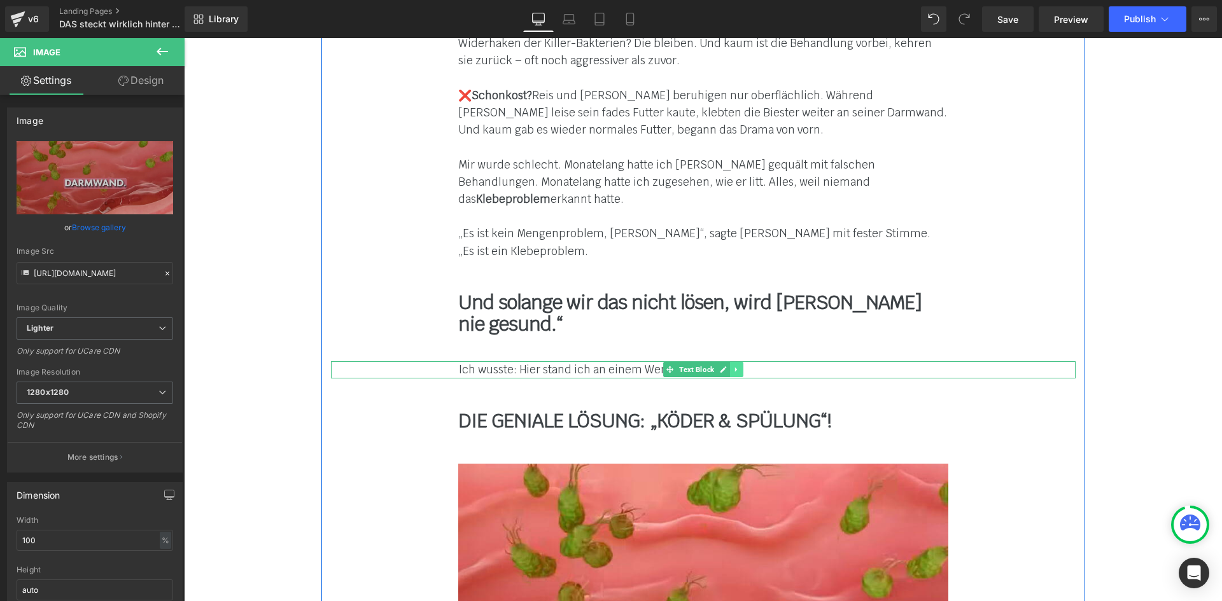
click at [735, 362] on link at bounding box center [736, 369] width 13 height 15
click at [726, 366] on icon at bounding box center [729, 369] width 7 height 7
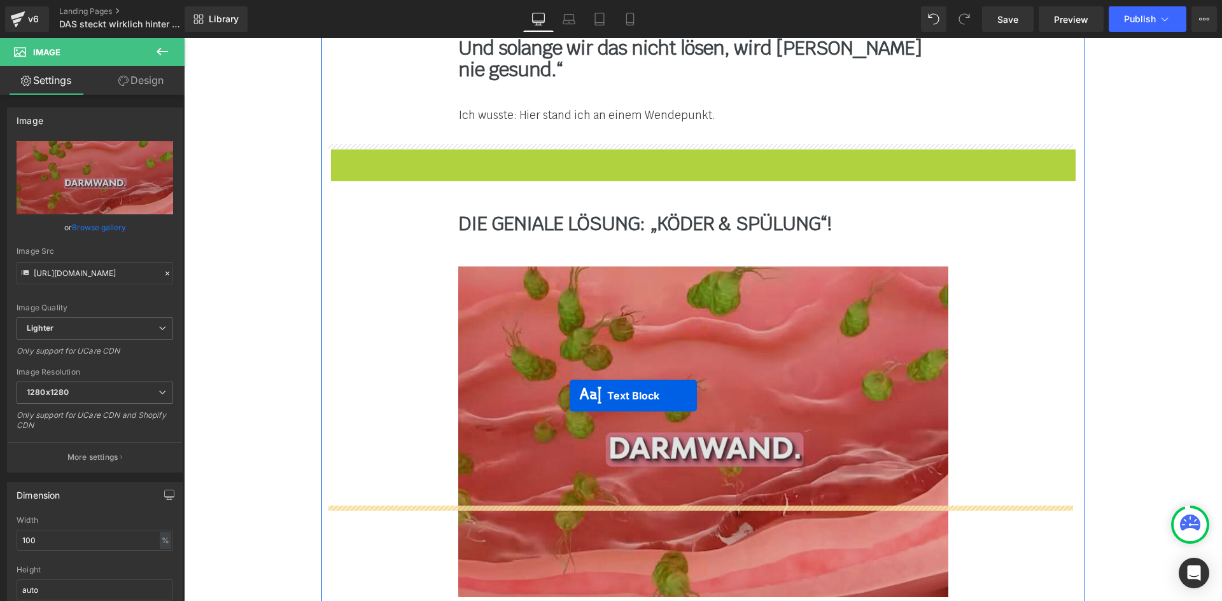
drag, startPoint x: 664, startPoint y: 324, endPoint x: 566, endPoint y: 407, distance: 127.3
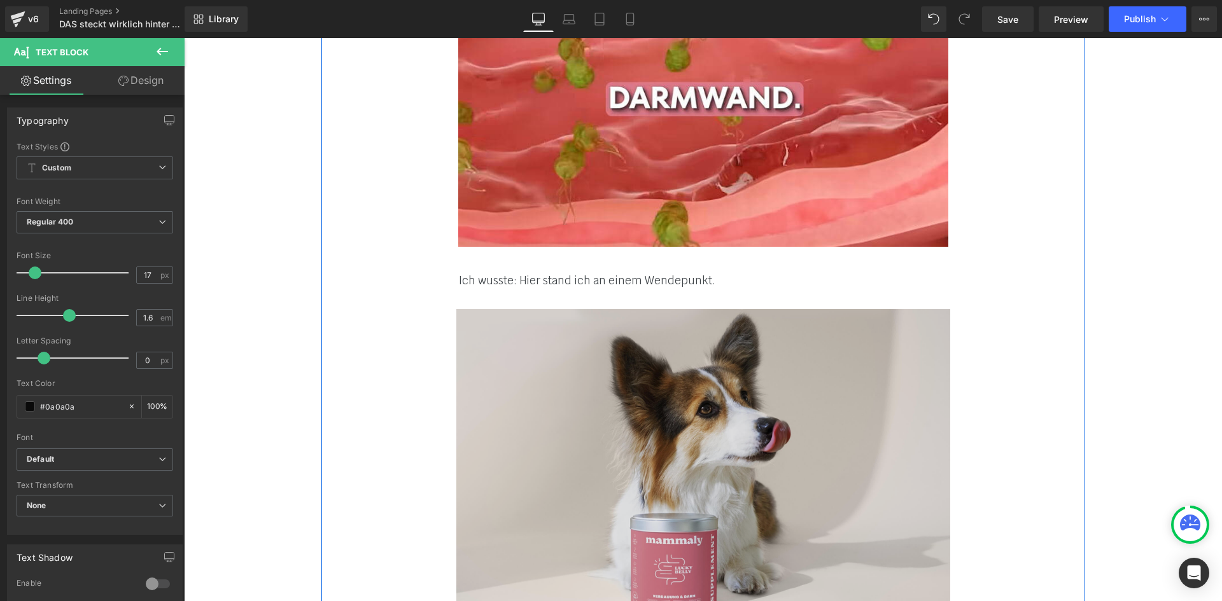
scroll to position [5537, 0]
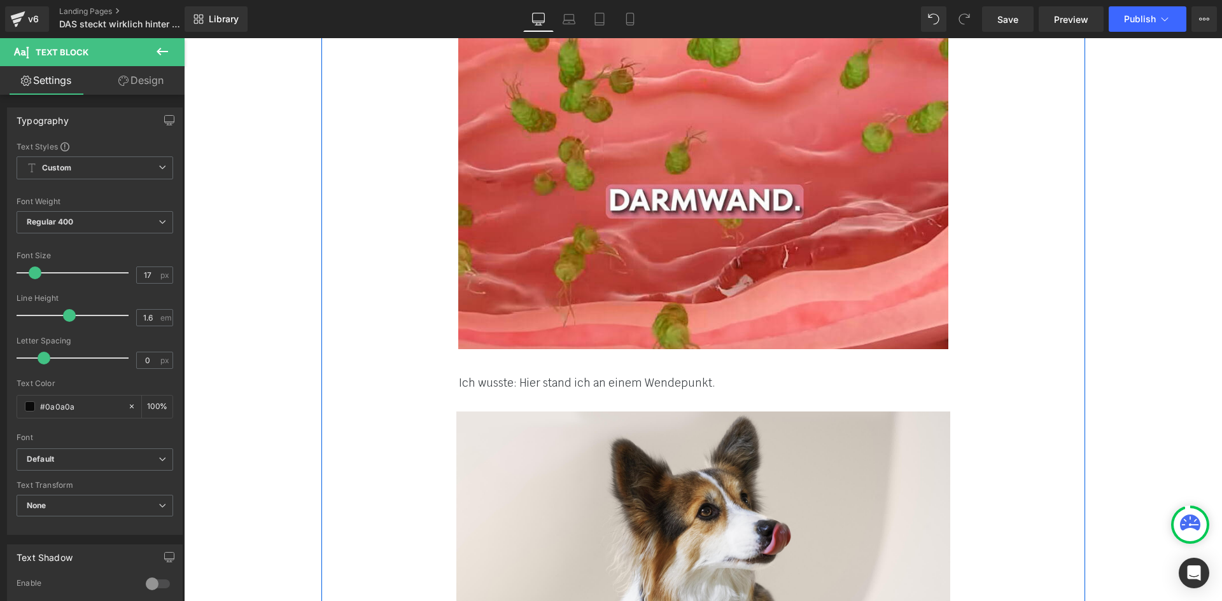
click at [497, 376] on font "Ich wusste: Hier stand ich an einem Wendepunkt." at bounding box center [586, 383] width 257 height 14
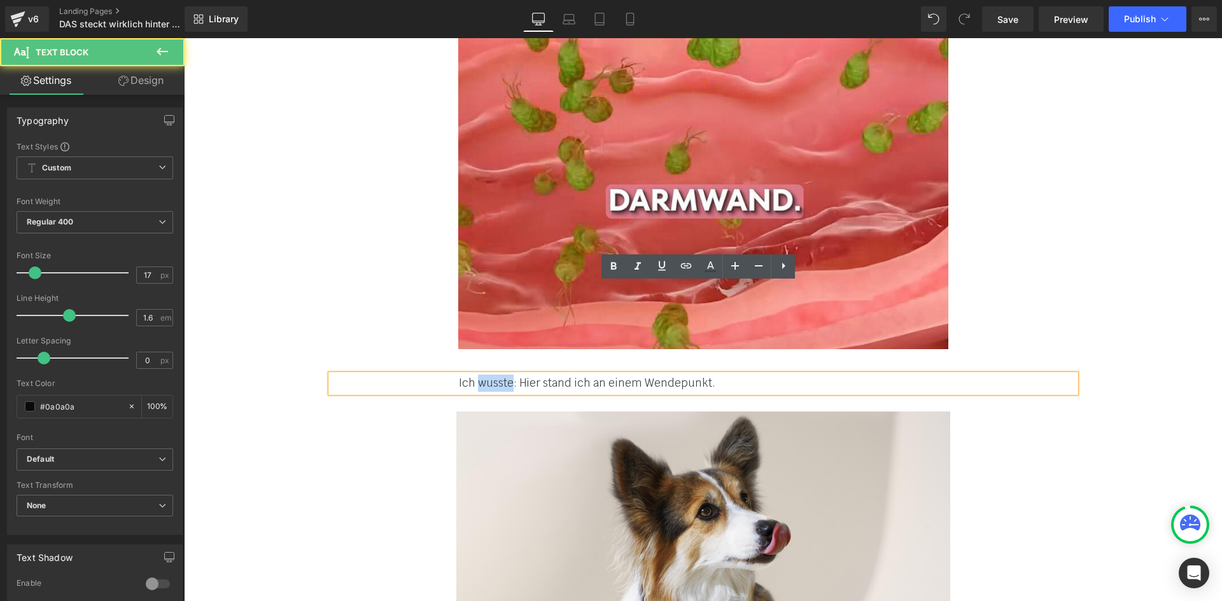
click at [497, 376] on font "Ich wusste: Hier stand ich an einem Wendepunkt." at bounding box center [586, 383] width 257 height 14
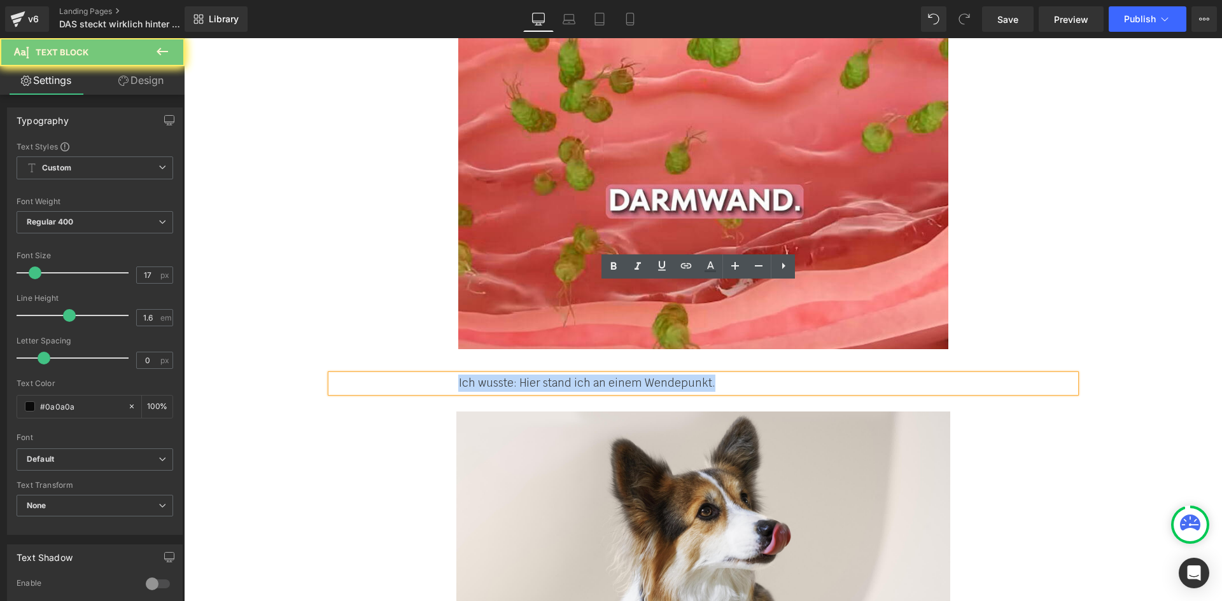
paste div
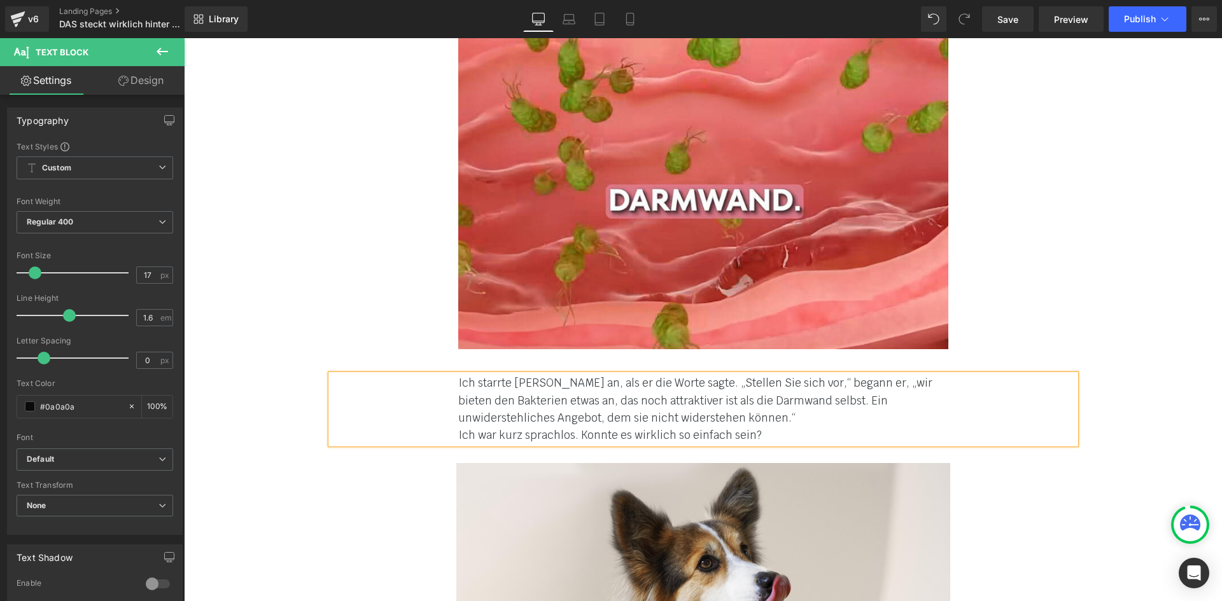
click at [449, 375] on div "Ich starrte [PERSON_NAME] an, als er die Worte sagte. „Stellen Sie sich vor,“ b…" at bounding box center [703, 409] width 744 height 69
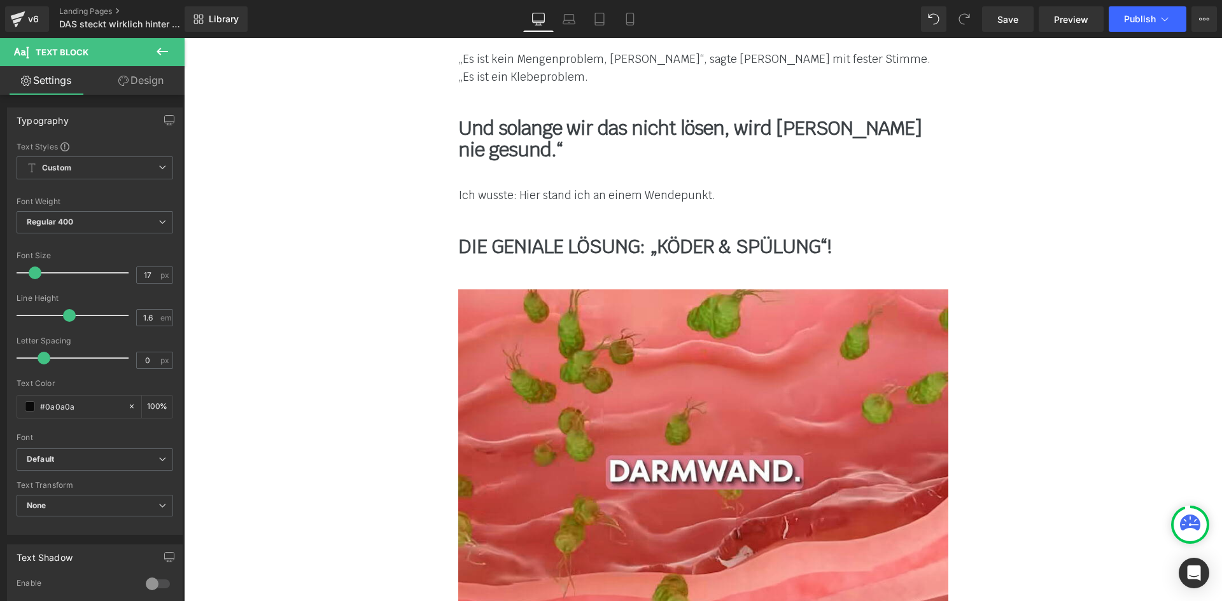
scroll to position [5219, 0]
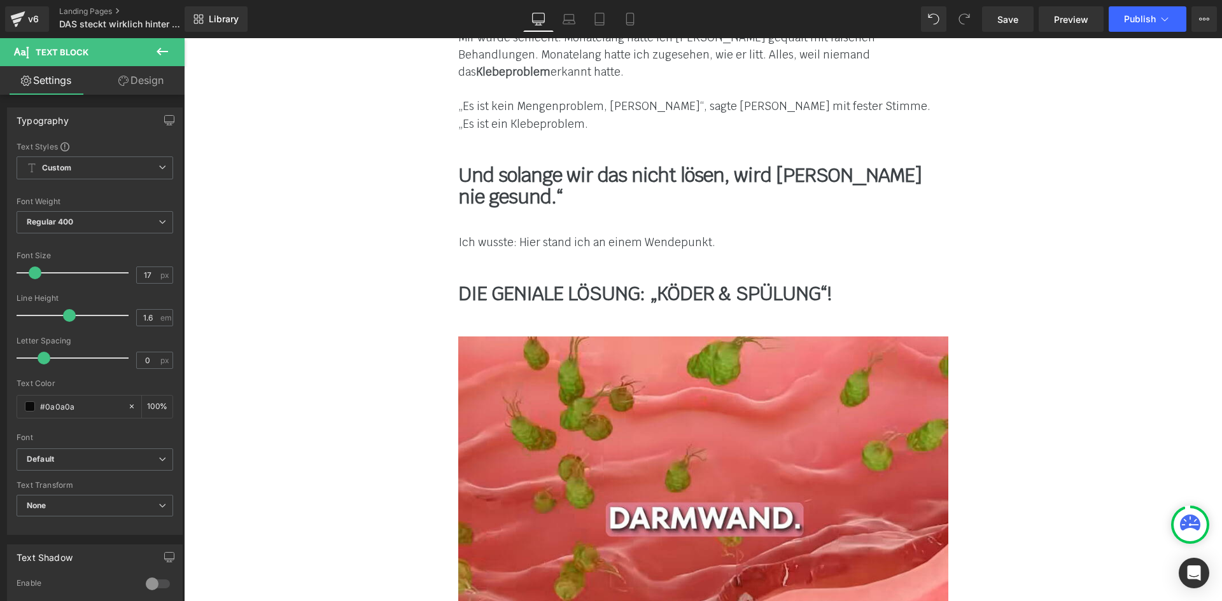
click at [350, 361] on div "Image Anfangs dachte ich noch: „Vielleicht hat [PERSON_NAME] einfach etwas Fals…" at bounding box center [702, 122] width 763 height 7111
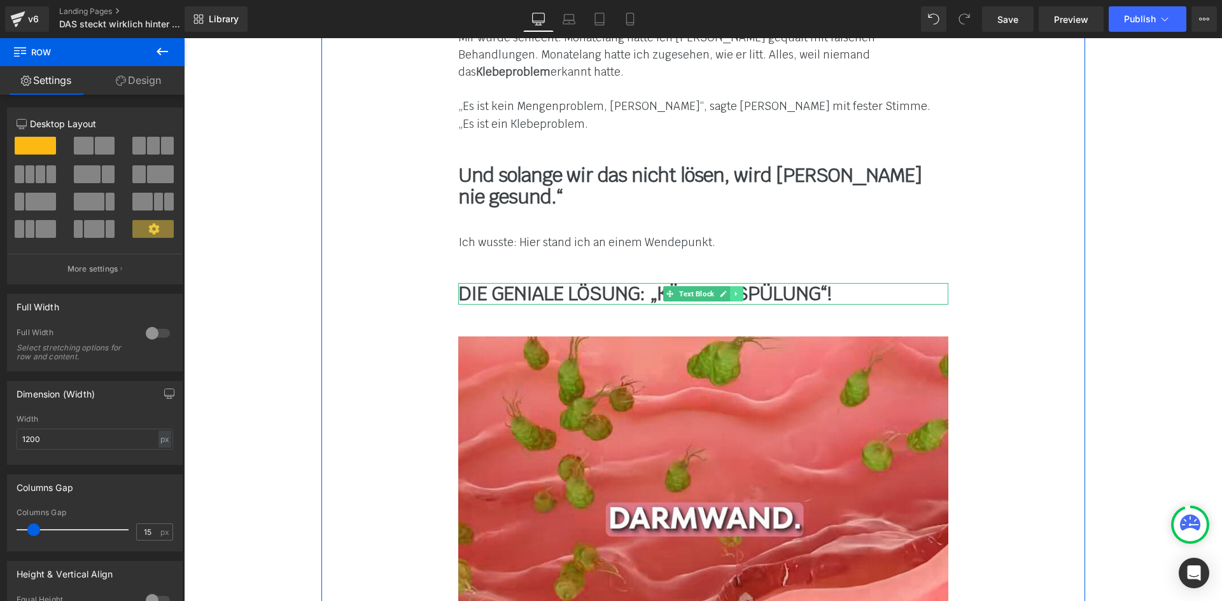
click at [733, 286] on link at bounding box center [736, 293] width 13 height 15
click at [723, 286] on link at bounding box center [729, 293] width 13 height 15
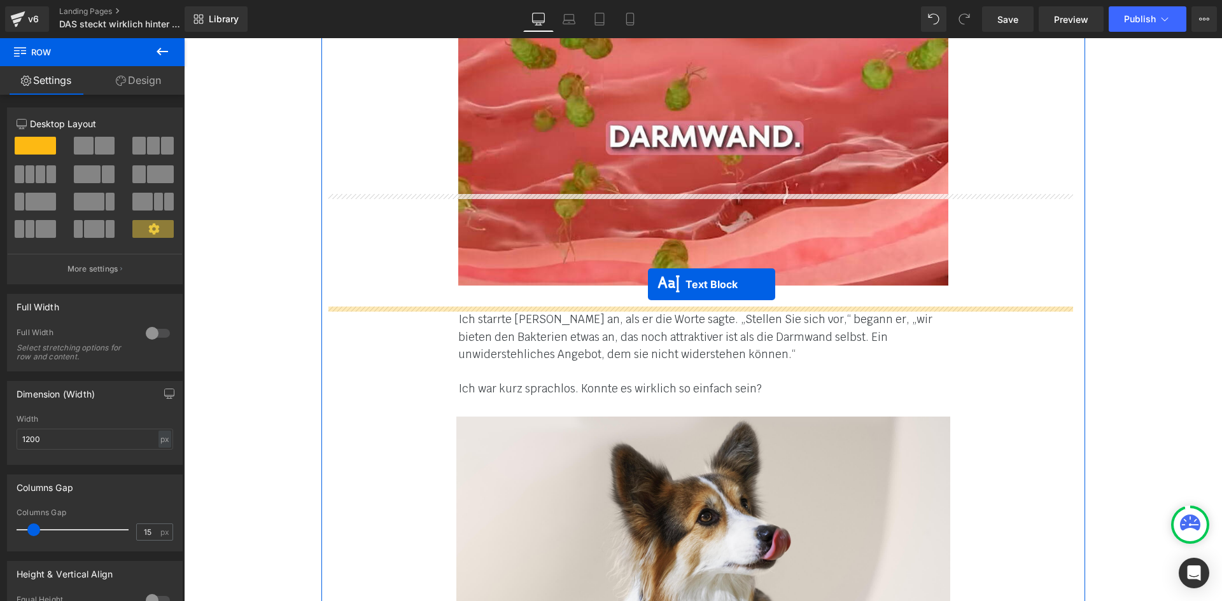
drag, startPoint x: 664, startPoint y: 262, endPoint x: 648, endPoint y: 284, distance: 27.7
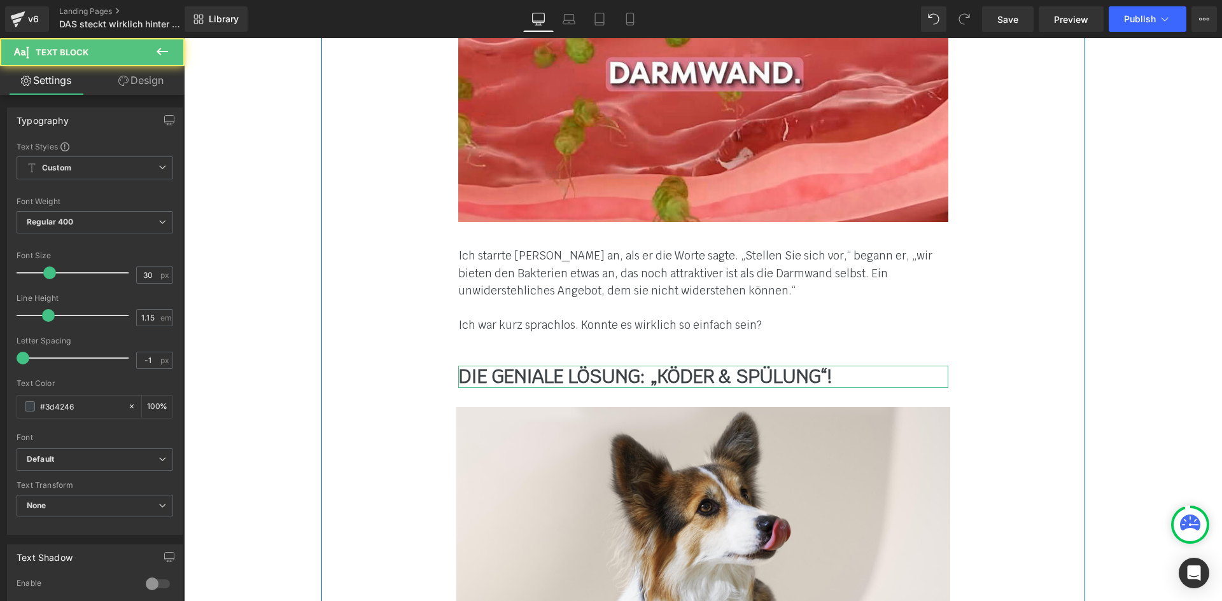
scroll to position [5601, 0]
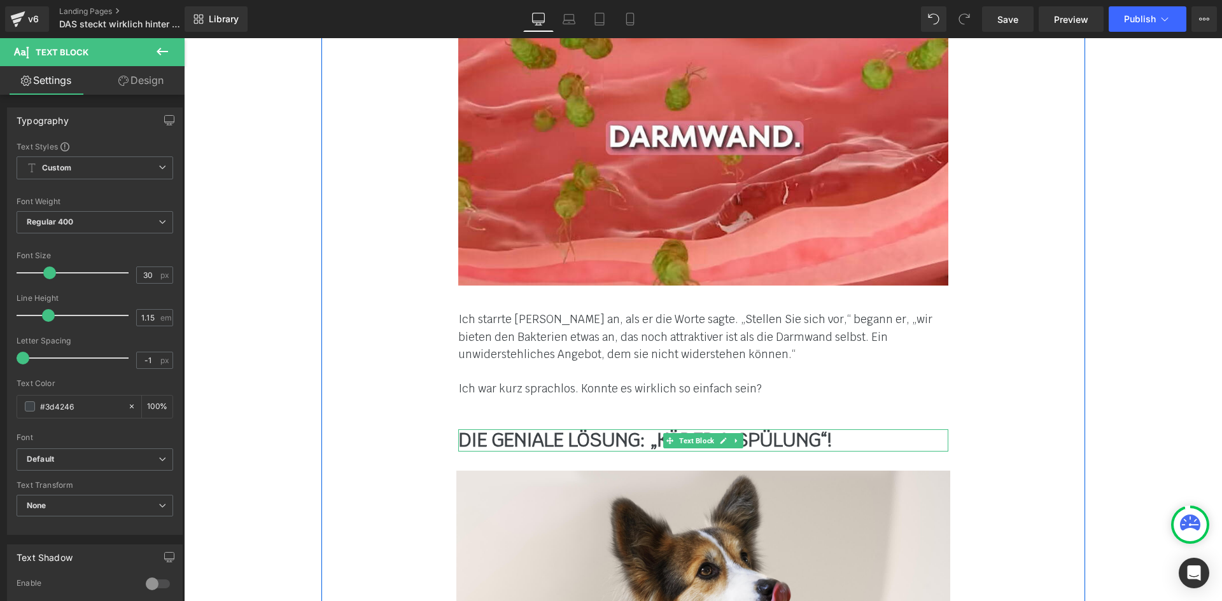
click at [534, 428] on b "DIE GENIALE LÖSUNG: „KÖDER & SPÜLUNG“!" at bounding box center [644, 440] width 373 height 25
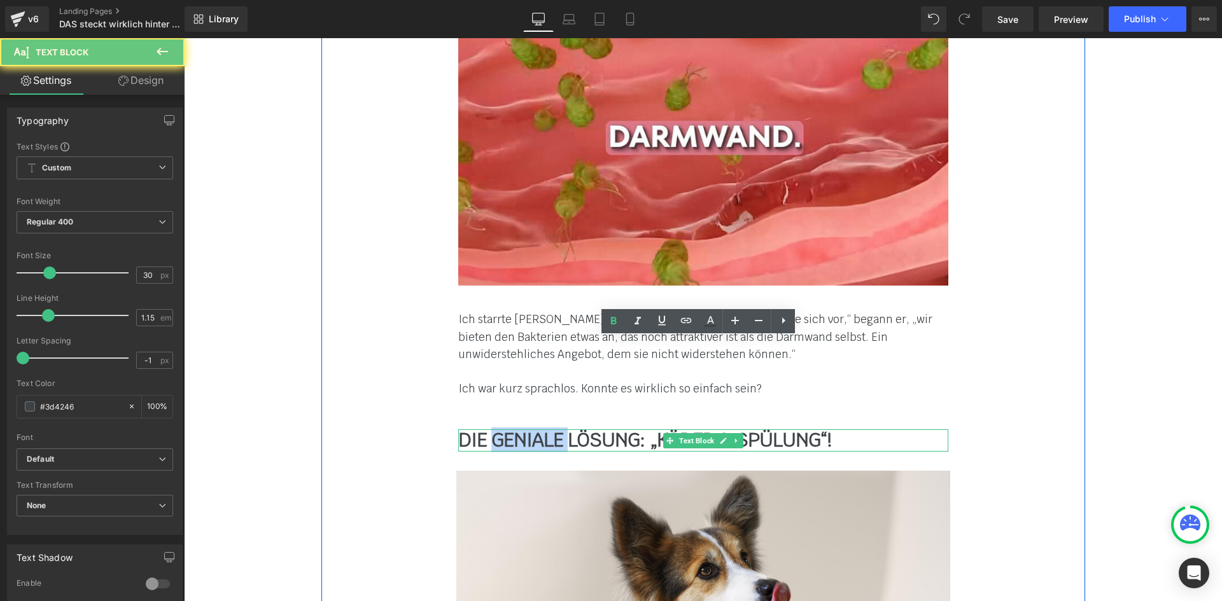
click at [534, 428] on b "DIE GENIALE LÖSUNG: „KÖDER & SPÜLUNG“!" at bounding box center [644, 440] width 373 height 25
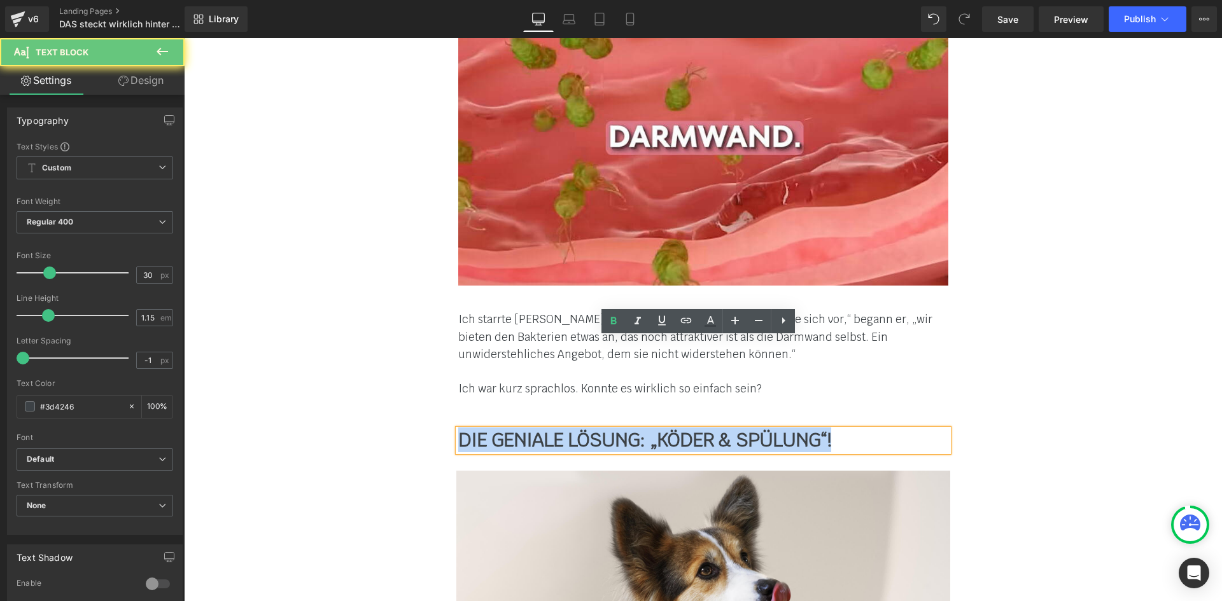
click at [534, 428] on b "DIE GENIALE LÖSUNG: „KÖDER & SPÜLUNG“!" at bounding box center [644, 440] width 373 height 25
paste div
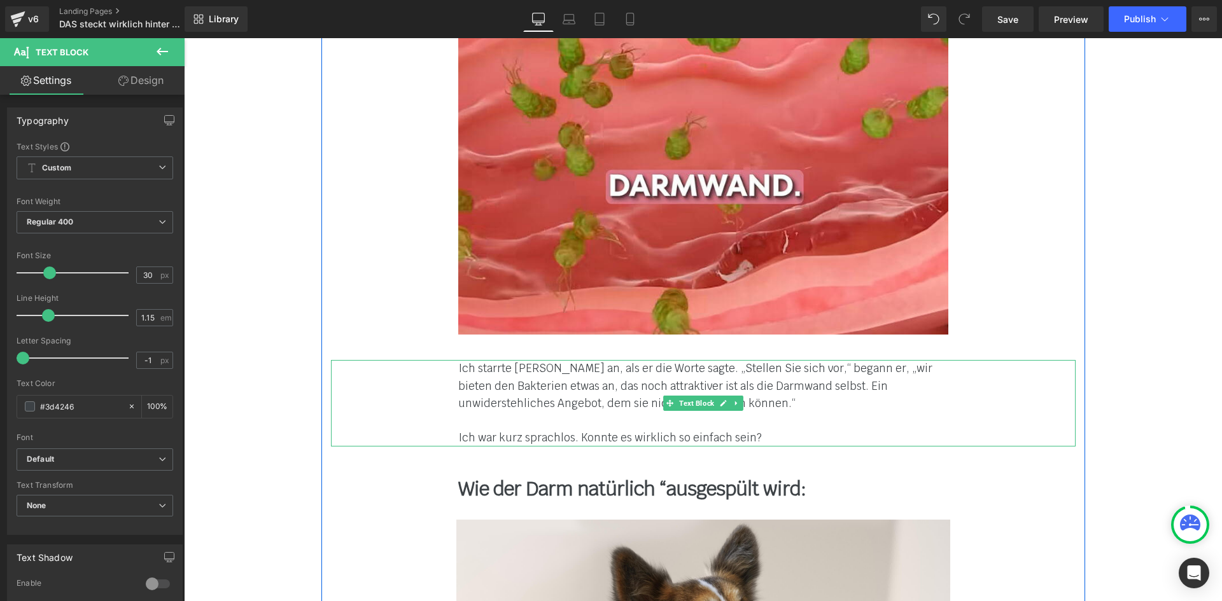
scroll to position [5537, 0]
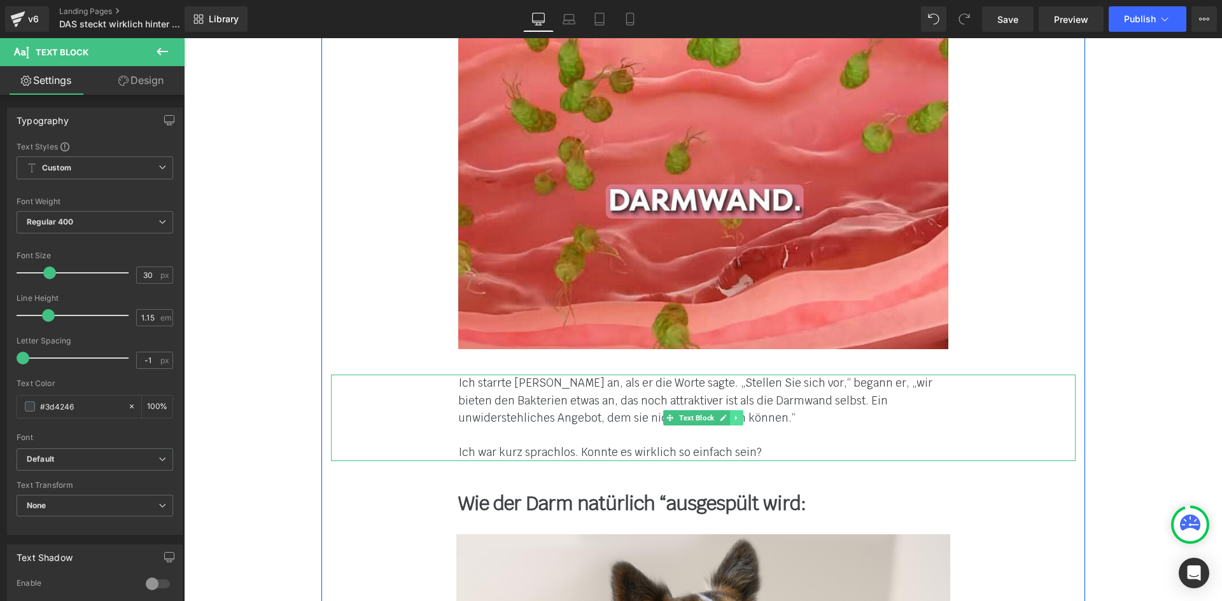
click at [730, 410] on link at bounding box center [736, 417] width 13 height 15
click at [723, 410] on link at bounding box center [729, 417] width 13 height 15
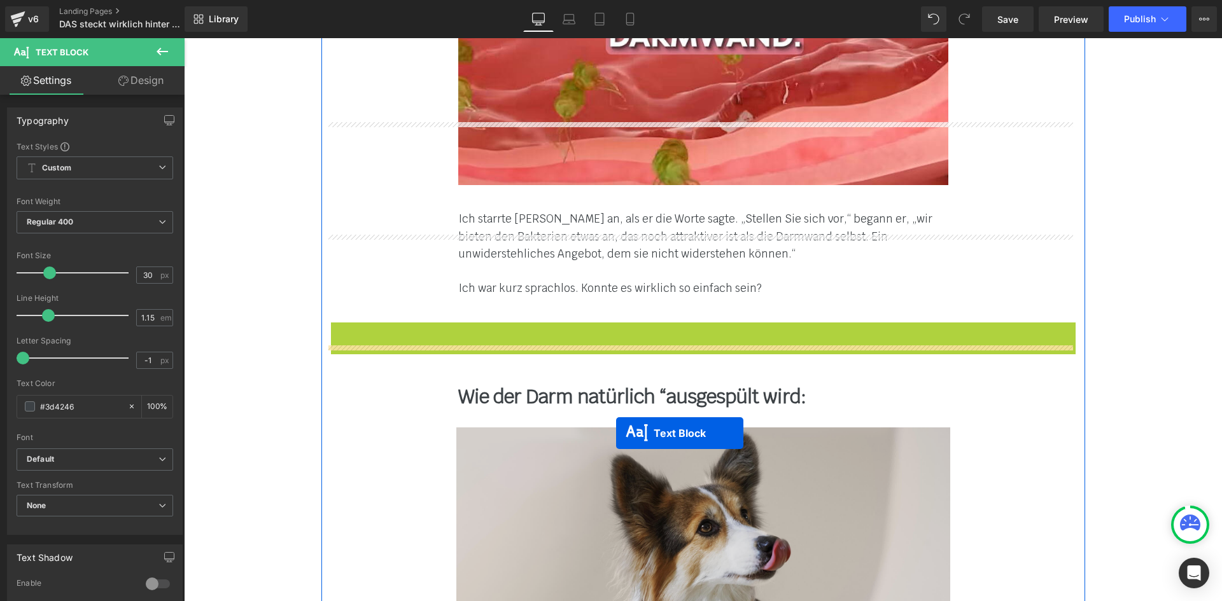
scroll to position [5728, 0]
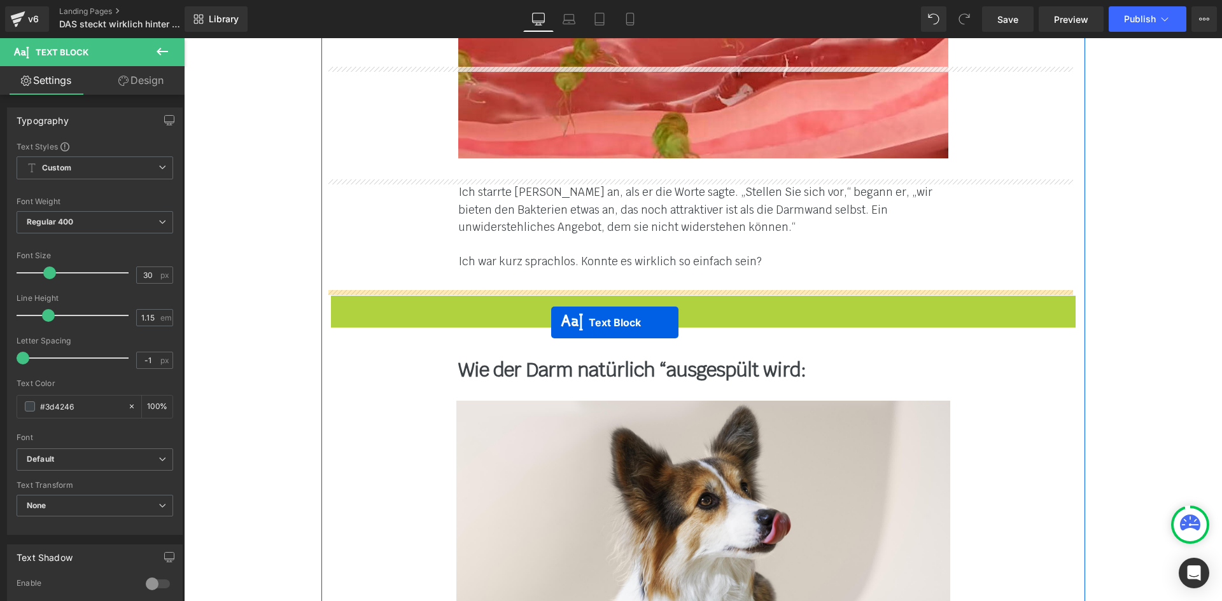
drag, startPoint x: 666, startPoint y: 445, endPoint x: 545, endPoint y: 307, distance: 184.0
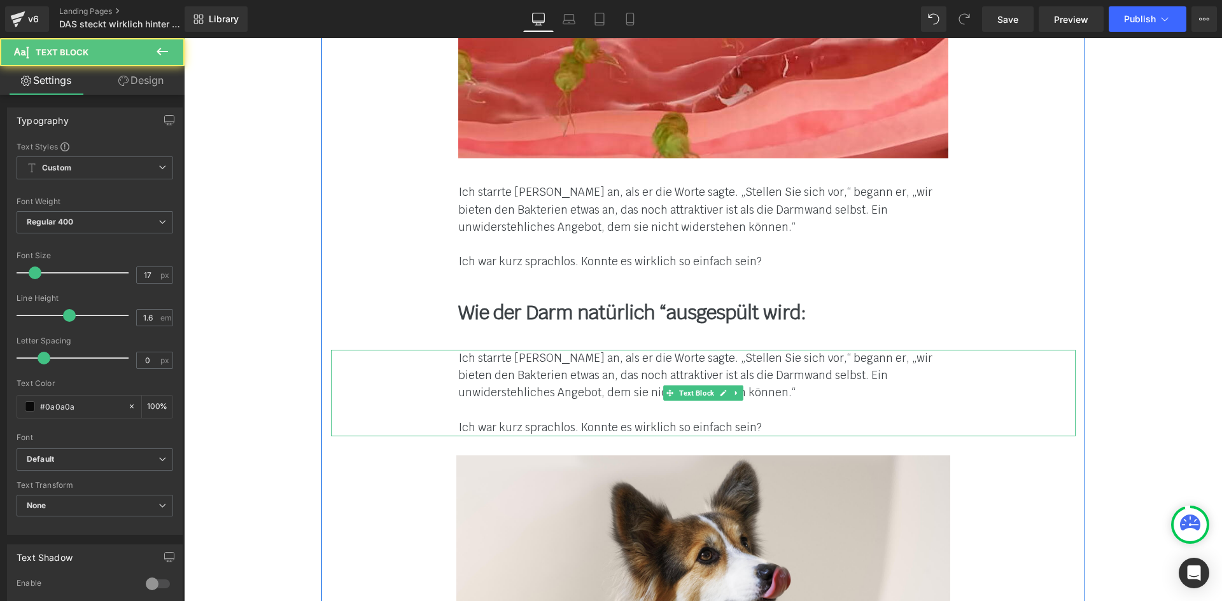
click at [501, 351] on font "Ich starrte [PERSON_NAME] an, als er die Worte sagte. „Stellen Sie sich vor,“ b…" at bounding box center [695, 375] width 474 height 48
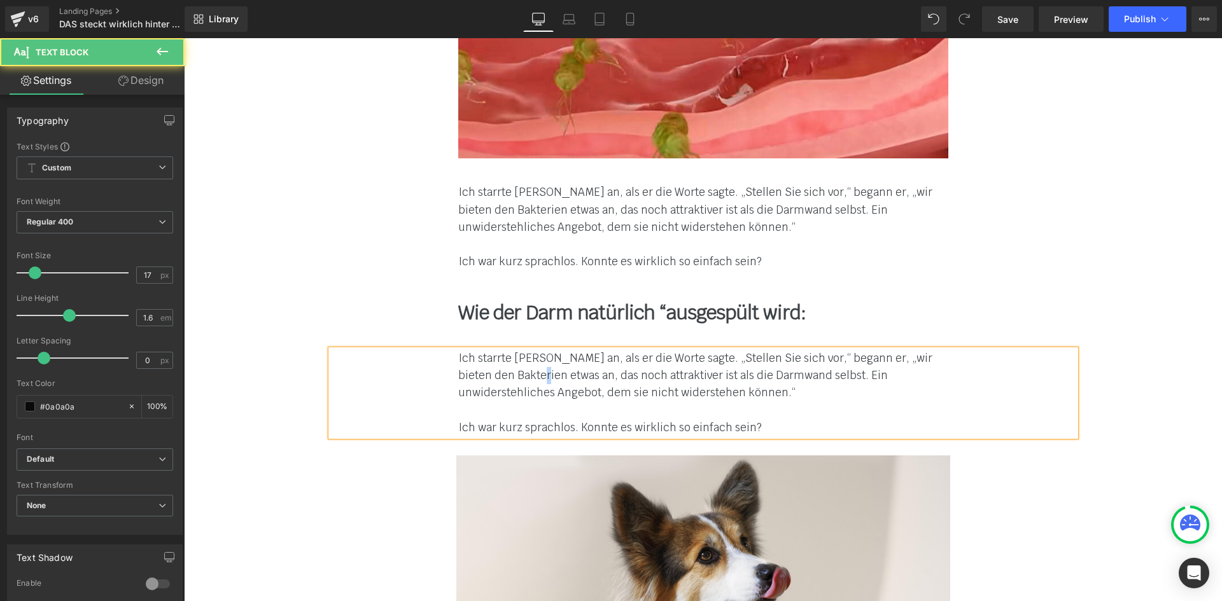
click at [501, 351] on font "Ich starrte [PERSON_NAME] an, als er die Worte sagte. „Stellen Sie sich vor,“ b…" at bounding box center [695, 375] width 474 height 48
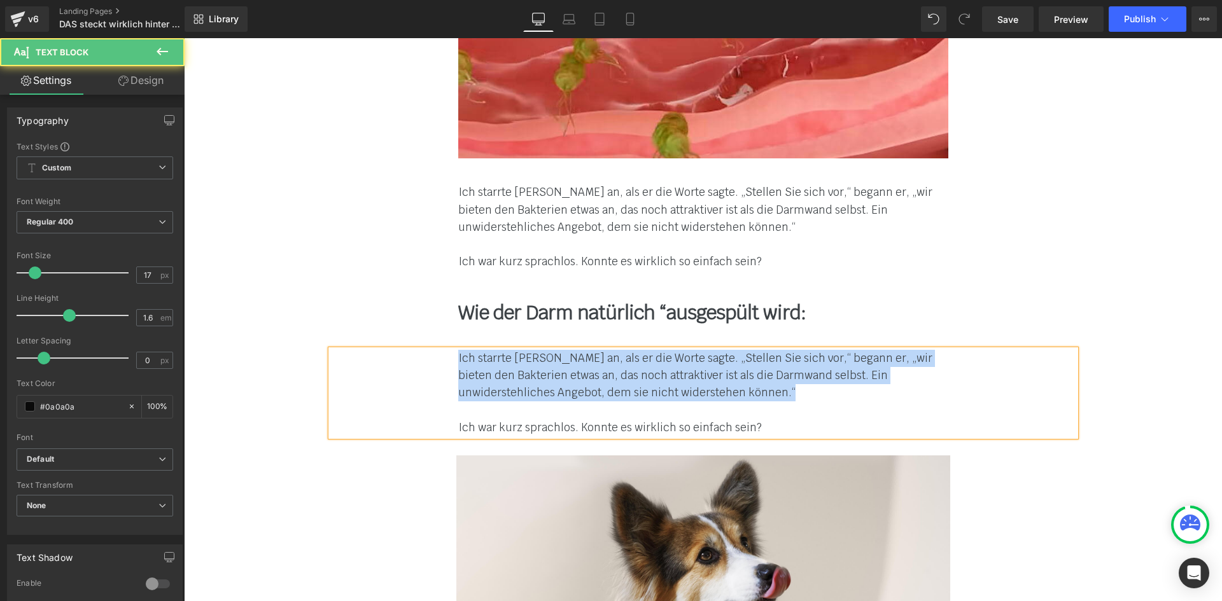
click at [501, 351] on font "Ich starrte [PERSON_NAME] an, als er die Worte sagte. „Stellen Sie sich vor,“ b…" at bounding box center [695, 375] width 474 height 48
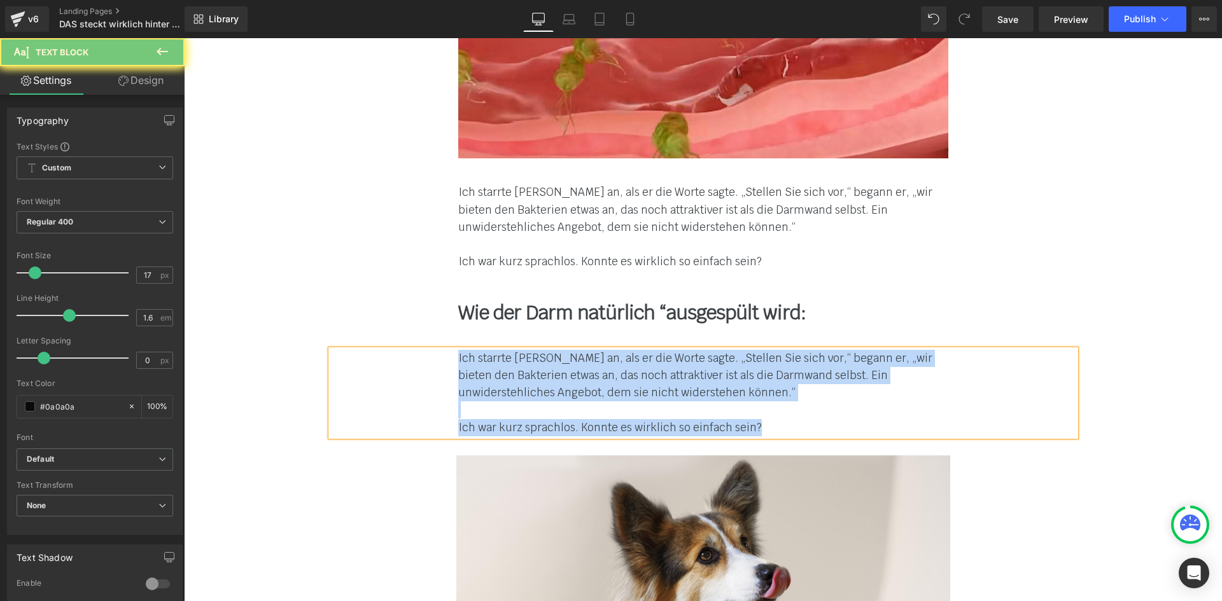
paste div
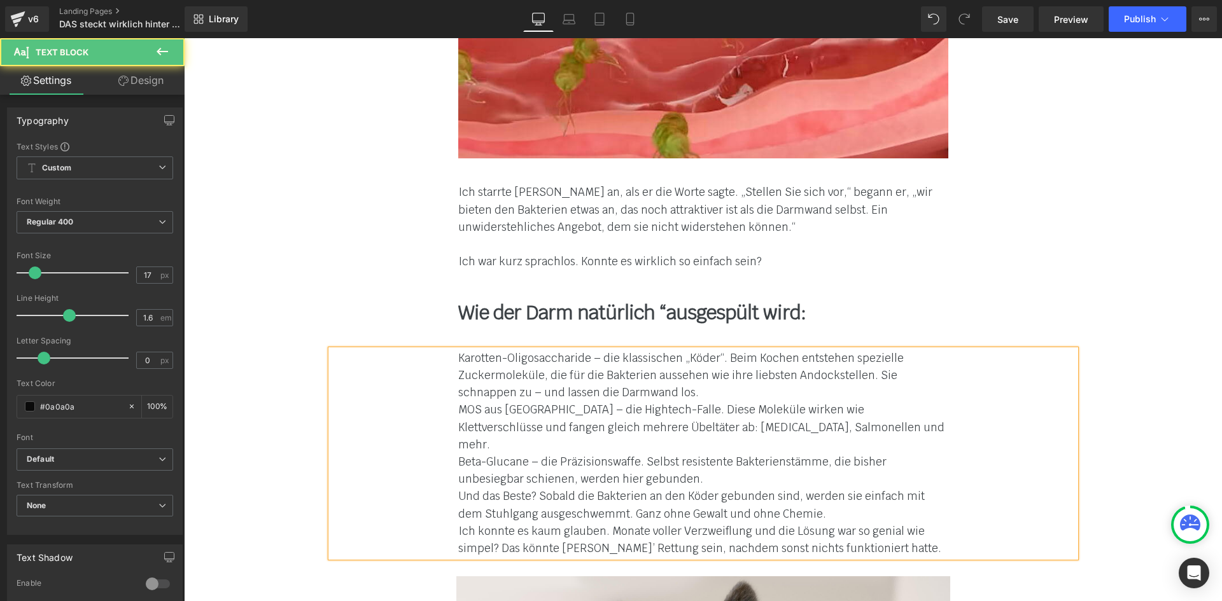
click at [442, 394] on div "Karotten-Oligosaccharide – die klassischen „Köder“. Beim Kochen entstehen spezi…" at bounding box center [703, 453] width 744 height 207
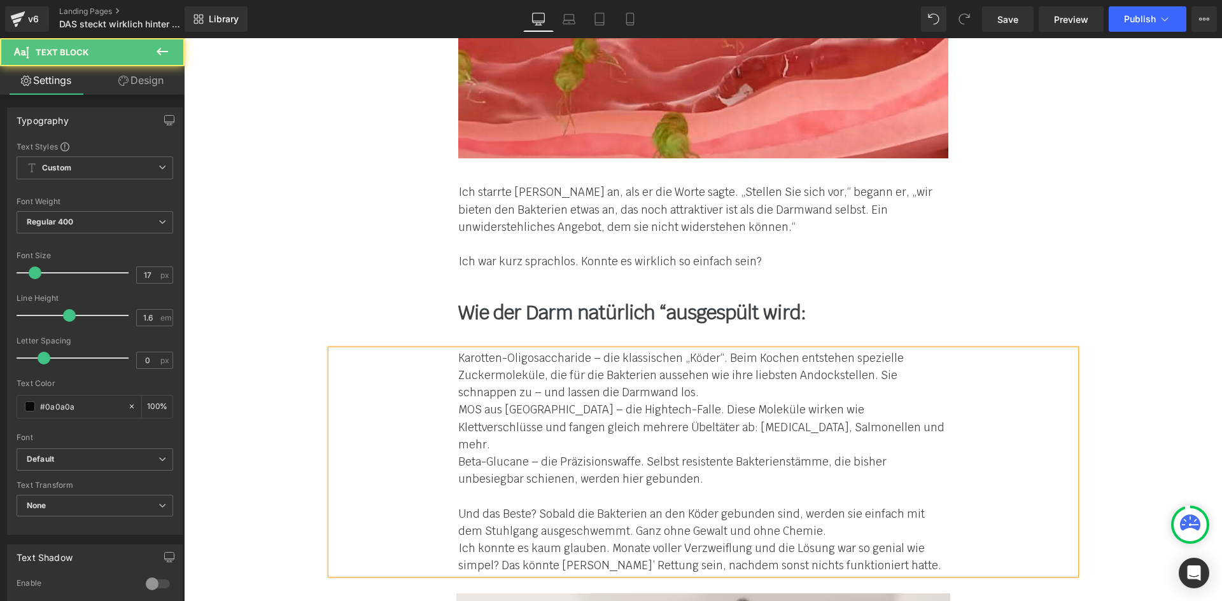
click at [440, 352] on div "Karotten-Oligosaccharide – die klassischen „Köder“. Beim Kochen entstehen spezi…" at bounding box center [703, 462] width 744 height 225
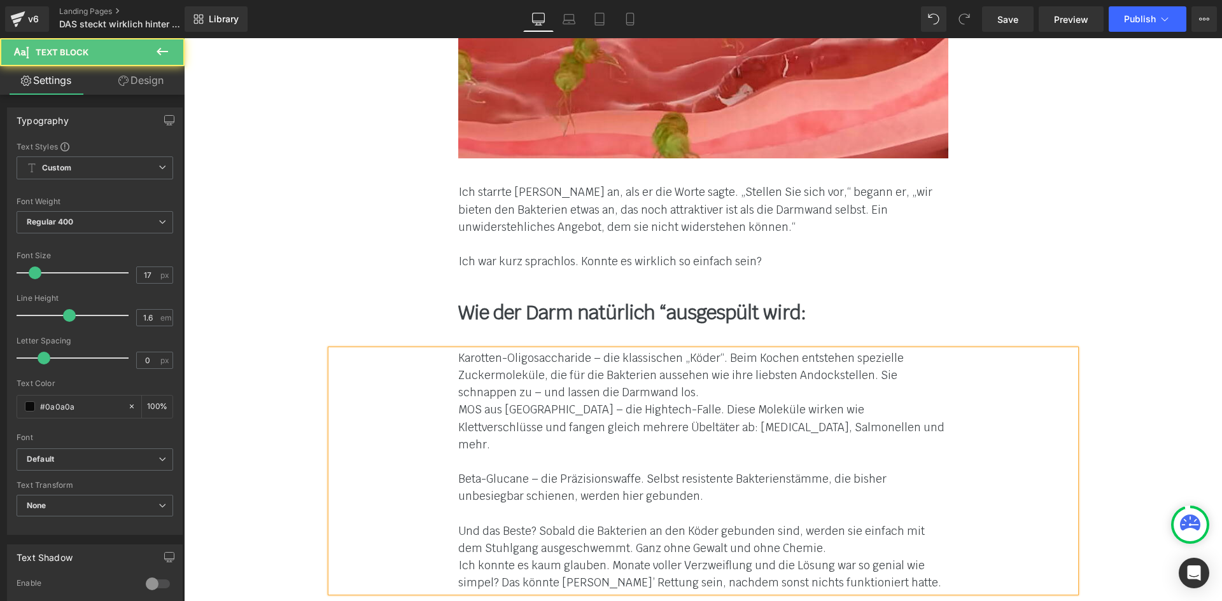
click at [438, 350] on div "Karotten-Oligosaccharide – die klassischen „Köder“. Beim Kochen entstehen spezi…" at bounding box center [703, 471] width 744 height 242
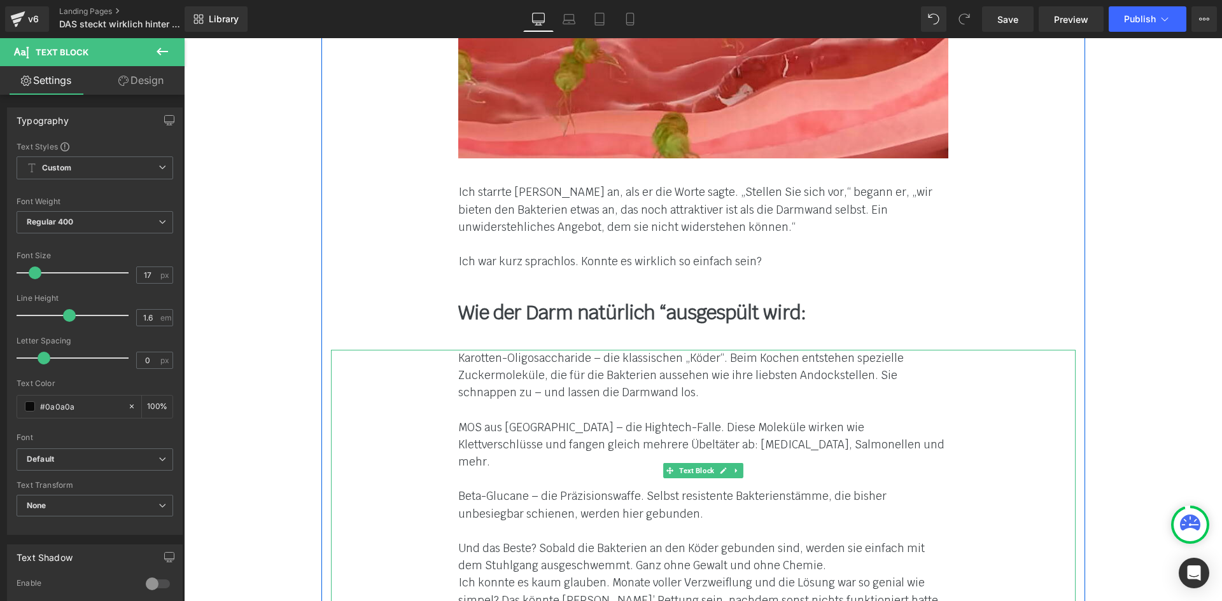
click at [449, 350] on div "Karotten-Oligosaccharide – die klassischen „Köder“. Beim Kochen entstehen spezi…" at bounding box center [703, 480] width 744 height 260
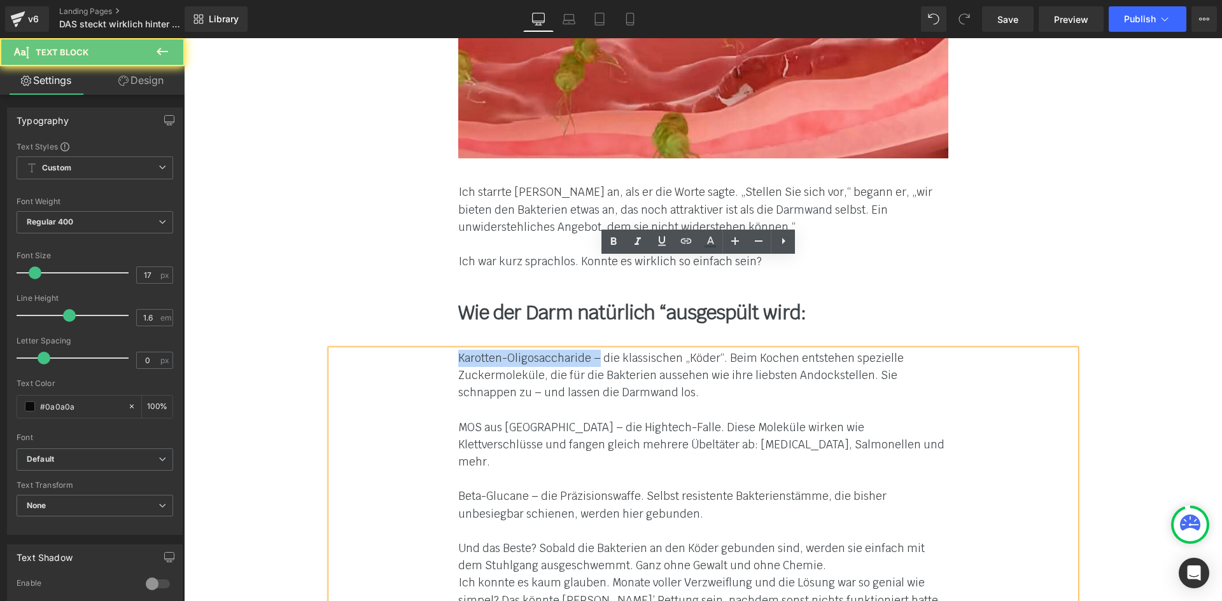
click at [592, 351] on font "Karotten-Oligosaccharide – die klassischen „Köder“. Beim Kochen entstehen spezi…" at bounding box center [680, 375] width 445 height 48
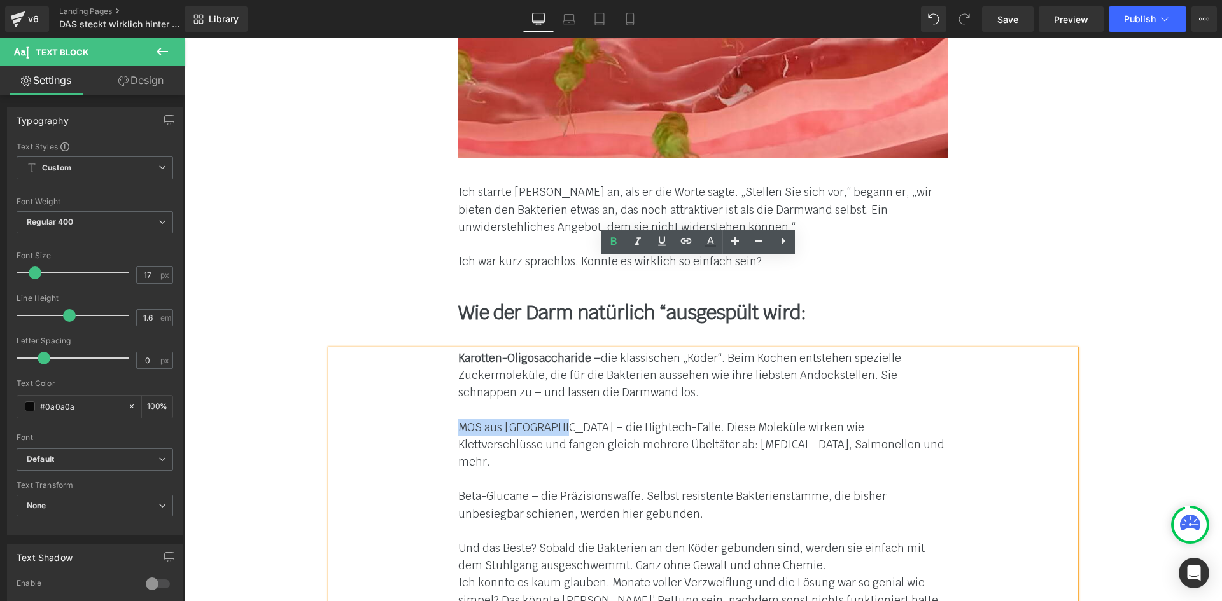
drag, startPoint x: 452, startPoint y: 331, endPoint x: 550, endPoint y: 330, distance: 97.3
click at [550, 350] on div "Karotten-Oligosaccharide – die klassischen „Köder“. Beim Kochen entstehen spezi…" at bounding box center [703, 480] width 744 height 260
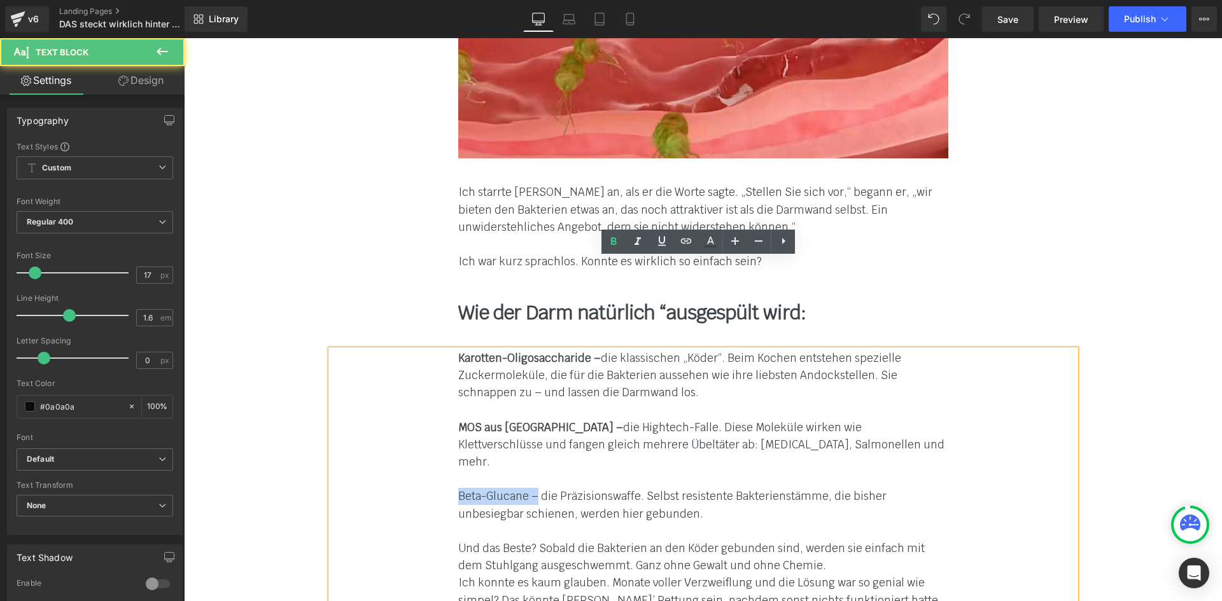
drag, startPoint x: 450, startPoint y: 388, endPoint x: 529, endPoint y: 386, distance: 78.3
click at [531, 384] on div "Karotten-Oligosaccharide – die klassischen „Köder“. Beim Kochen entstehen spezi…" at bounding box center [703, 480] width 744 height 260
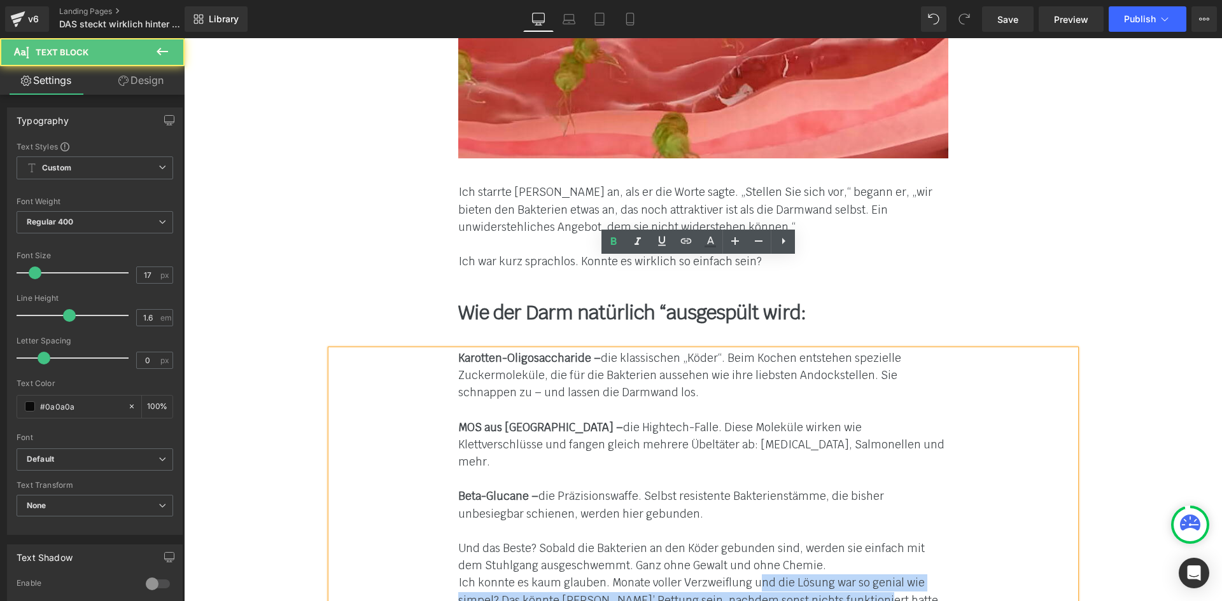
drag, startPoint x: 896, startPoint y: 487, endPoint x: 749, endPoint y: 473, distance: 146.9
click at [749, 574] on div "Ich konnte es kaum glauben. Monate voller Verzweiflung und die Lösung war so ge…" at bounding box center [703, 591] width 490 height 34
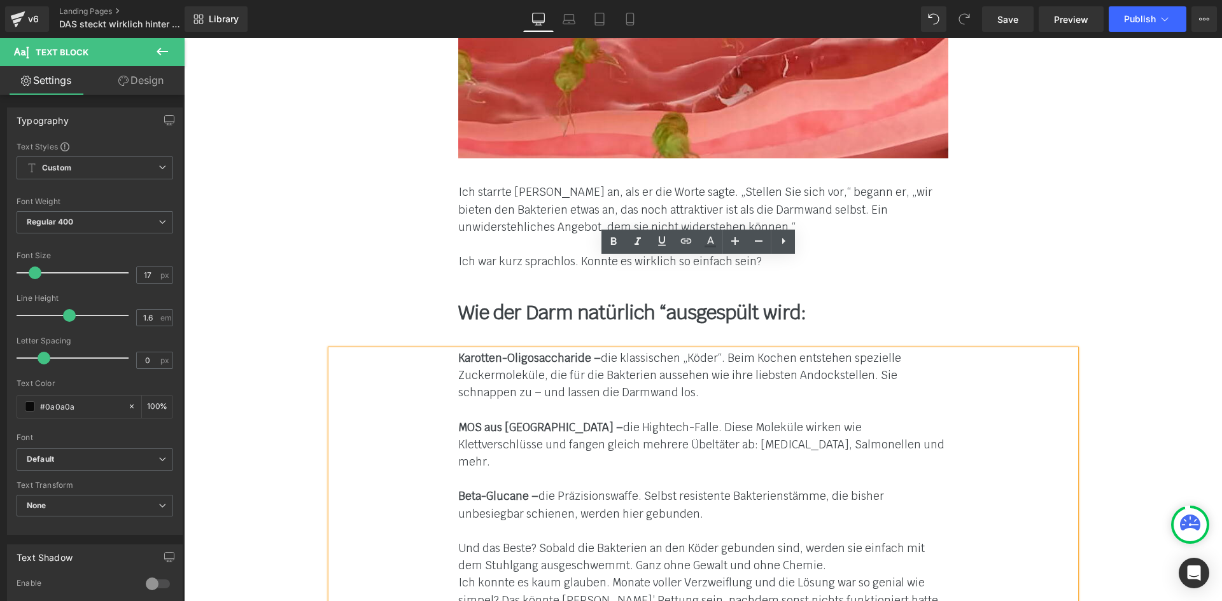
click at [542, 576] on font "Ich konnte es kaum glauben. Monate voller Verzweiflung und die Lösung war so ge…" at bounding box center [699, 591] width 483 height 31
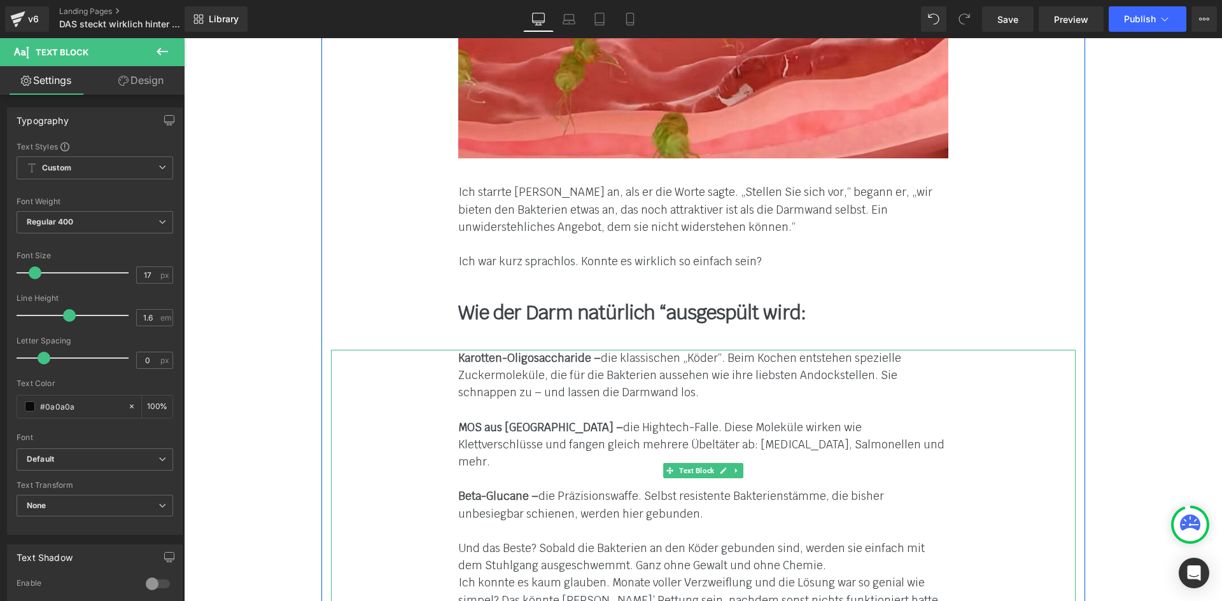
click at [450, 477] on div "Karotten-Oligosaccharide – die klassischen „Köder“. Beim Kochen entstehen spezi…" at bounding box center [703, 480] width 744 height 260
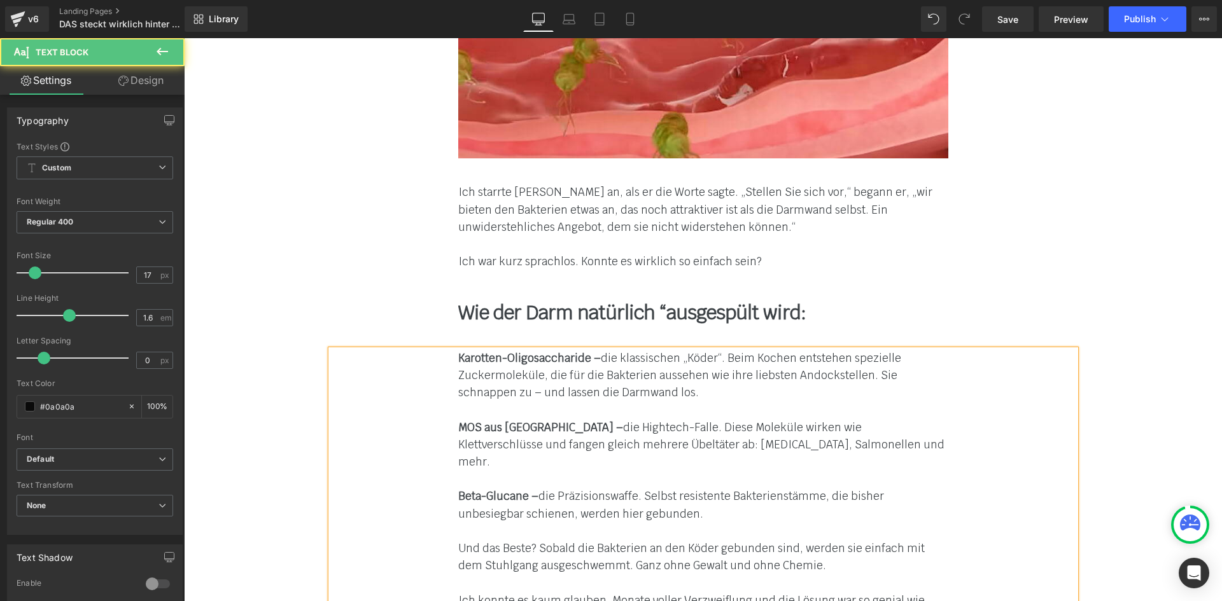
drag, startPoint x: 872, startPoint y: 505, endPoint x: 496, endPoint y: 508, distance: 375.4
click at [496, 592] on div "Ich konnte es kaum glauben. Monate voller Verzweiflung und die Lösung war so ge…" at bounding box center [703, 609] width 490 height 34
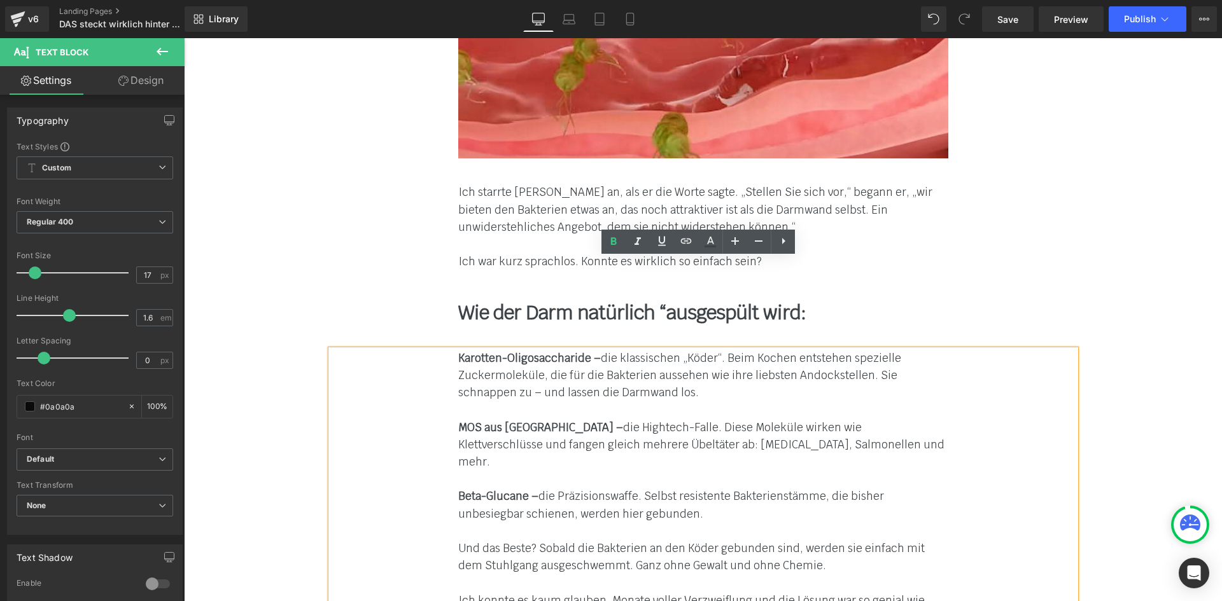
click at [589, 541] on font "Und das Beste? Sobald die Bakterien an den Köder gebunden sind, werden sie einf…" at bounding box center [691, 556] width 466 height 31
click at [796, 184] on div "Ich starrte [PERSON_NAME] an, als er die Worte sagte. „Stellen Sie sich vor,“ b…" at bounding box center [703, 227] width 744 height 87
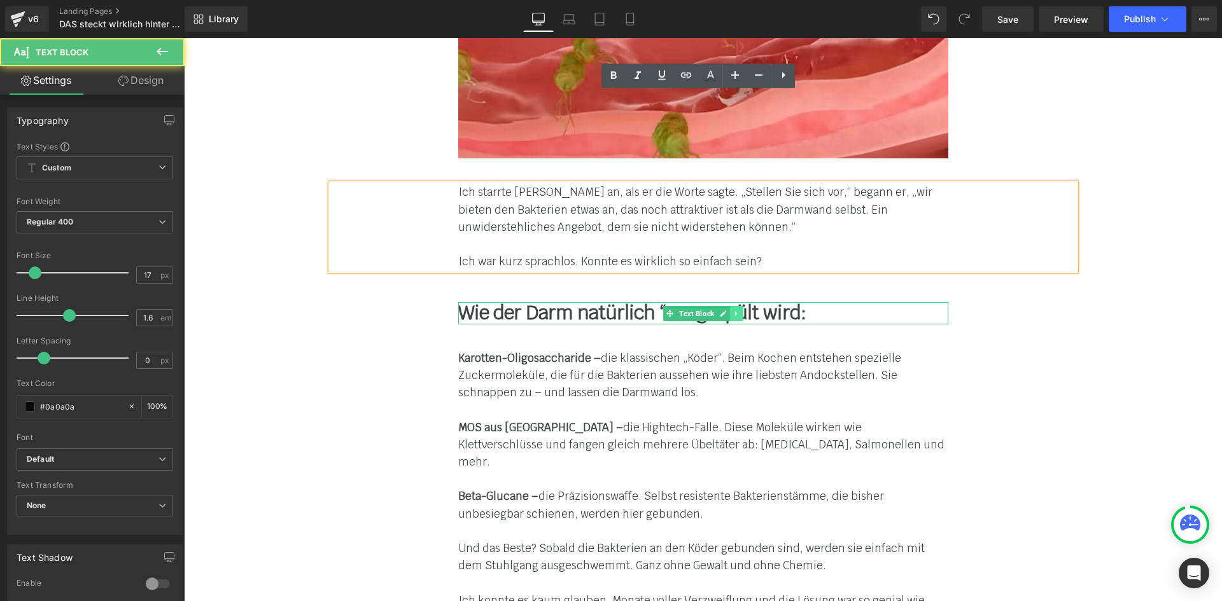
click at [733, 306] on link at bounding box center [736, 313] width 13 height 15
click at [726, 310] on icon at bounding box center [729, 314] width 7 height 8
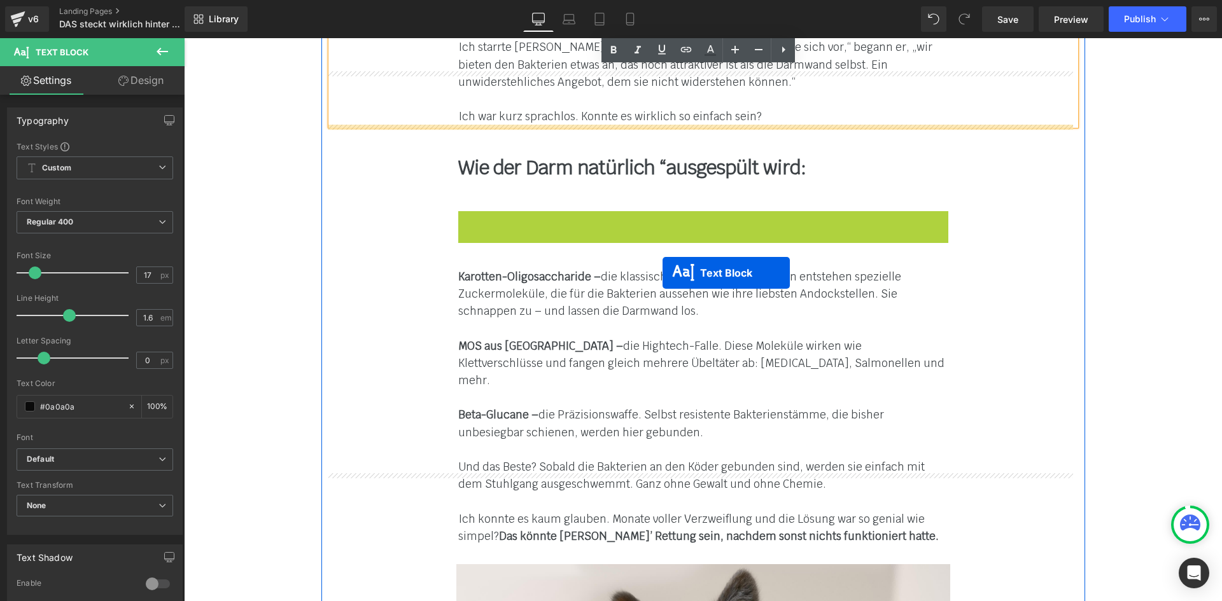
scroll to position [5919, 0]
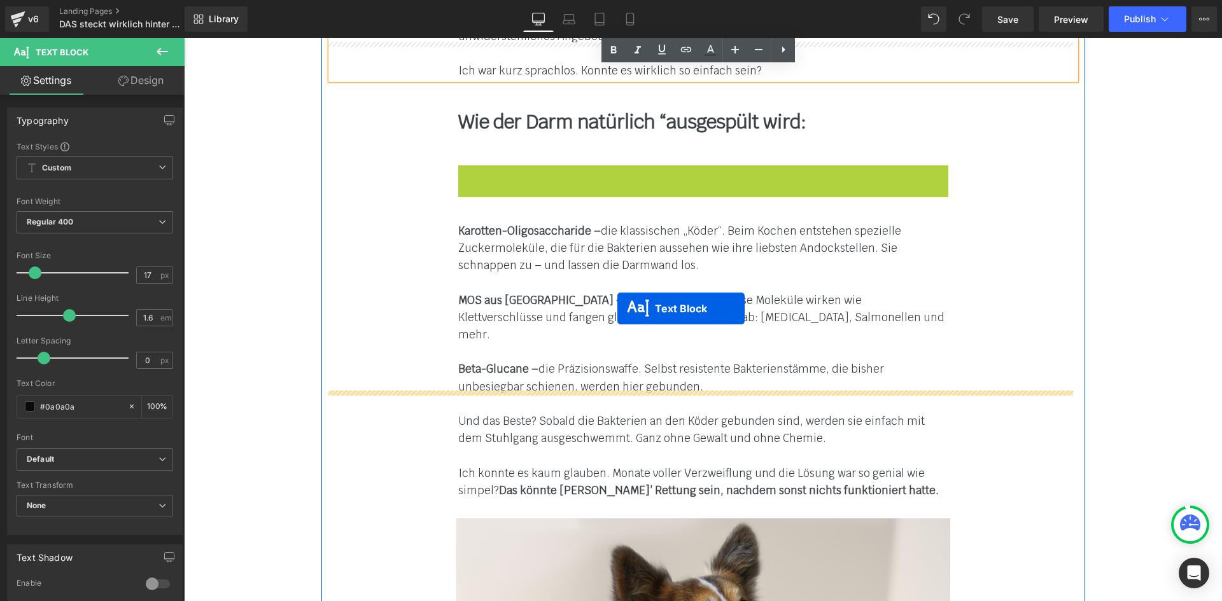
drag, startPoint x: 664, startPoint y: 275, endPoint x: 604, endPoint y: 321, distance: 75.5
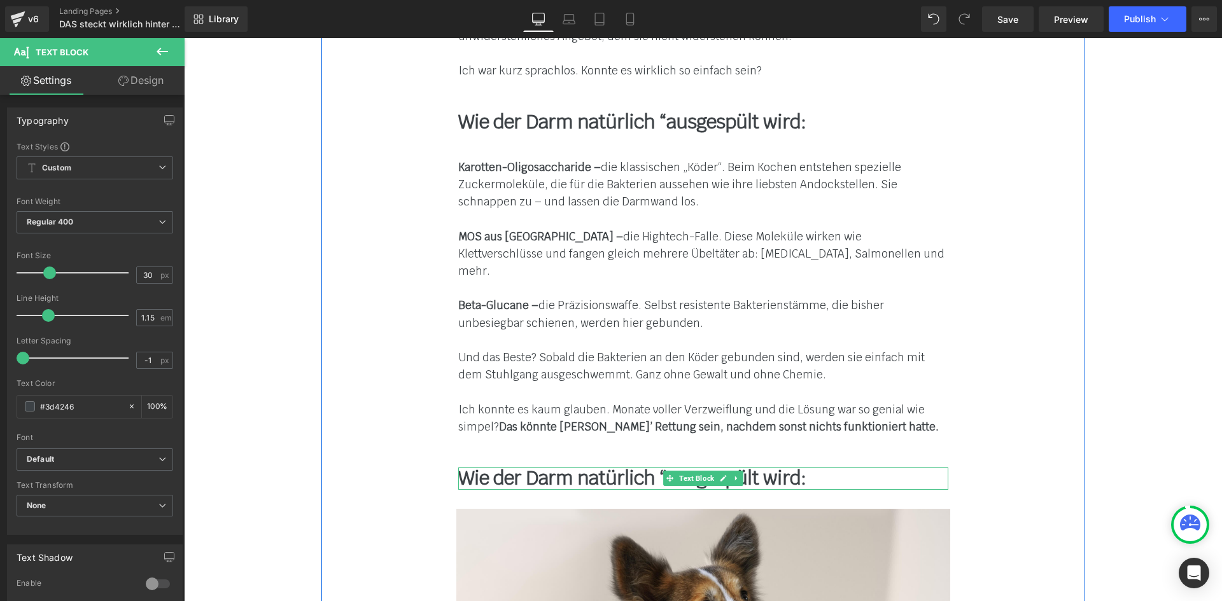
click at [559, 466] on b "Wie der Darm natürlich “ausgespült wird:" at bounding box center [632, 478] width 348 height 25
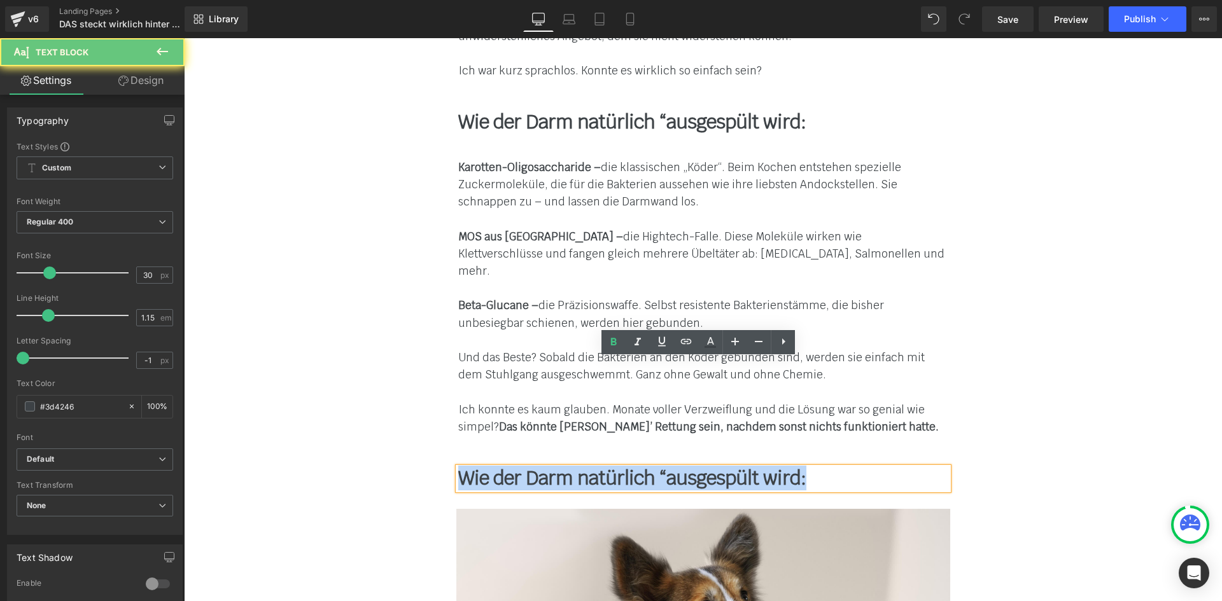
click at [560, 466] on b "Wie der Darm natürlich “ausgespült wird:" at bounding box center [632, 478] width 348 height 25
paste div
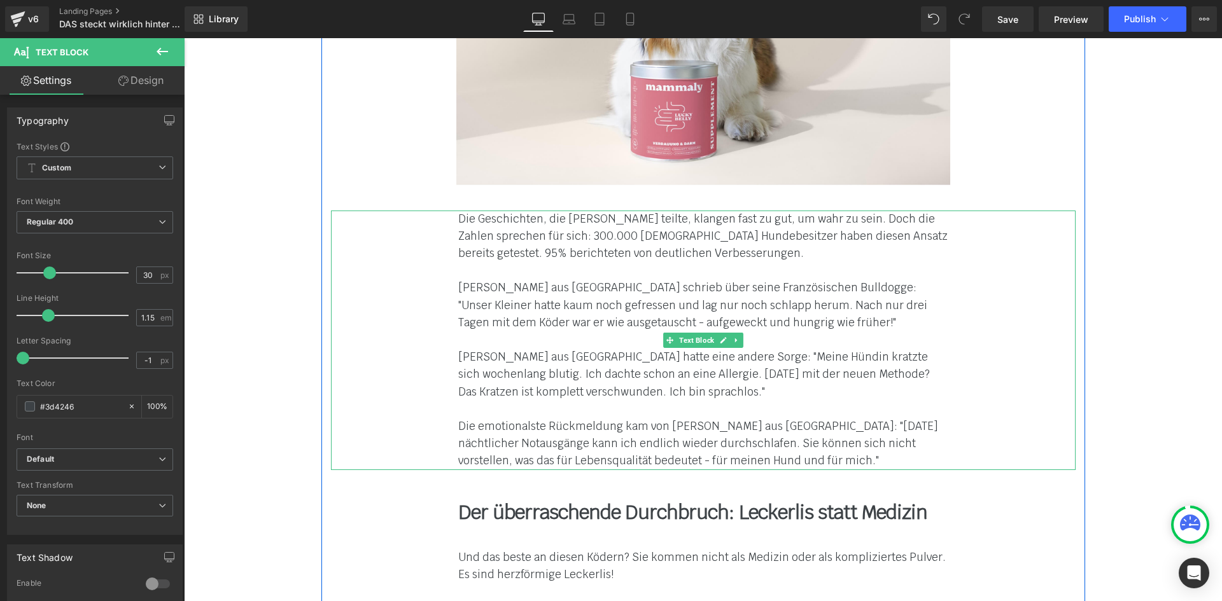
scroll to position [6619, 0]
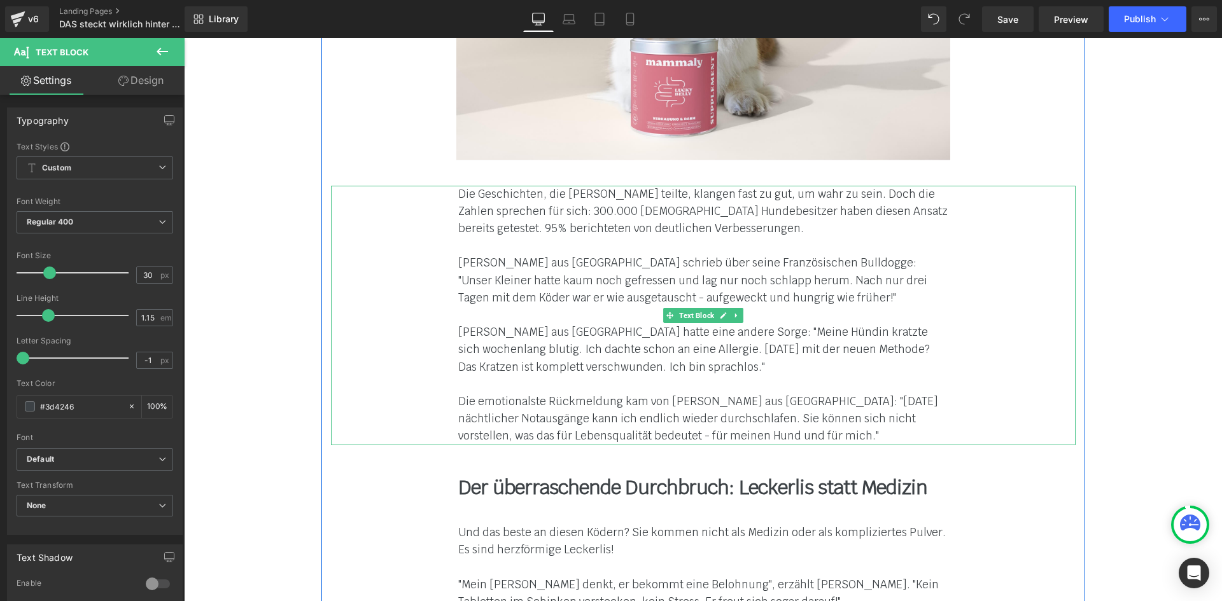
click at [496, 325] on font "[PERSON_NAME] aus [GEOGRAPHIC_DATA] hatte eine andere Sorge: "Meine Hündin krat…" at bounding box center [693, 349] width 471 height 48
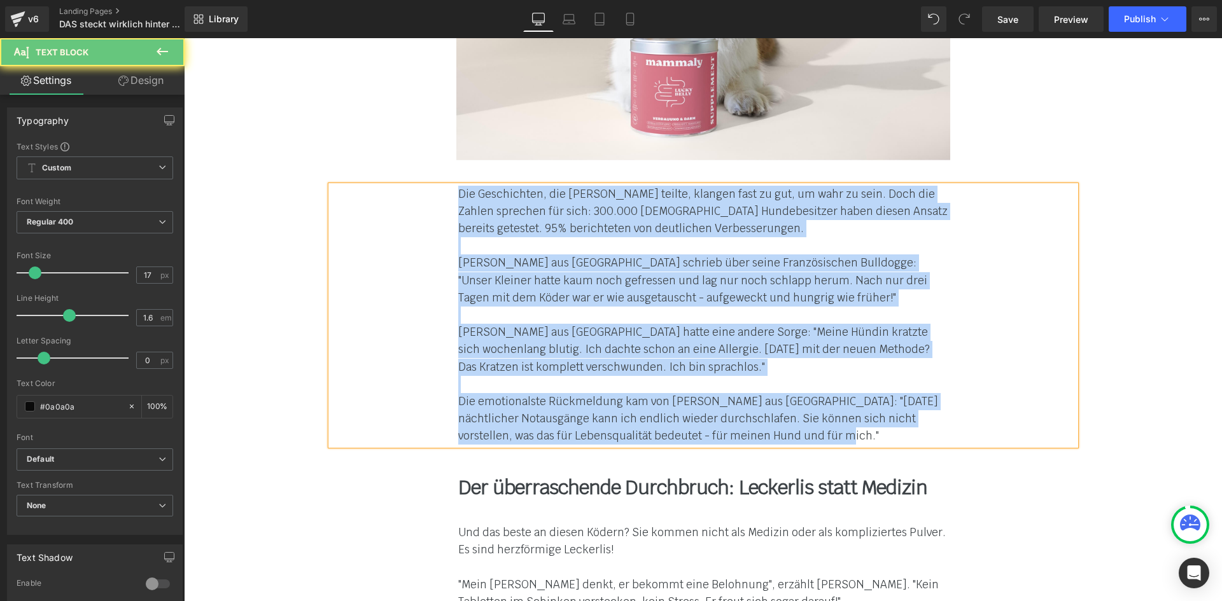
paste div
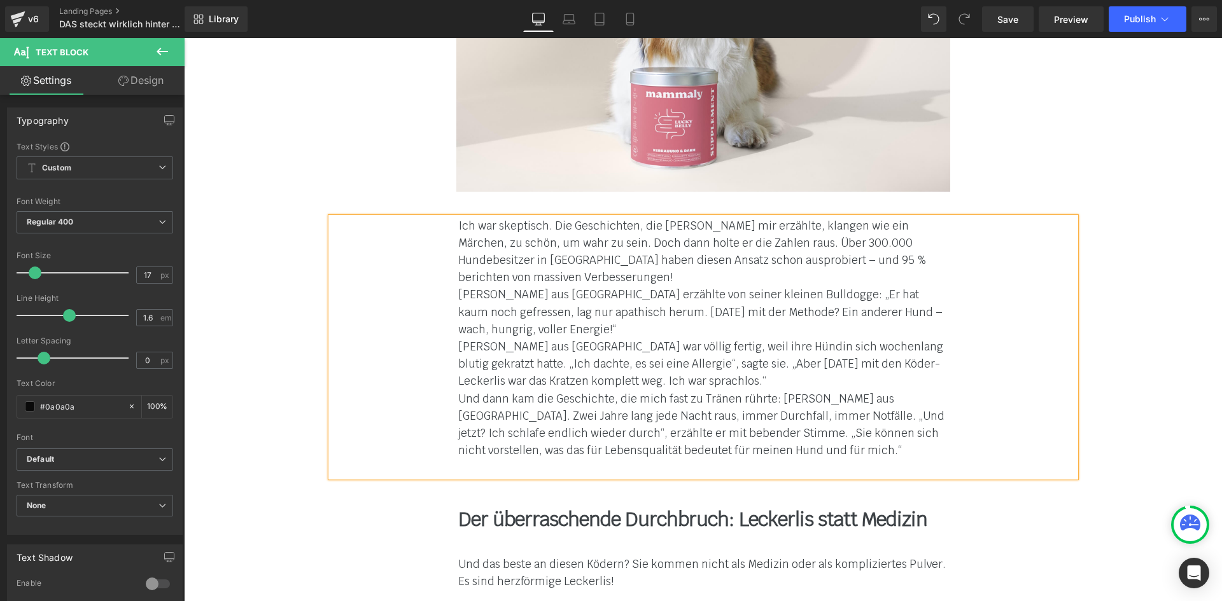
scroll to position [6492, 0]
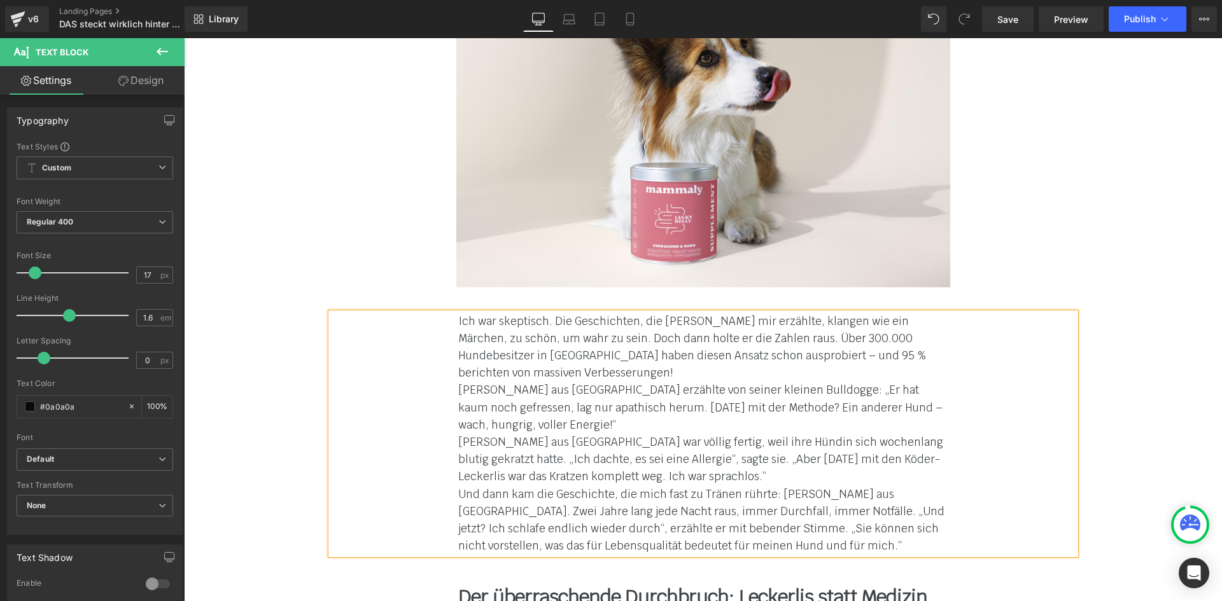
click at [433, 313] on div "Ich war skeptisch. Die Geschichten, die [PERSON_NAME] mir erzählte, klangen wie…" at bounding box center [703, 434] width 744 height 242
click at [436, 313] on div "Ich war skeptisch. Die Geschichten, die [PERSON_NAME] mir erzählte, klangen wie…" at bounding box center [703, 434] width 744 height 242
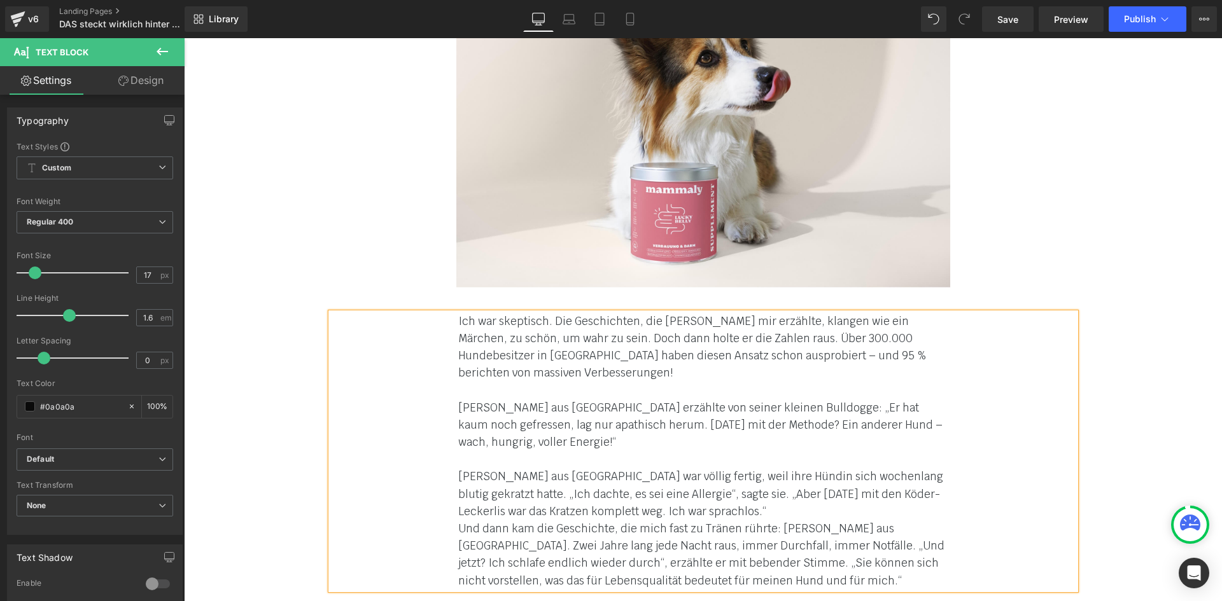
click at [445, 401] on div "Ich war skeptisch. Die Geschichten, die [PERSON_NAME] mir erzählte, klangen wie…" at bounding box center [703, 451] width 744 height 277
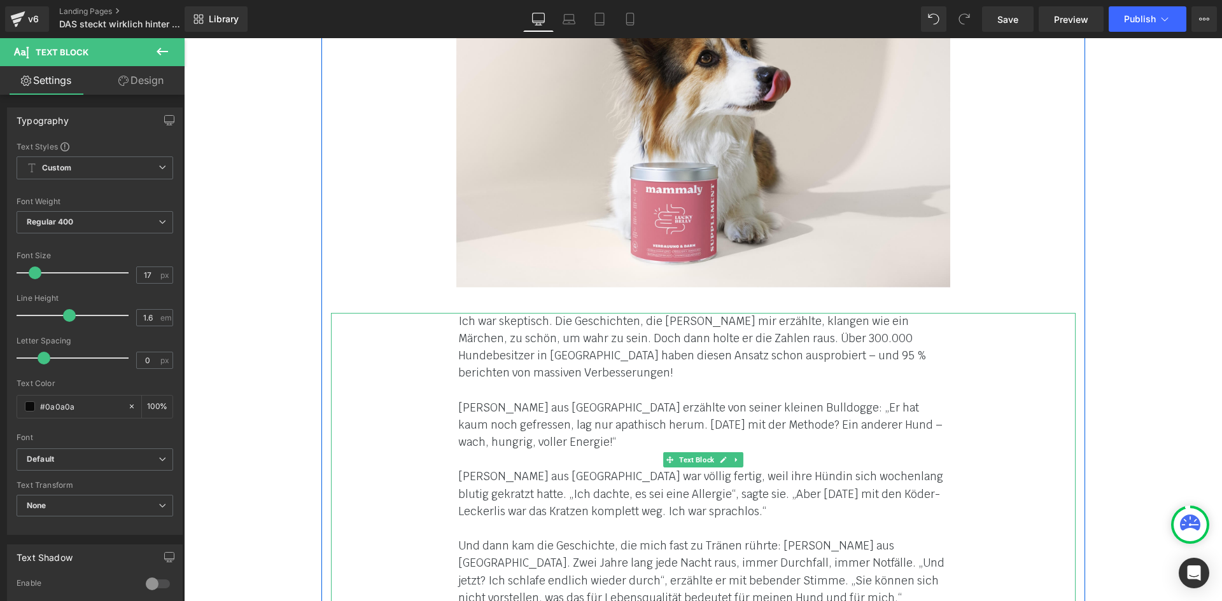
click at [757, 313] on div "Ich war skeptisch. Die Geschichten, die [PERSON_NAME] mir erzählte, klangen wie…" at bounding box center [703, 347] width 490 height 69
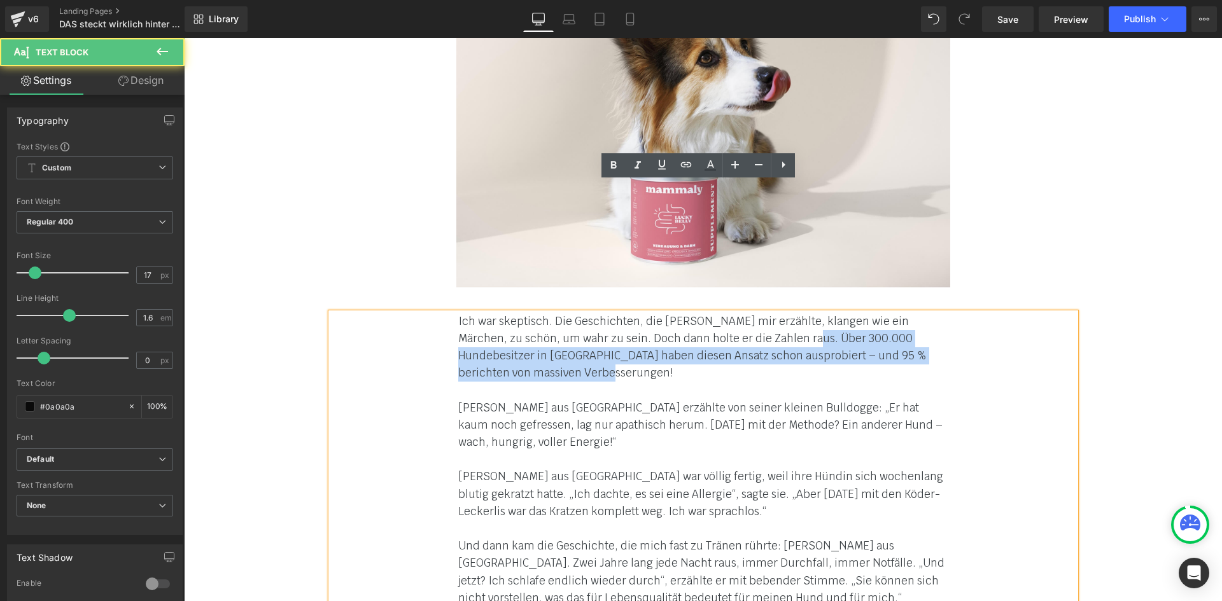
click at [762, 314] on font "Ich war skeptisch. Die Geschichten, die [PERSON_NAME] mir erzählte, klangen wie…" at bounding box center [692, 347] width 468 height 66
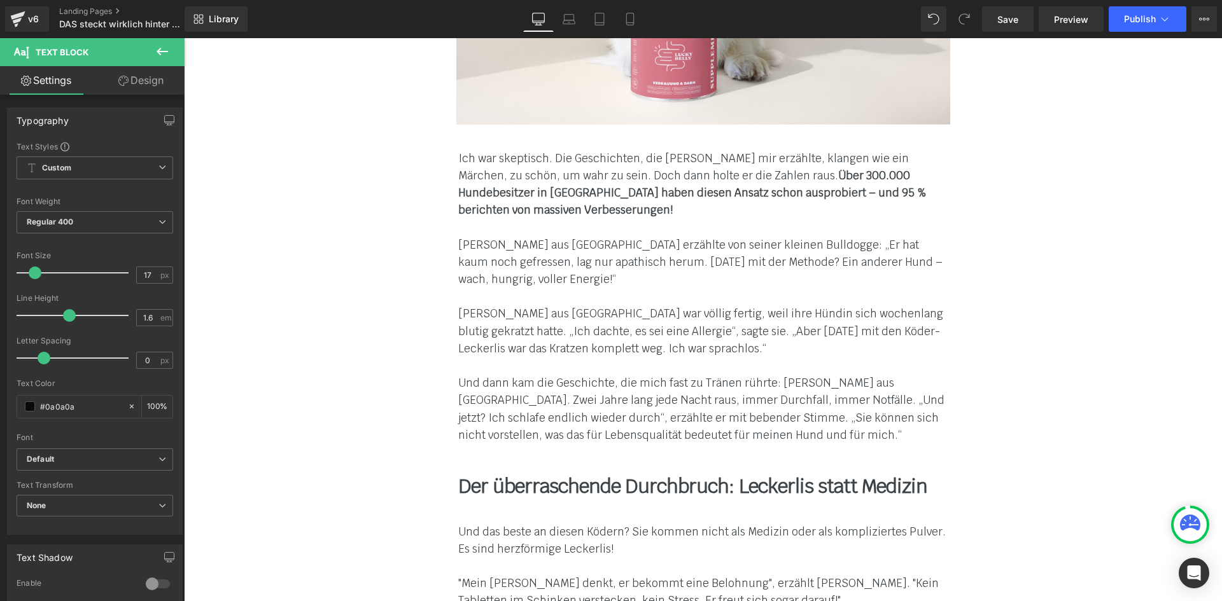
scroll to position [6683, 0]
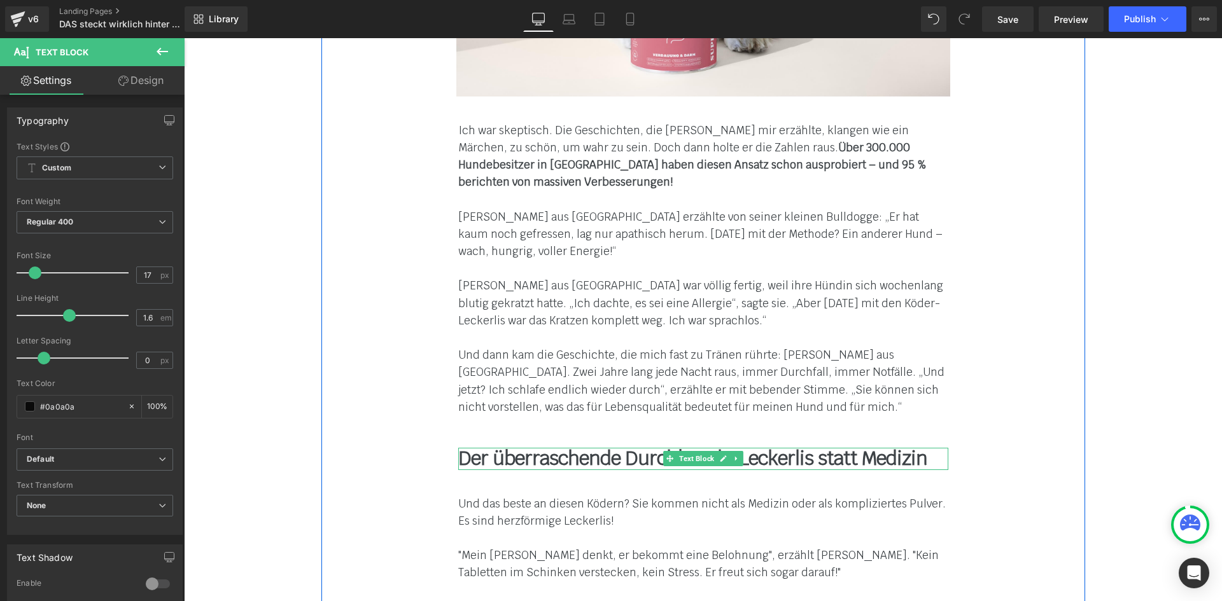
drag, startPoint x: 527, startPoint y: 336, endPoint x: 533, endPoint y: 328, distance: 9.9
click at [527, 448] on div "Der überraschende Durchbruch: Leckerlis statt Medizin Text Block" at bounding box center [703, 459] width 490 height 22
click at [527, 446] on b "Der überraschende Durchbruch: Leckerlis statt Medizin" at bounding box center [692, 458] width 469 height 25
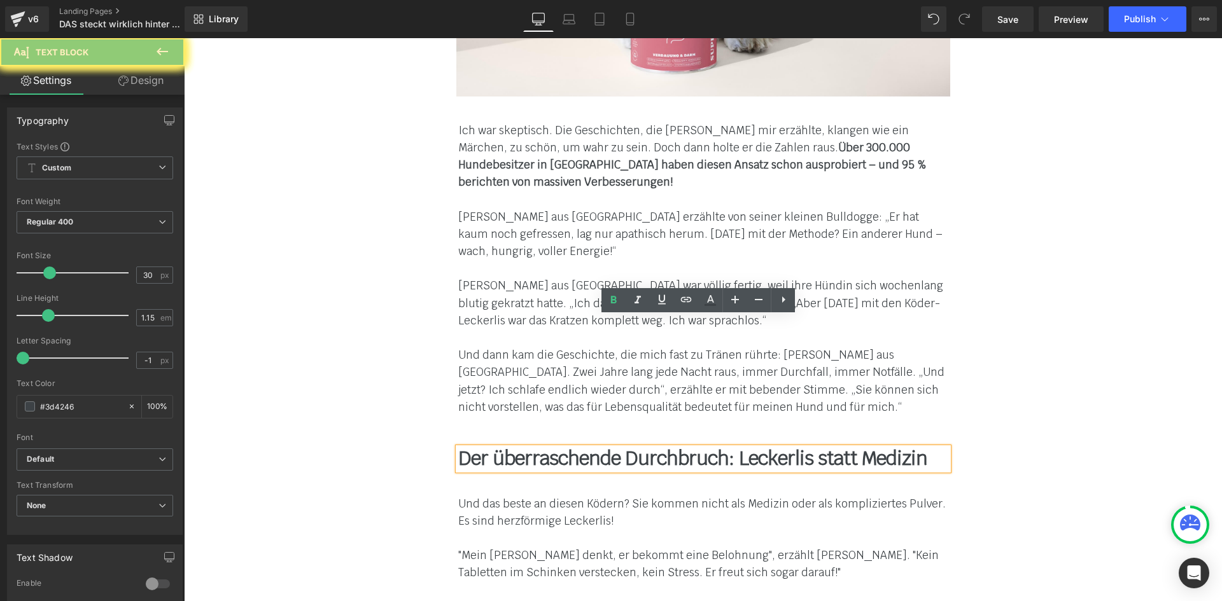
click at [533, 446] on b "Der überraschende Durchbruch: Leckerlis statt Medizin" at bounding box center [692, 458] width 469 height 25
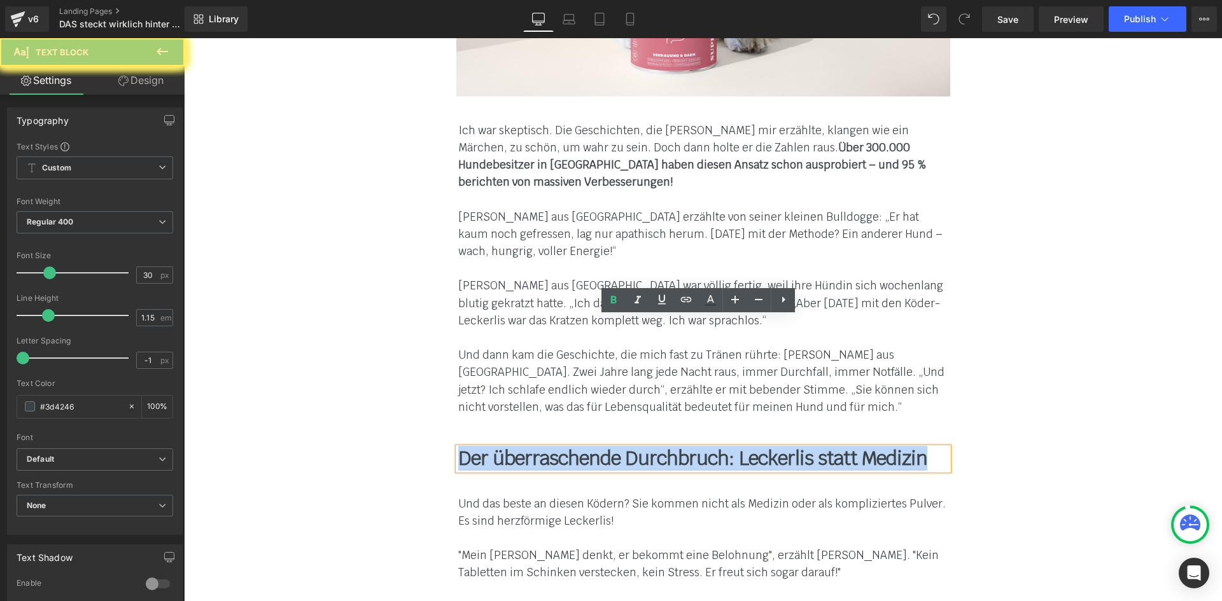
paste div
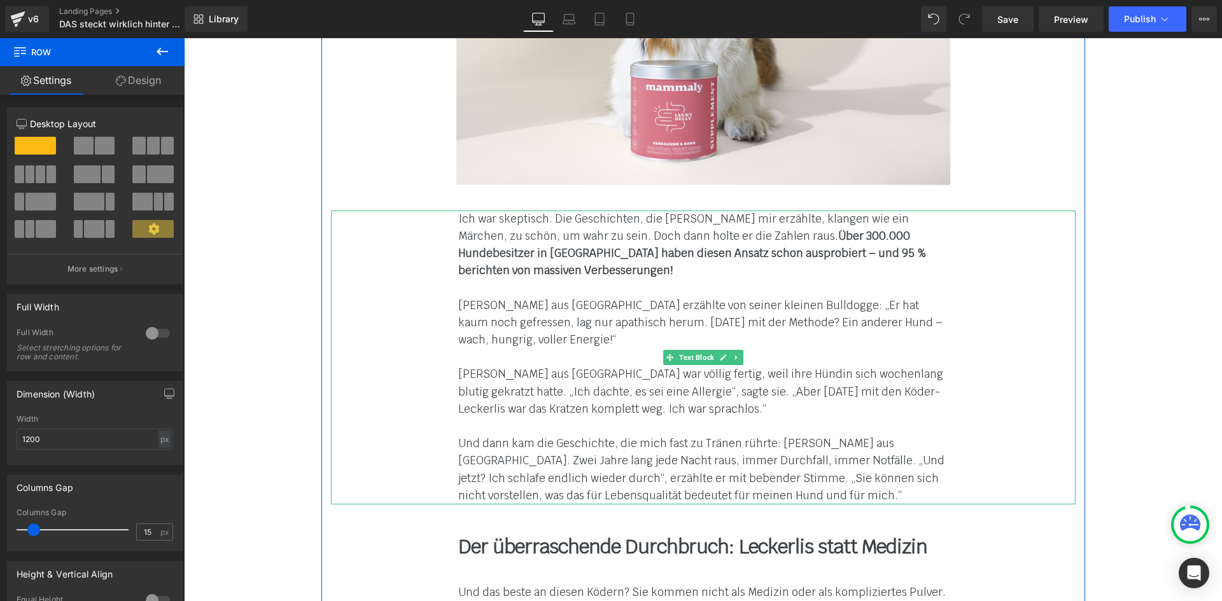
scroll to position [6746, 0]
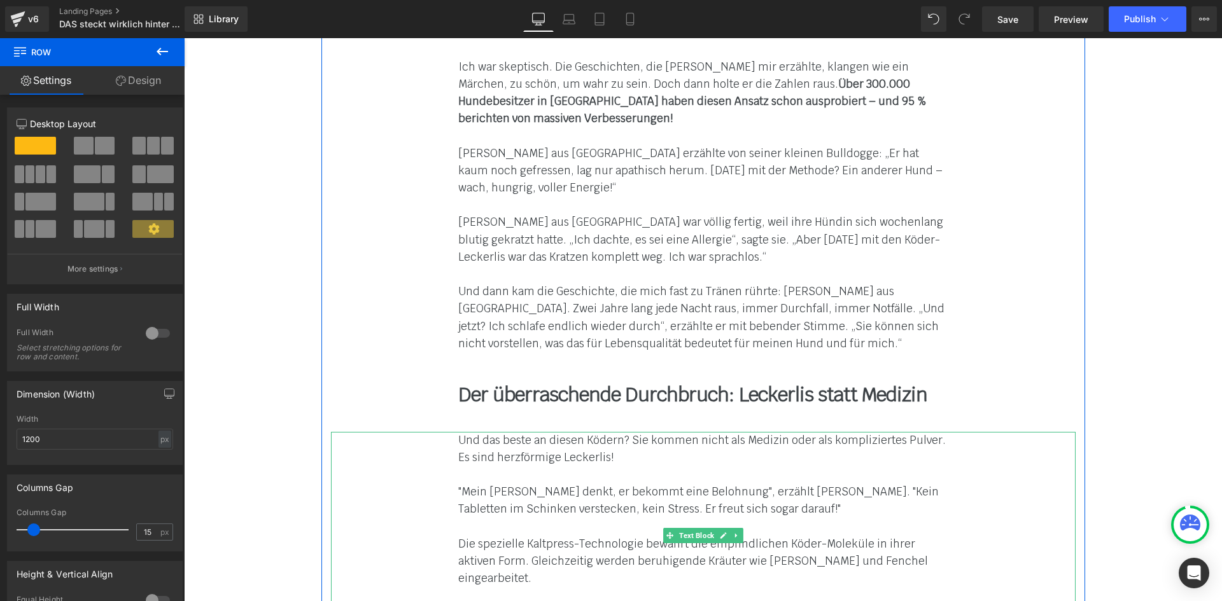
click at [500, 433] on font "Und das beste an diesen Ködern? Sie kommen nicht als Medizin oder als komplizie…" at bounding box center [701, 448] width 487 height 31
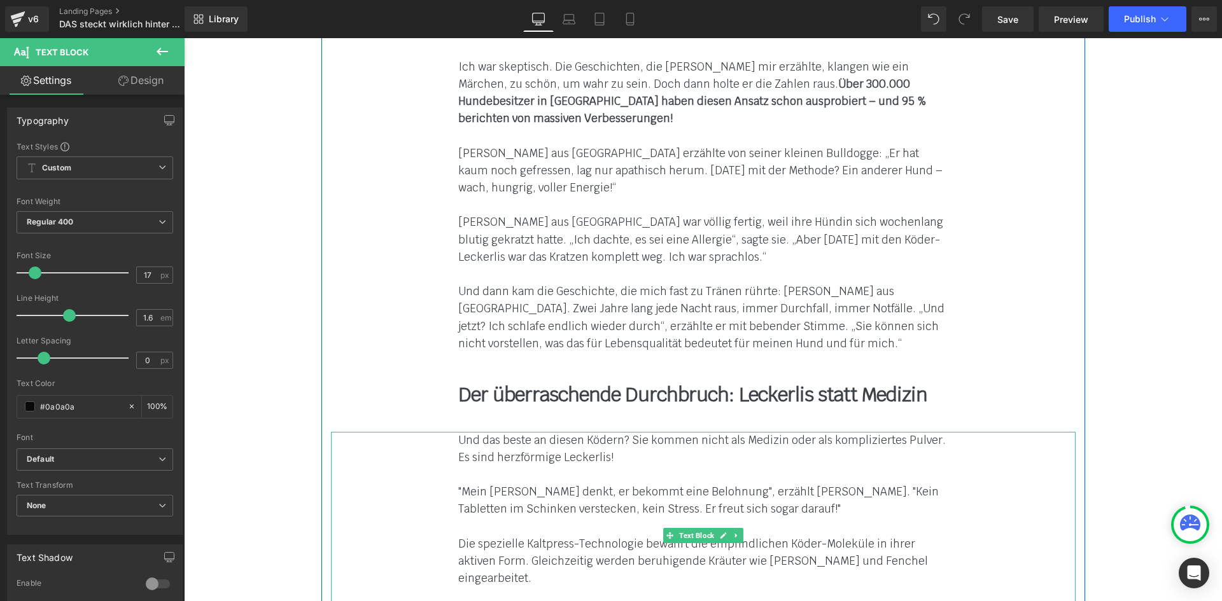
click at [483, 433] on font "Und das beste an diesen Ködern? Sie kommen nicht als Medizin oder als komplizie…" at bounding box center [701, 448] width 487 height 31
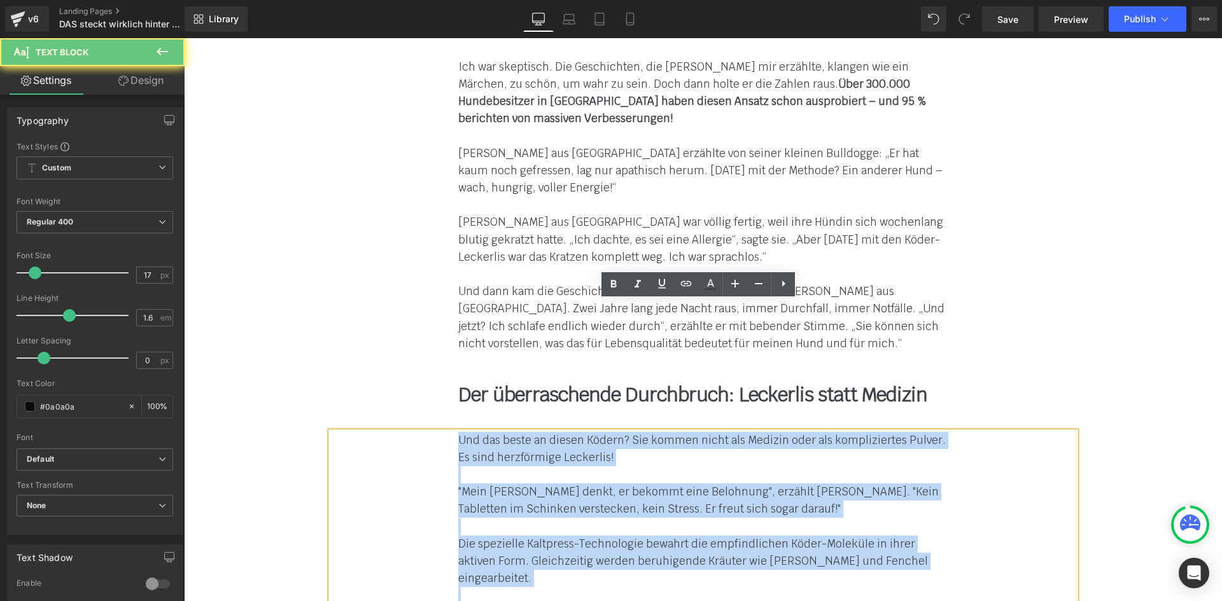
paste div
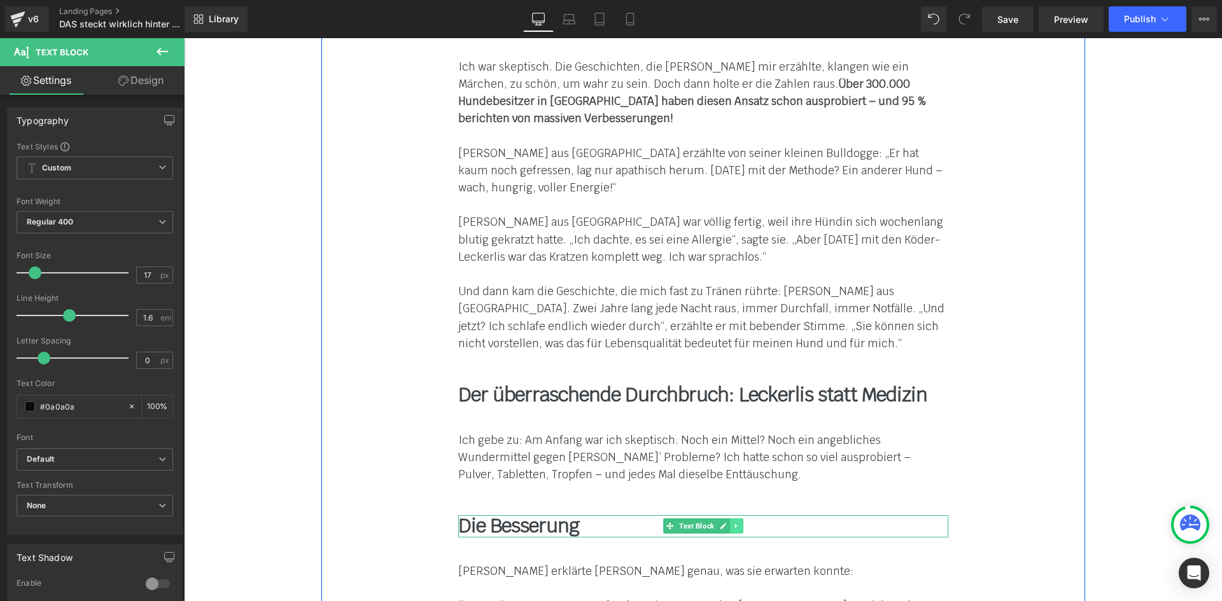
click at [734, 524] on icon at bounding box center [735, 526] width 2 height 4
click at [723, 519] on link at bounding box center [729, 526] width 13 height 15
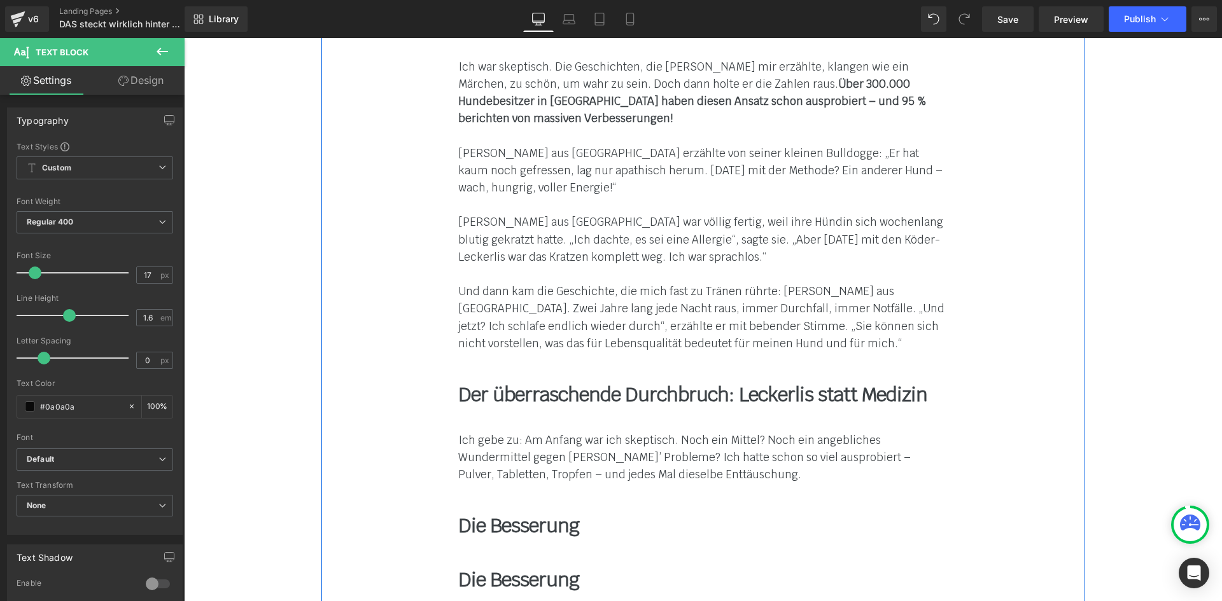
click at [491, 513] on b "Die Besserung" at bounding box center [518, 525] width 121 height 25
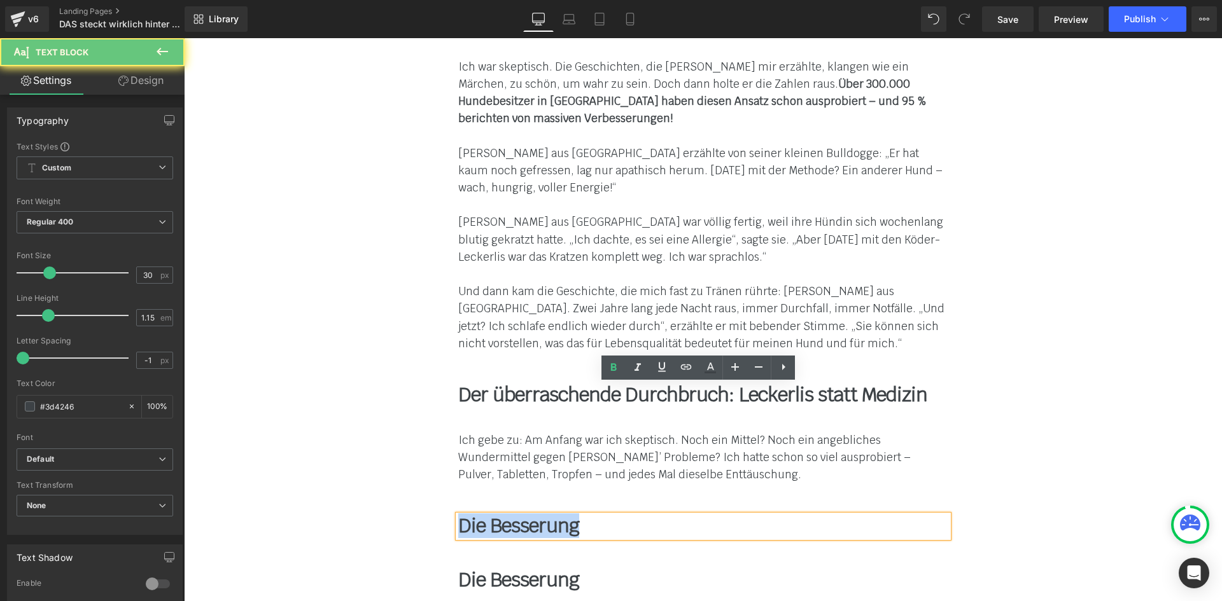
click at [491, 513] on b "Die Besserung" at bounding box center [518, 525] width 121 height 25
paste div
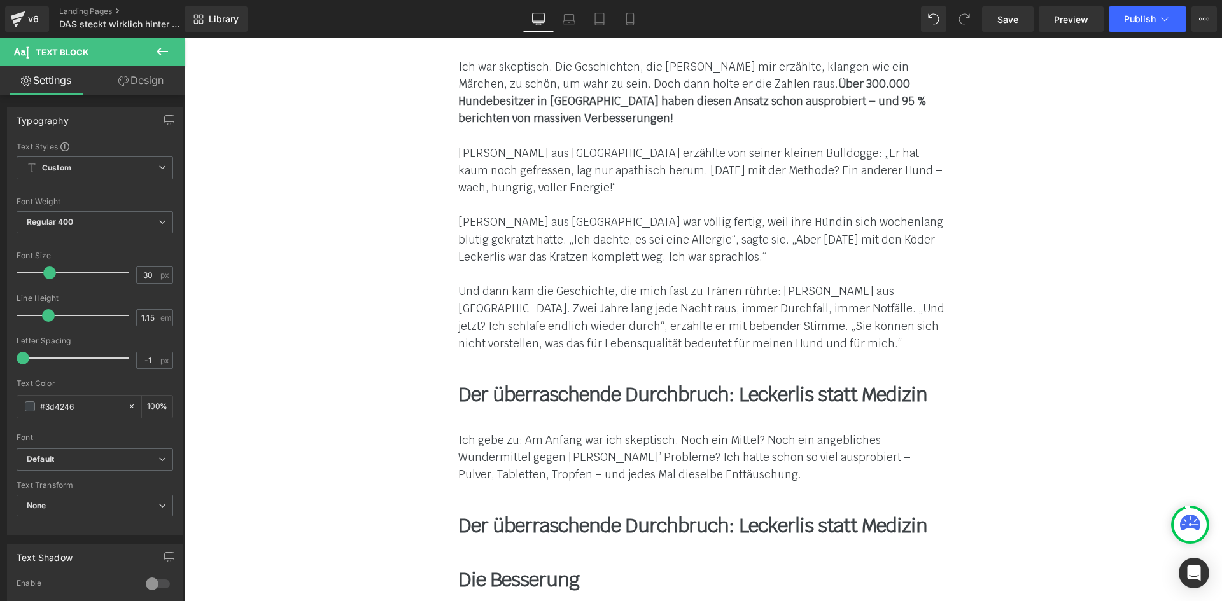
click at [494, 382] on b "Der überraschende Durchbruch: Leckerlis statt Medizin" at bounding box center [692, 394] width 469 height 25
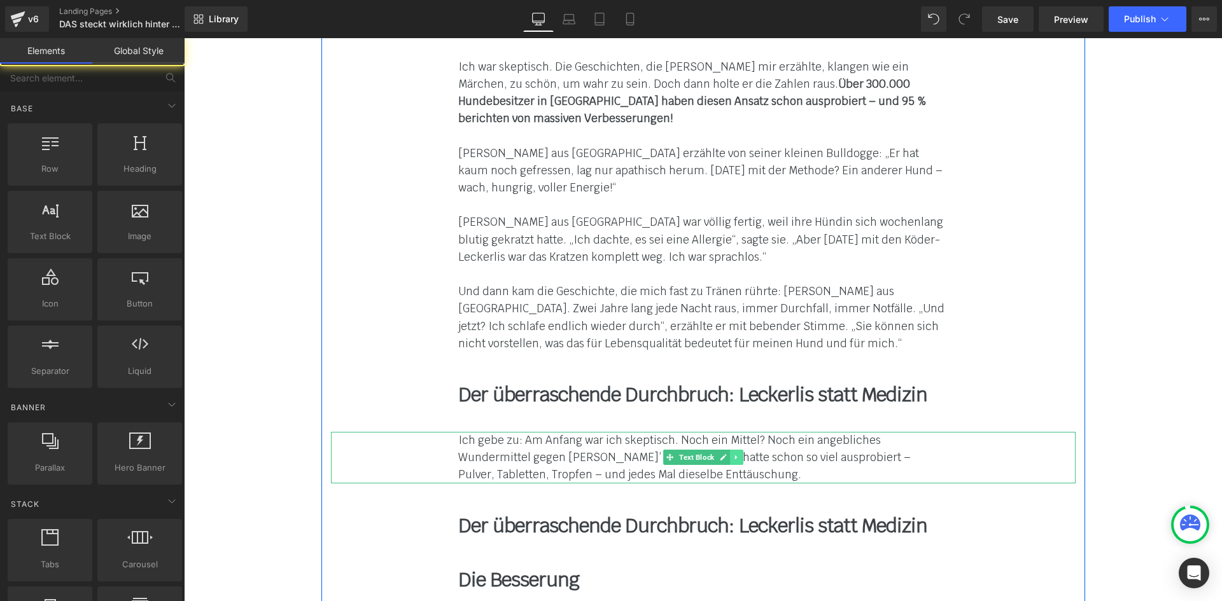
click at [730, 450] on link at bounding box center [736, 457] width 13 height 15
click at [726, 454] on icon at bounding box center [729, 457] width 7 height 7
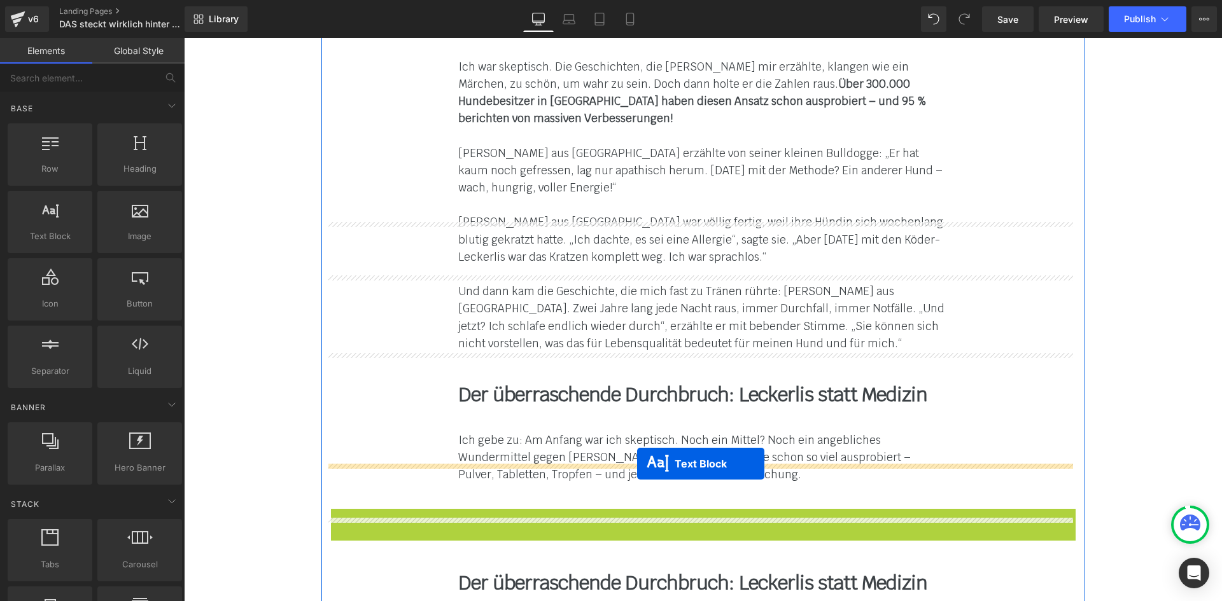
drag, startPoint x: 664, startPoint y: 404, endPoint x: 637, endPoint y: 464, distance: 65.8
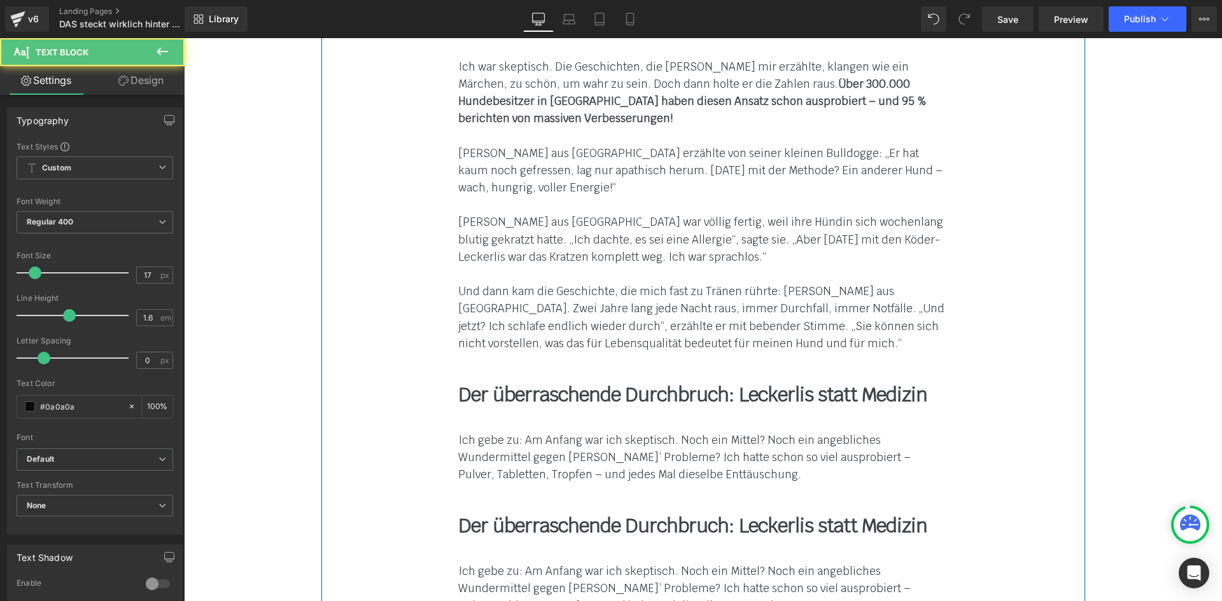
click at [503, 564] on font "Ich gebe zu: Am Anfang war ich skeptisch. Noch ein Mittel? Noch ein angebliches…" at bounding box center [684, 588] width 452 height 48
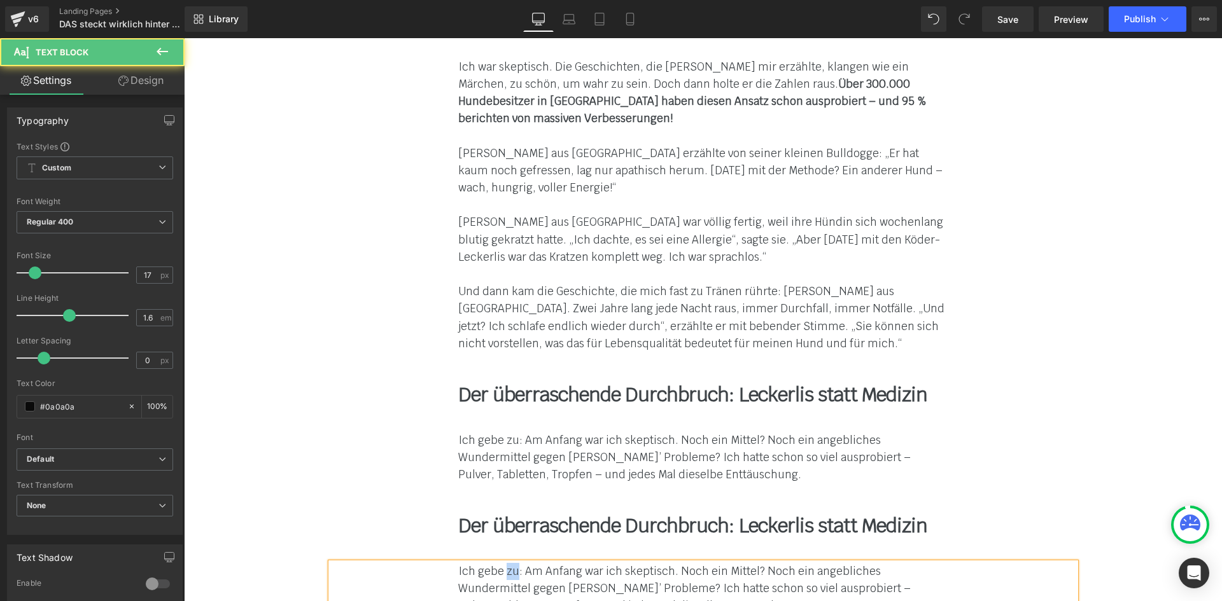
click at [503, 564] on font "Ich gebe zu: Am Anfang war ich skeptisch. Noch ein Mittel? Noch ein angebliches…" at bounding box center [684, 588] width 452 height 48
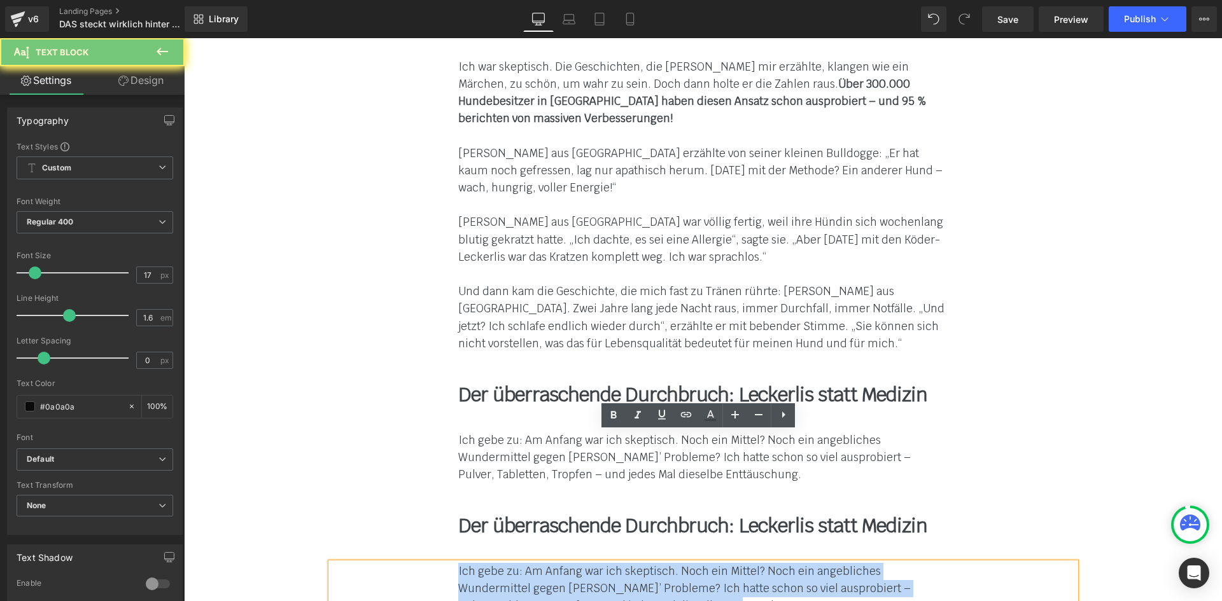
click at [503, 564] on font "Ich gebe zu: Am Anfang war ich skeptisch. Noch ein Mittel? Noch ein angebliches…" at bounding box center [684, 588] width 452 height 48
paste div
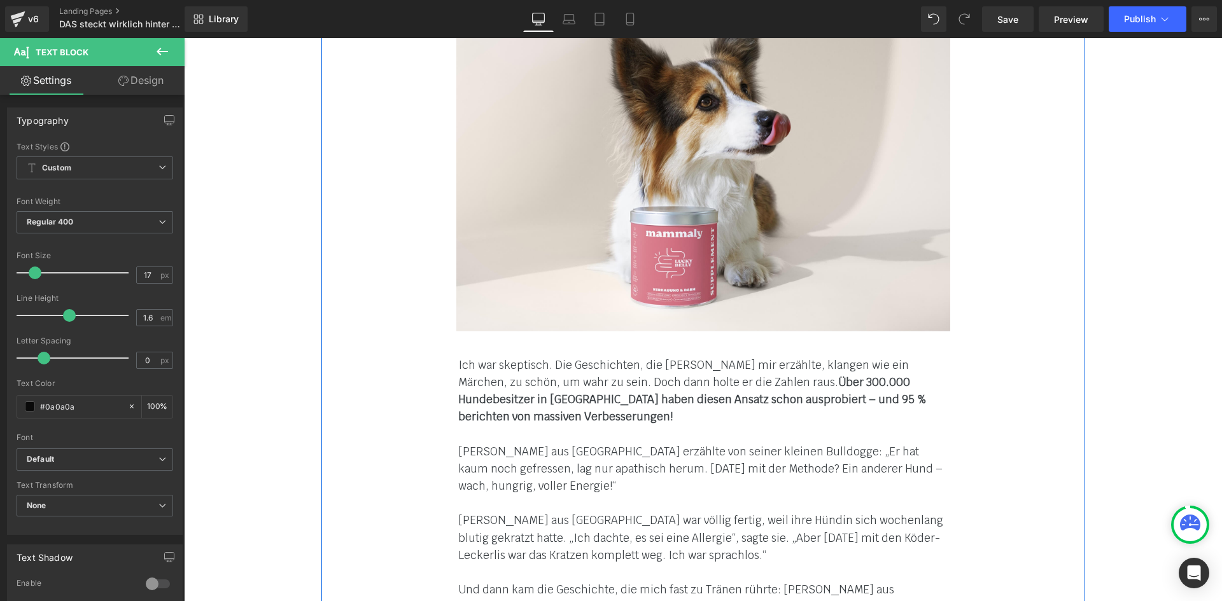
scroll to position [6237, 0]
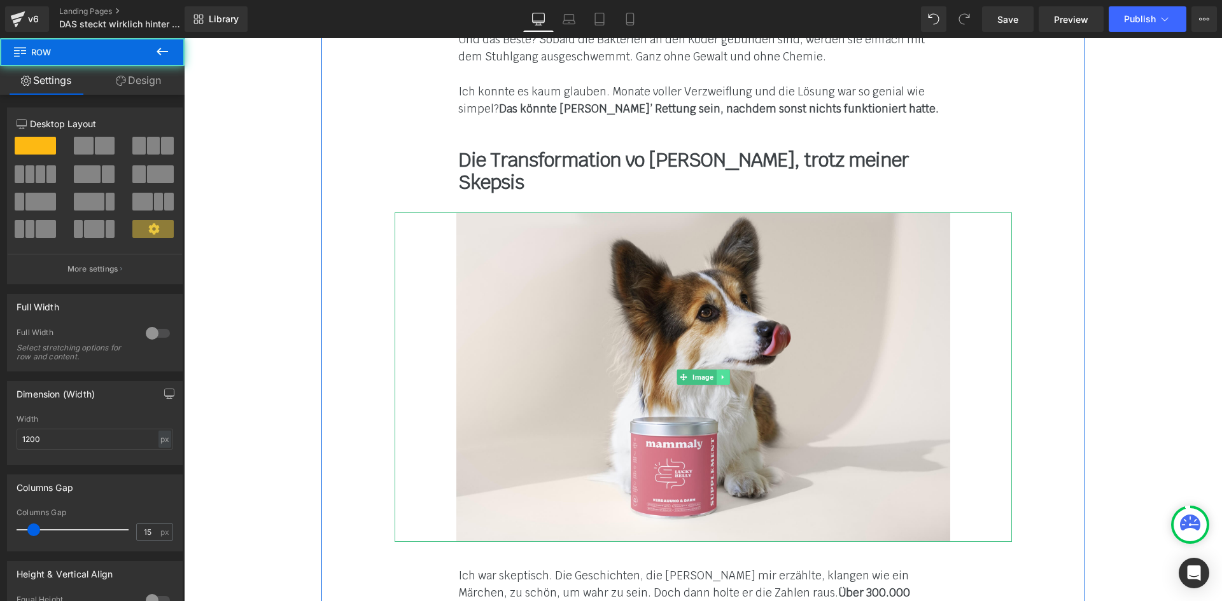
click at [721, 370] on link at bounding box center [722, 377] width 13 height 15
click at [715, 370] on link at bounding box center [715, 377] width 13 height 15
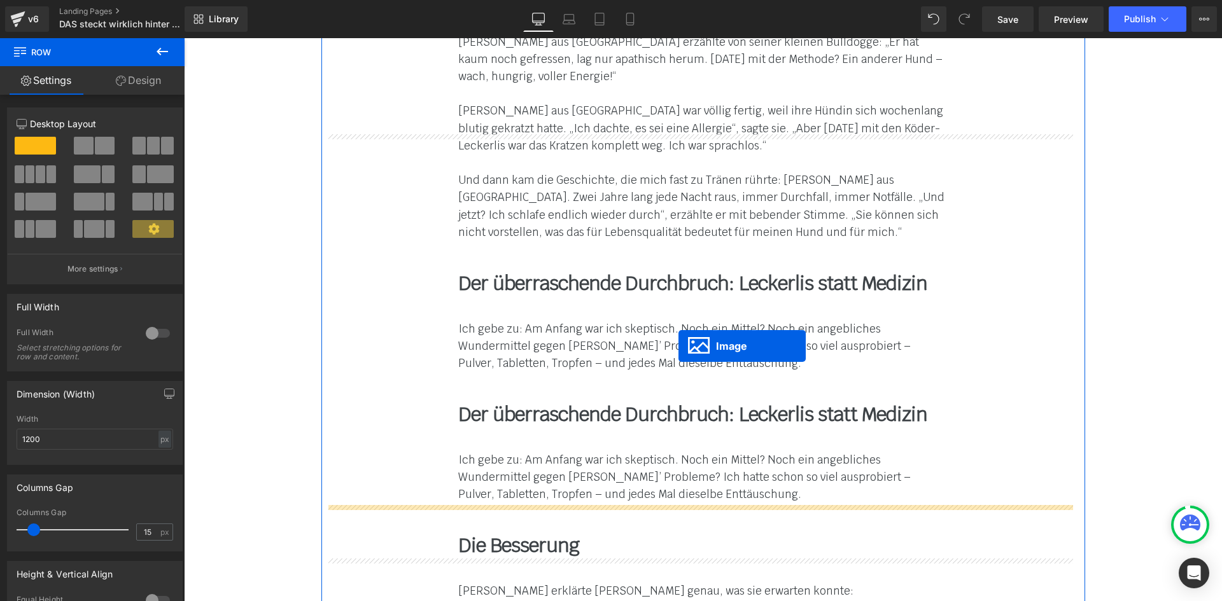
scroll to position [6937, 0]
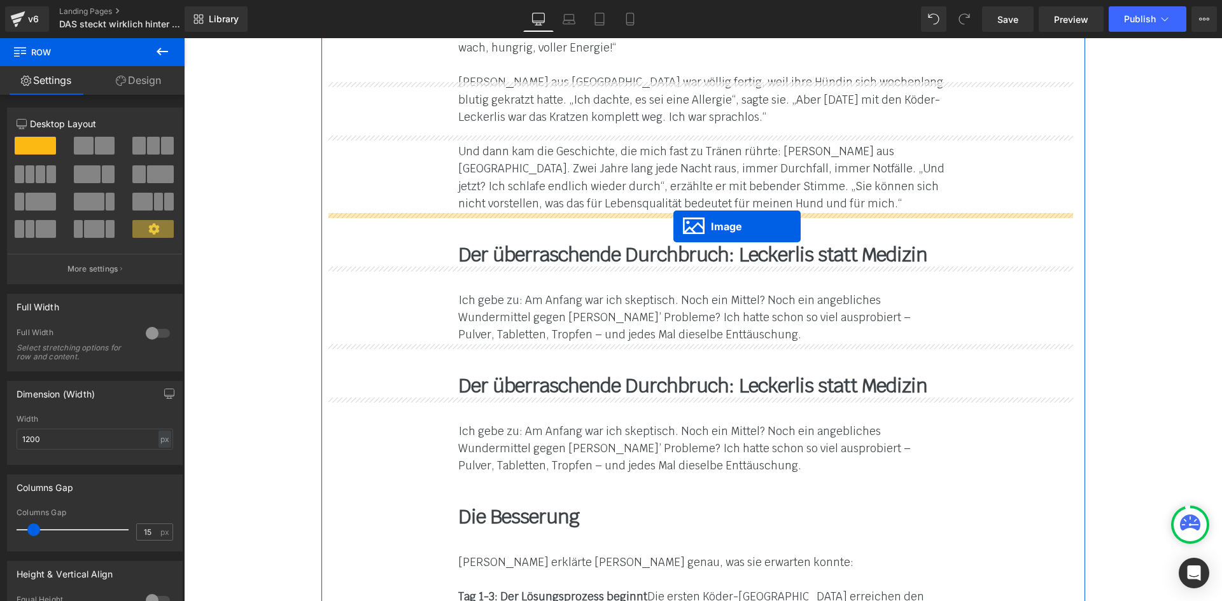
drag, startPoint x: 674, startPoint y: 344, endPoint x: 673, endPoint y: 226, distance: 117.1
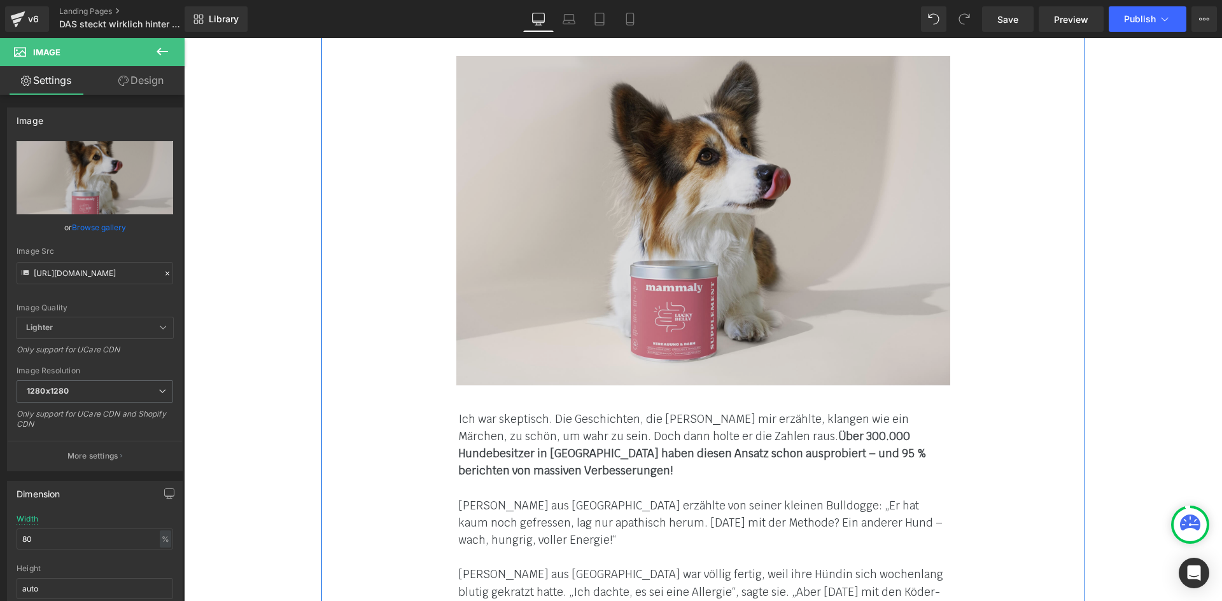
scroll to position [6759, 0]
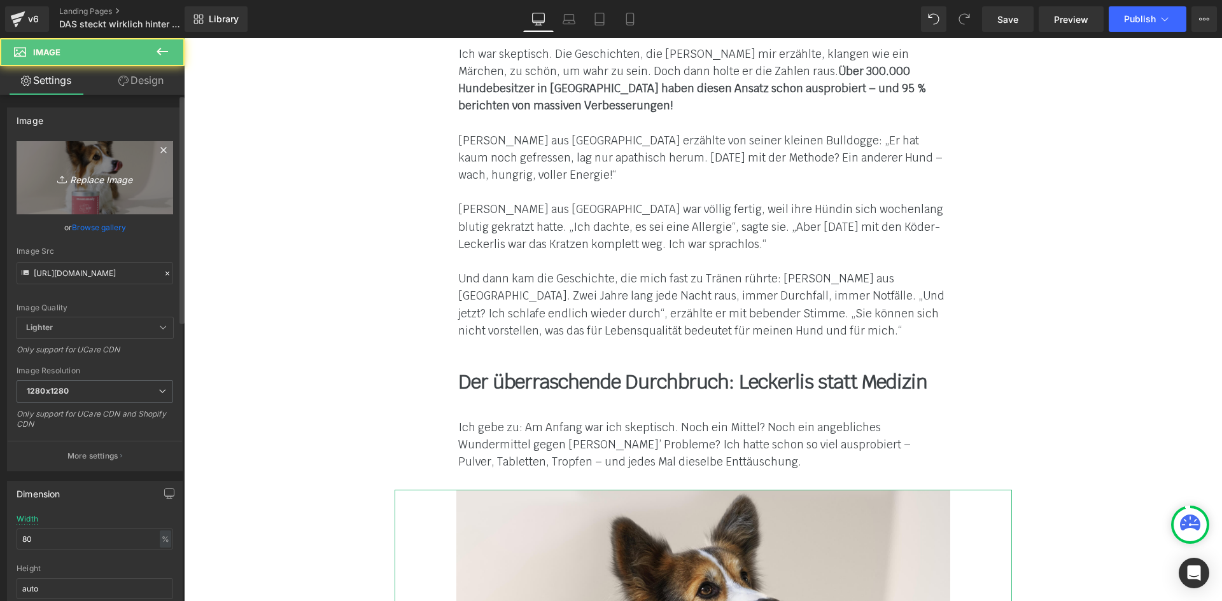
click at [91, 176] on icon "Replace Image" at bounding box center [95, 178] width 102 height 16
type input "C:\fakepath\gesund-mit-hund-grass-6.jpg"
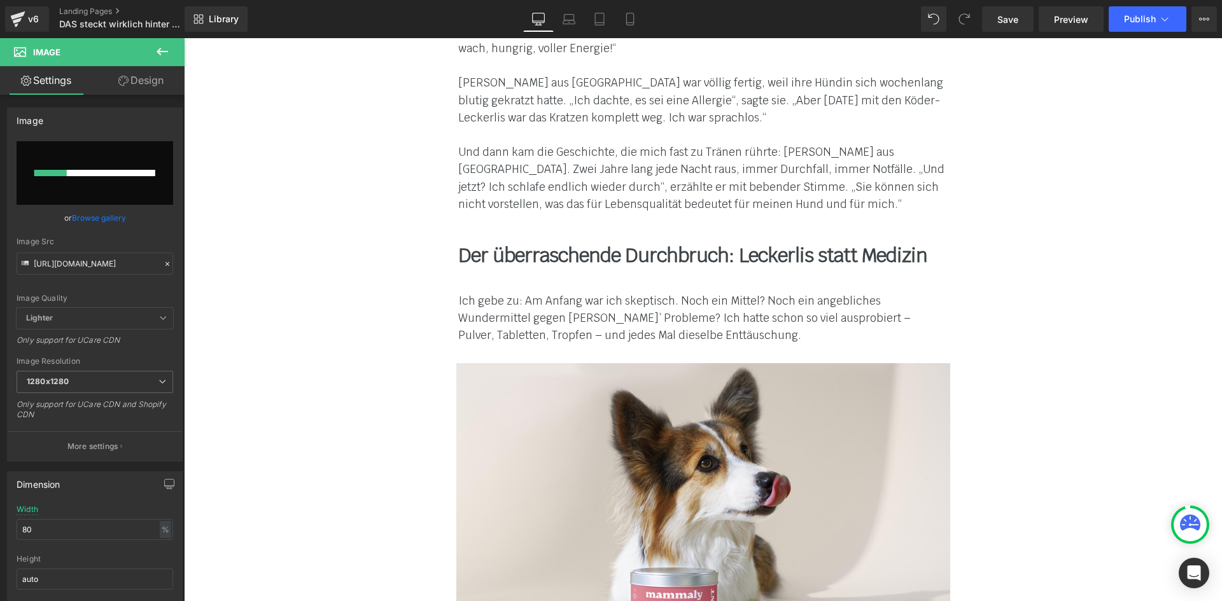
scroll to position [6886, 0]
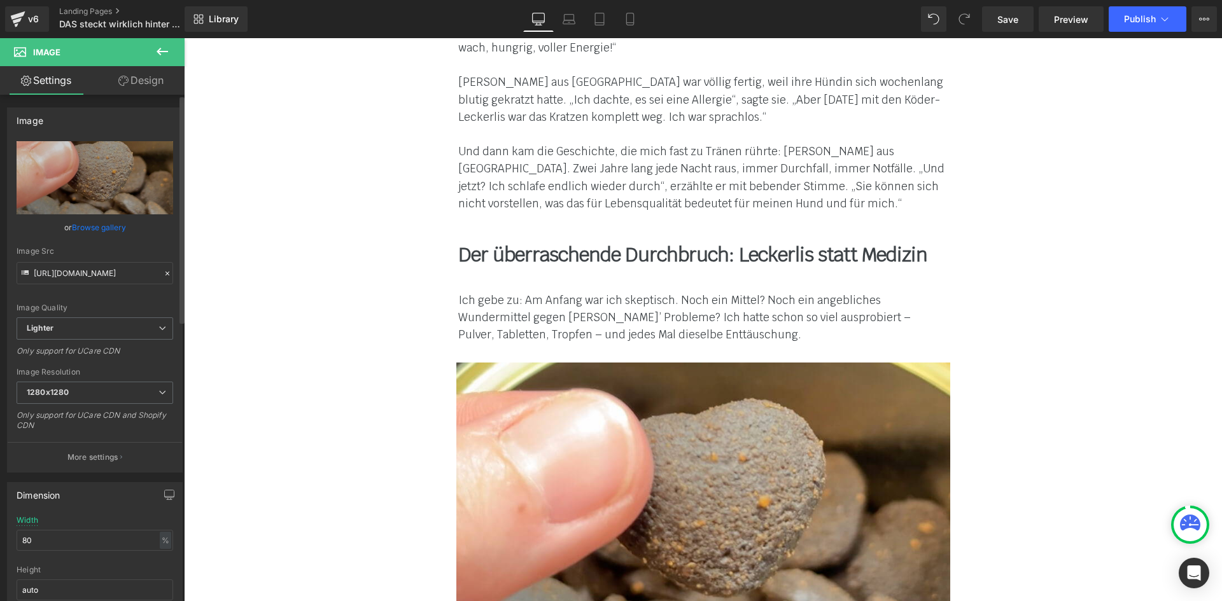
type input "[URL][DOMAIN_NAME]"
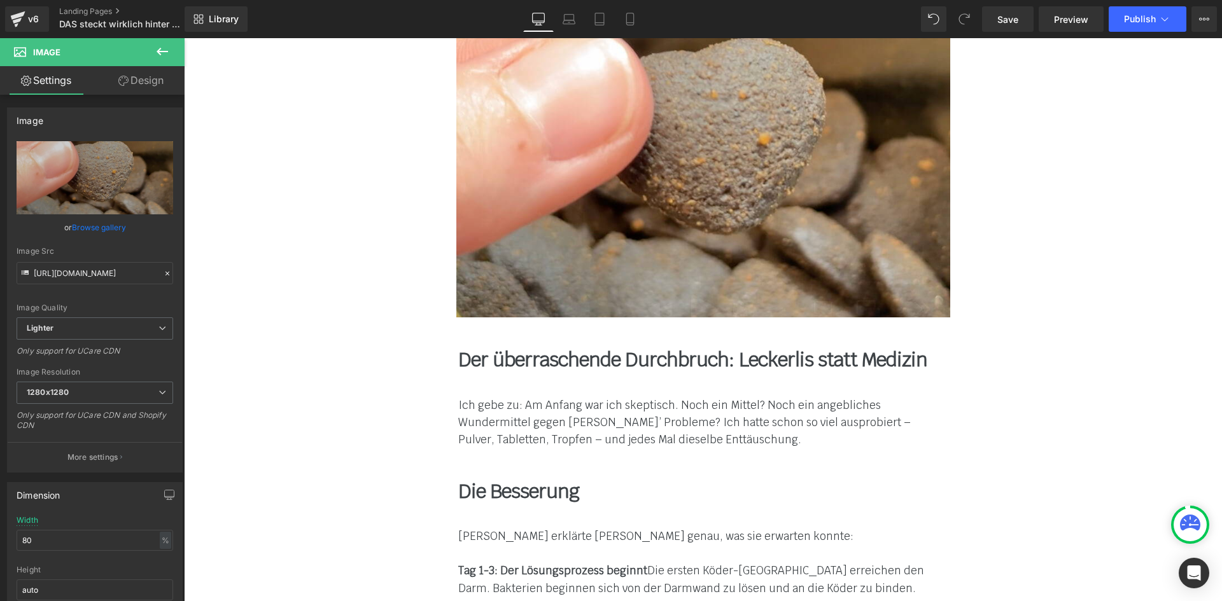
scroll to position [7268, 0]
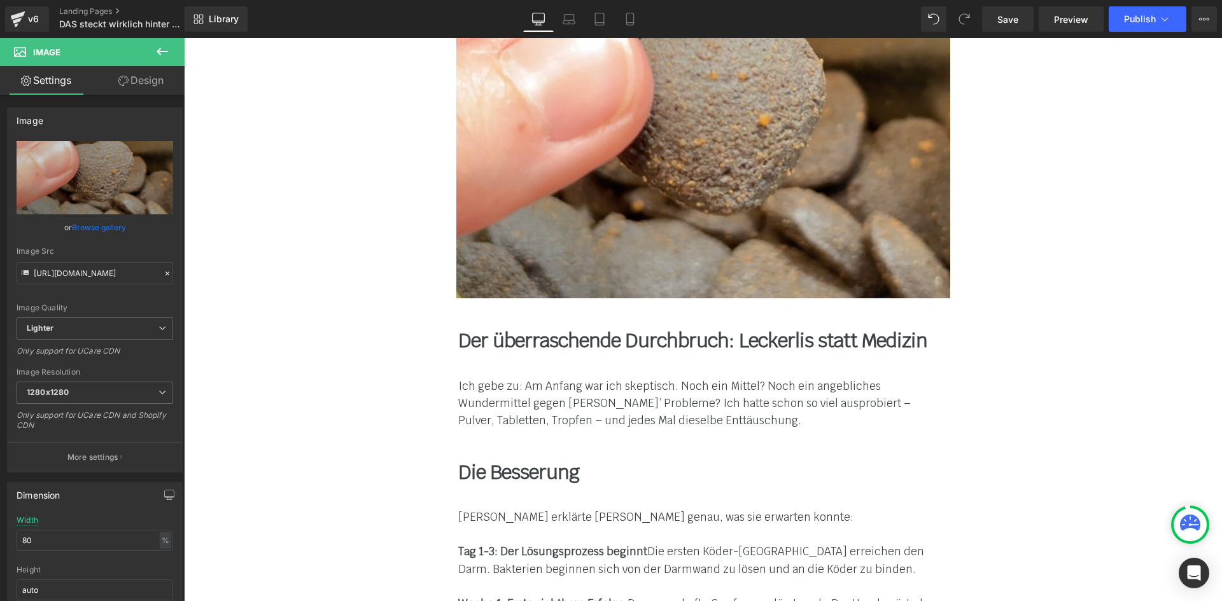
drag, startPoint x: 512, startPoint y: 203, endPoint x: 690, endPoint y: 232, distance: 179.9
click at [512, 330] on div "Der überraschende Durchbruch: Leckerlis statt Medizin Text Block" at bounding box center [703, 341] width 490 height 22
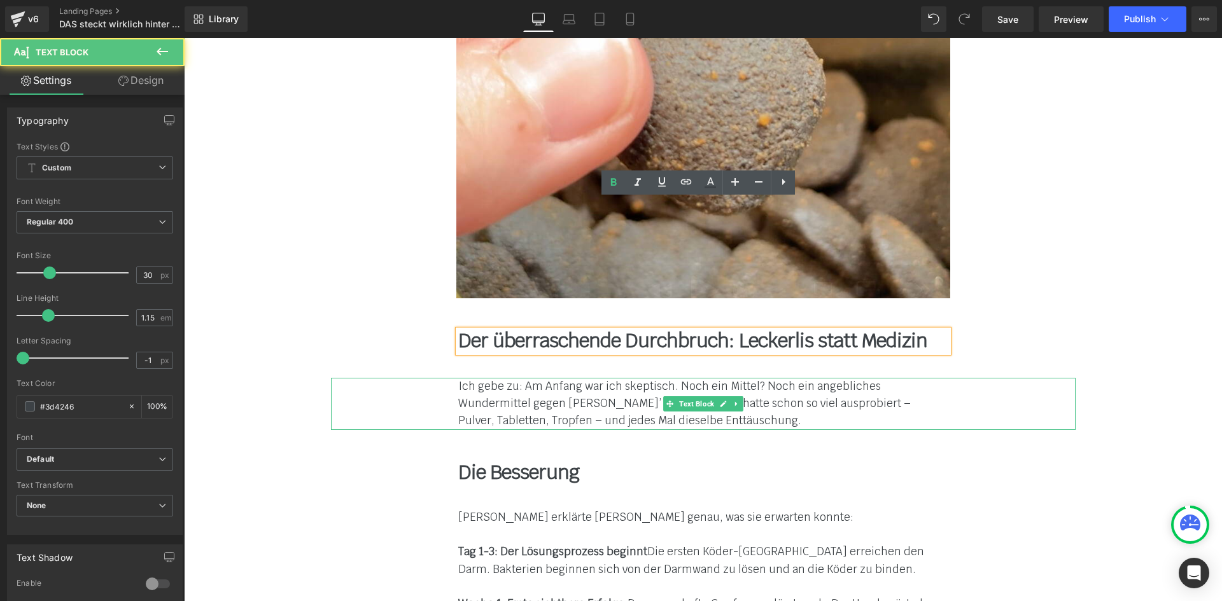
click at [955, 378] on div "Ich gebe zu: Am Anfang war ich skeptisch. Noch ein Mittel? Noch ein angebliches…" at bounding box center [703, 404] width 744 height 52
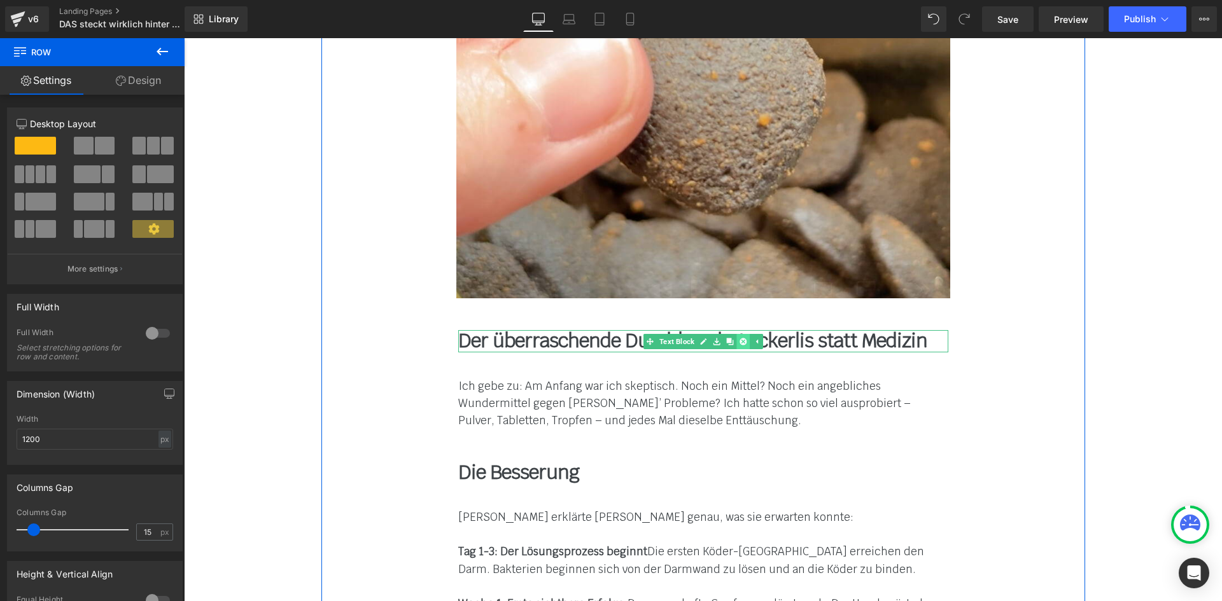
click at [739, 338] on icon at bounding box center [742, 341] width 7 height 7
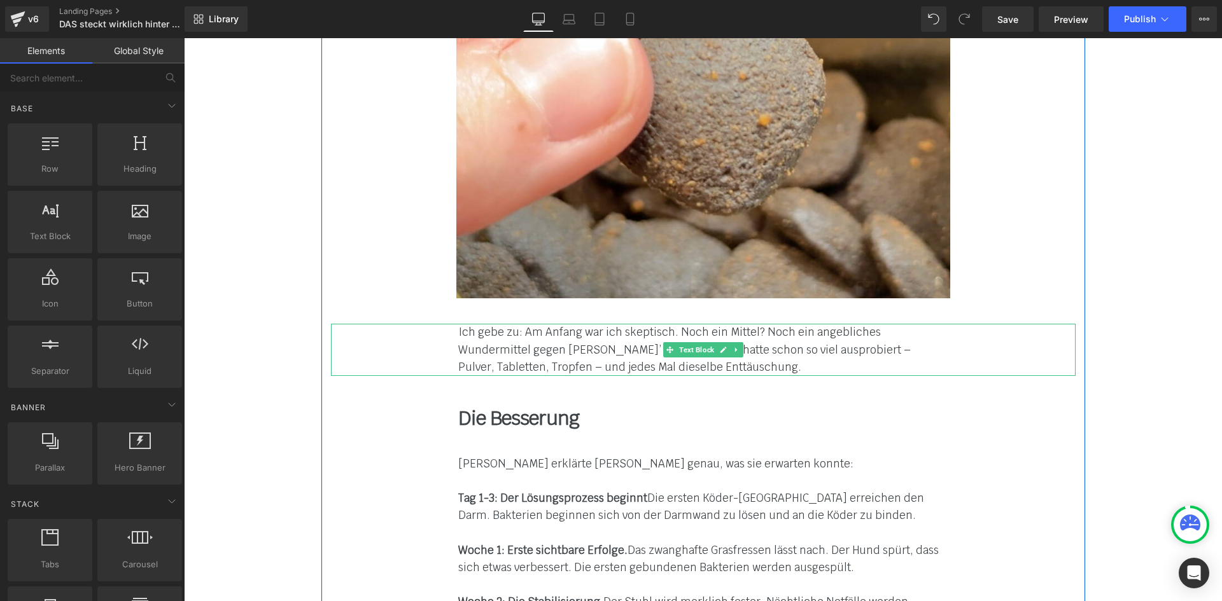
click at [496, 324] on div "Ich gebe zu: Am Anfang war ich skeptisch. Noch ein Mittel? Noch ein angebliches…" at bounding box center [703, 350] width 490 height 52
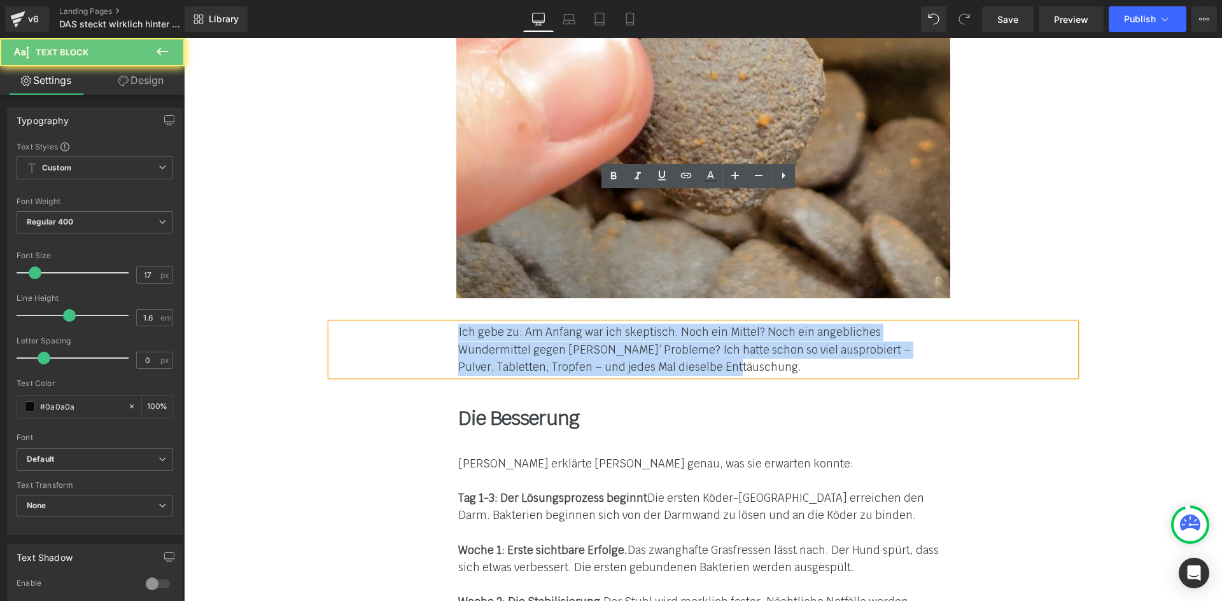
click at [496, 324] on div "Ich gebe zu: Am Anfang war ich skeptisch. Noch ein Mittel? Noch ein angebliches…" at bounding box center [703, 350] width 490 height 52
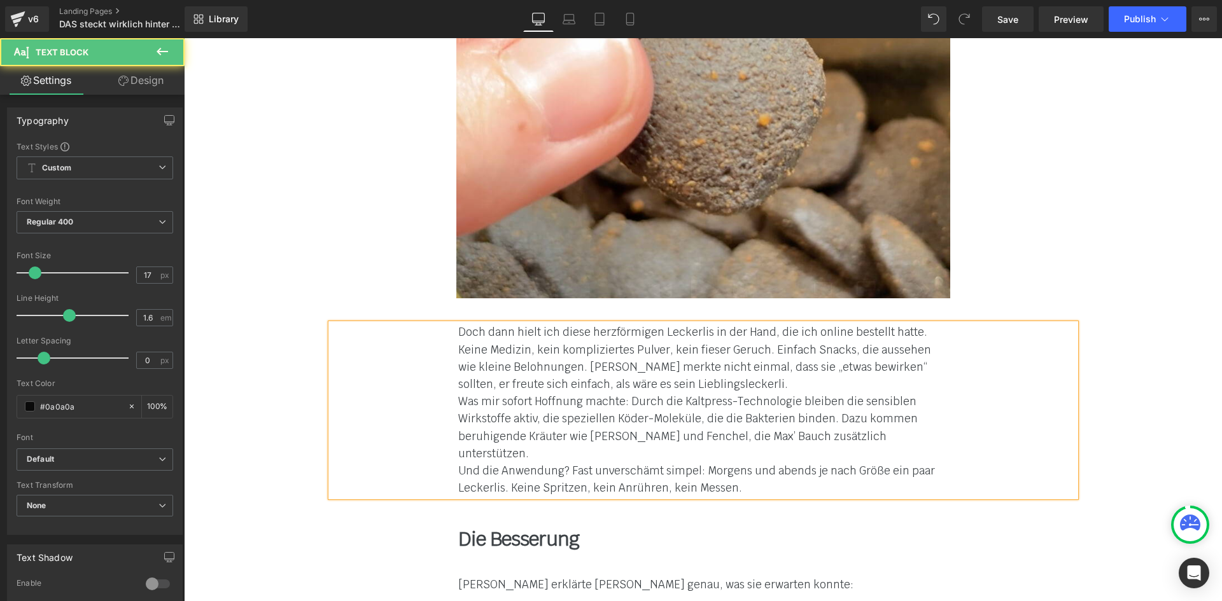
click at [451, 324] on div "Doch dann hielt ich diese herzförmigen Leckerlis in der Hand, die ich online be…" at bounding box center [703, 410] width 744 height 173
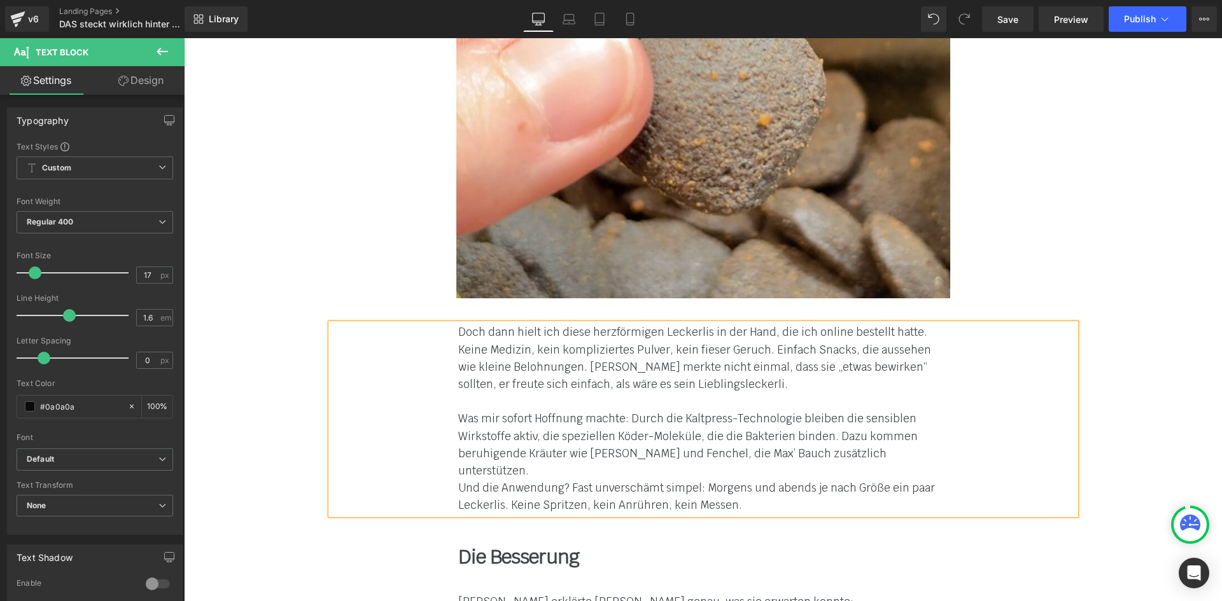
click at [451, 342] on div "Doch dann hielt ich diese herzförmigen Leckerlis in der Hand, die ich online be…" at bounding box center [703, 419] width 744 height 190
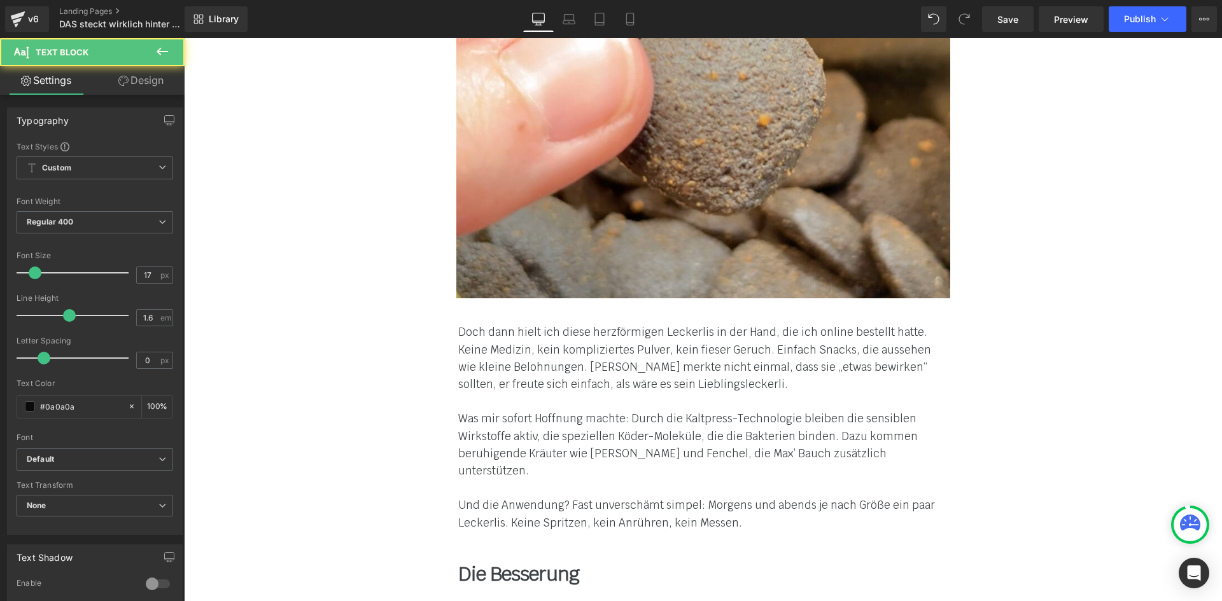
click at [997, 333] on div "Doch dann hielt ich diese herzförmigen Leckerlis in der Hand, die ich online be…" at bounding box center [703, 427] width 744 height 207
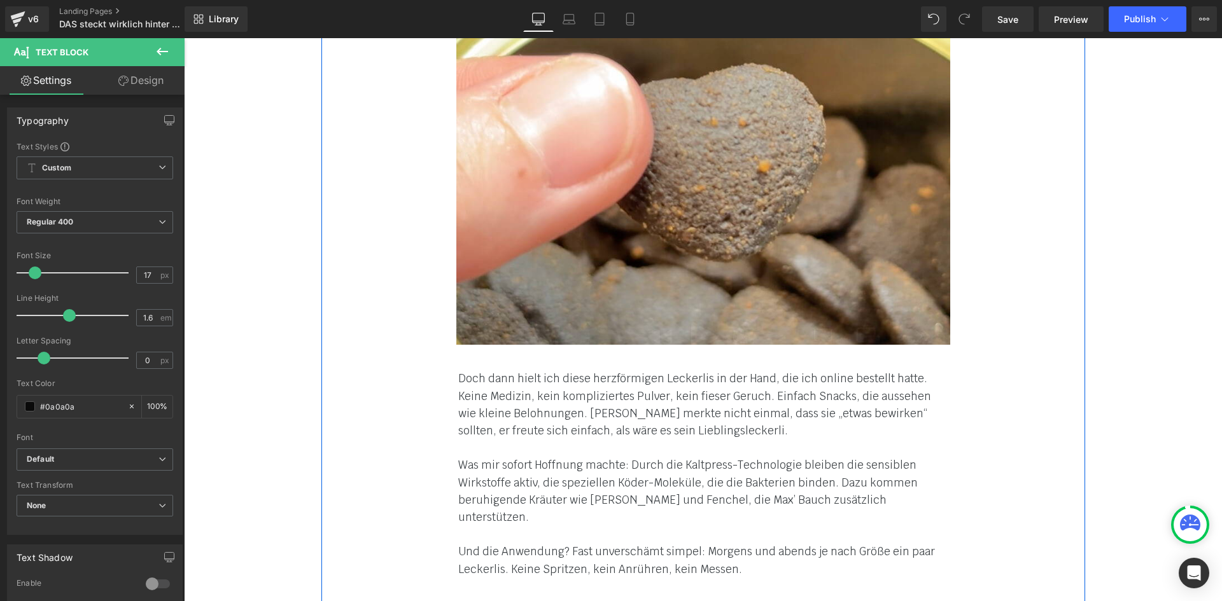
scroll to position [7412, 0]
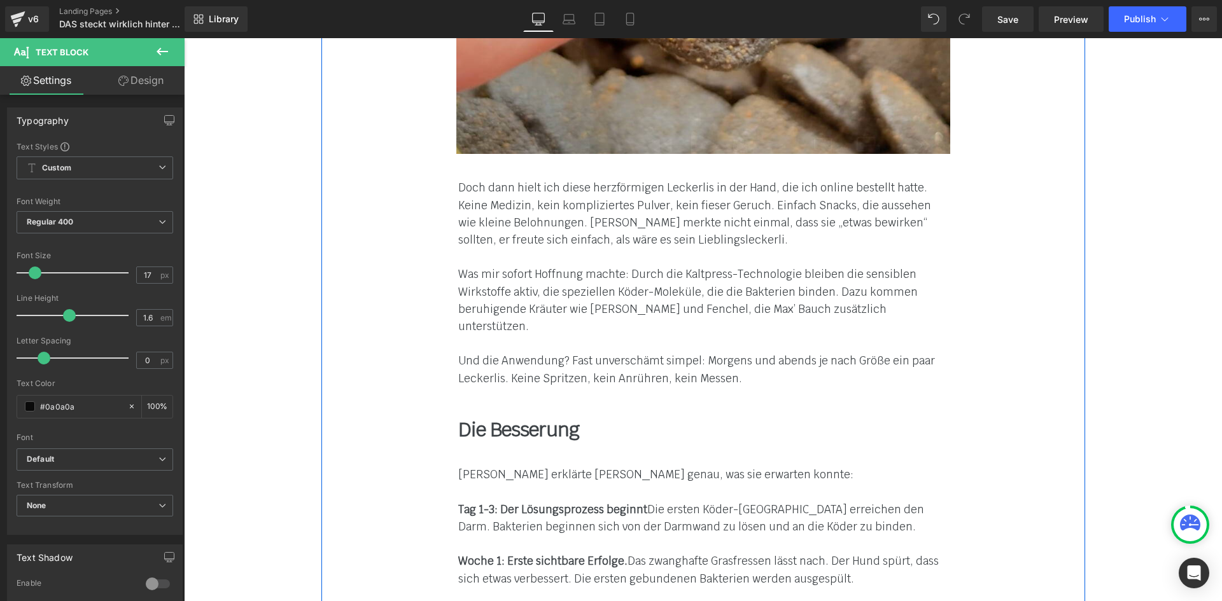
click at [483, 417] on b "Die Besserung" at bounding box center [518, 429] width 121 height 25
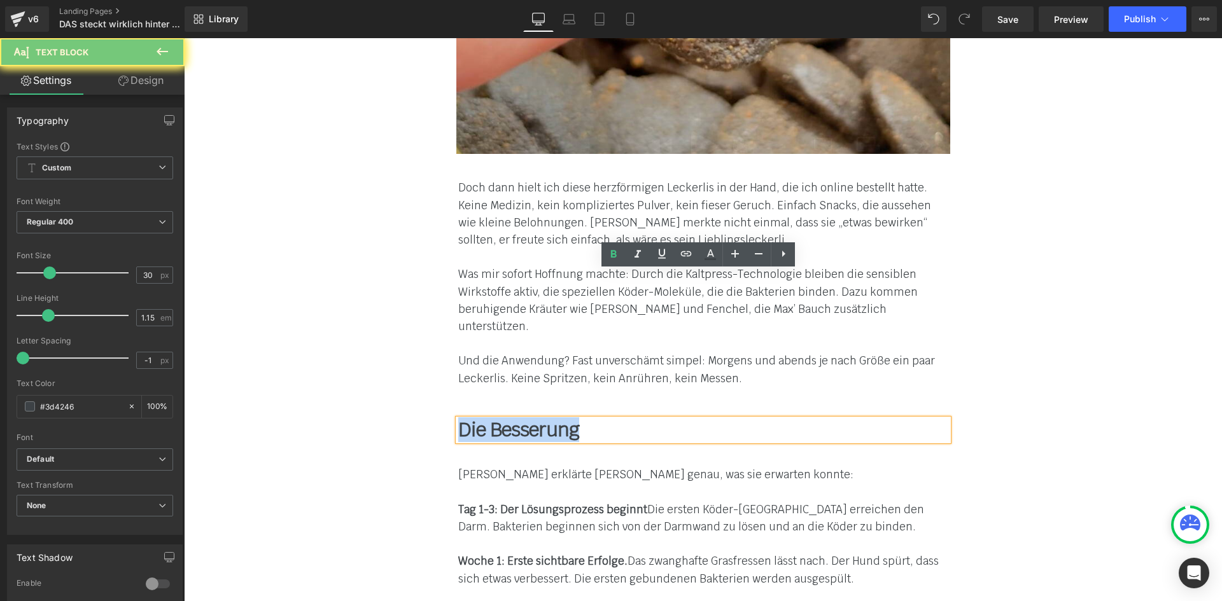
click at [483, 417] on b "Die Besserung" at bounding box center [518, 429] width 121 height 25
paste div
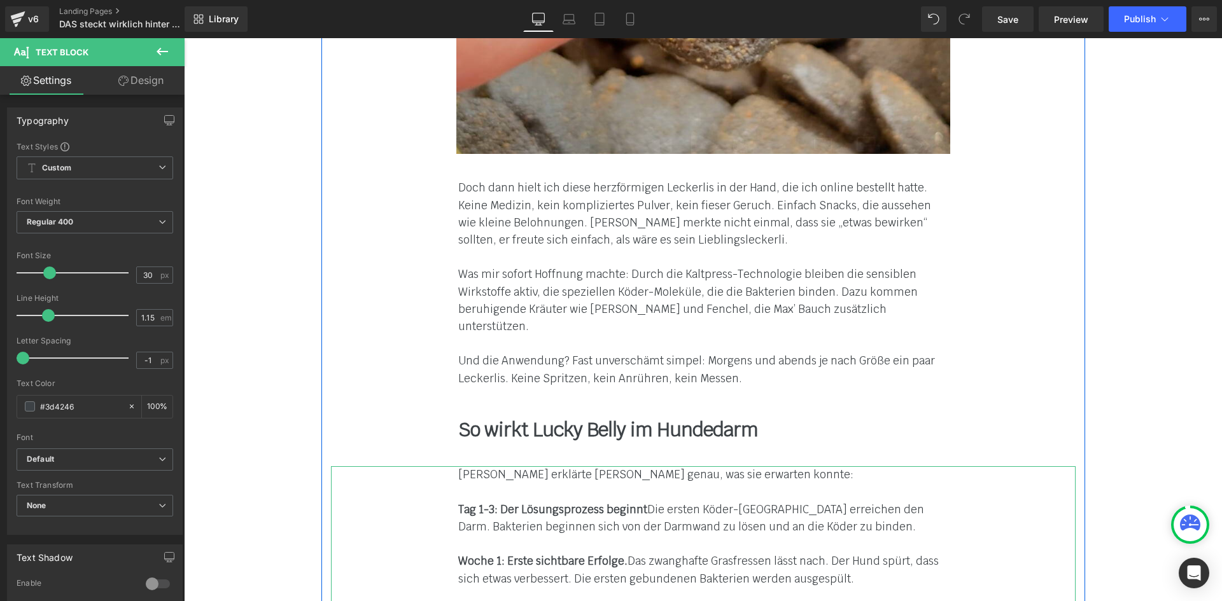
click at [503, 554] on font "Woche 1: Erste sichtbare Erfolge. Das zwanghafte Grasfressen lässt nach. Der Hu…" at bounding box center [698, 569] width 480 height 31
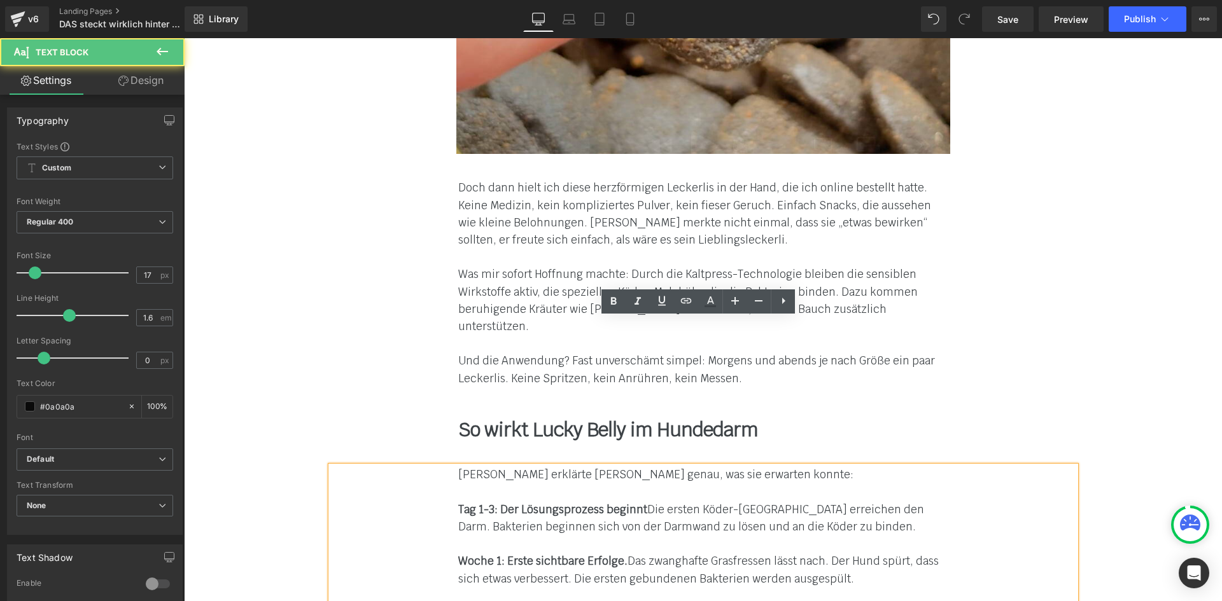
click at [508, 554] on strong "Woche 1: Erste sichtbare Erfolge." at bounding box center [542, 561] width 169 height 14
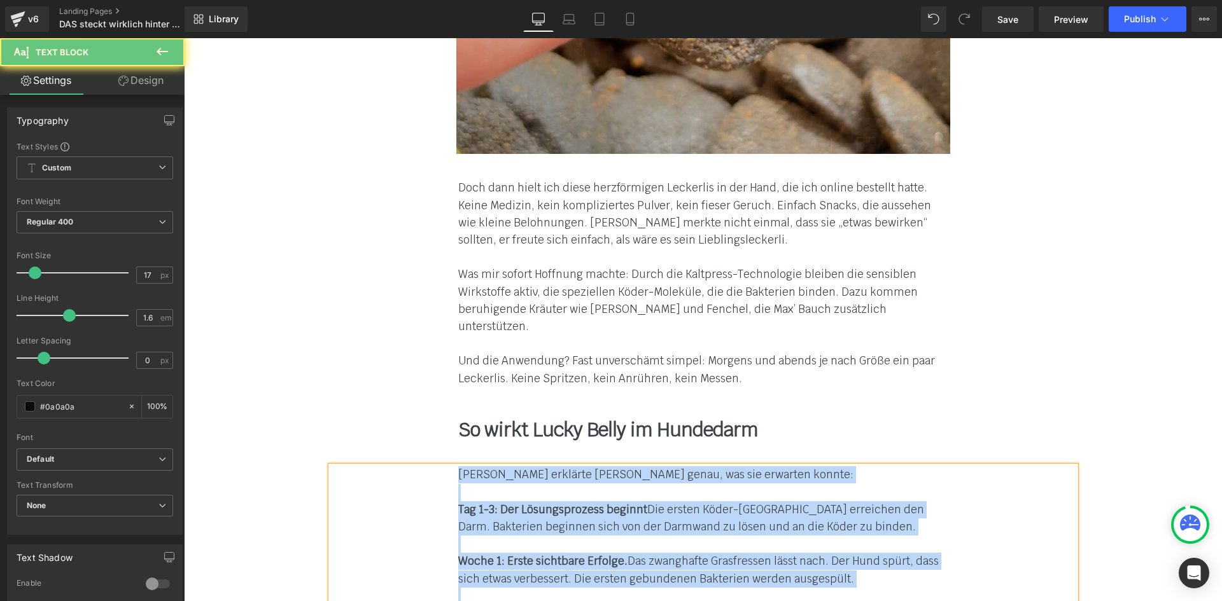
paste div
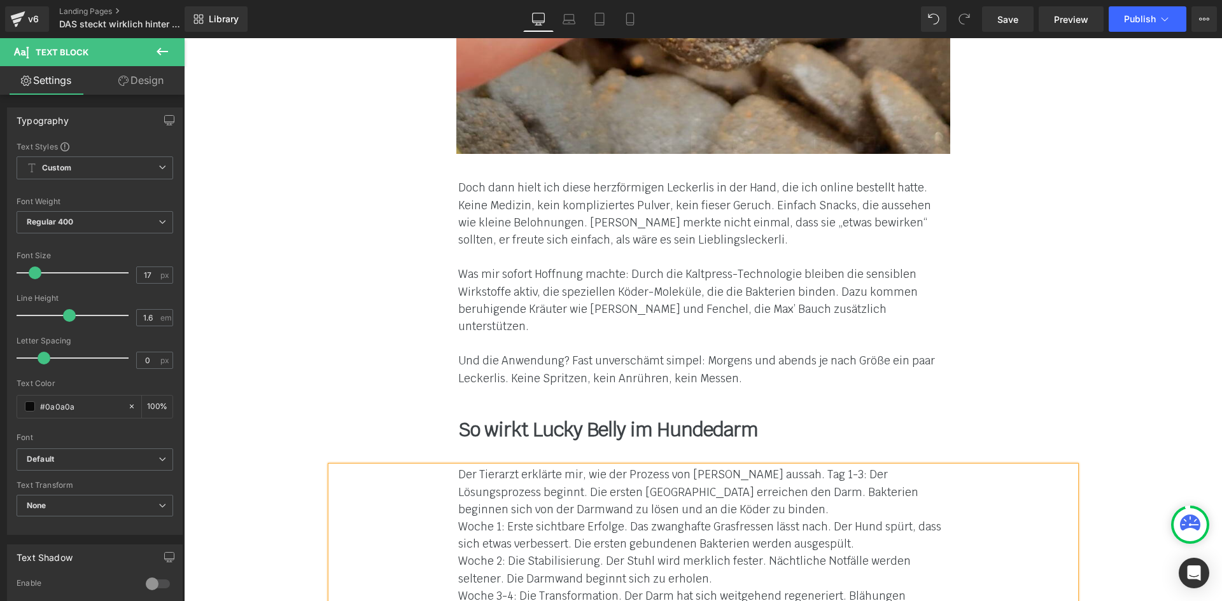
click at [442, 466] on div "Der Tierarzt erklärte mir, wie der Prozess von [PERSON_NAME] aussah. Tag 1-3: D…" at bounding box center [703, 552] width 744 height 173
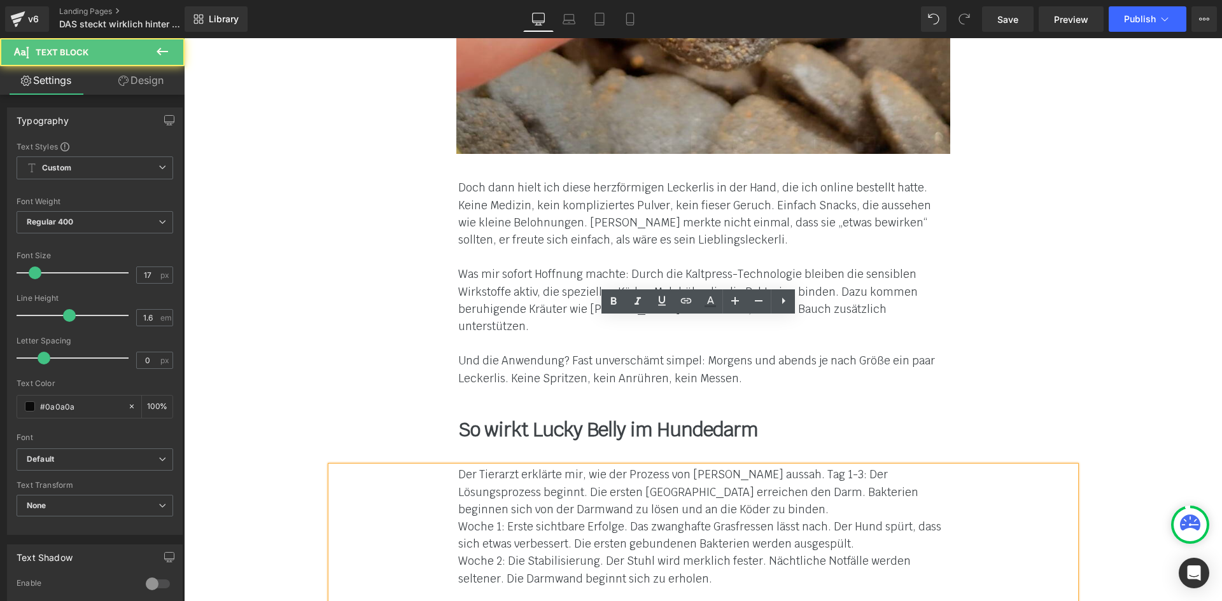
click at [450, 466] on div "Der Tierarzt erklärte mir, wie der Prozess von [PERSON_NAME] aussah. Tag 1-3: D…" at bounding box center [703, 561] width 744 height 190
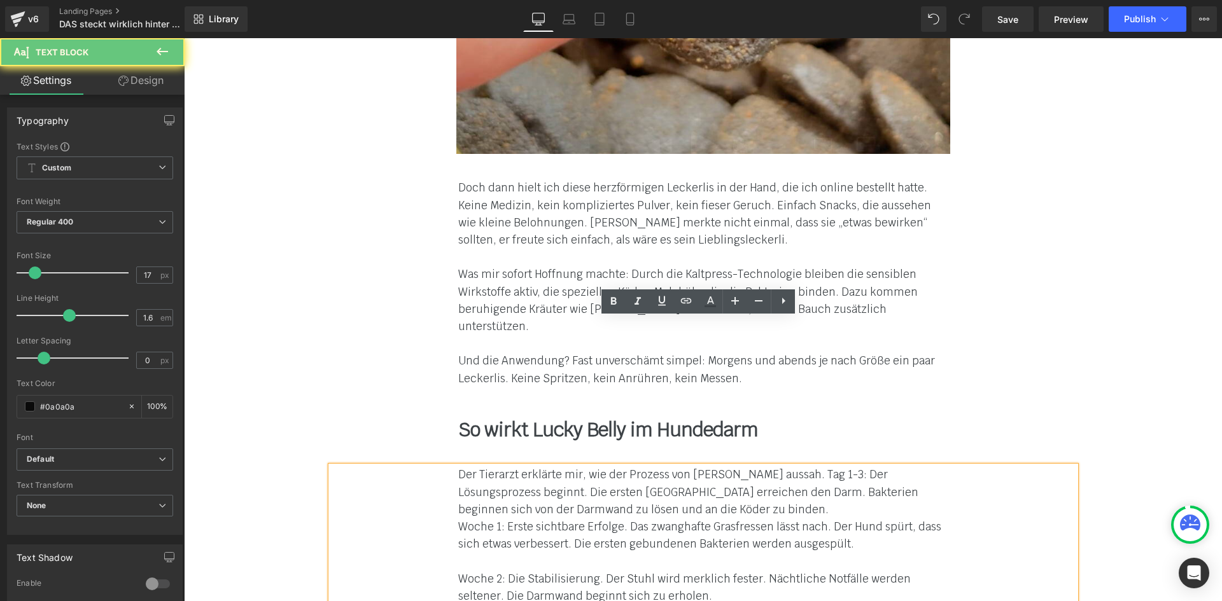
click at [445, 466] on div "Der Tierarzt erklärte mir, wie der Prozess von [PERSON_NAME] aussah. Tag 1-3: D…" at bounding box center [703, 569] width 744 height 207
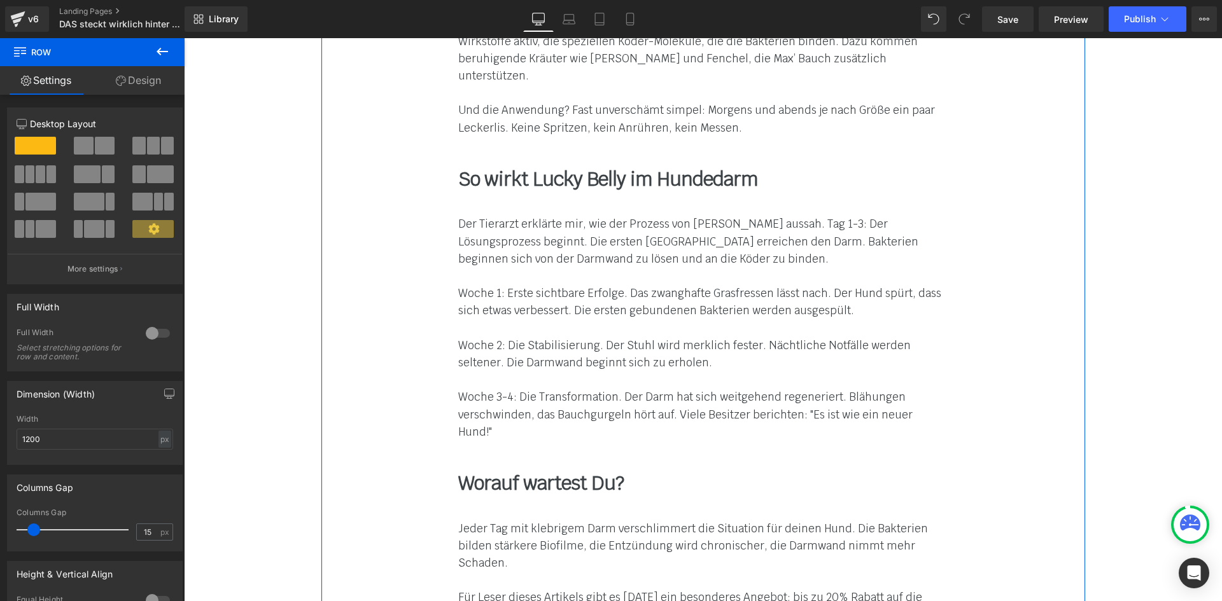
scroll to position [7667, 0]
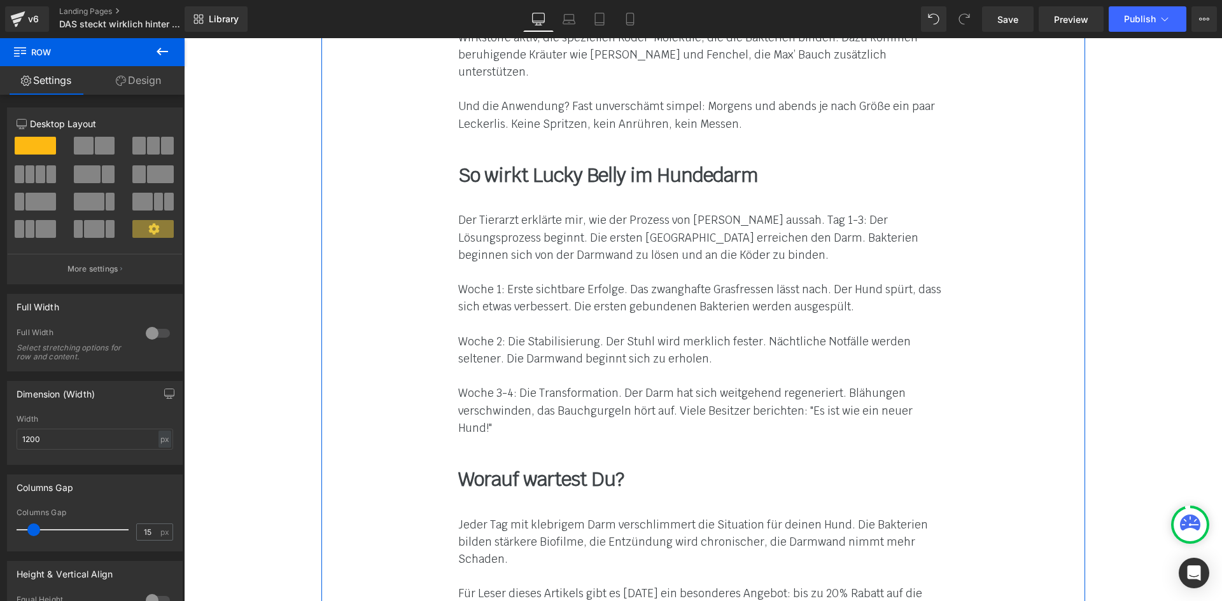
click at [505, 467] on b "Worauf wartest Du?" at bounding box center [540, 479] width 165 height 25
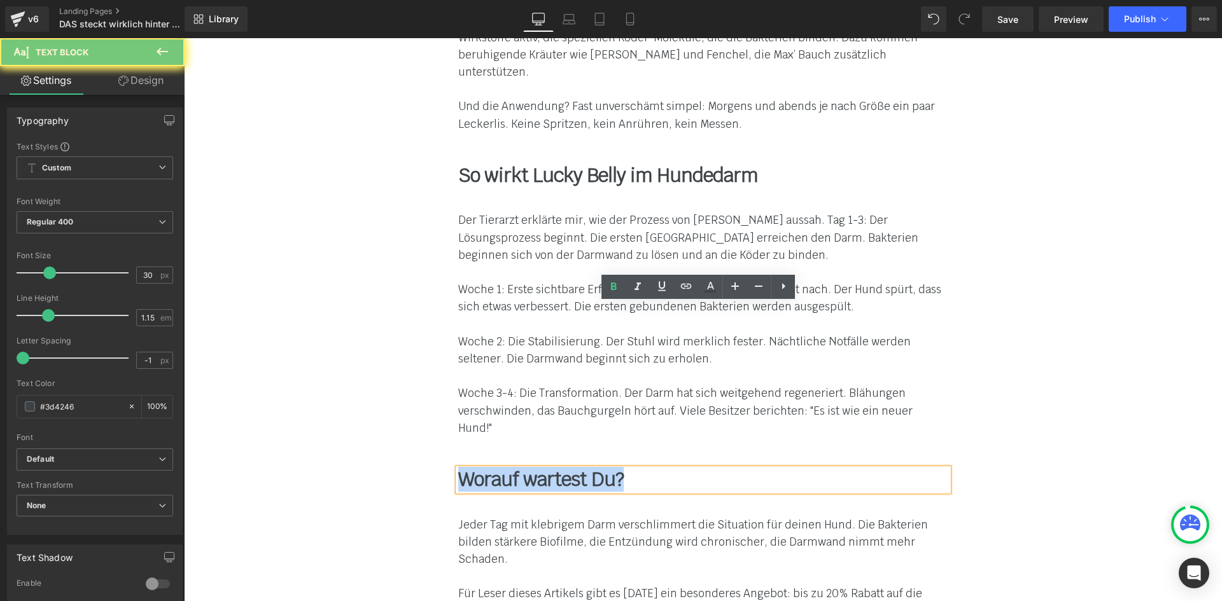
click at [505, 467] on b "Worauf wartest Du?" at bounding box center [540, 479] width 165 height 25
paste div
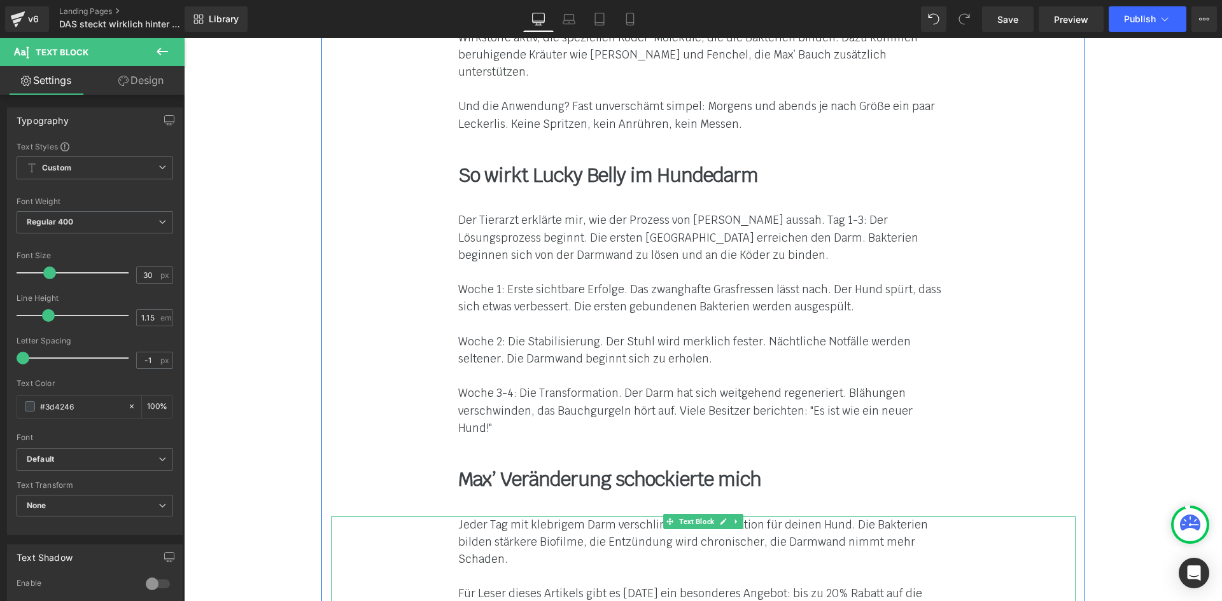
click at [468, 518] on font "Jeder Tag mit klebrigem Darm verschlimmert die Situation für deinen Hund. Die B…" at bounding box center [693, 542] width 470 height 48
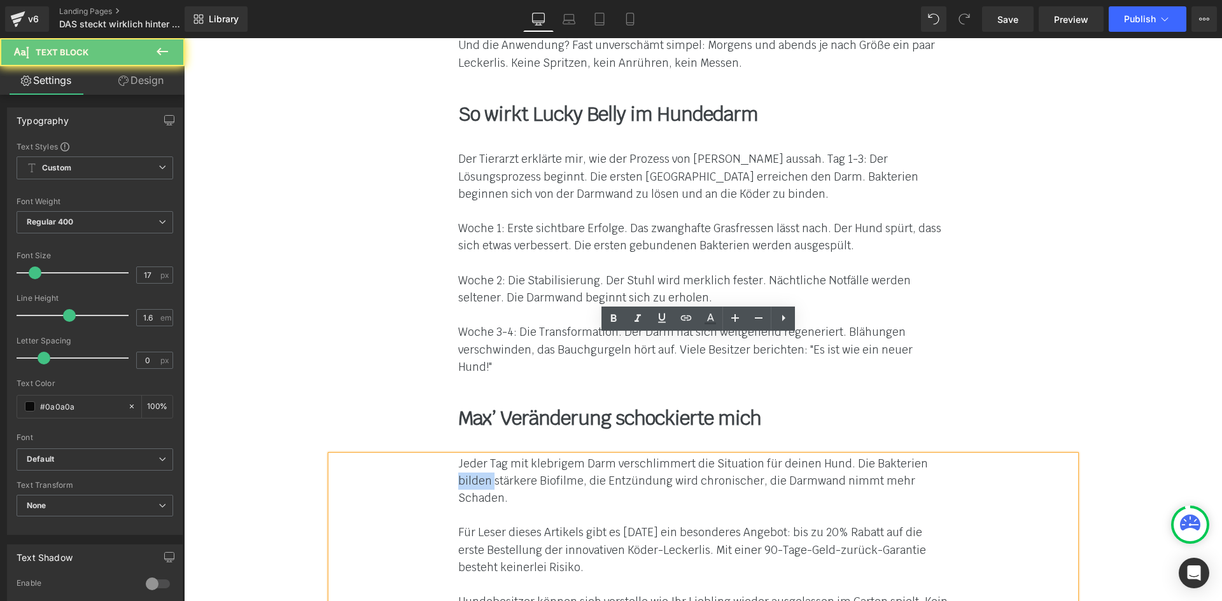
scroll to position [7985, 0]
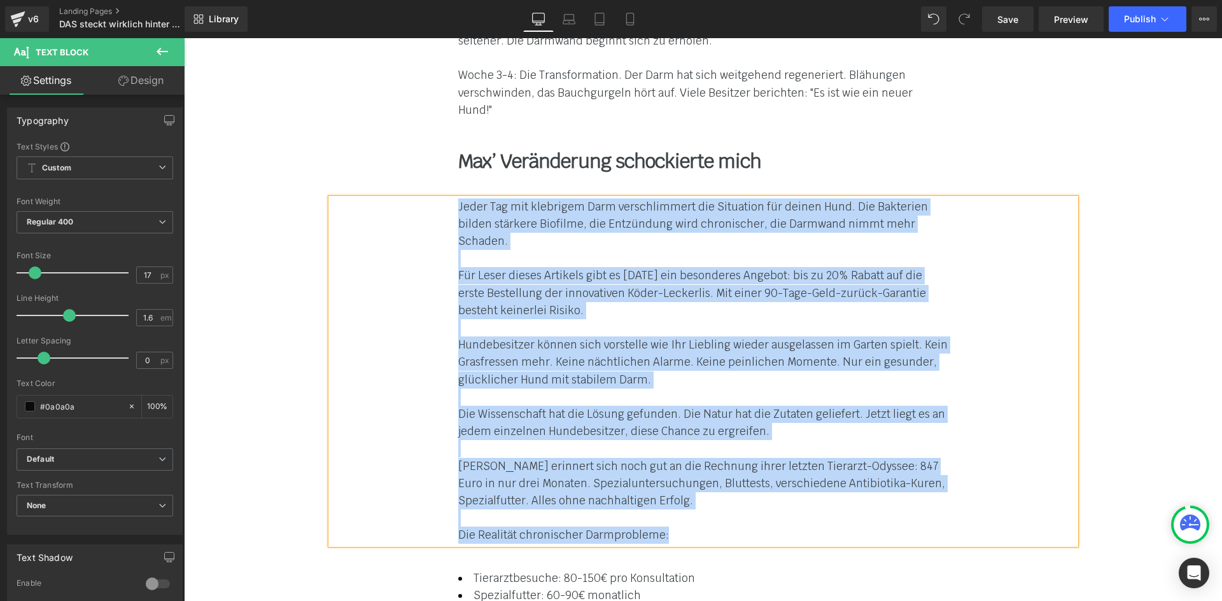
paste div
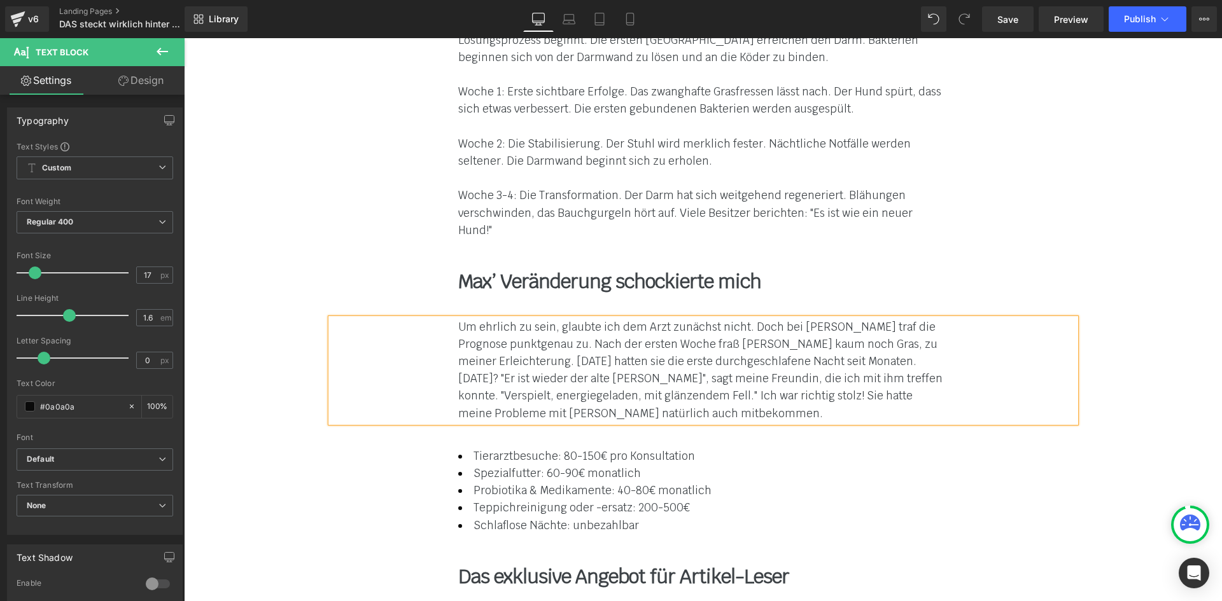
scroll to position [7794, 0]
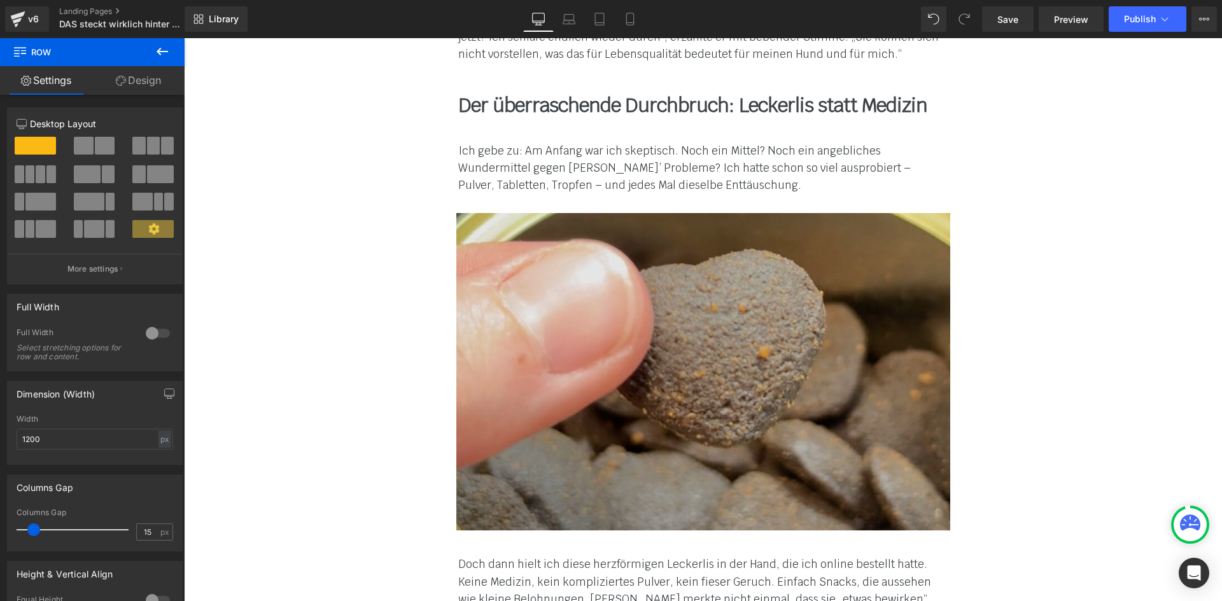
scroll to position [7031, 0]
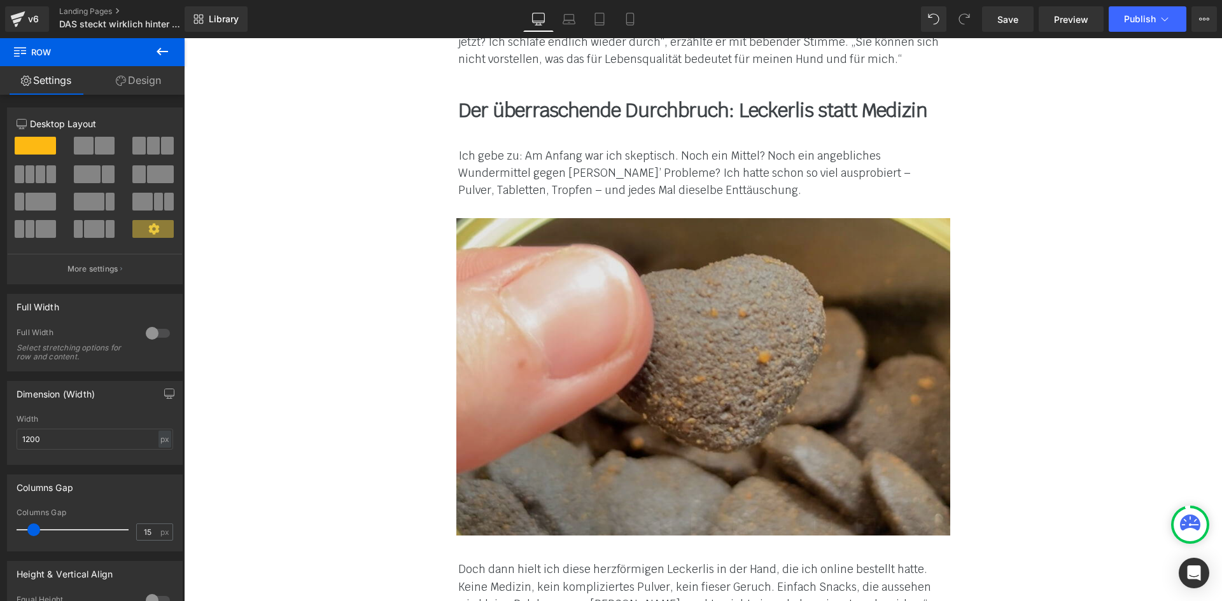
click at [803, 218] on img at bounding box center [703, 376] width 494 height 317
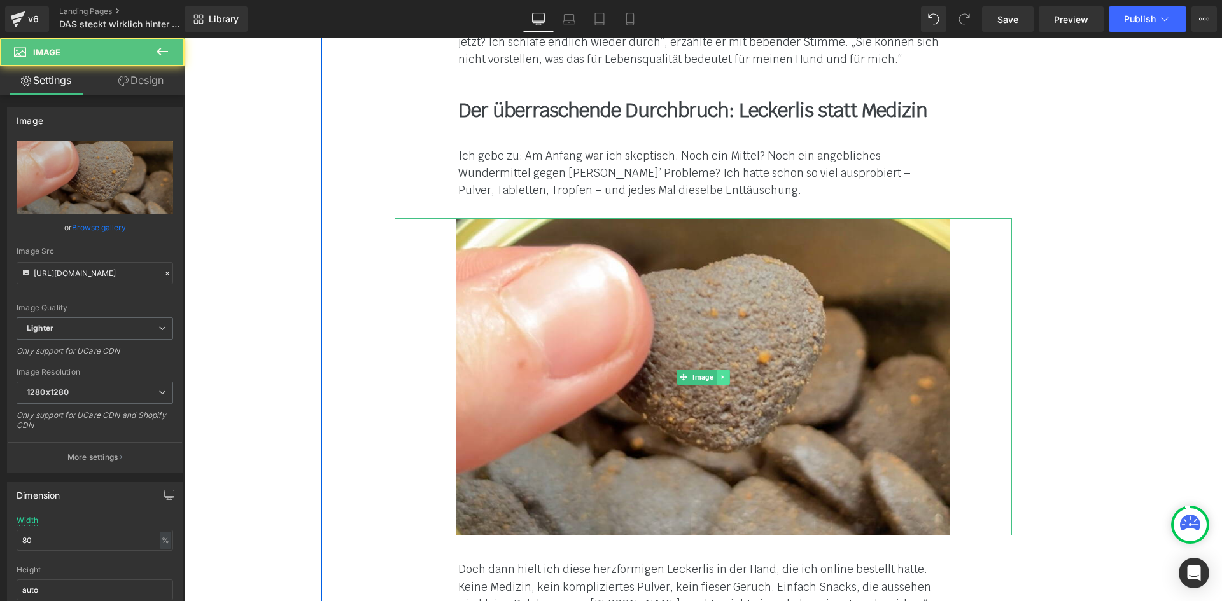
click at [716, 370] on link at bounding box center [722, 377] width 13 height 15
click at [713, 373] on icon at bounding box center [716, 376] width 7 height 7
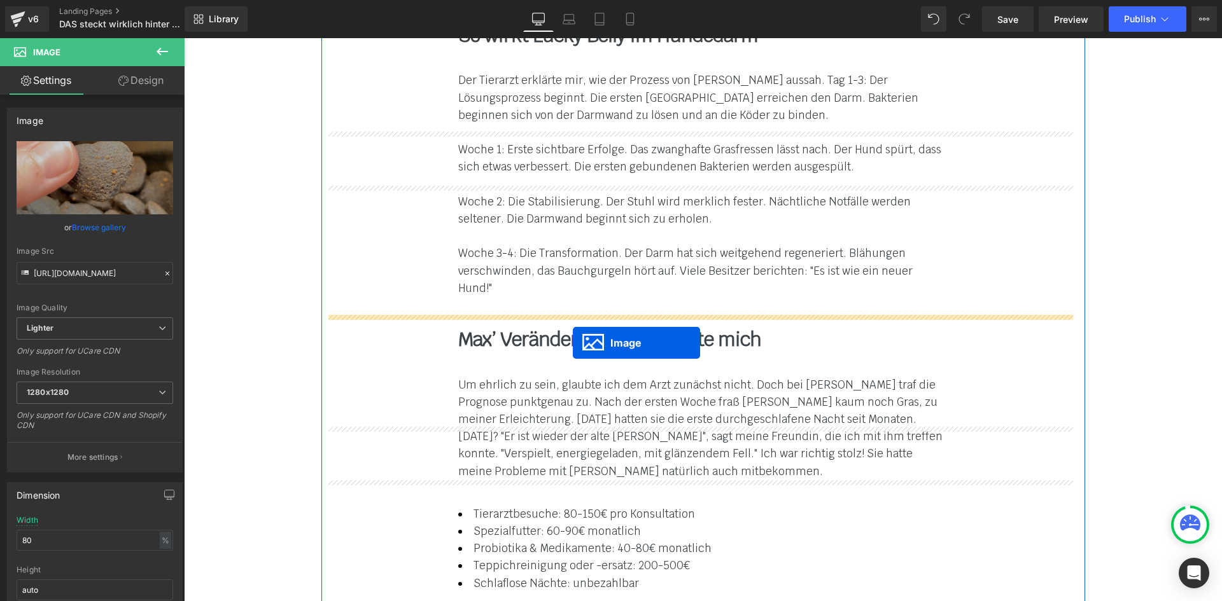
drag, startPoint x: 679, startPoint y: 513, endPoint x: 571, endPoint y: 338, distance: 204.8
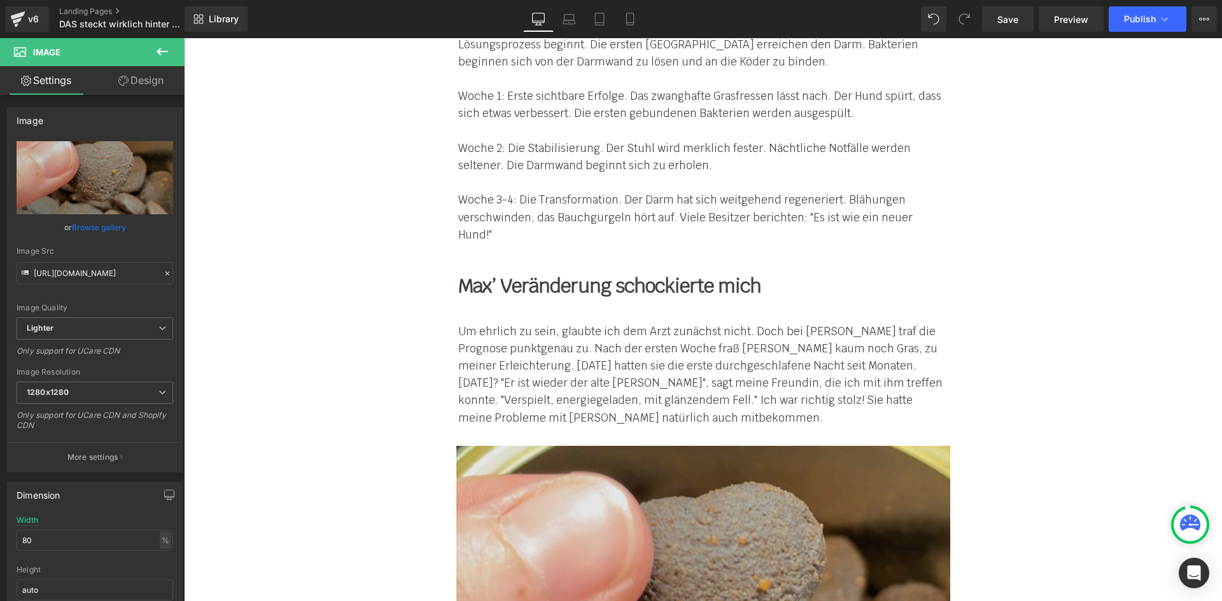
scroll to position [7826, 0]
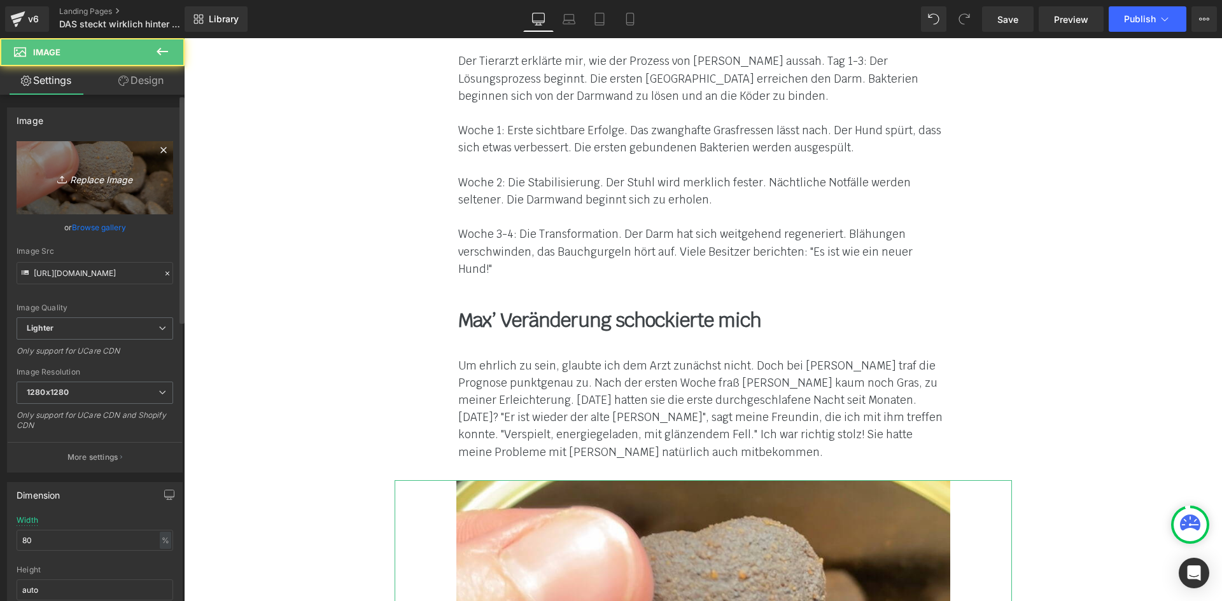
click at [86, 183] on icon "Replace Image" at bounding box center [95, 178] width 102 height 16
type input "C:\fakepath\gesund-mit-hund-grass-7.jpg"
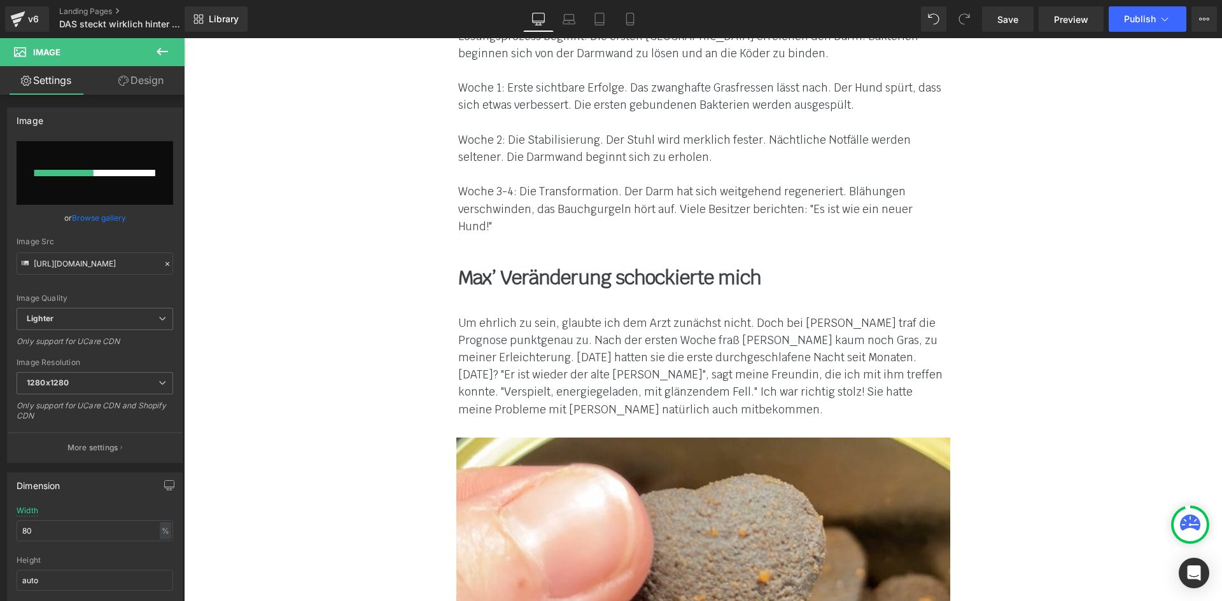
scroll to position [8080, 0]
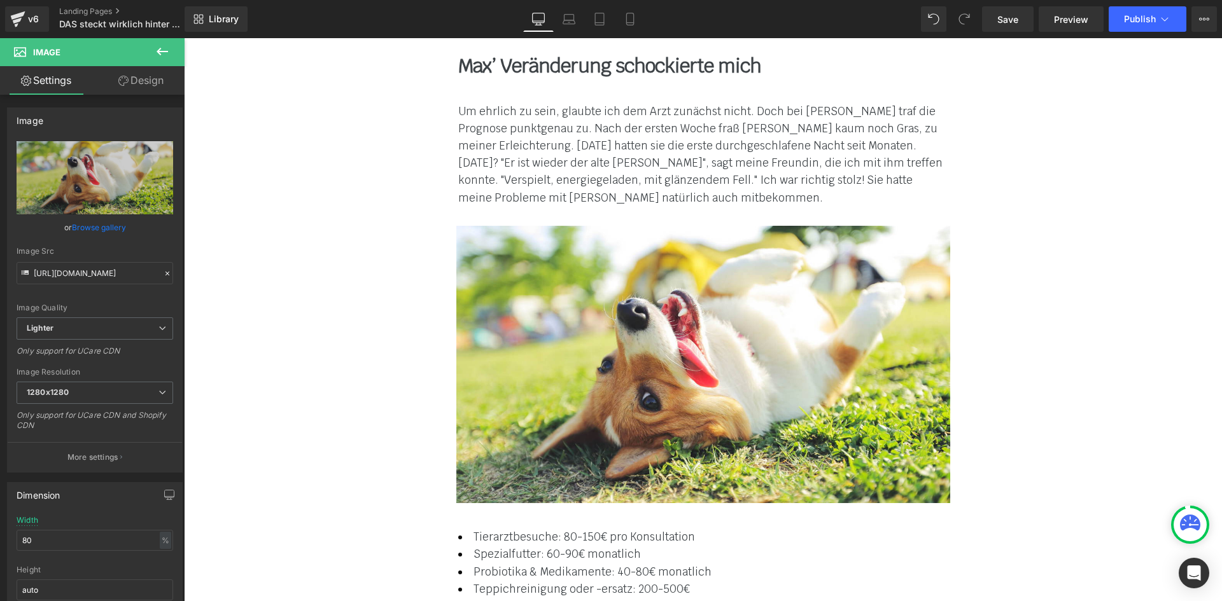
type input "[URL][DOMAIN_NAME]"
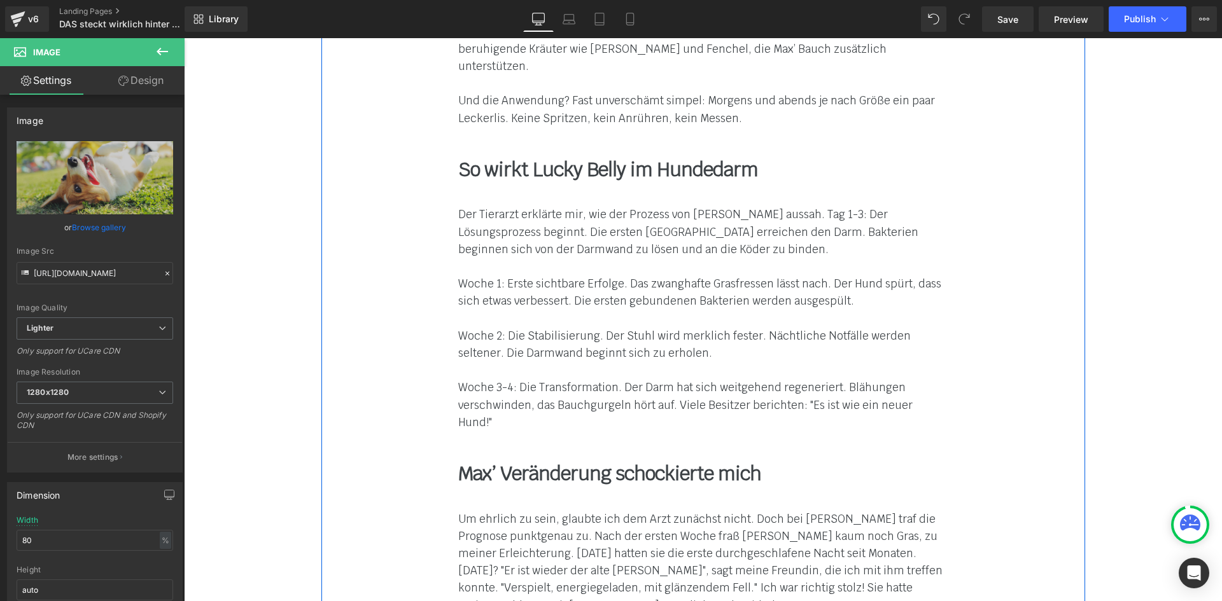
scroll to position [7531, 0]
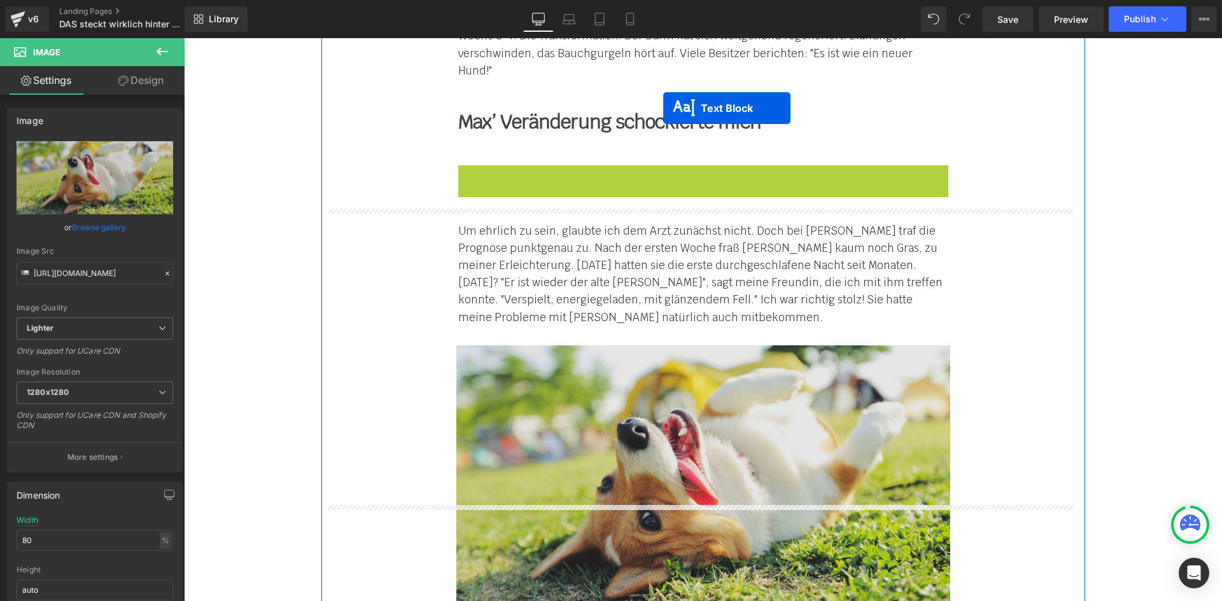
scroll to position [8190, 0]
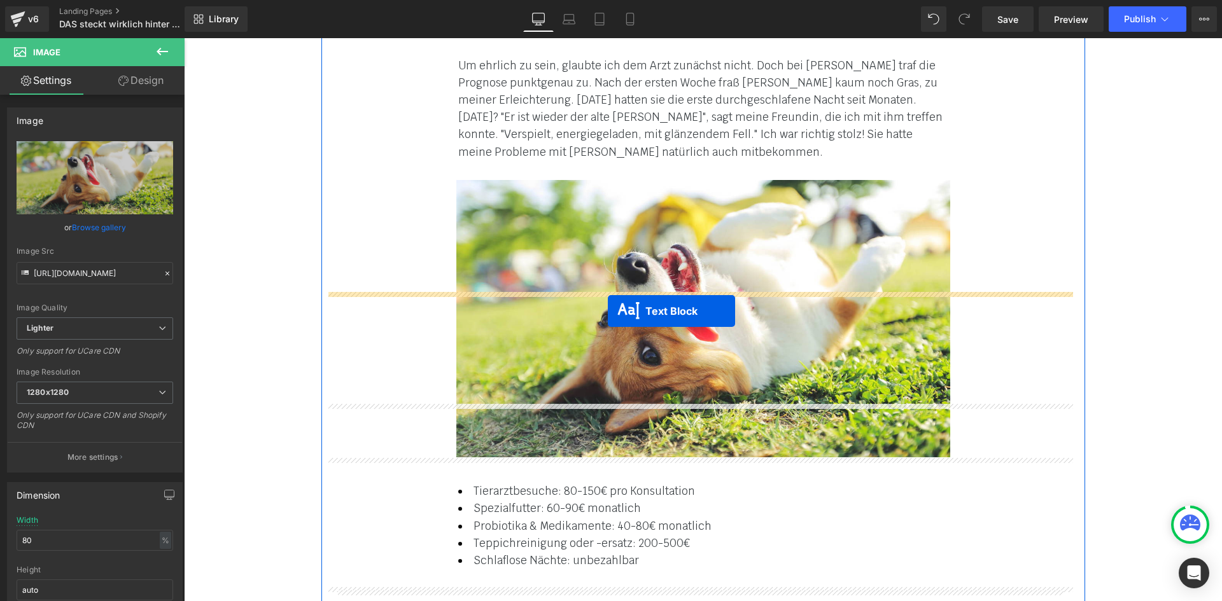
drag, startPoint x: 662, startPoint y: 102, endPoint x: 608, endPoint y: 311, distance: 216.2
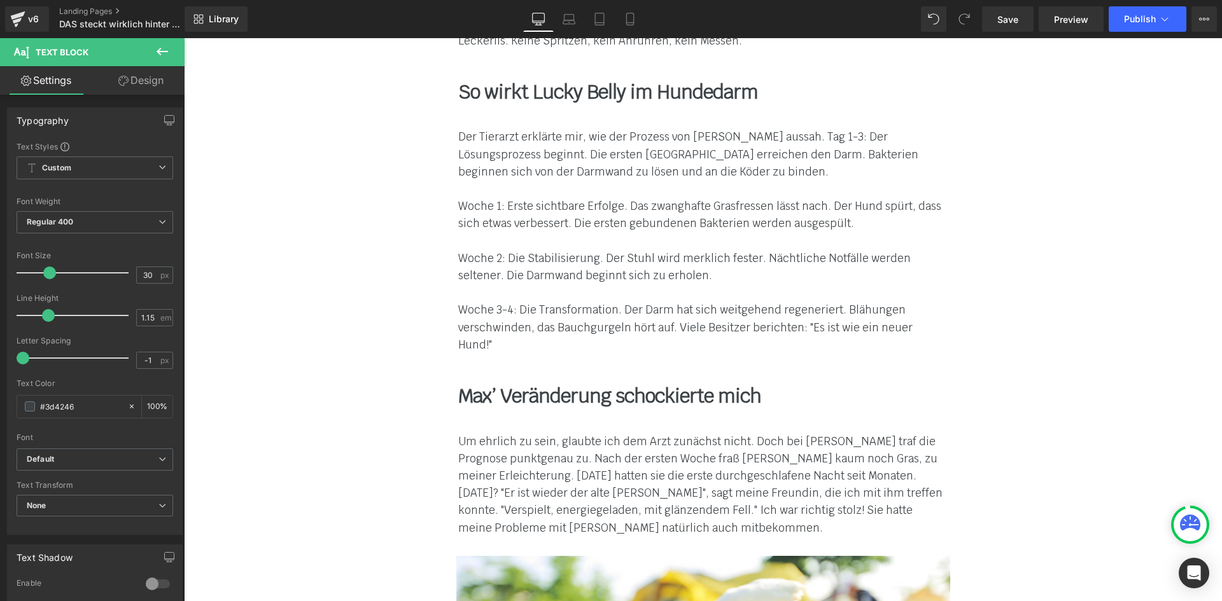
scroll to position [7607, 0]
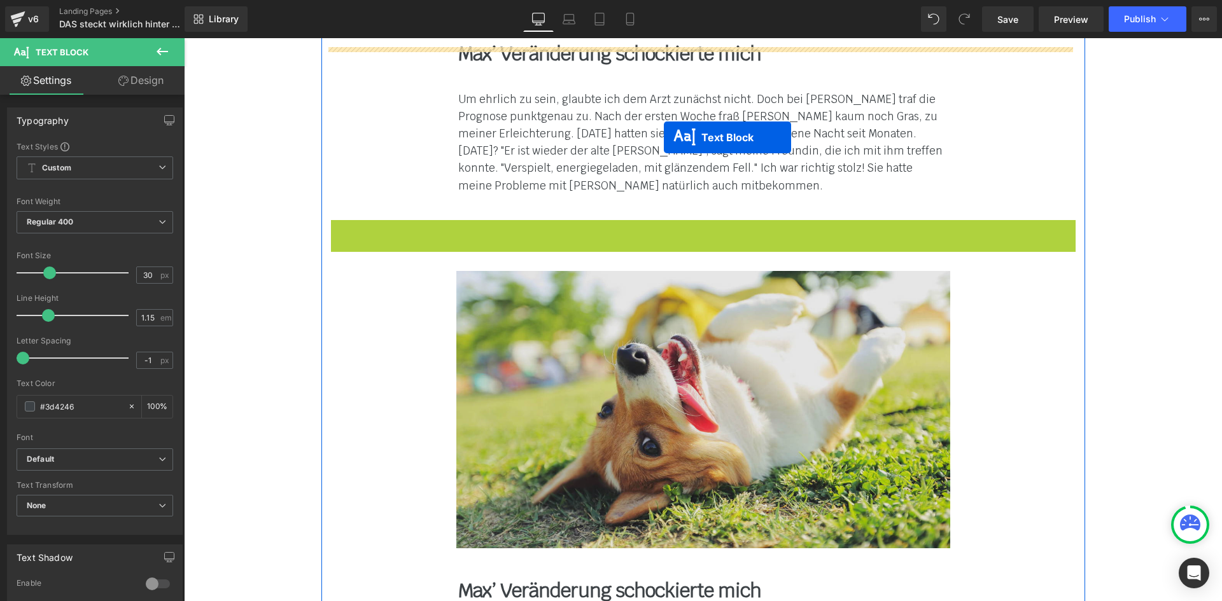
scroll to position [8313, 0]
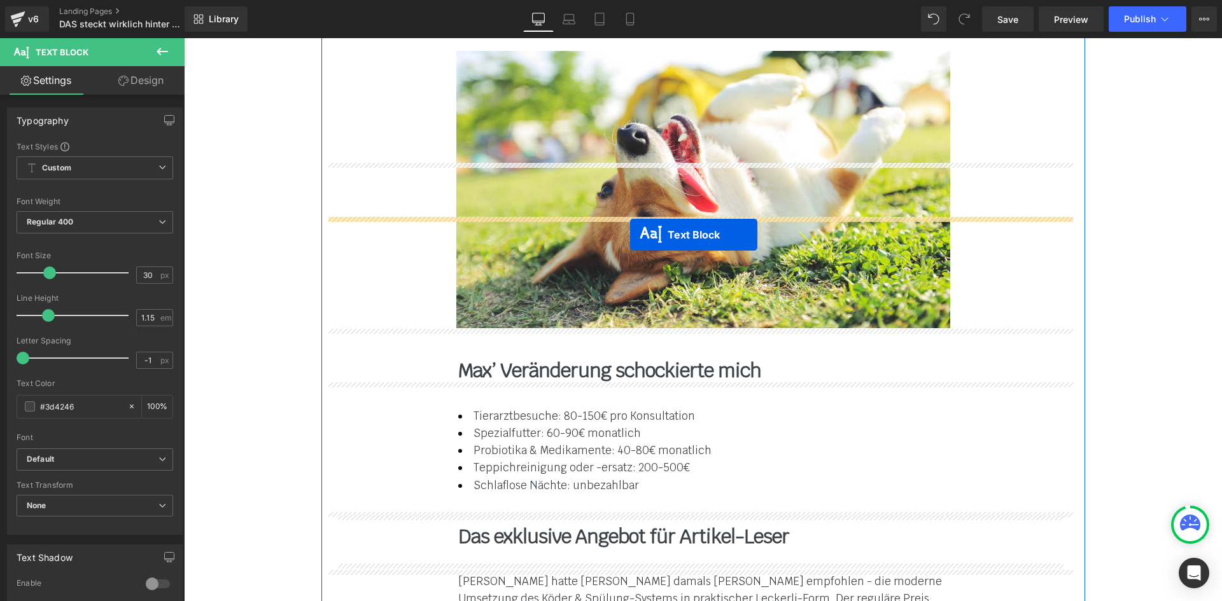
drag, startPoint x: 662, startPoint y: 141, endPoint x: 630, endPoint y: 232, distance: 97.2
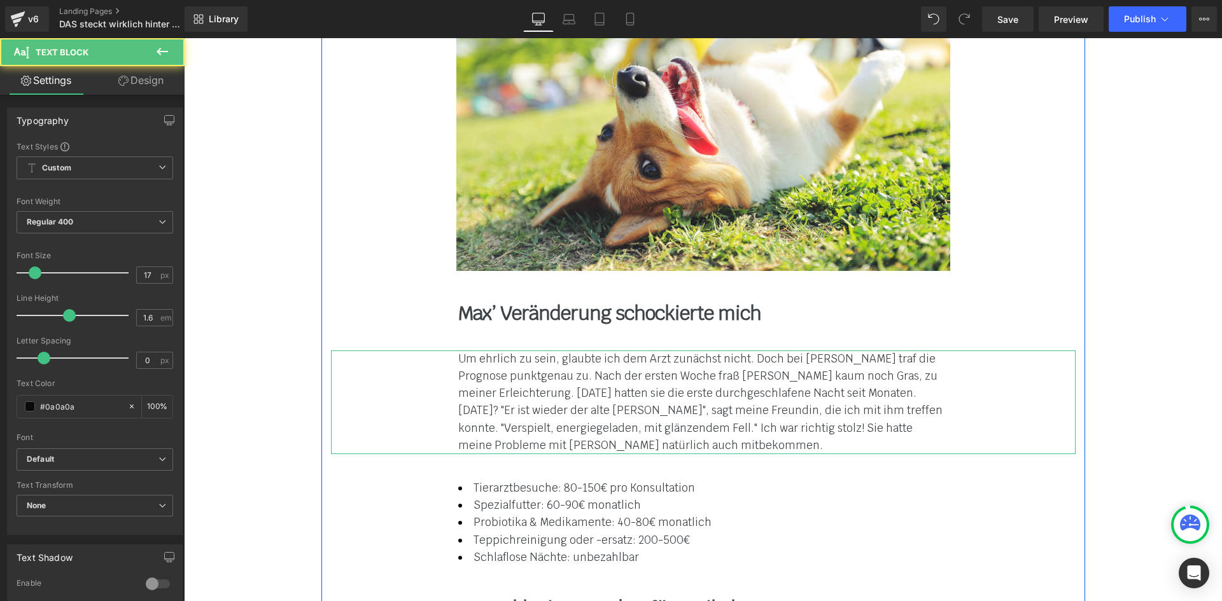
scroll to position [8385, 0]
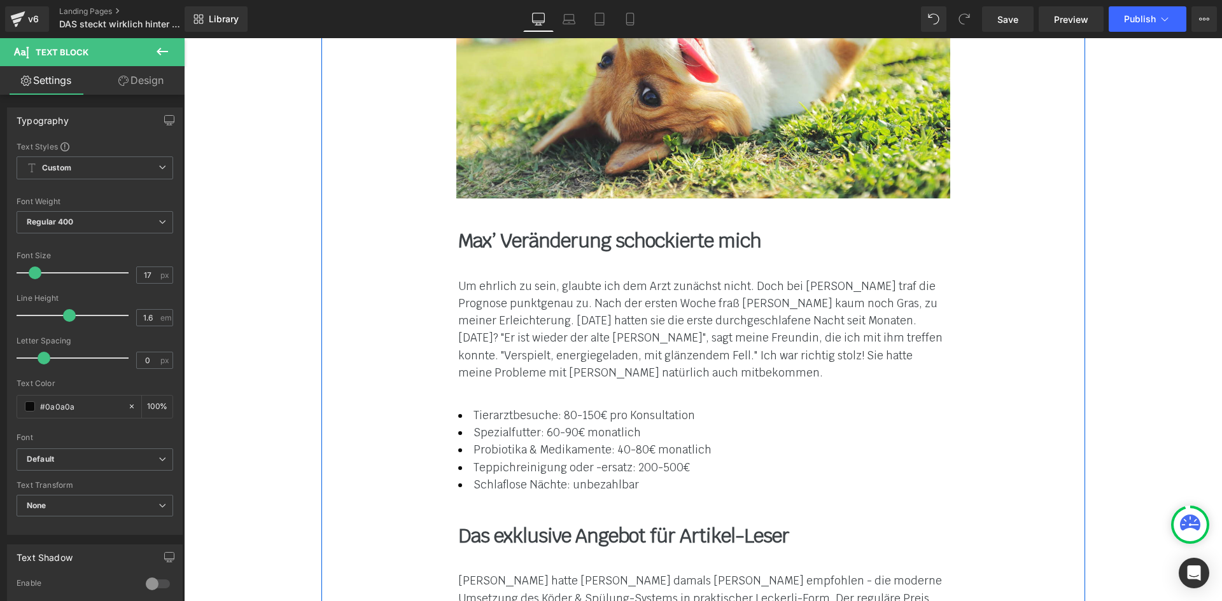
drag, startPoint x: 526, startPoint y: 79, endPoint x: 540, endPoint y: 184, distance: 106.5
click at [526, 228] on b "Max’ Veränderung schockierte mich" at bounding box center [609, 240] width 303 height 25
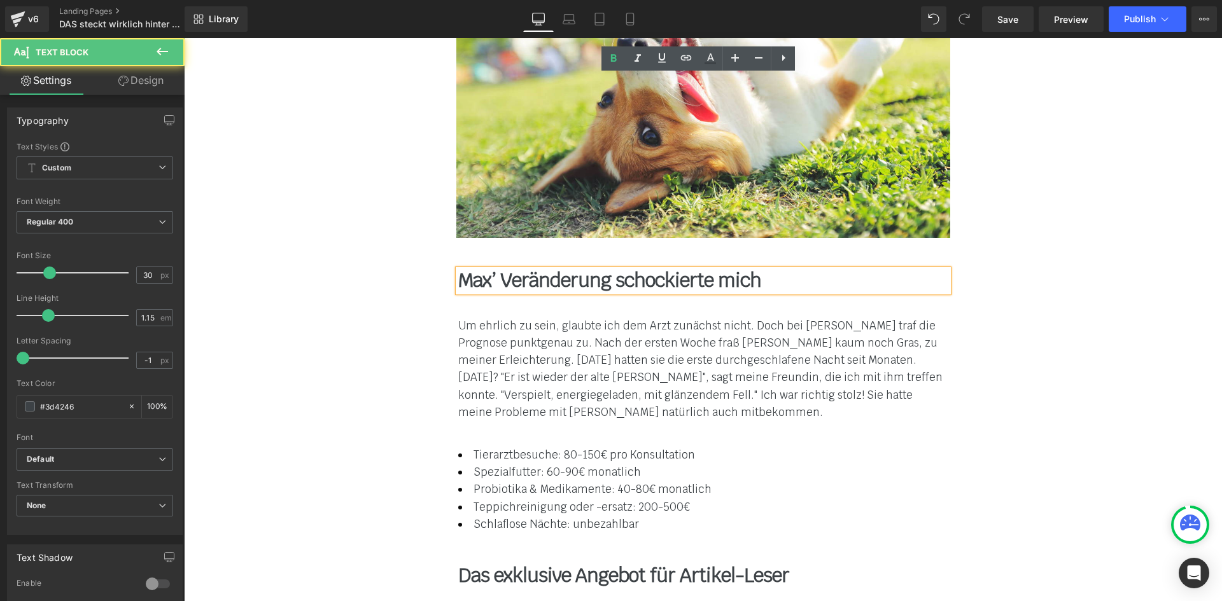
scroll to position [8194, 0]
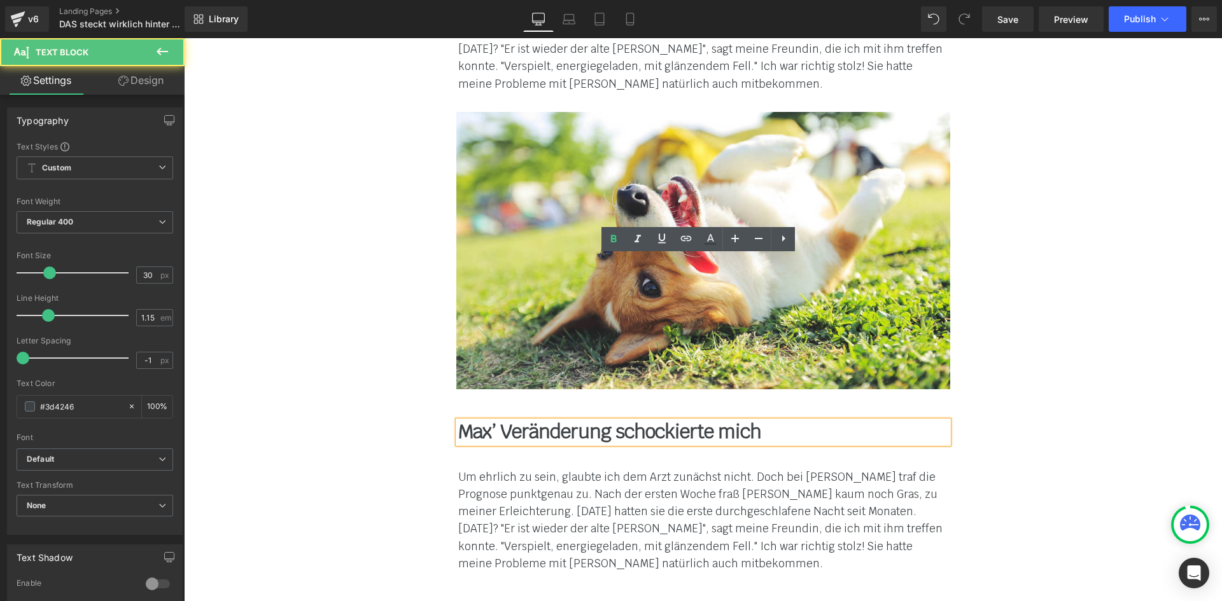
click at [515, 419] on b "Max’ Veränderung schockierte mich" at bounding box center [609, 431] width 303 height 25
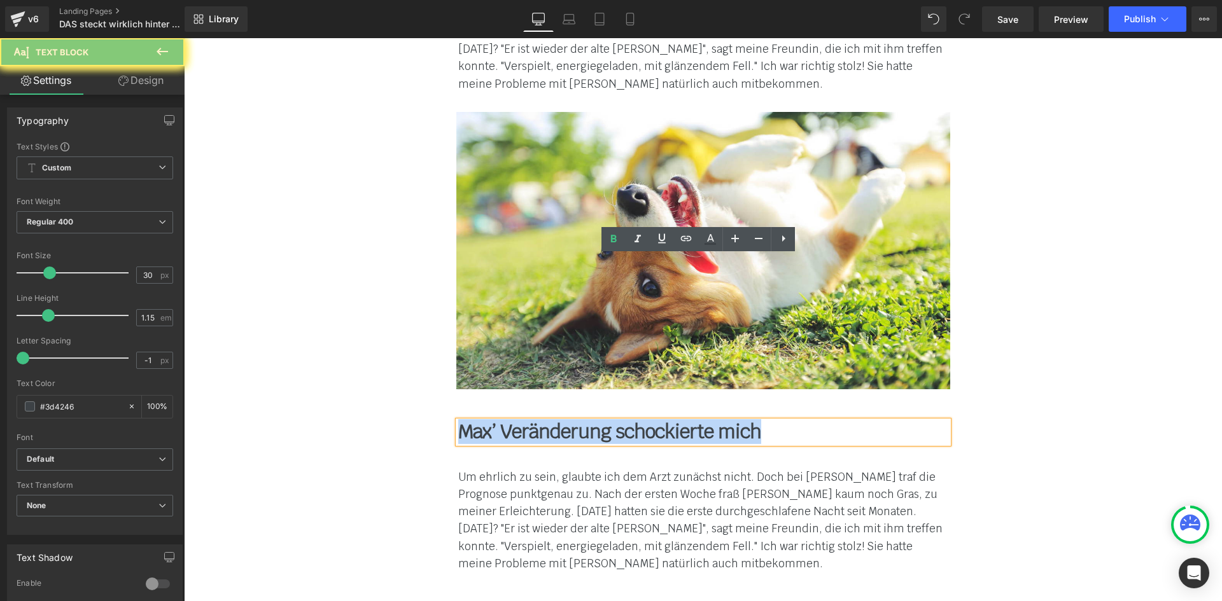
click at [515, 419] on b "Max’ Veränderung schockierte mich" at bounding box center [609, 431] width 303 height 25
paste div
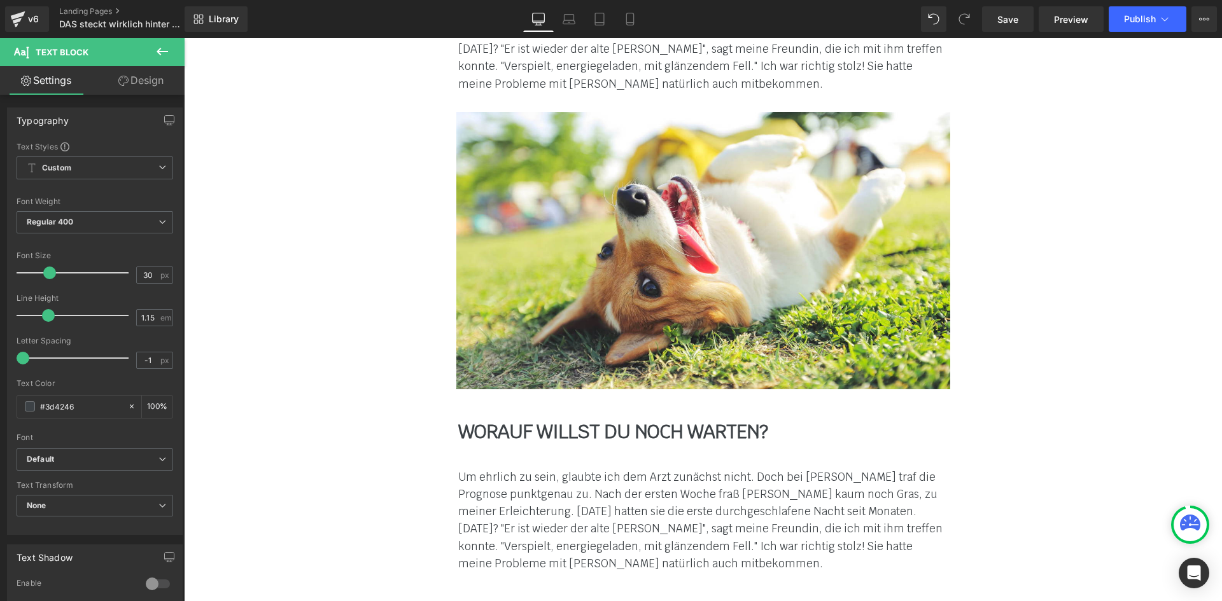
click at [475, 470] on font "Um ehrlich zu sein, glaubte ich dem Arzt zunächst nicht. Doch bei [PERSON_NAME]…" at bounding box center [700, 520] width 484 height 101
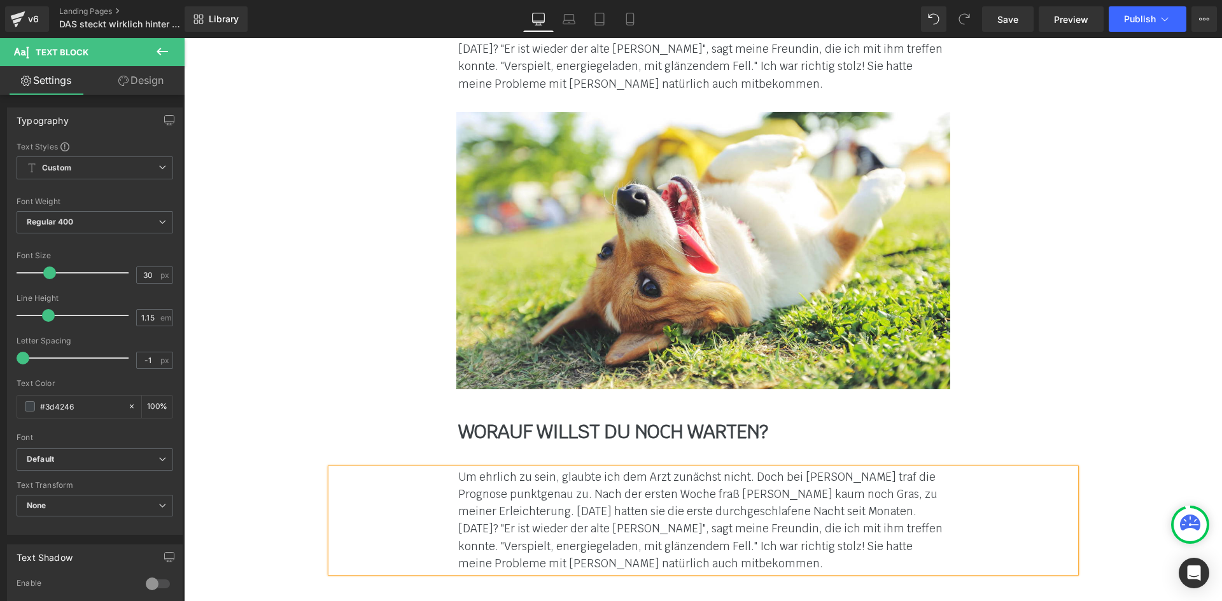
click at [475, 470] on font "Um ehrlich zu sein, glaubte ich dem Arzt zunächst nicht. Doch bei [PERSON_NAME]…" at bounding box center [700, 520] width 484 height 101
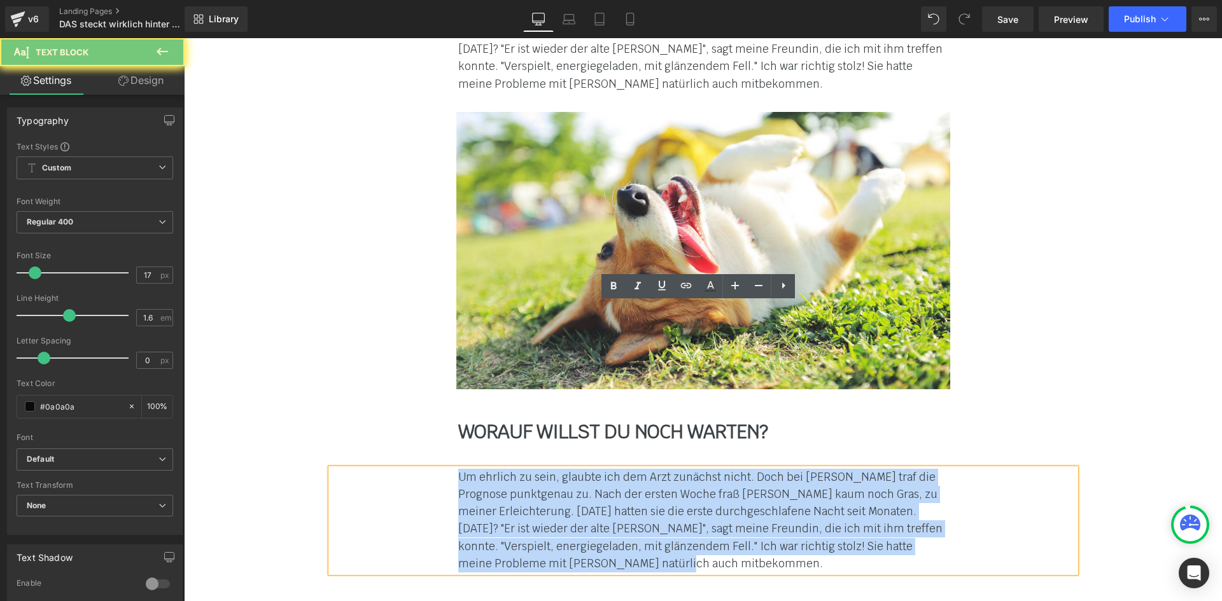
paste div
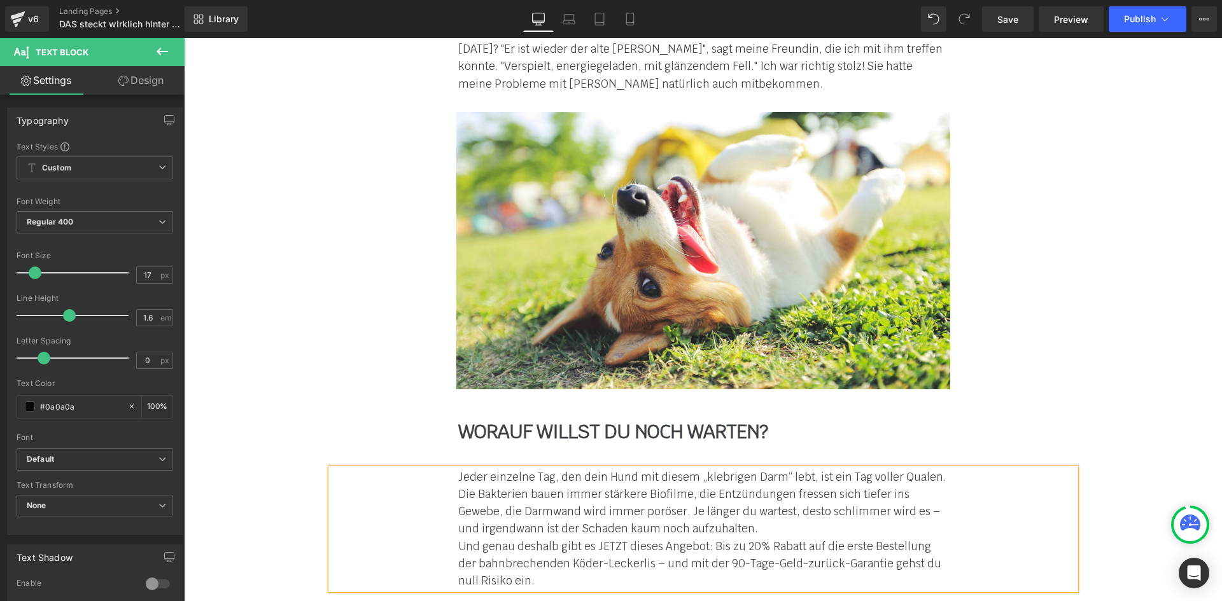
click at [443, 469] on div "Jeder einzelne Tag, den dein Hund mit diesem „klebrigen Darm“ lebt, ist ein Tag…" at bounding box center [703, 529] width 744 height 121
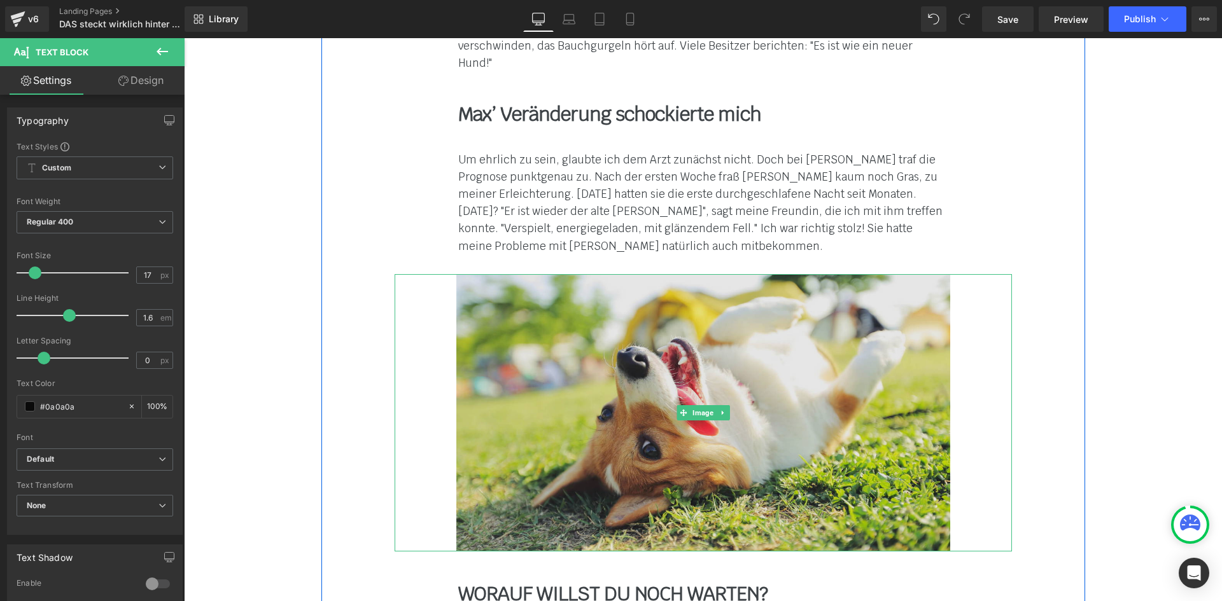
scroll to position [7940, 0]
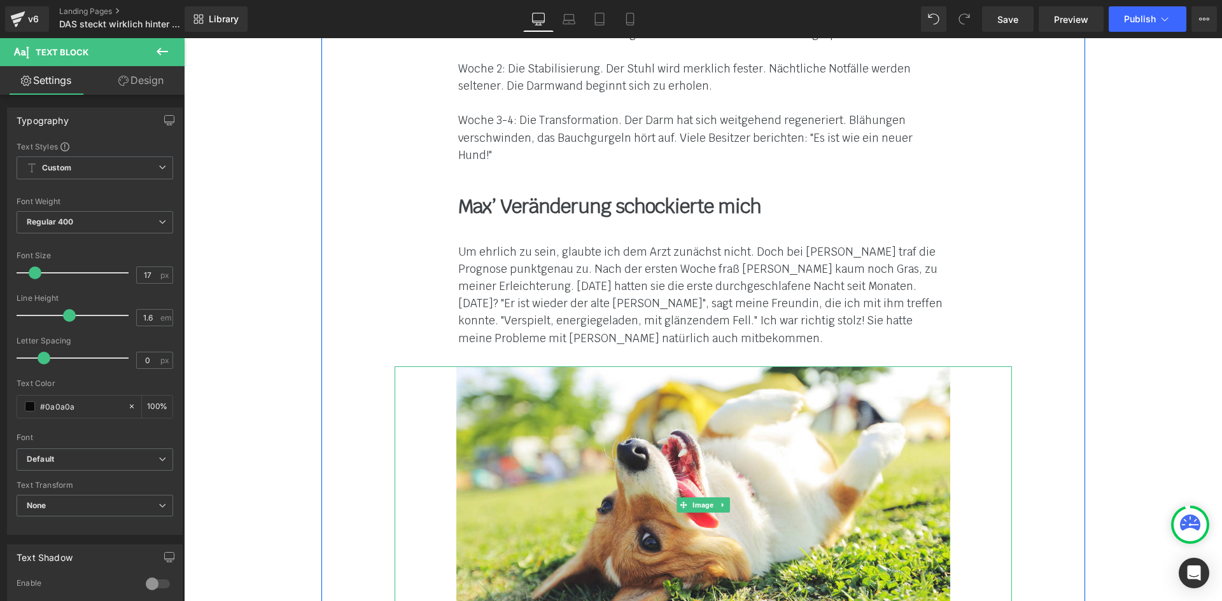
click at [721, 498] on link at bounding box center [722, 505] width 13 height 15
click at [709, 498] on link at bounding box center [715, 505] width 13 height 15
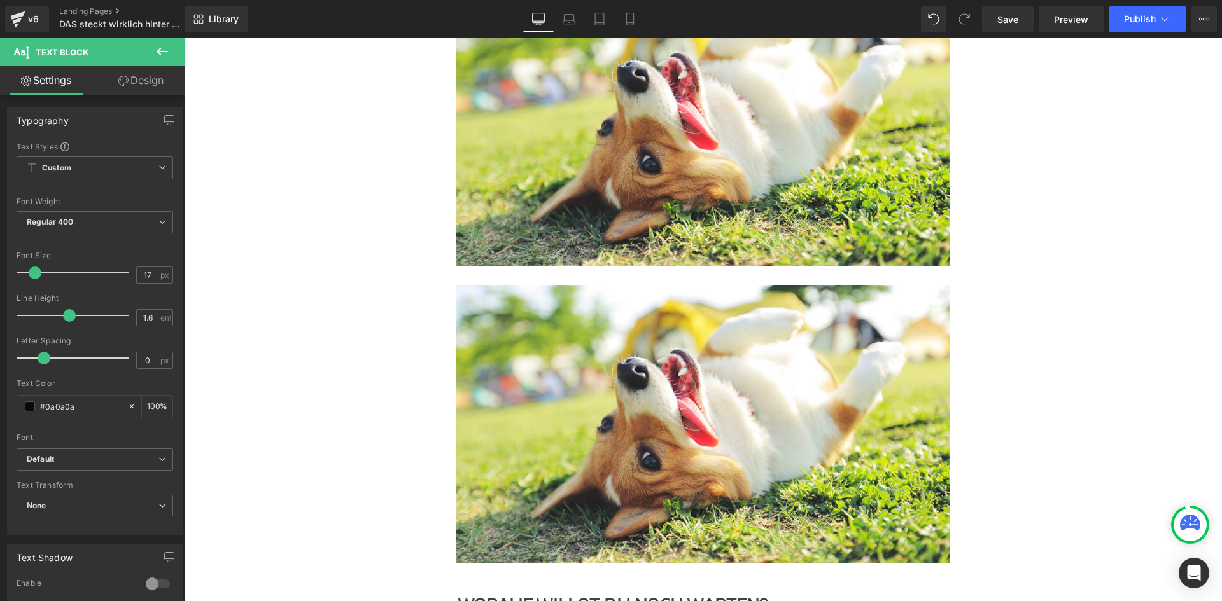
scroll to position [8349, 0]
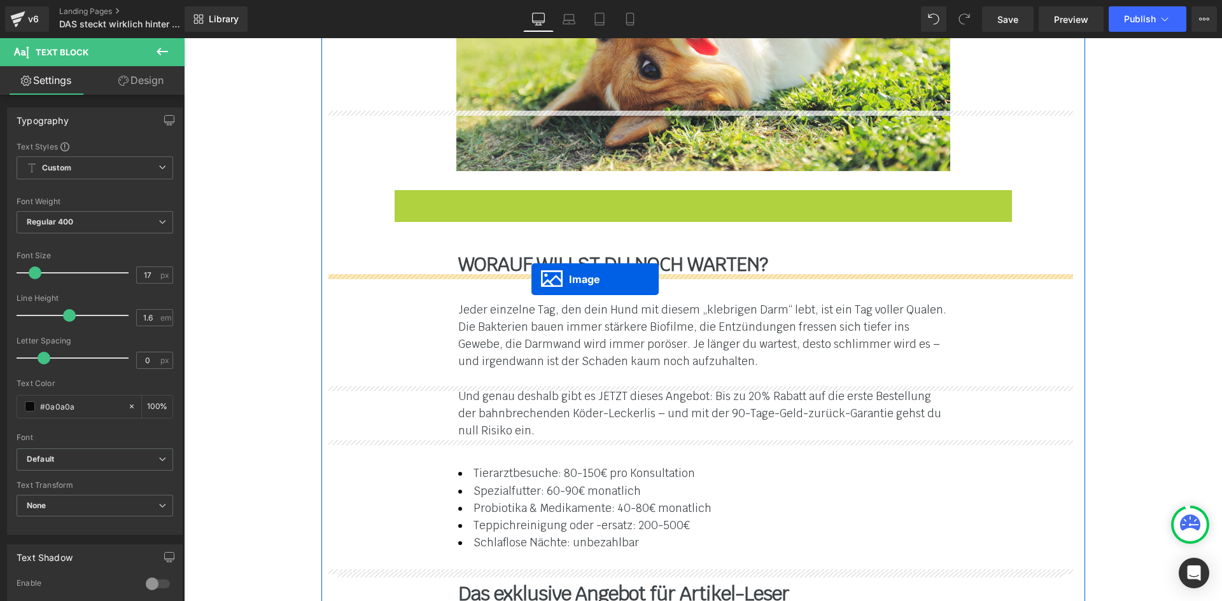
drag, startPoint x: 673, startPoint y: 226, endPoint x: 531, endPoint y: 280, distance: 151.8
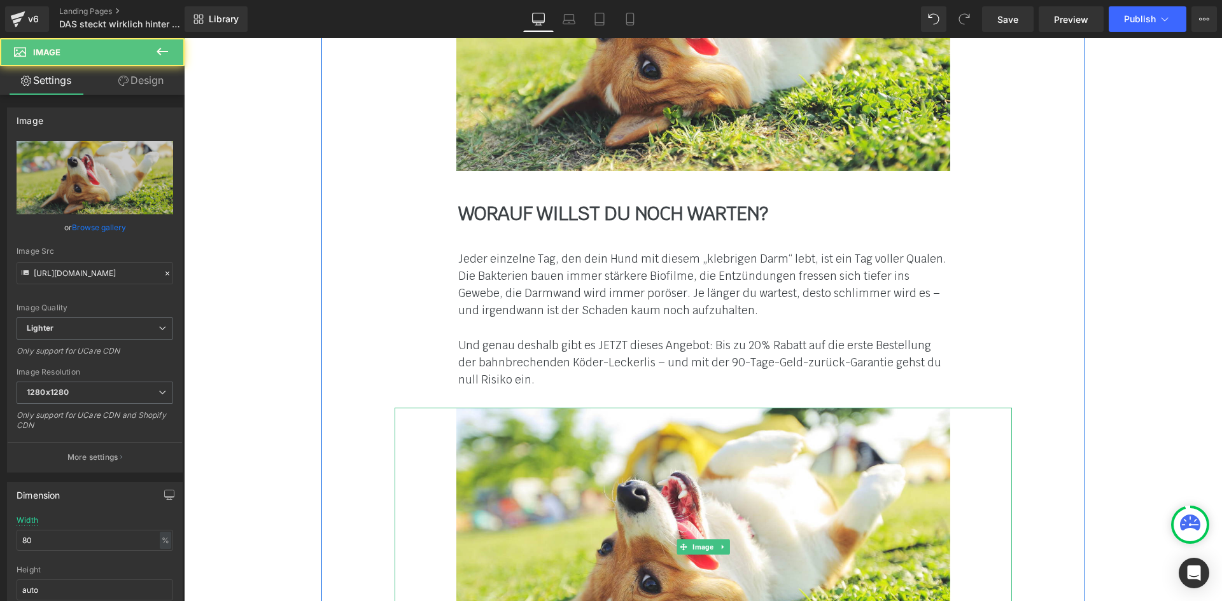
scroll to position [8658, 0]
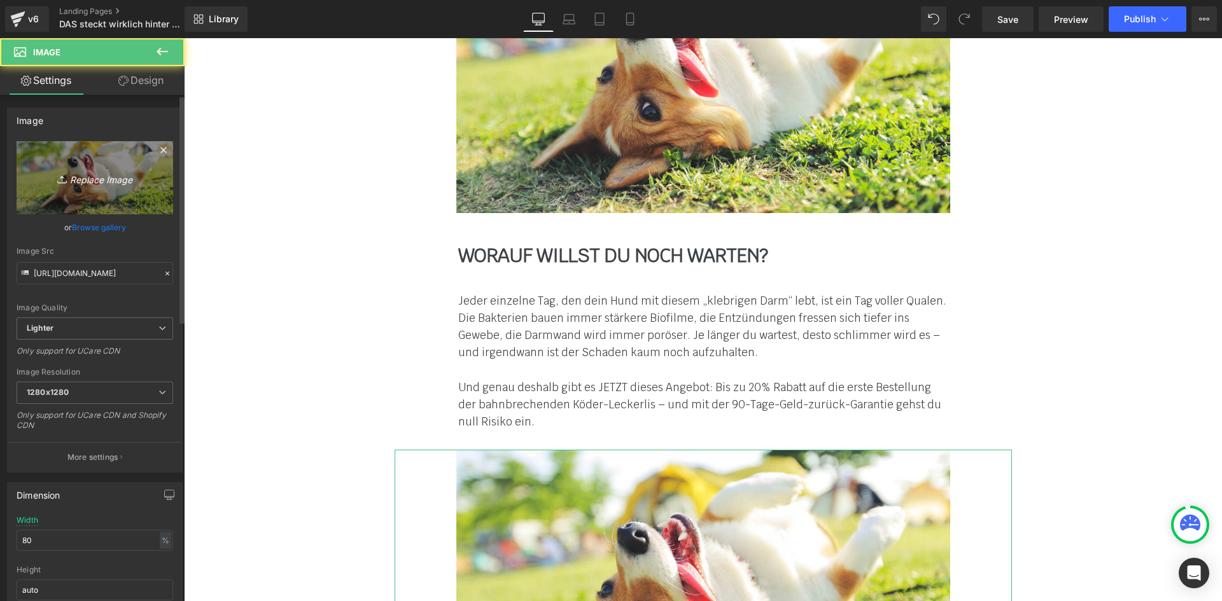
scroll to position [8404, 0]
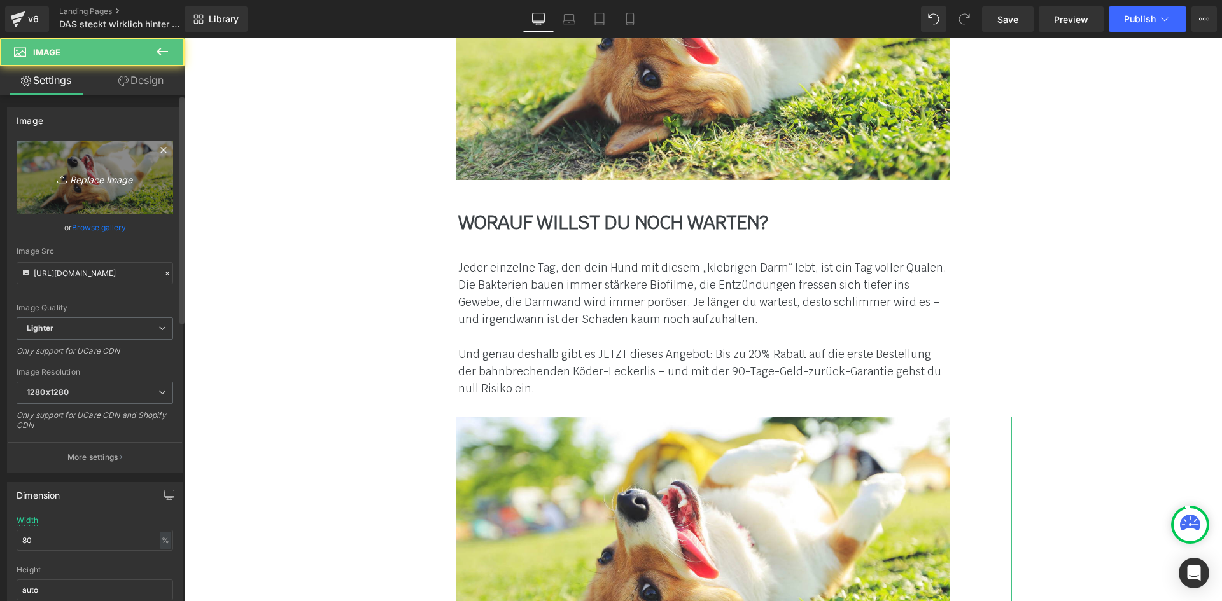
click at [72, 176] on icon "Replace Image" at bounding box center [95, 178] width 102 height 16
type input "C:\fakepath\gesund-mit-hund-grass-8.jpg"
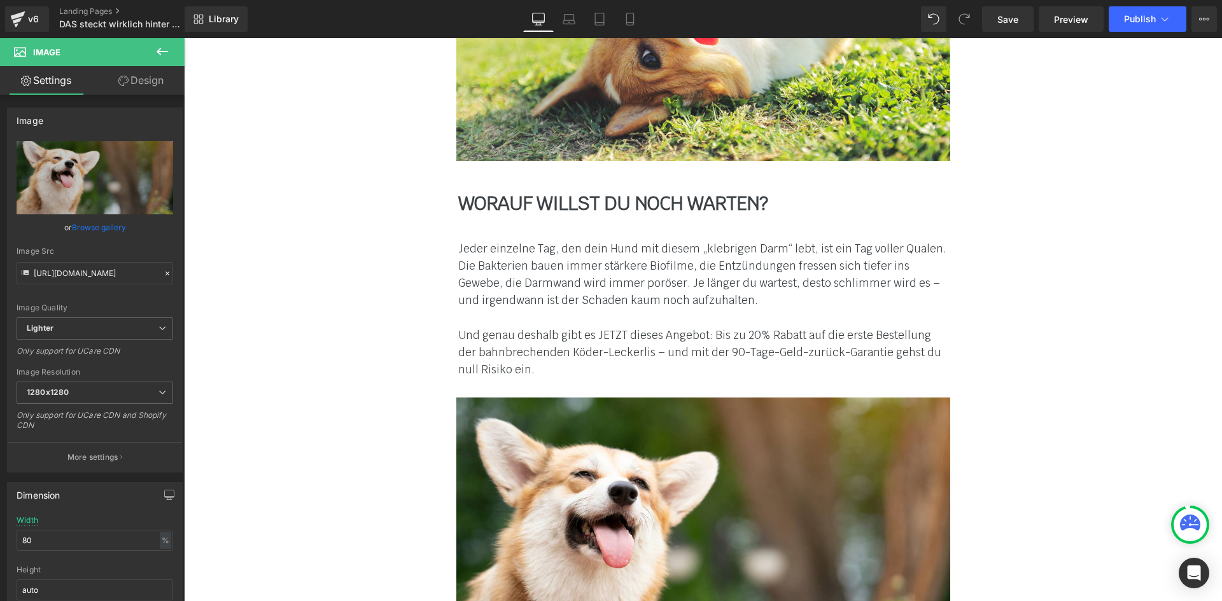
type input "[URL][DOMAIN_NAME]"
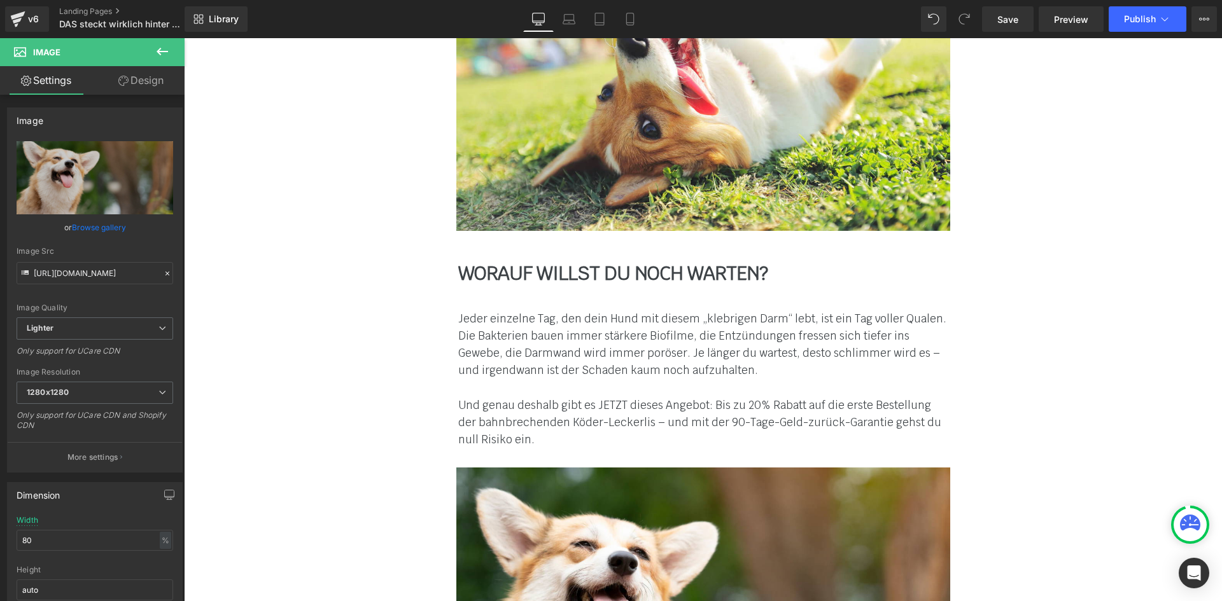
scroll to position [8340, 0]
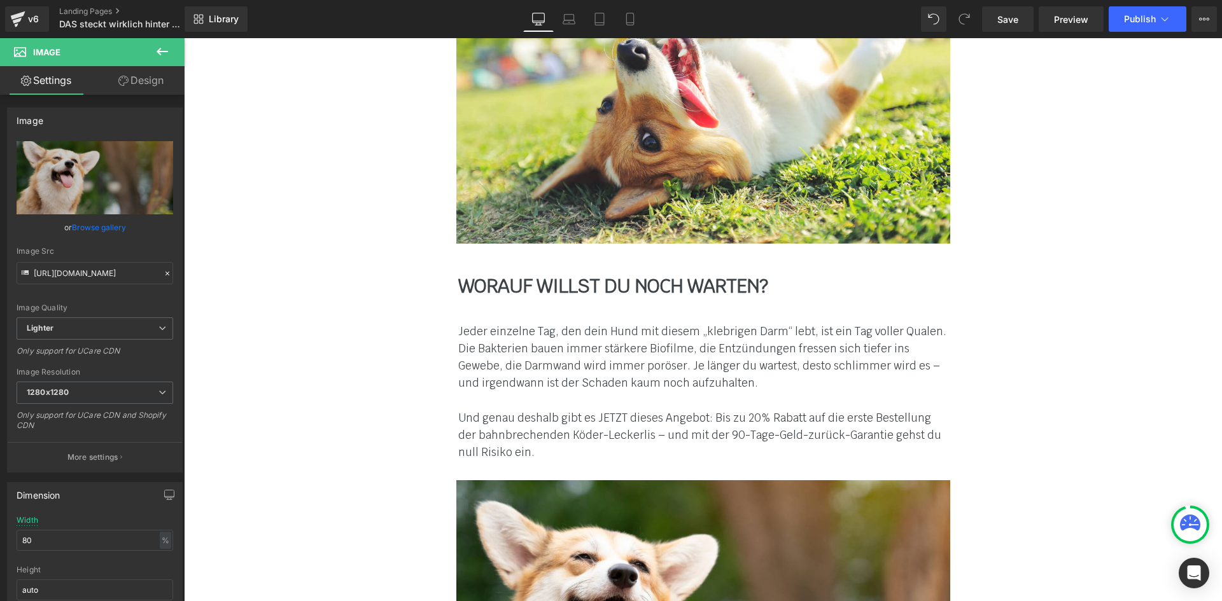
drag, startPoint x: 863, startPoint y: 188, endPoint x: 884, endPoint y: 186, distance: 21.1
click at [863, 324] on font "Jeder einzelne Tag, den dein Hund mit diesem „klebrigen Darm“ lebt, ist ein Tag…" at bounding box center [702, 357] width 488 height 66
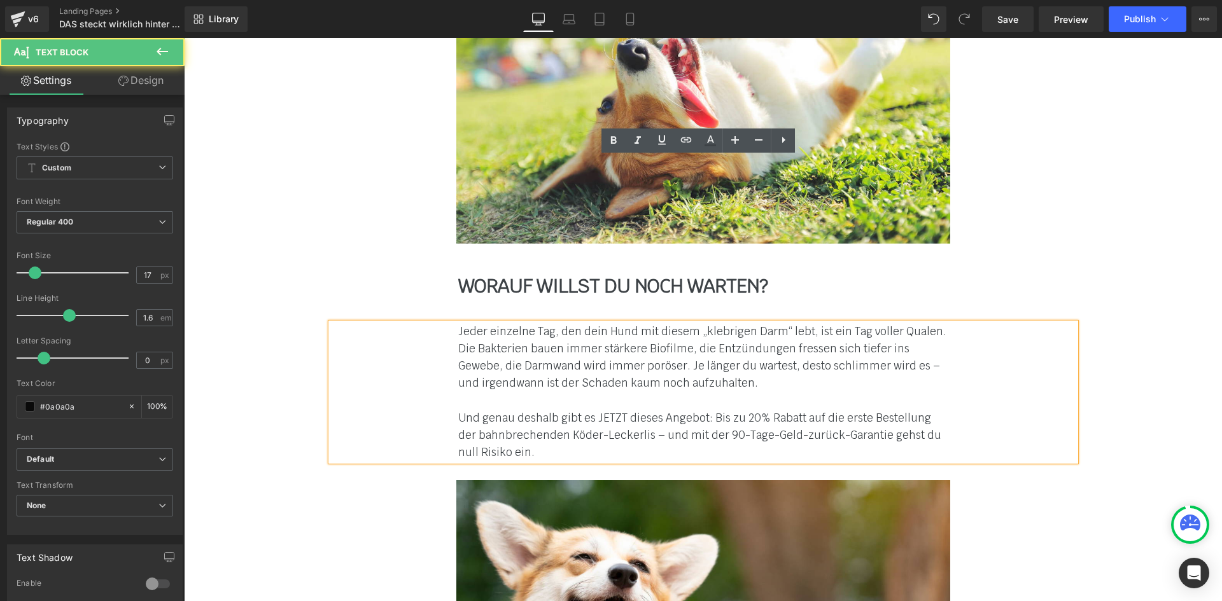
click at [877, 275] on p "WORAUF WILLST DU NOCH WARTEN?" at bounding box center [703, 286] width 490 height 22
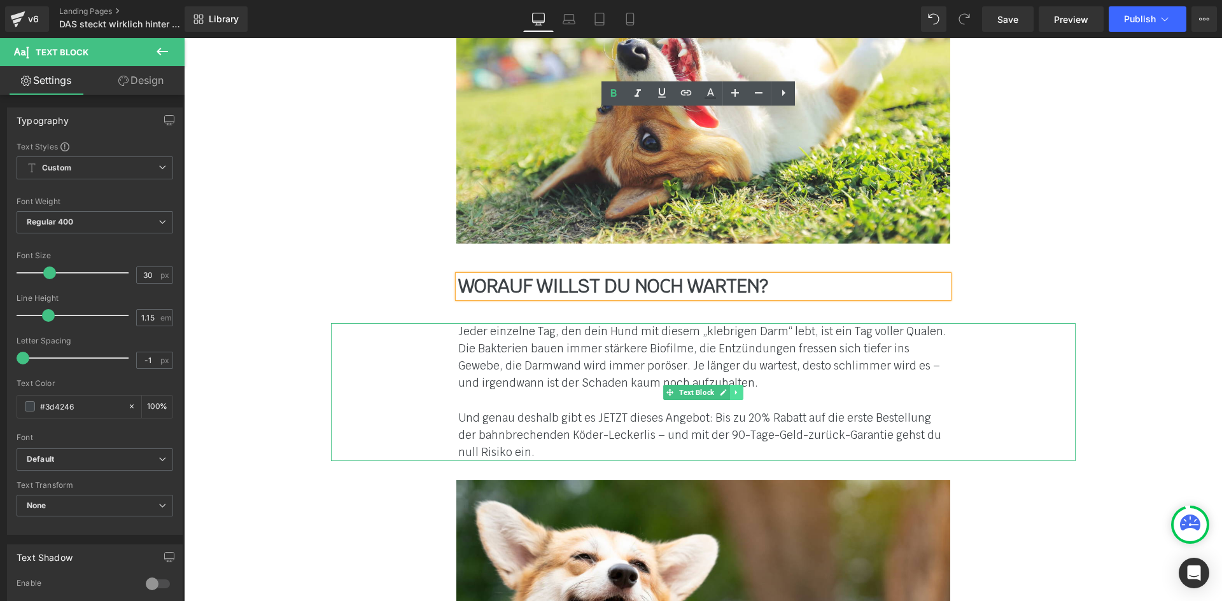
click at [735, 385] on link at bounding box center [736, 392] width 13 height 15
click at [728, 385] on link at bounding box center [729, 392] width 13 height 15
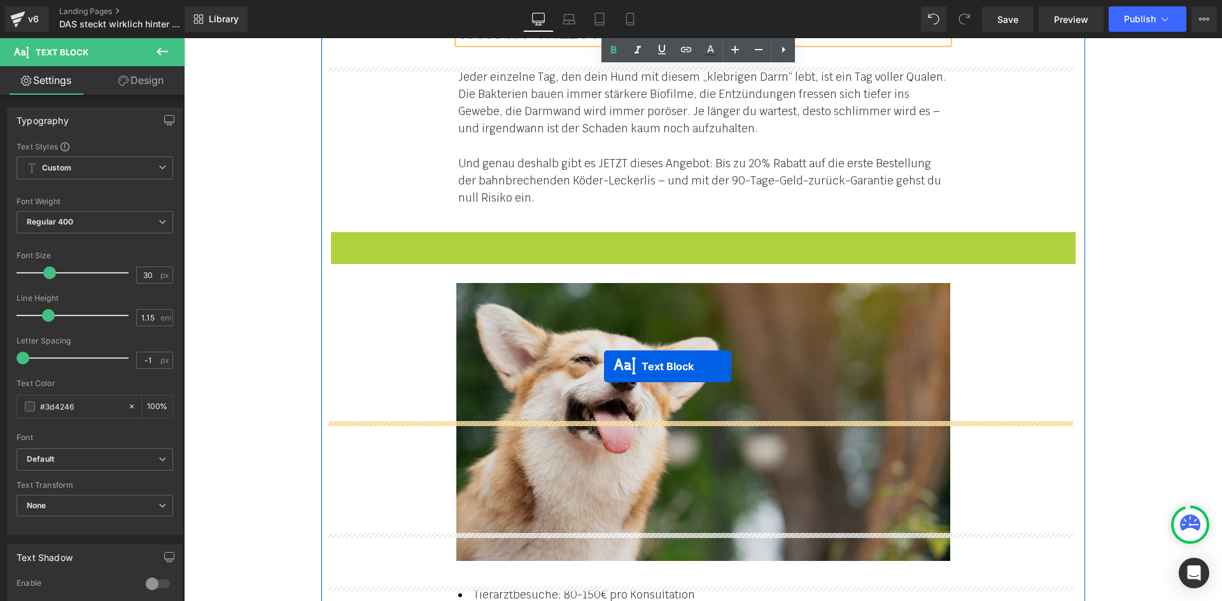
drag, startPoint x: 661, startPoint y: 391, endPoint x: 604, endPoint y: 373, distance: 59.8
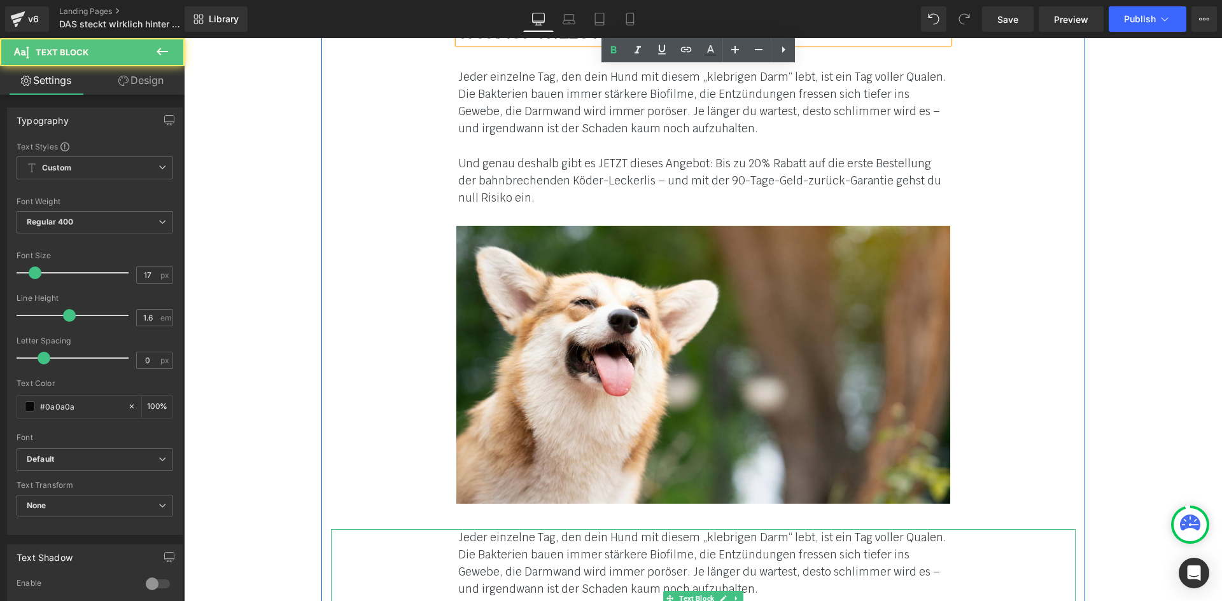
scroll to position [8701, 0]
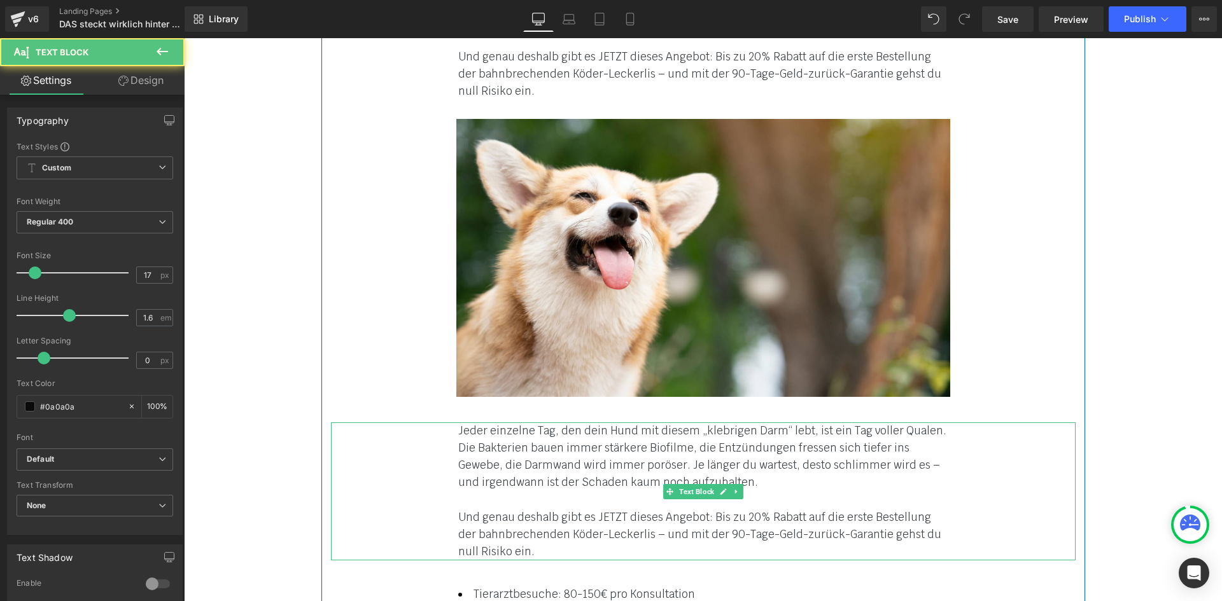
click at [502, 424] on font "Jeder einzelne Tag, den dein Hund mit diesem „klebrigen Darm“ lebt, ist ein Tag…" at bounding box center [702, 457] width 488 height 66
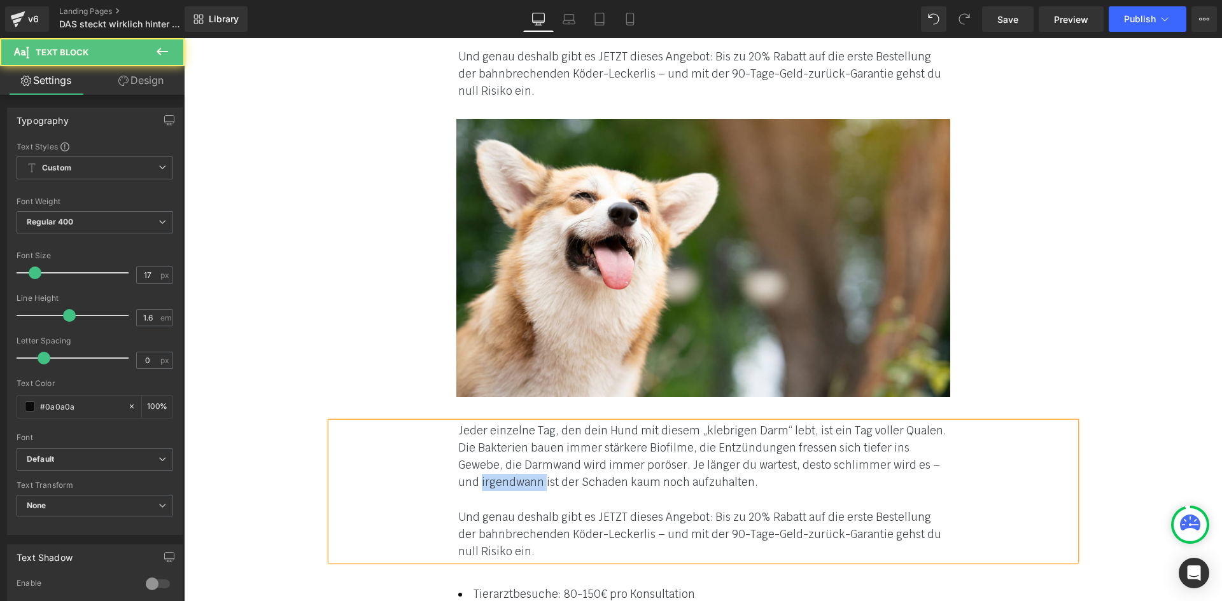
click at [502, 424] on font "Jeder einzelne Tag, den dein Hund mit diesem „klebrigen Darm“ lebt, ist ein Tag…" at bounding box center [702, 457] width 488 height 66
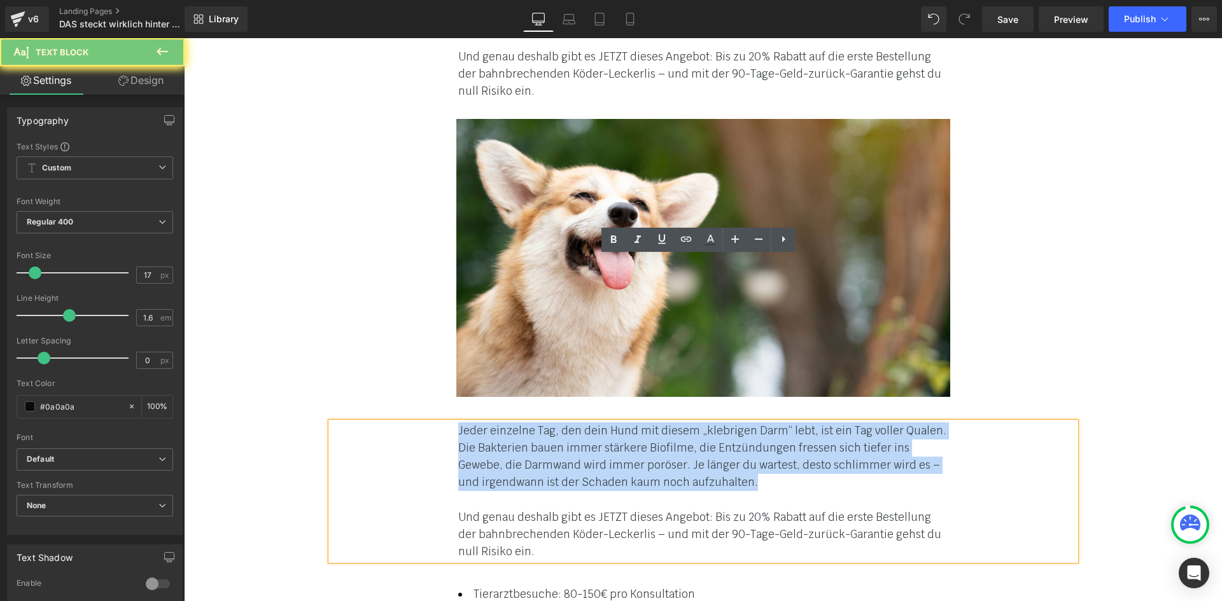
click at [502, 424] on font "Jeder einzelne Tag, den dein Hund mit diesem „klebrigen Darm“ lebt, ist ein Tag…" at bounding box center [702, 457] width 488 height 66
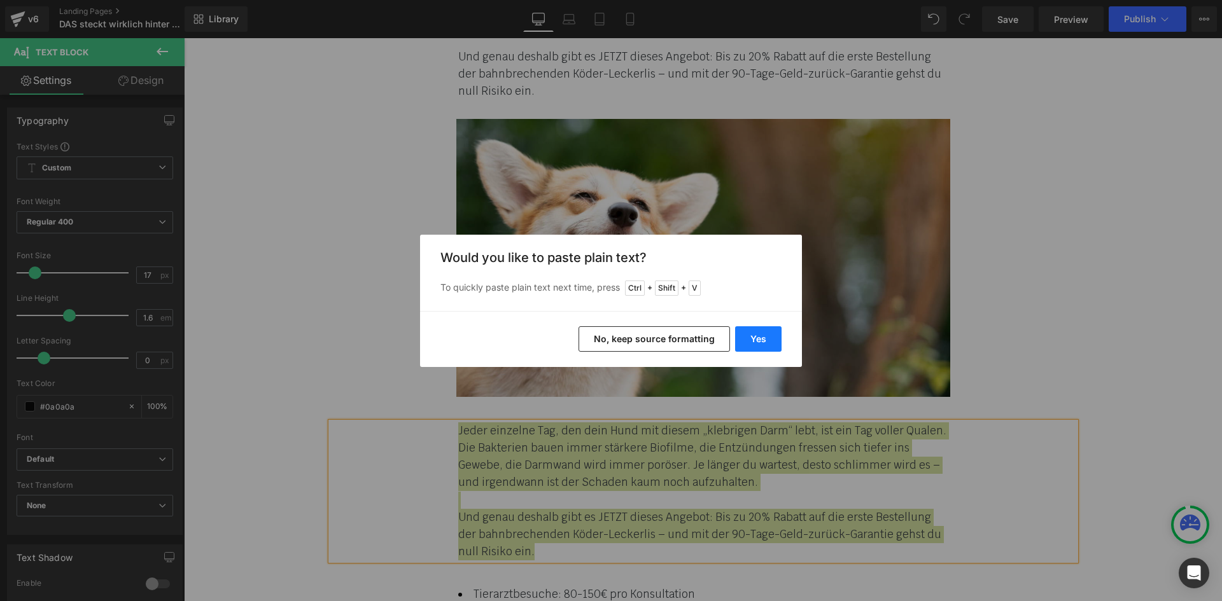
click at [759, 340] on button "Yes" at bounding box center [758, 338] width 46 height 25
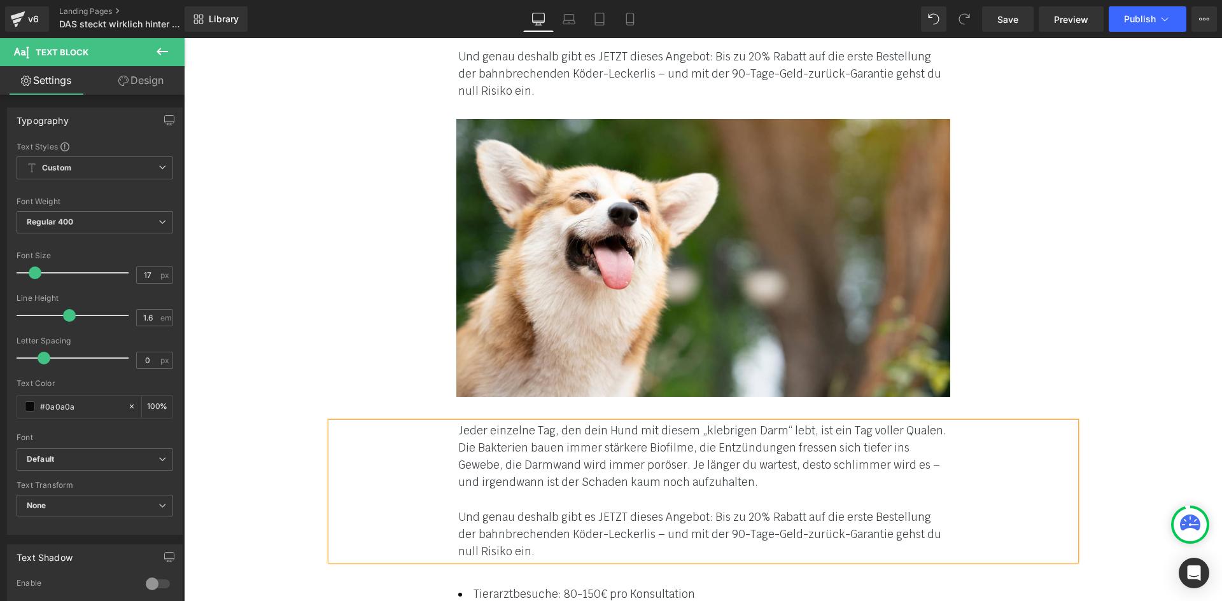
scroll to position [8684, 0]
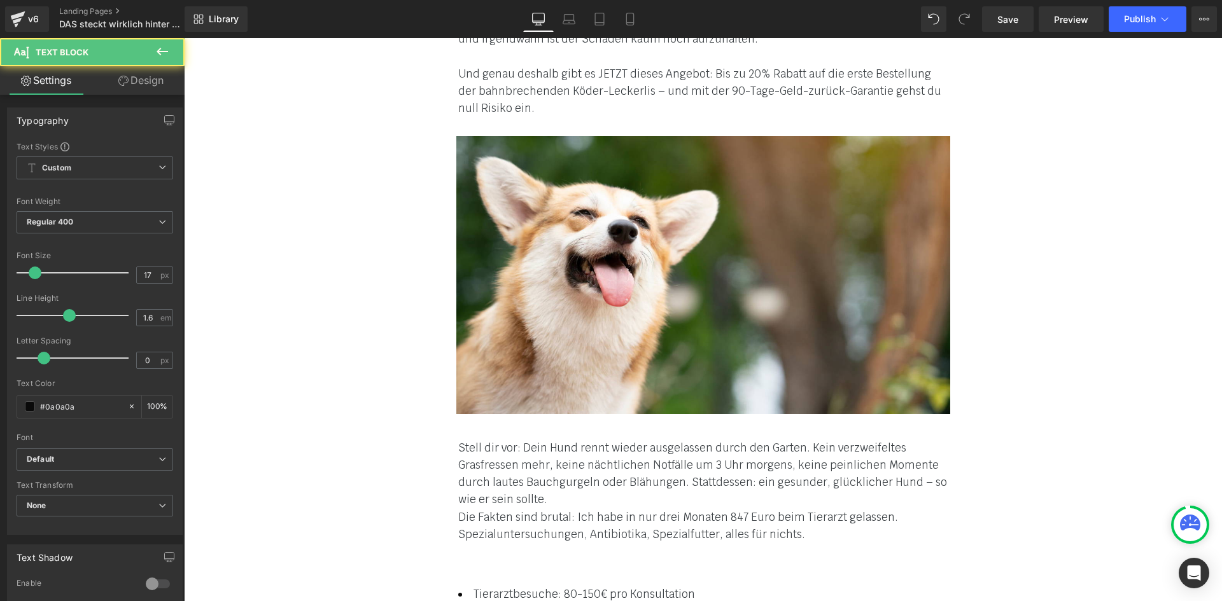
click at [571, 510] on font "Die Fakten sind brutal: Ich habe in nur drei Monaten 847 Euro beim Tierarzt gel…" at bounding box center [678, 525] width 440 height 31
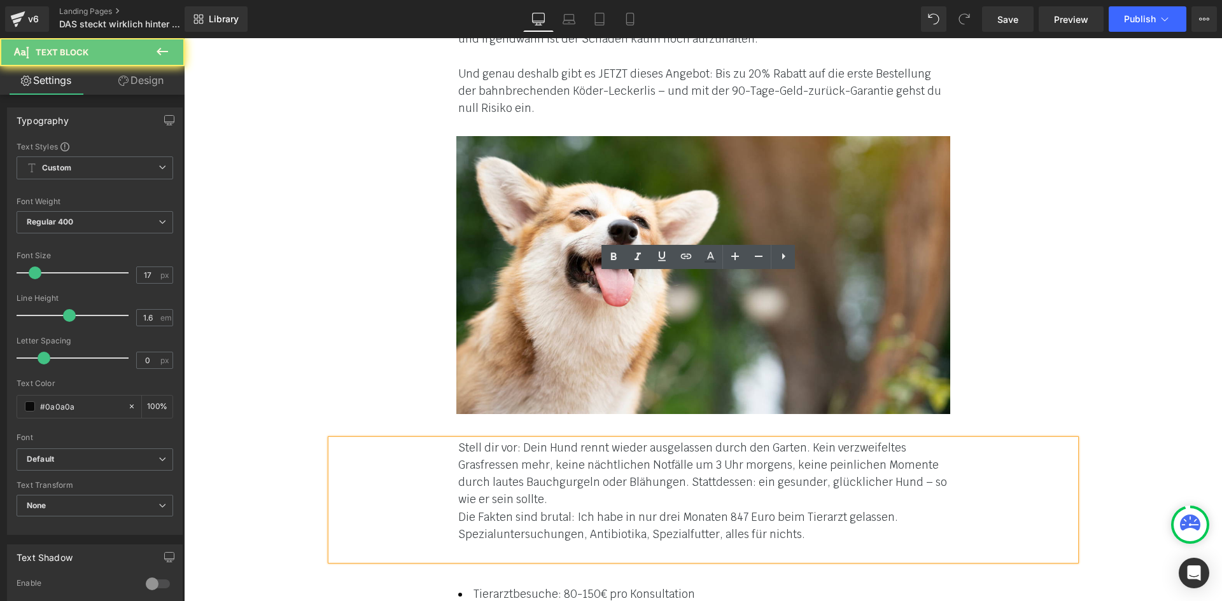
click at [448, 440] on div "Stell dir vor: Dein Hund rennt wieder ausgelassen durch den Garten. Kein verzwe…" at bounding box center [703, 500] width 744 height 121
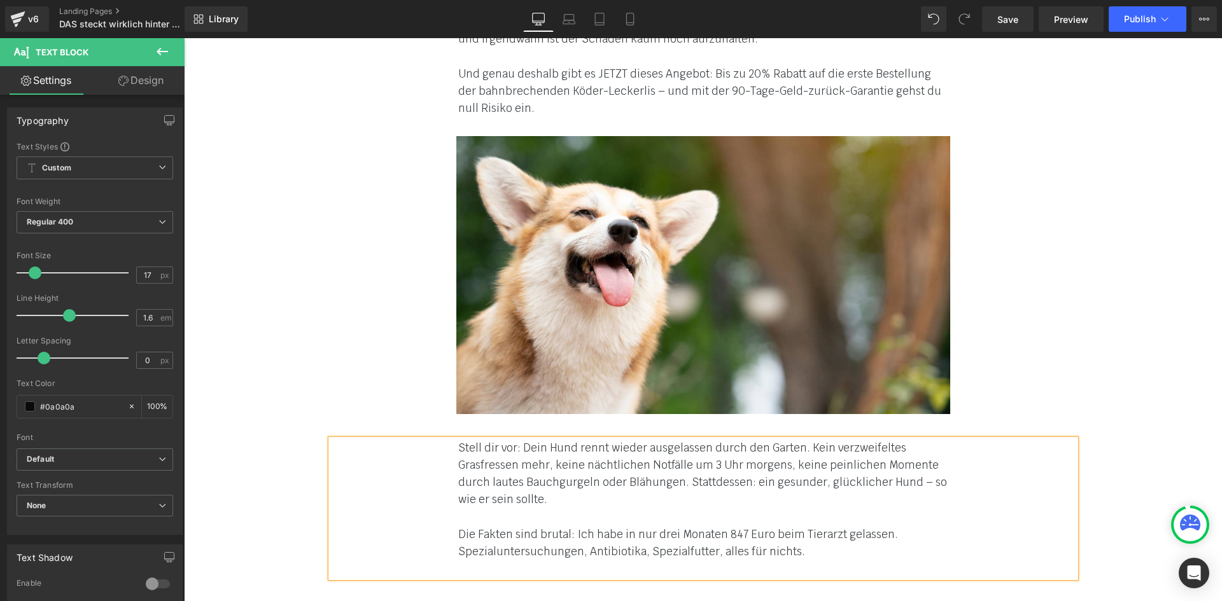
click at [823, 526] on div "Die Fakten sind brutal: Ich habe in nur drei Monaten 847 Euro beim Tierarzt gel…" at bounding box center [703, 543] width 490 height 34
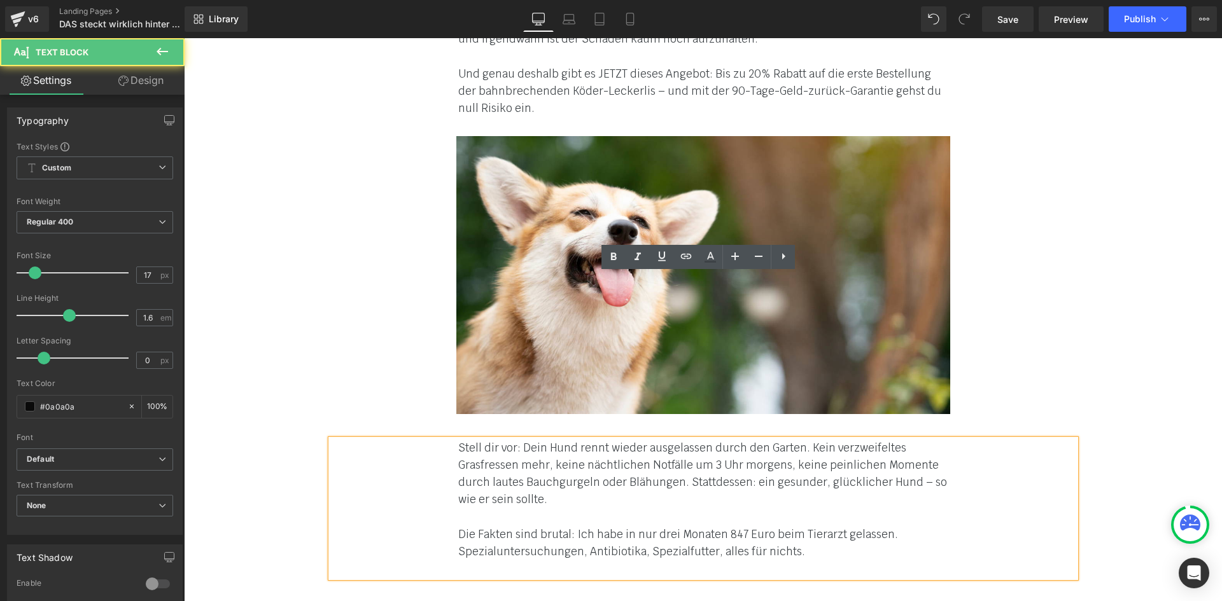
click at [818, 526] on div "Die Fakten sind brutal: Ich habe in nur drei Monaten 847 Euro beim Tierarzt gel…" at bounding box center [703, 543] width 490 height 34
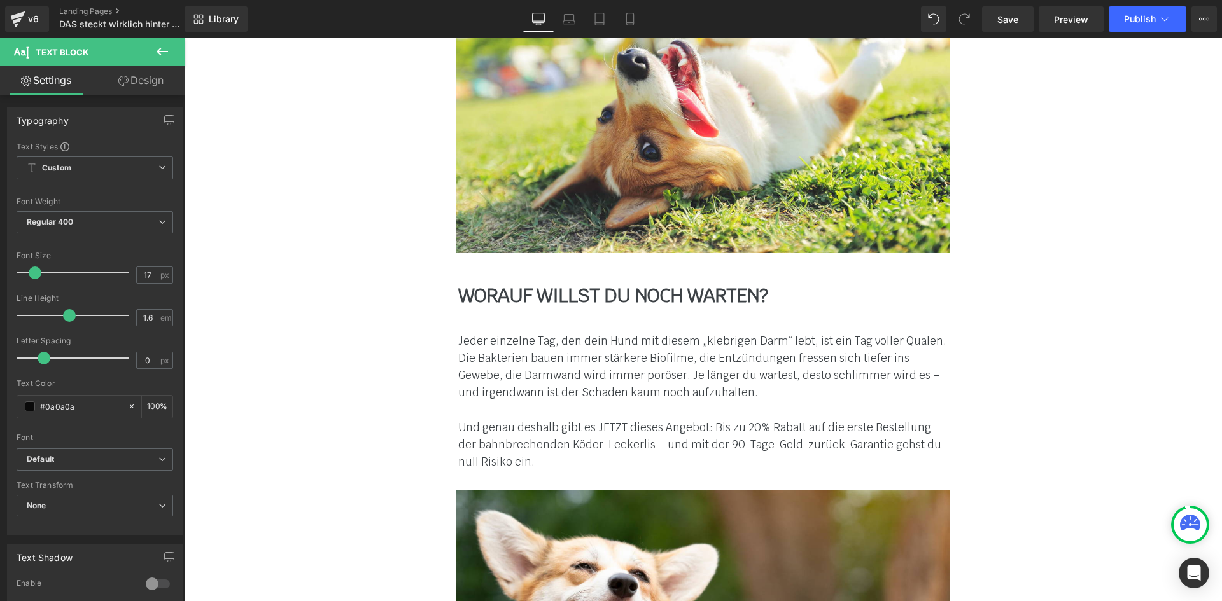
scroll to position [8302, 0]
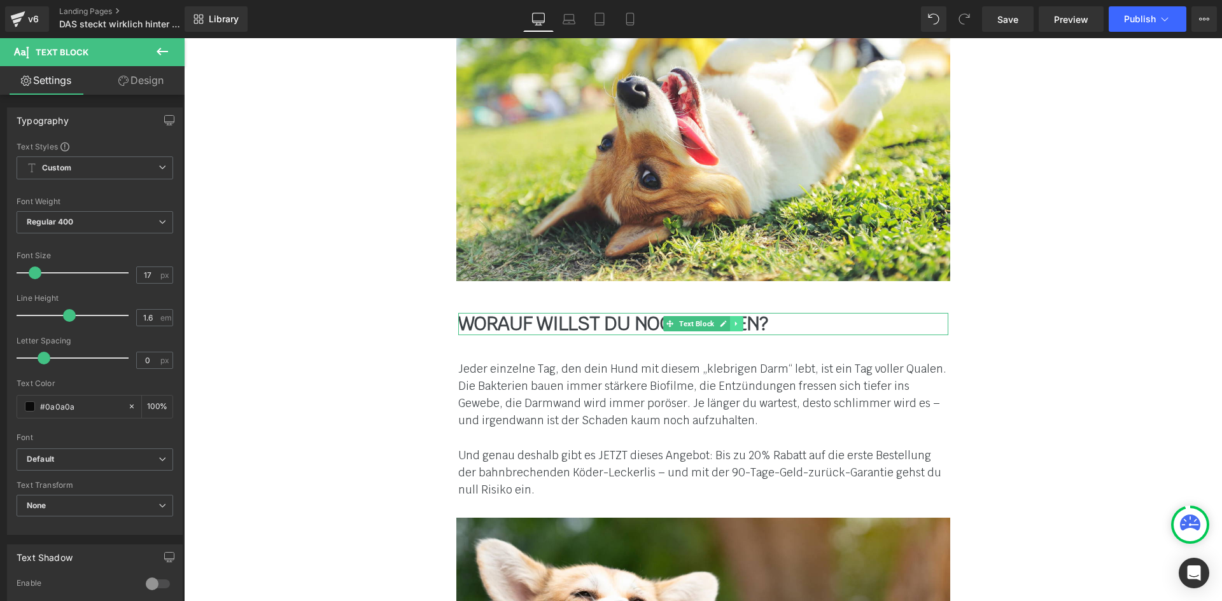
click at [735, 320] on icon at bounding box center [735, 324] width 7 height 8
click at [723, 316] on link at bounding box center [729, 323] width 13 height 15
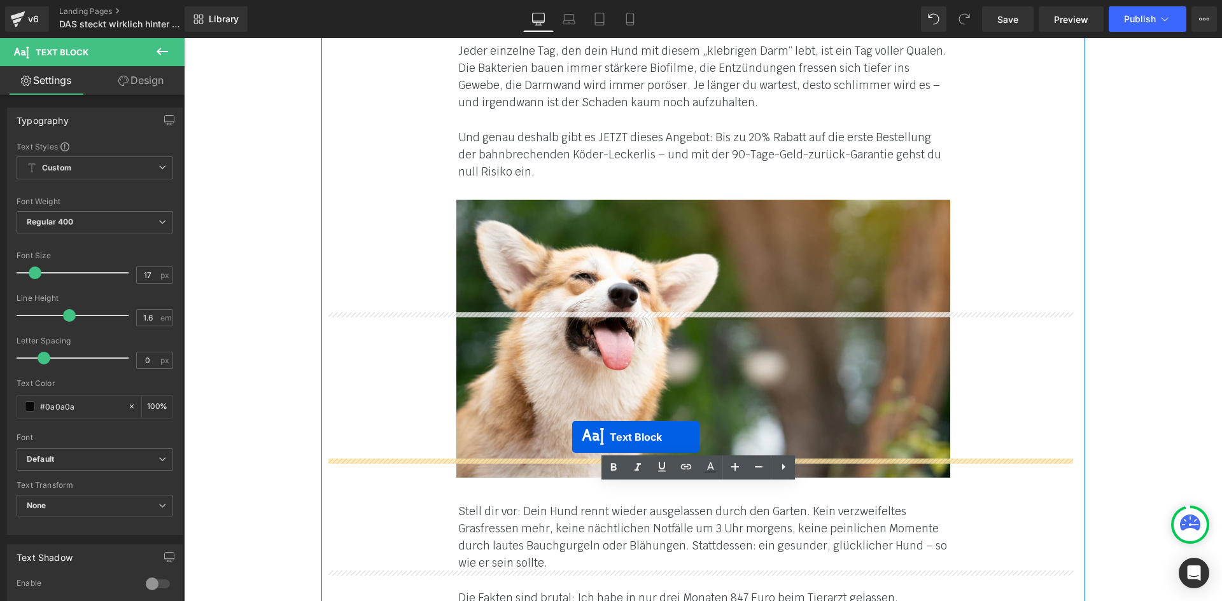
drag, startPoint x: 667, startPoint y: 214, endPoint x: 572, endPoint y: 437, distance: 242.0
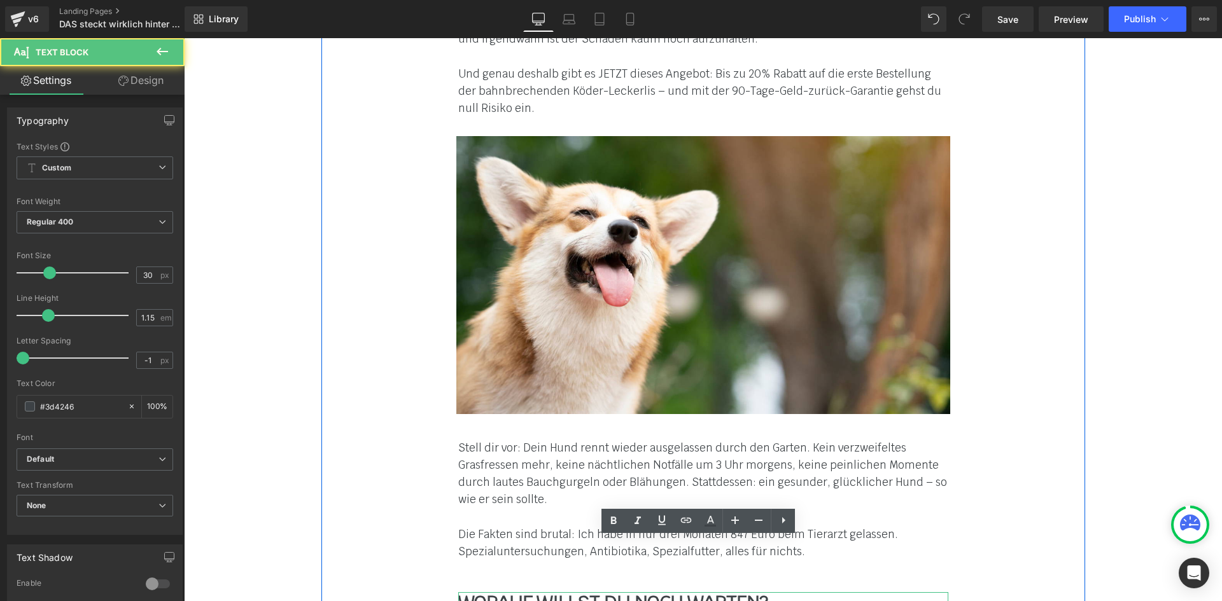
scroll to position [8621, 0]
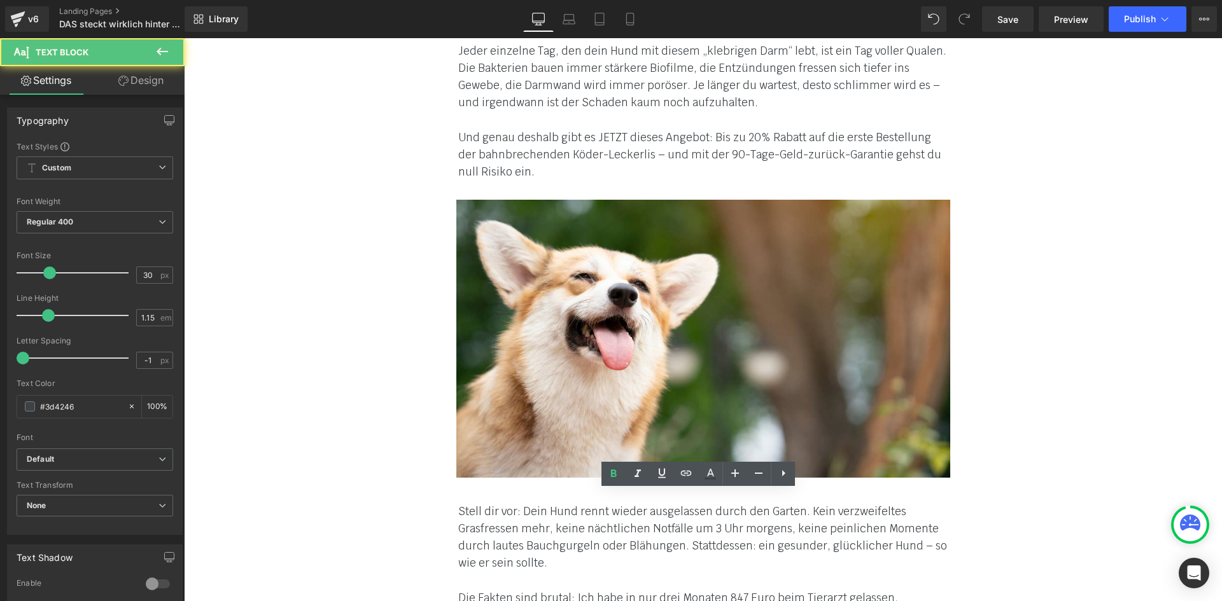
paste div
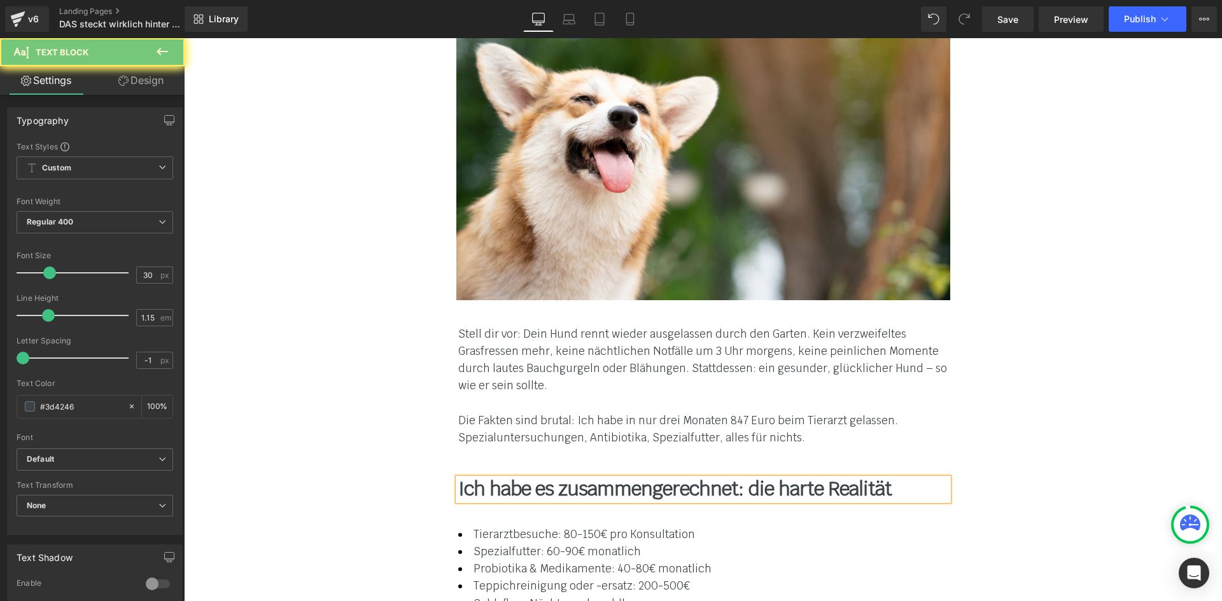
scroll to position [8811, 0]
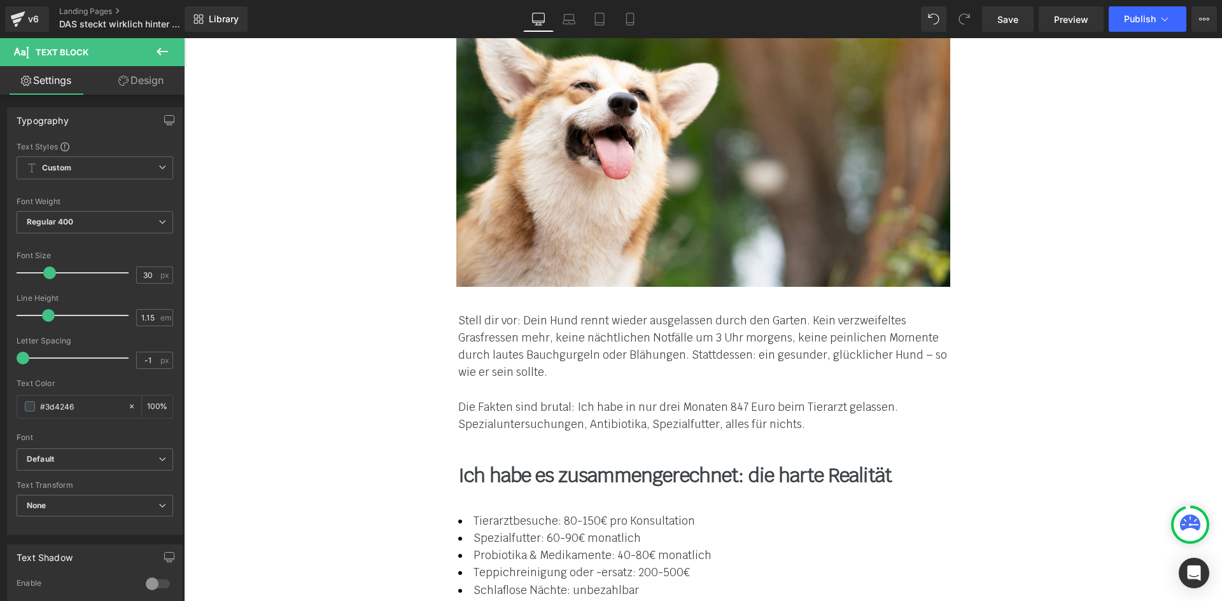
click at [496, 548] on font "Probiotika & Medikamente: 40-80€ monatlich" at bounding box center [592, 555] width 238 height 14
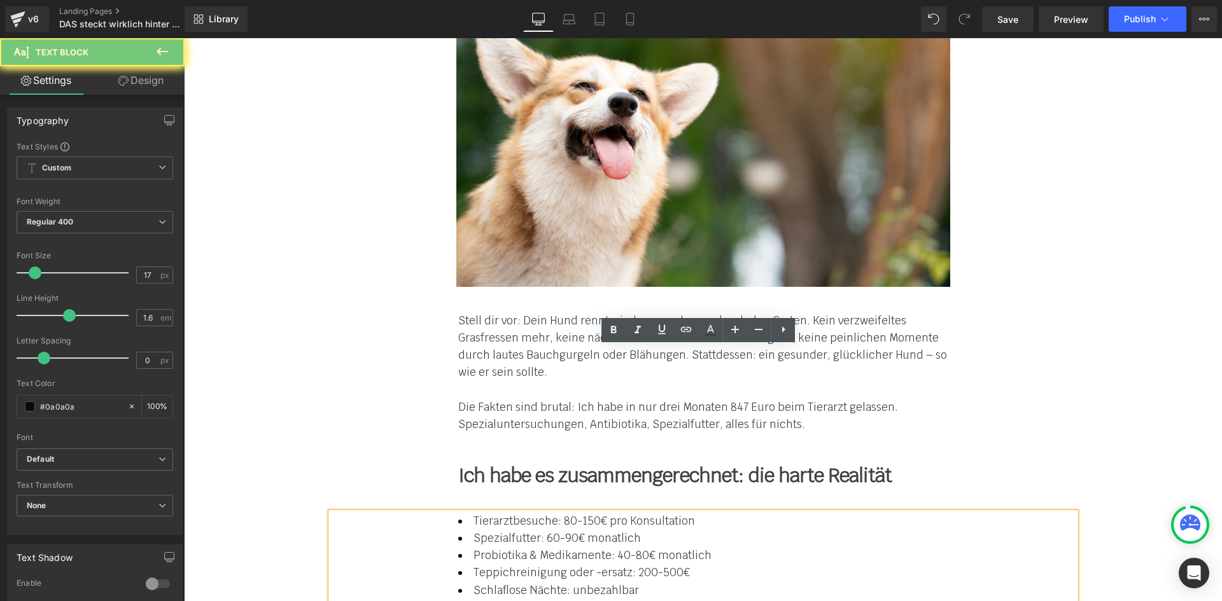
click at [496, 548] on font "Probiotika & Medikamente: 40-80€ monatlich" at bounding box center [592, 555] width 238 height 14
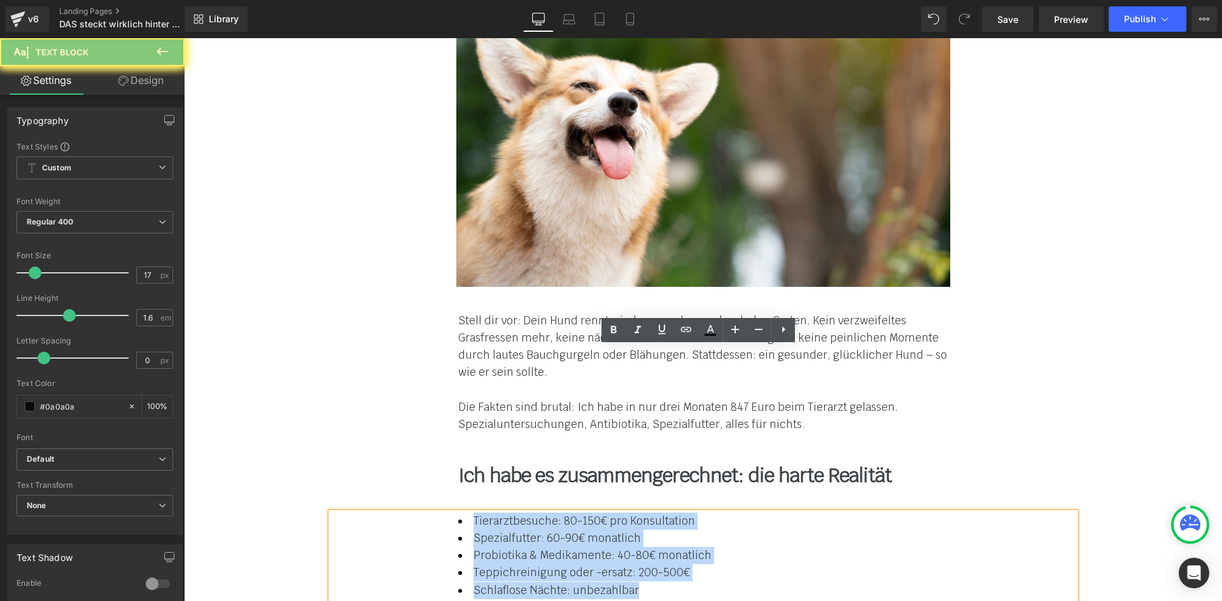
paste div
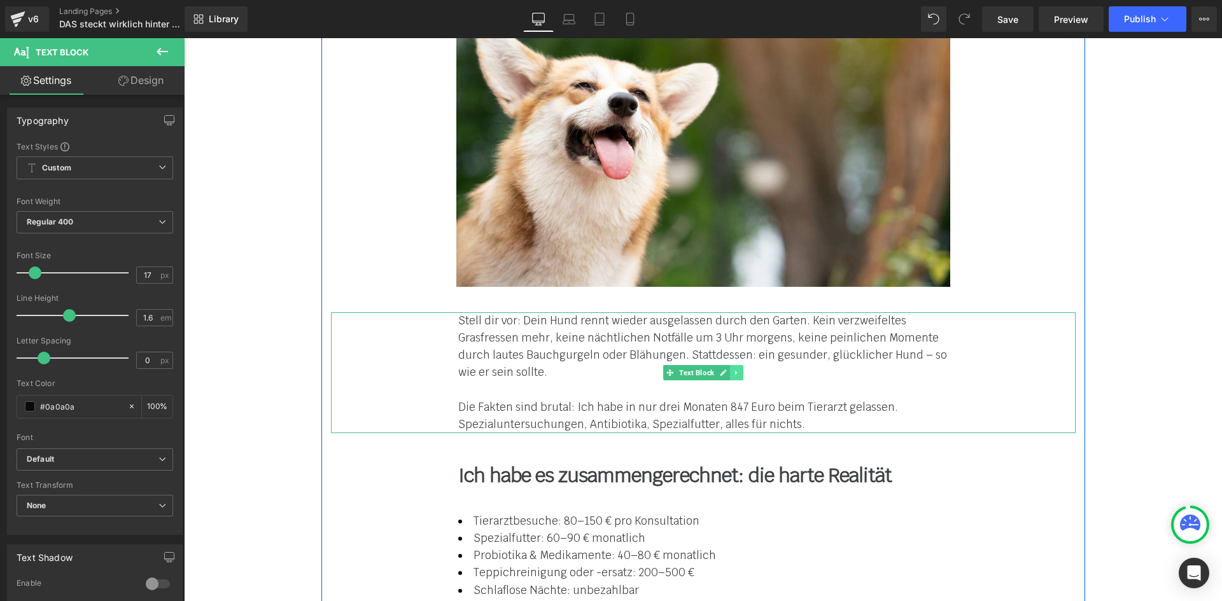
click at [734, 365] on link at bounding box center [736, 372] width 13 height 15
click at [726, 365] on link at bounding box center [729, 372] width 13 height 15
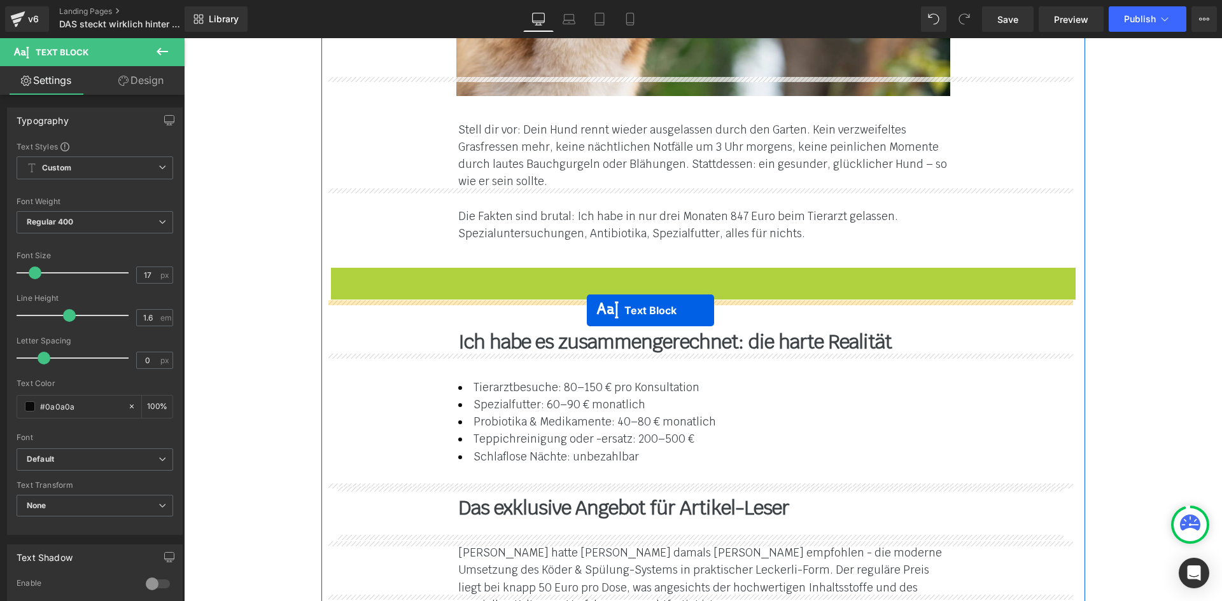
drag, startPoint x: 667, startPoint y: 356, endPoint x: 587, endPoint y: 310, distance: 92.0
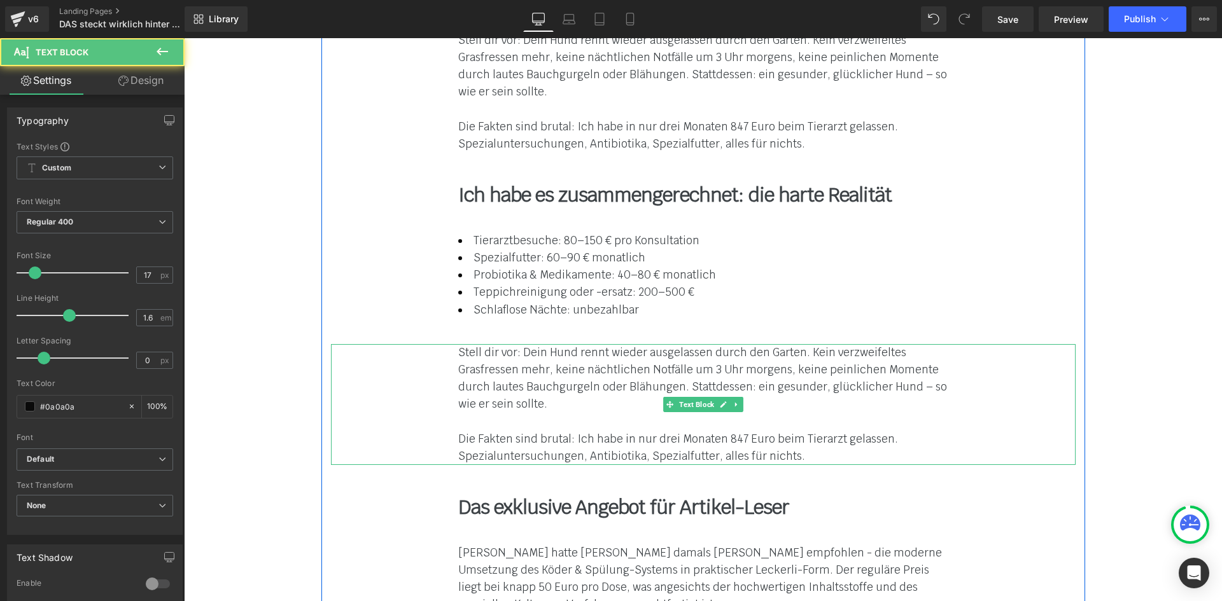
click at [547, 414] on div at bounding box center [703, 422] width 490 height 17
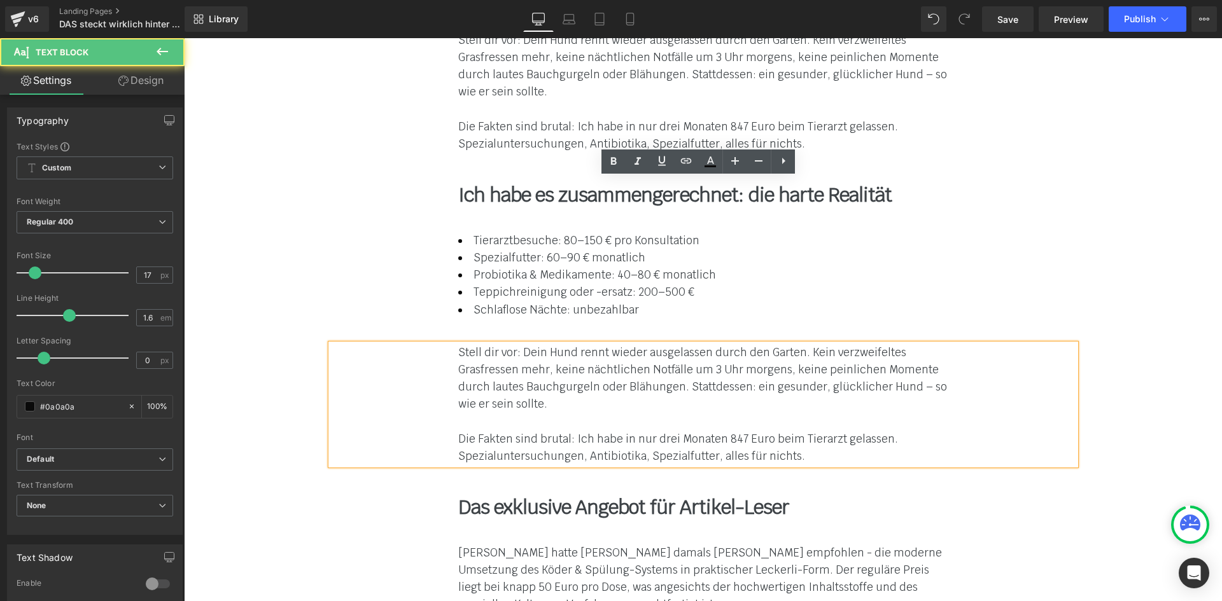
click at [527, 345] on font "Stell dir vor: Dein Hund rennt wieder ausgelassen durch den Garten. Kein verzwe…" at bounding box center [702, 378] width 489 height 66
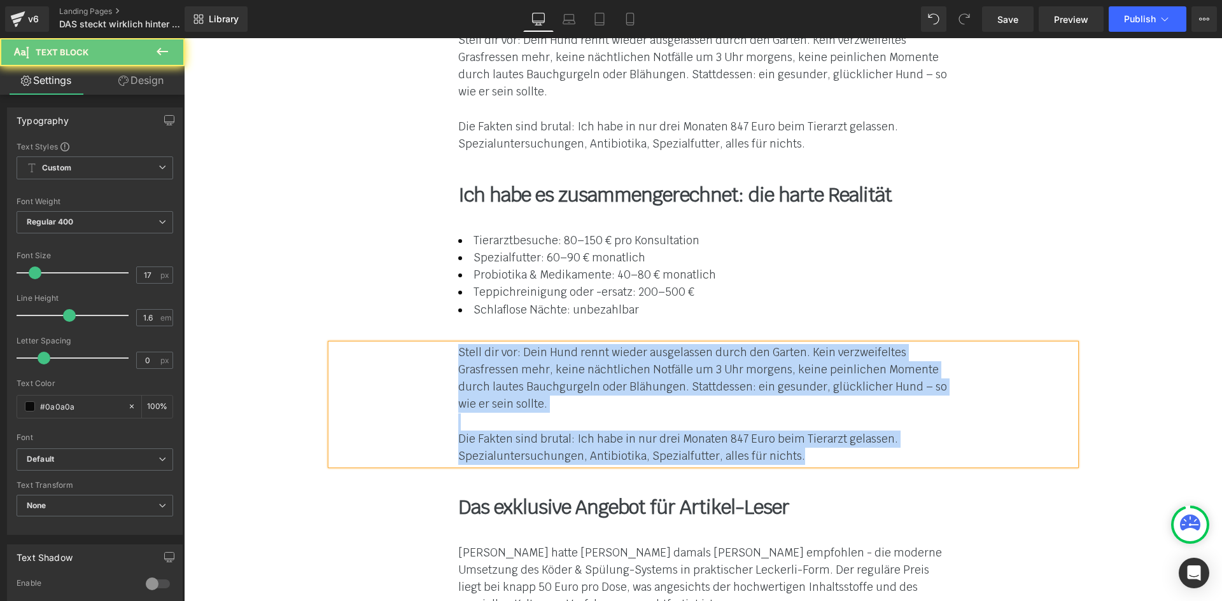
paste div
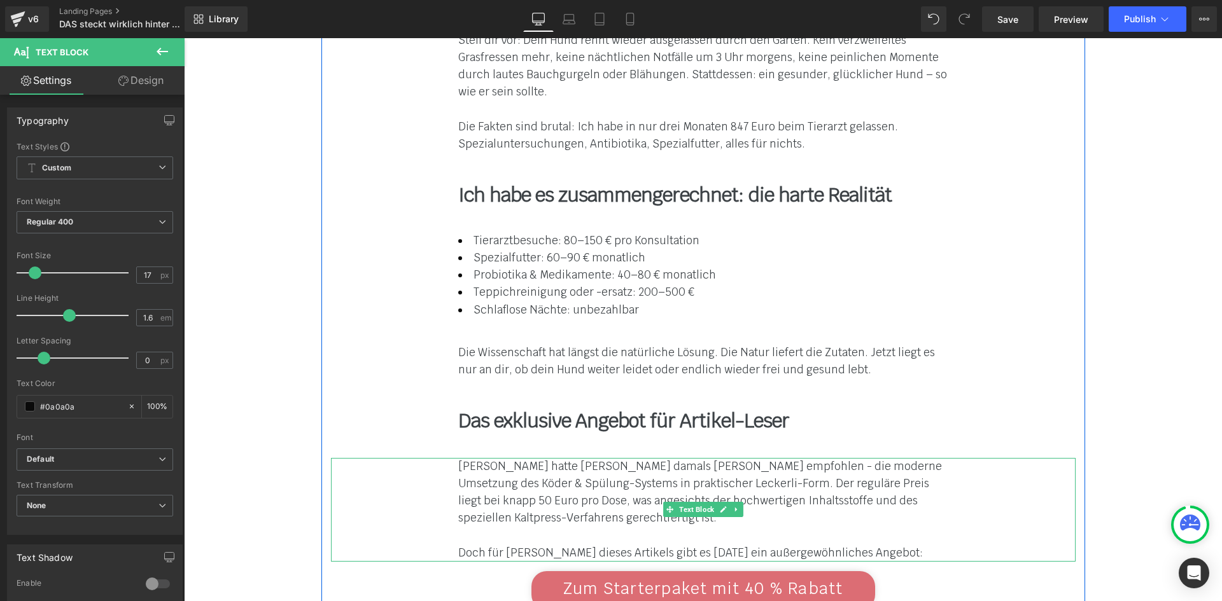
drag, startPoint x: 545, startPoint y: 336, endPoint x: 549, endPoint y: 354, distance: 18.2
click at [545, 459] on font "[PERSON_NAME] hatte [PERSON_NAME] damals [PERSON_NAME] empfohlen - die moderne …" at bounding box center [700, 492] width 484 height 66
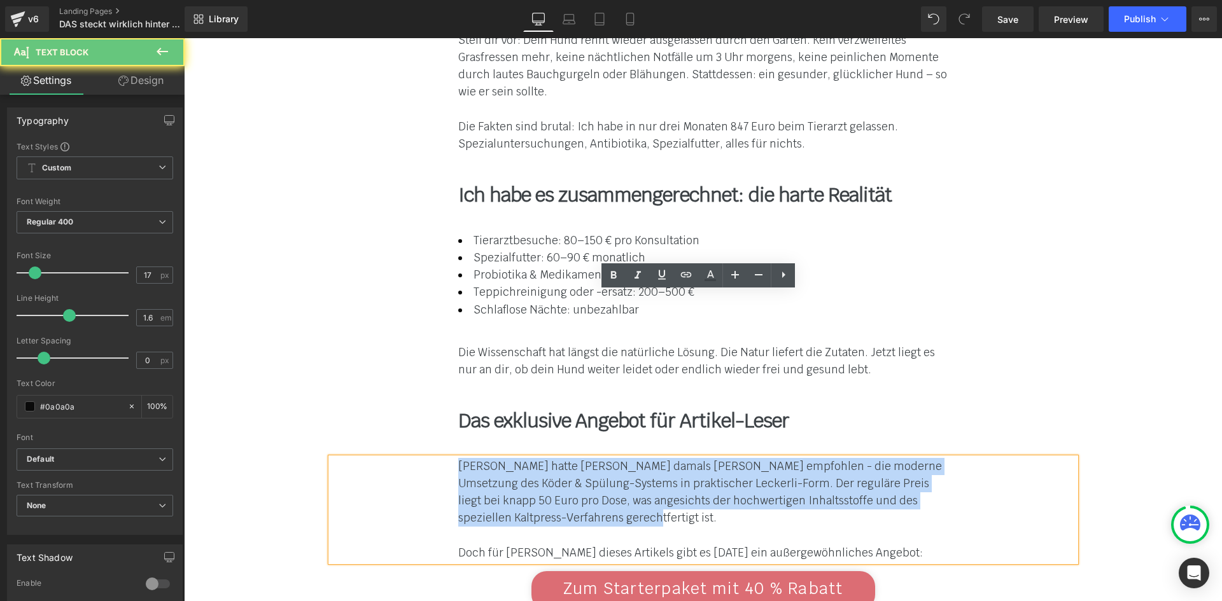
drag, startPoint x: 548, startPoint y: 354, endPoint x: 452, endPoint y: 302, distance: 109.0
click at [452, 458] on div "[PERSON_NAME] hatte [PERSON_NAME] damals [PERSON_NAME] empfohlen - die moderne …" at bounding box center [703, 510] width 744 height 104
paste div
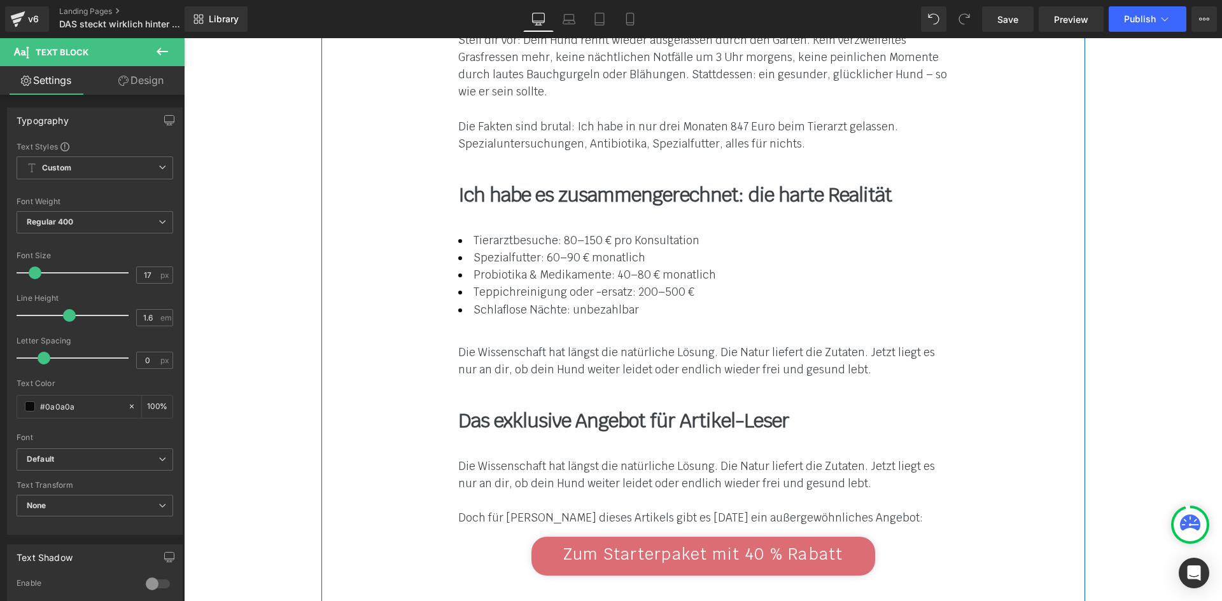
click at [506, 459] on font "Die Wissenschaft hat längst die natürliche Lösung. Die Natur liefert die Zutate…" at bounding box center [696, 474] width 477 height 31
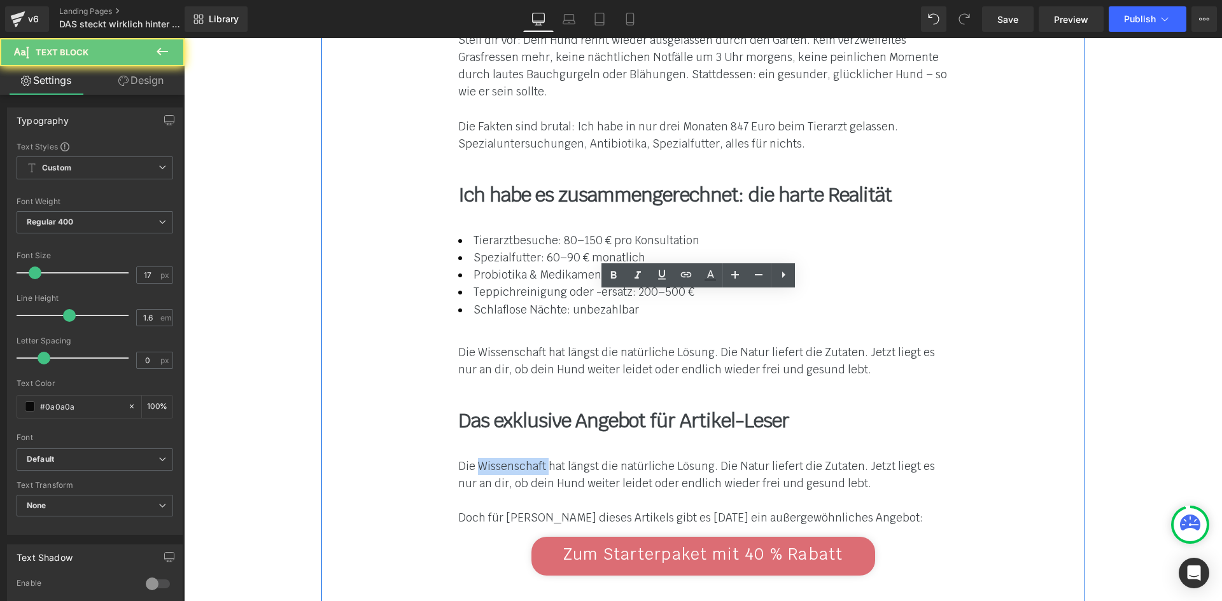
click at [506, 459] on font "Die Wissenschaft hat längst die natürliche Lösung. Die Natur liefert die Zutate…" at bounding box center [696, 474] width 477 height 31
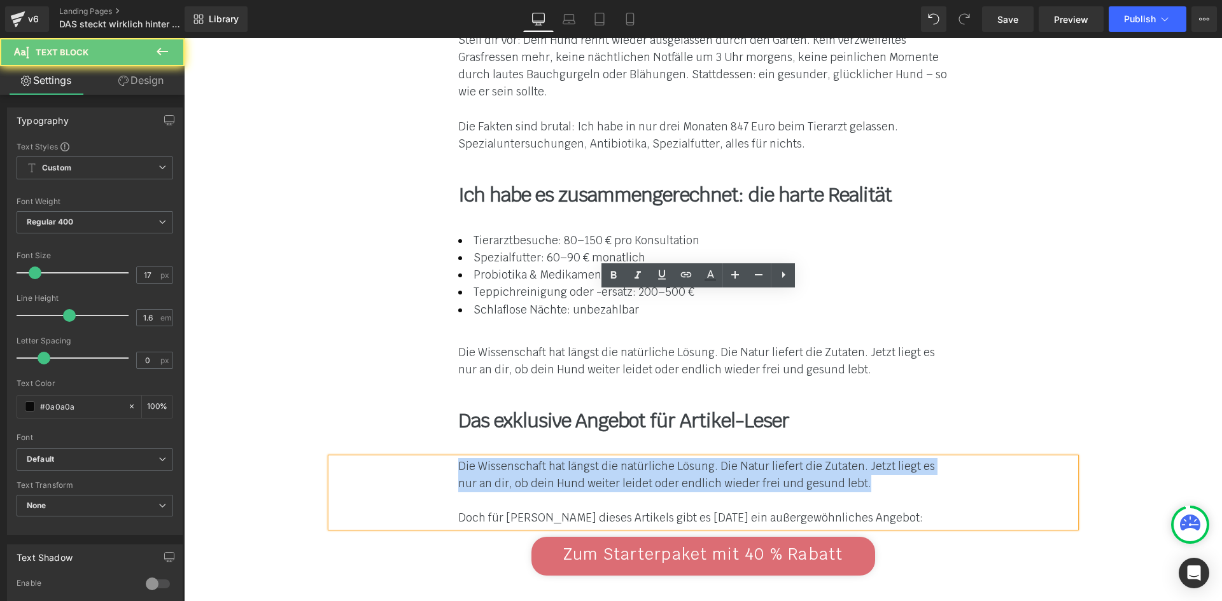
click at [506, 459] on font "Die Wissenschaft hat längst die natürliche Lösung. Die Natur liefert die Zutate…" at bounding box center [696, 474] width 477 height 31
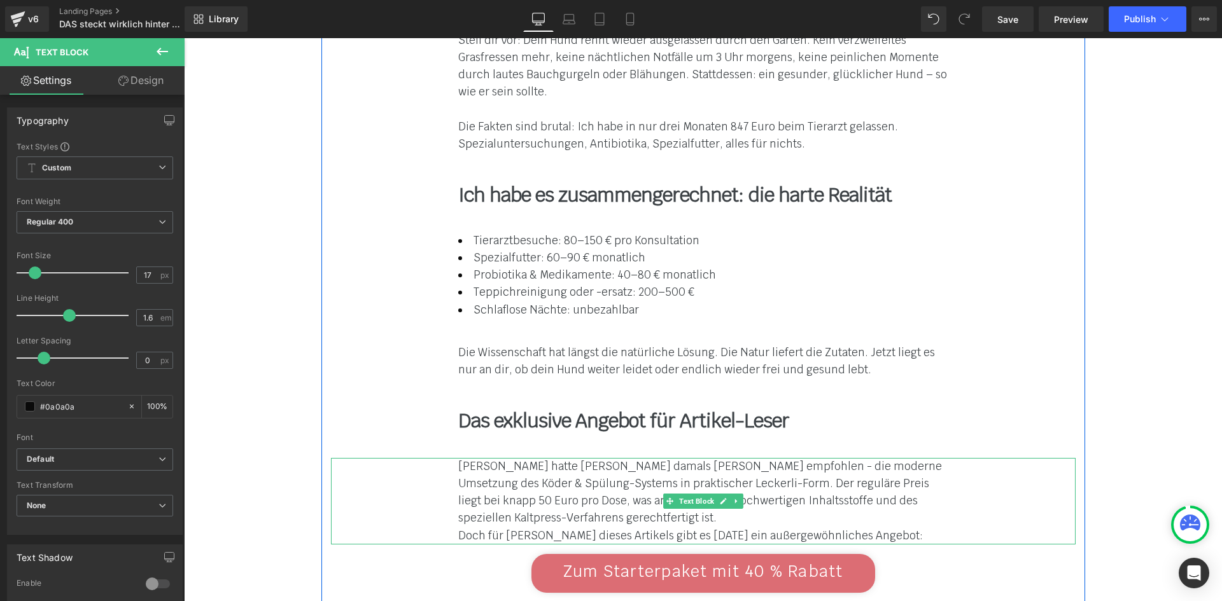
click at [528, 529] on font "Doch für [PERSON_NAME] dieses Artikels gibt es [DATE] ein außergewöhnliches Ang…" at bounding box center [690, 536] width 464 height 14
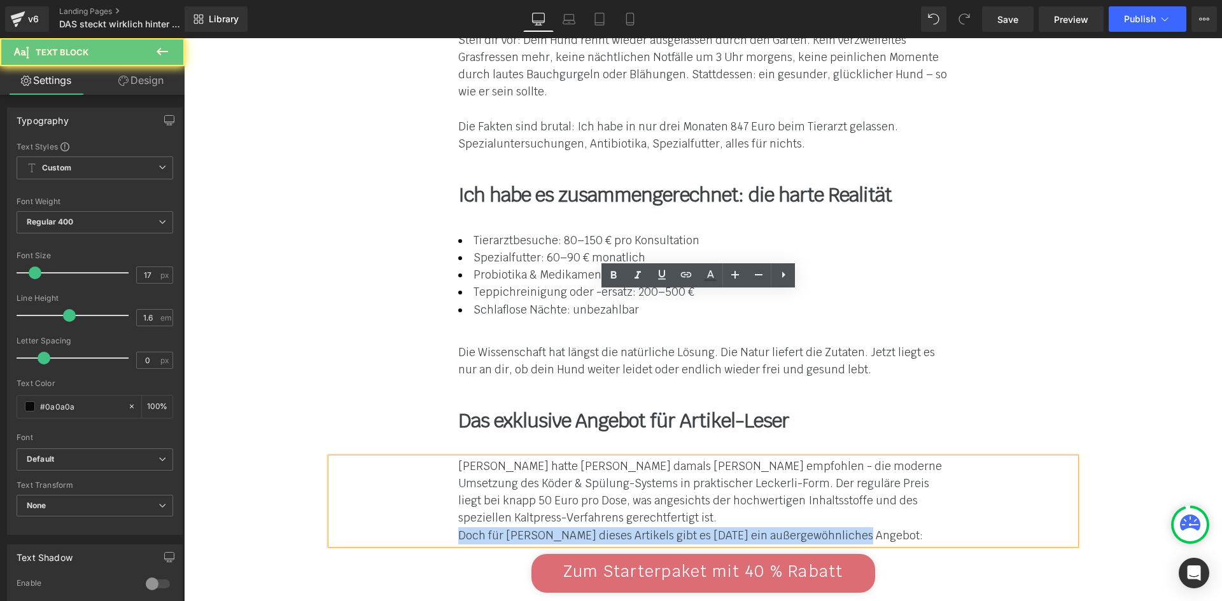
click at [528, 529] on font "Doch für [PERSON_NAME] dieses Artikels gibt es [DATE] ein außergewöhnliches Ang…" at bounding box center [690, 536] width 464 height 14
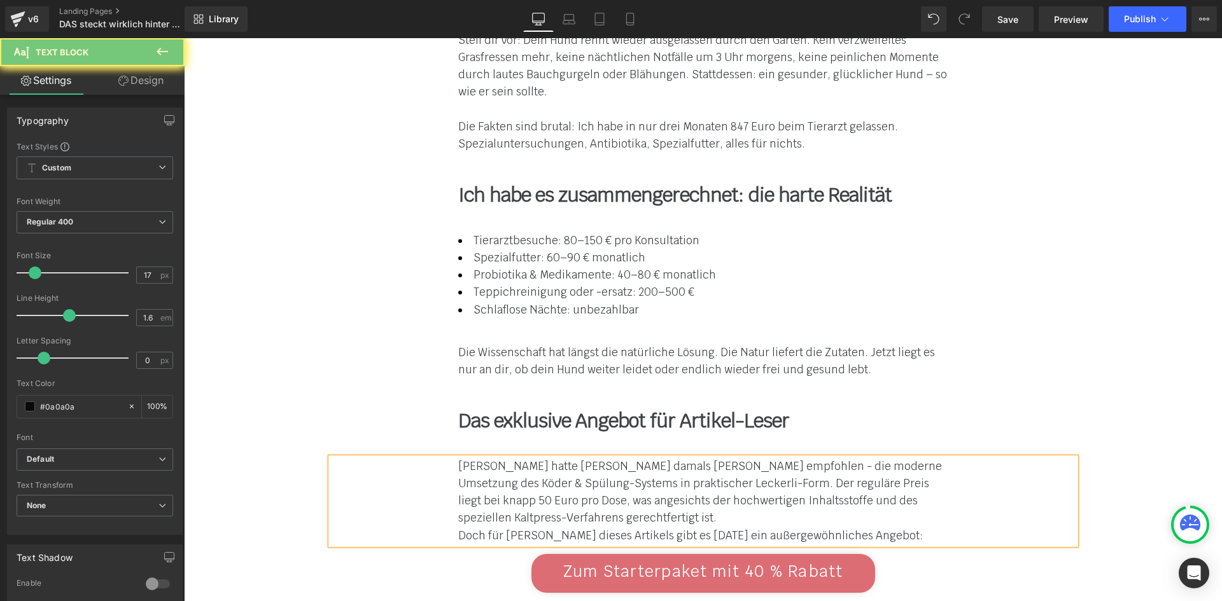
click at [566, 458] on div "[PERSON_NAME] hatte [PERSON_NAME] damals [PERSON_NAME] empfohlen - die moderne …" at bounding box center [703, 492] width 490 height 69
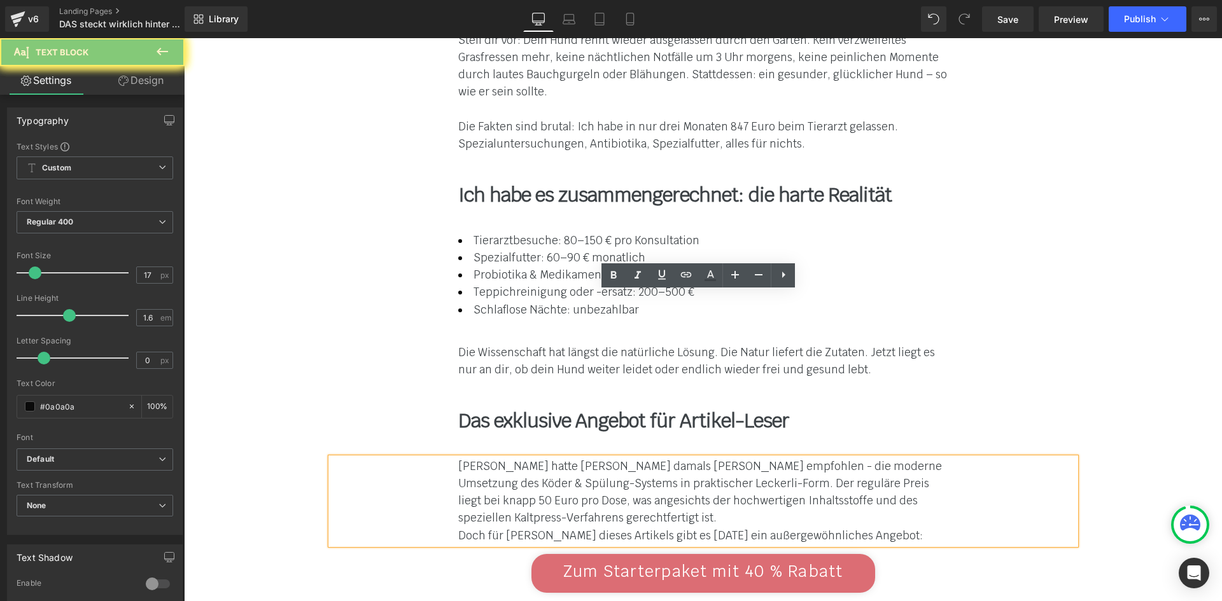
click at [464, 529] on font "Doch für [PERSON_NAME] dieses Artikels gibt es [DATE] ein außergewöhnliches Ang…" at bounding box center [690, 536] width 464 height 14
click at [452, 458] on div "[PERSON_NAME] hatte [PERSON_NAME] damals [PERSON_NAME] empfohlen - die moderne …" at bounding box center [703, 501] width 744 height 87
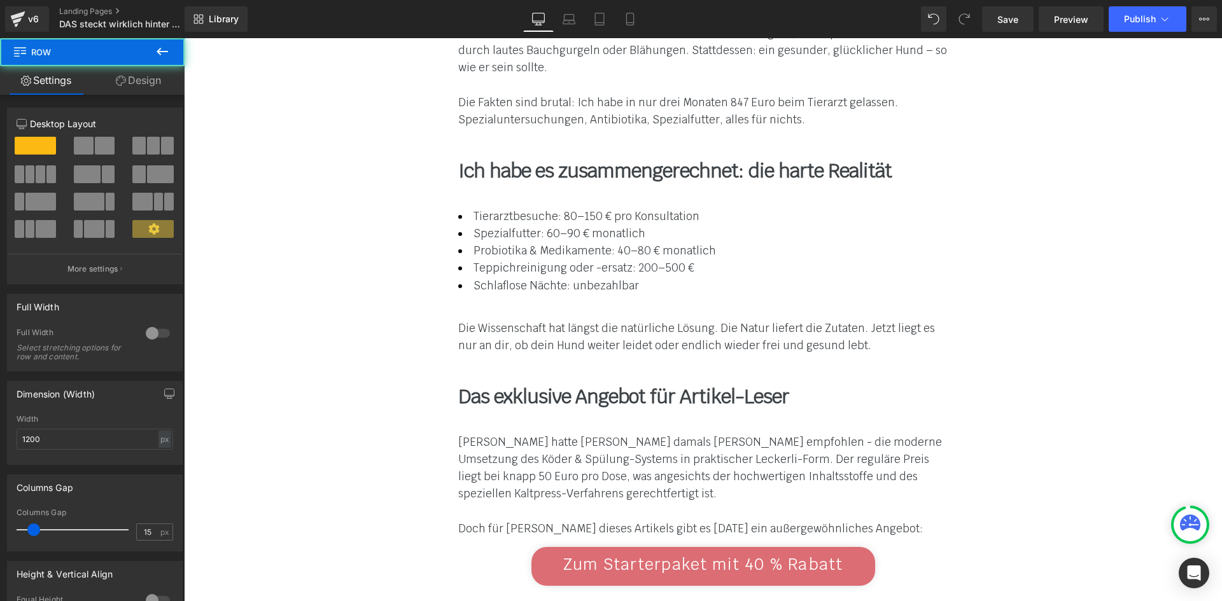
scroll to position [9283, 0]
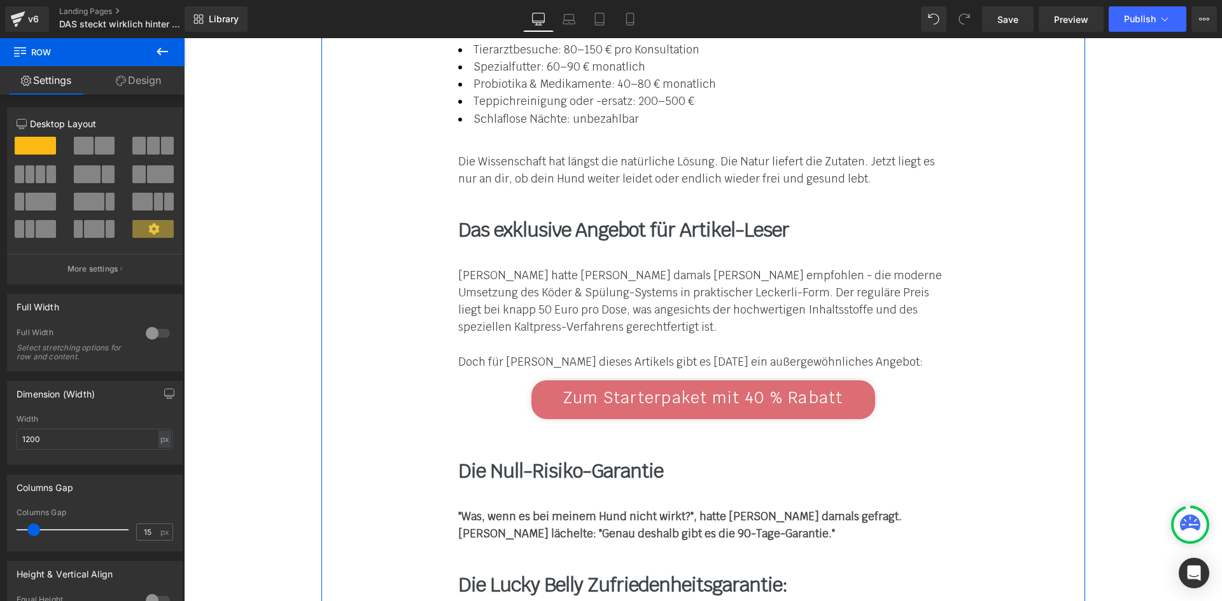
click at [538, 380] on link "Zum Starterpaket mit 40 % Rabatt" at bounding box center [703, 399] width 344 height 39
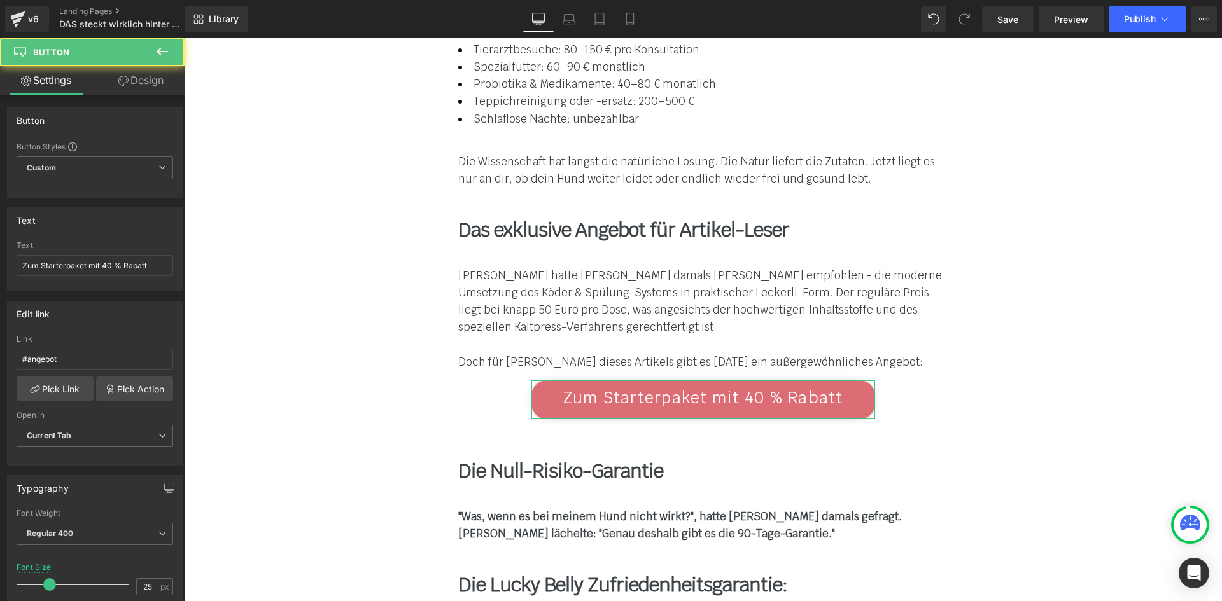
click at [132, 85] on link "Design" at bounding box center [141, 80] width 92 height 29
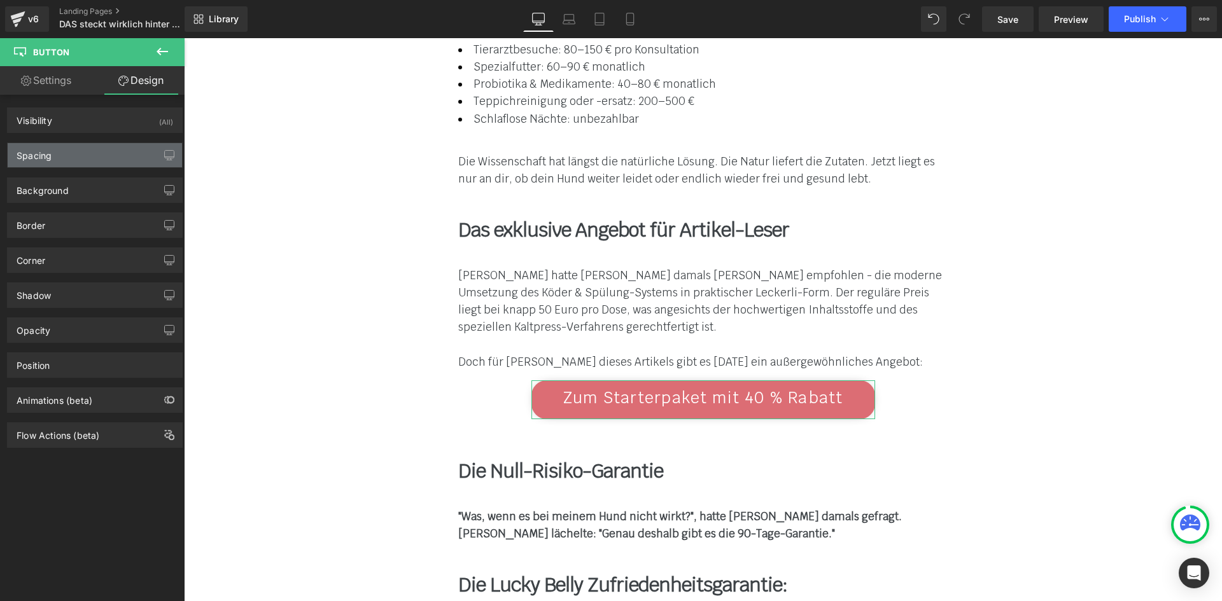
click at [88, 154] on div "Spacing" at bounding box center [95, 155] width 174 height 24
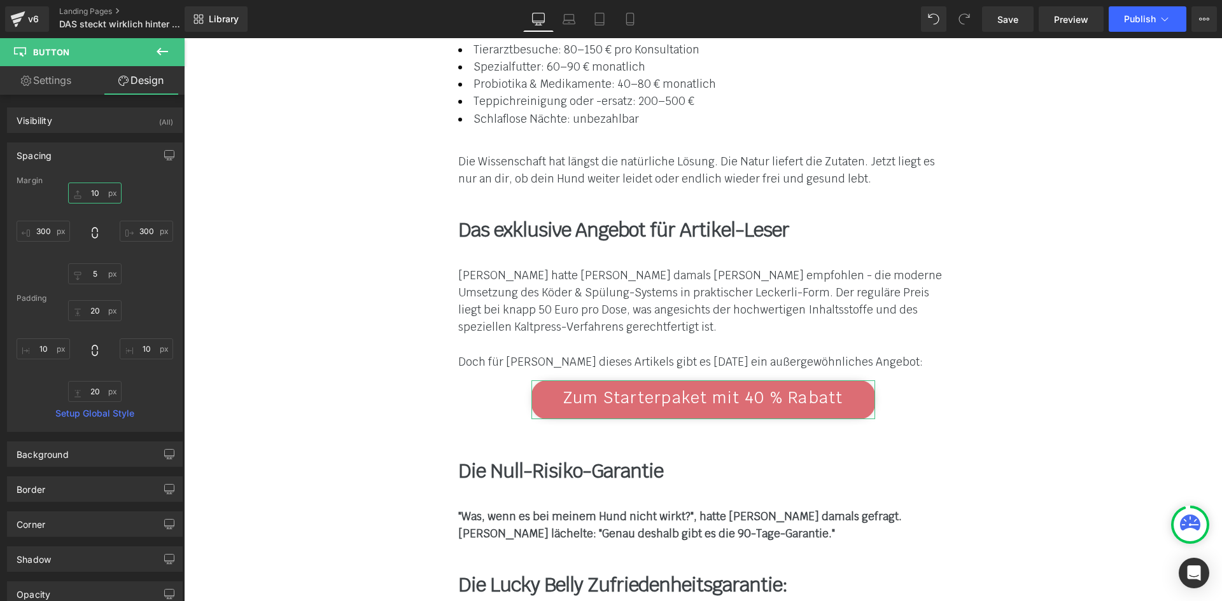
click at [95, 193] on input "10" at bounding box center [94, 193] width 53 height 21
type input "20"
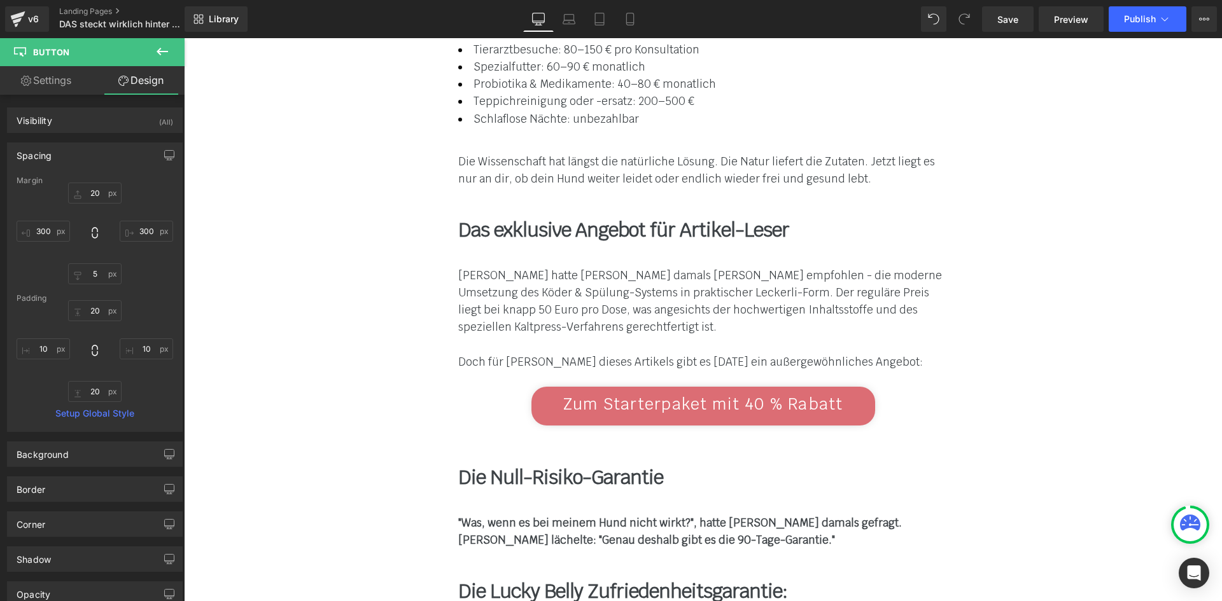
click at [461, 374] on div "Zum Starterpaket mit 40 % Rabatt Button" at bounding box center [703, 401] width 744 height 55
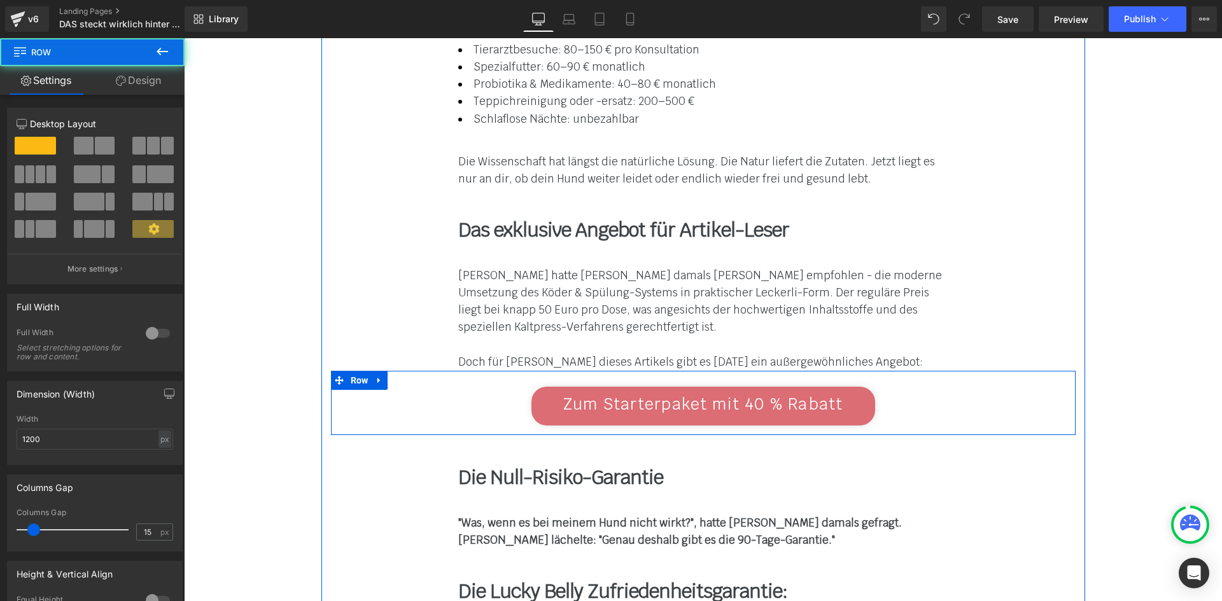
click at [576, 267] on div "[PERSON_NAME] hatte [PERSON_NAME] damals [PERSON_NAME] empfohlen - die moderne …" at bounding box center [703, 301] width 490 height 69
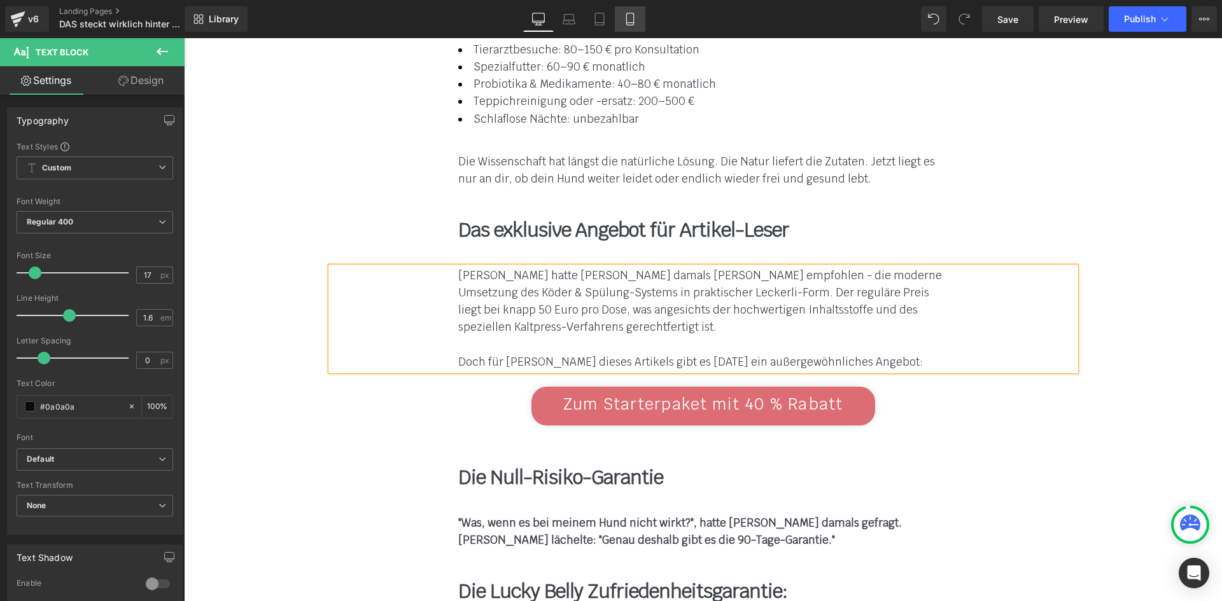
click at [627, 15] on icon at bounding box center [629, 19] width 13 height 13
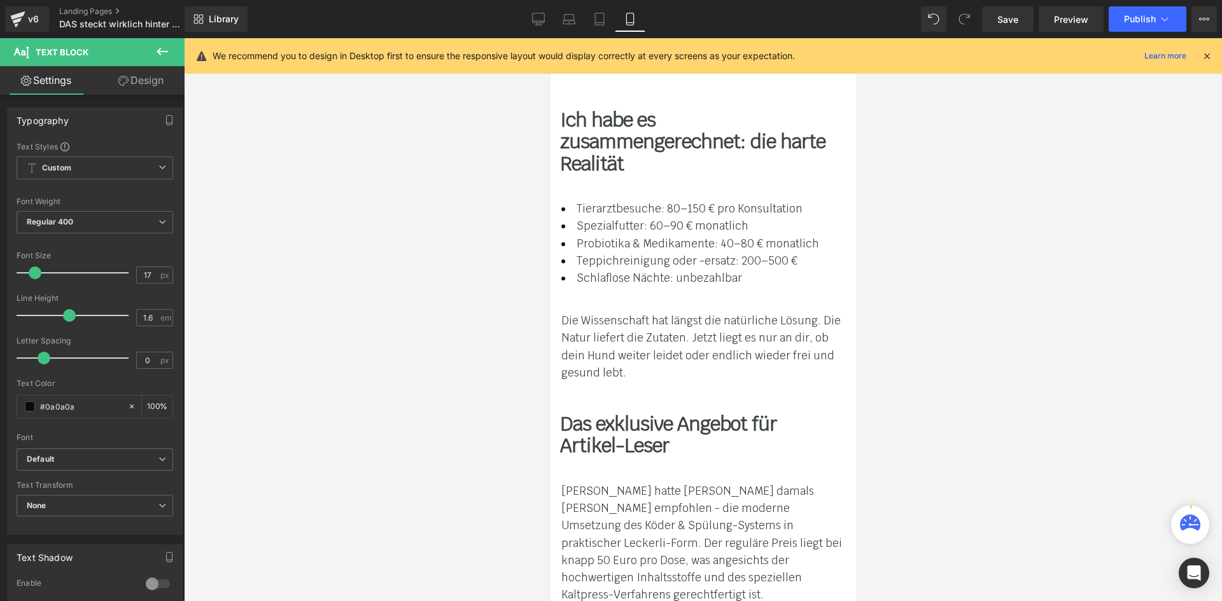
scroll to position [9743, 0]
click at [536, 21] on icon at bounding box center [538, 21] width 12 height 0
type input "100"
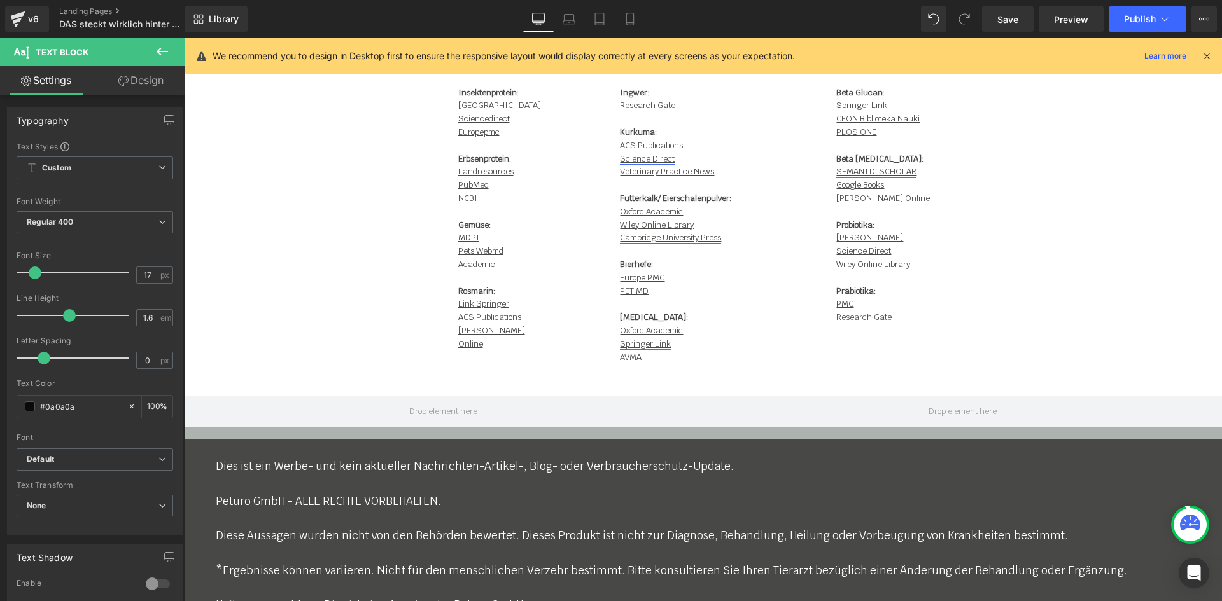
scroll to position [11956, 0]
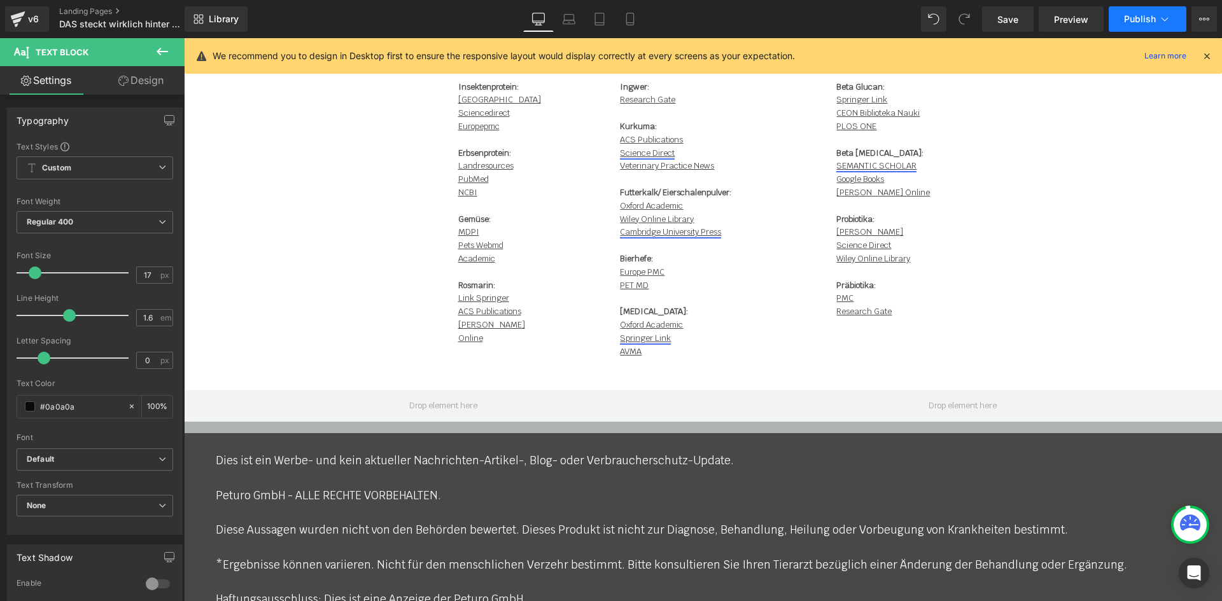
click at [1130, 21] on span "Publish" at bounding box center [1140, 19] width 32 height 10
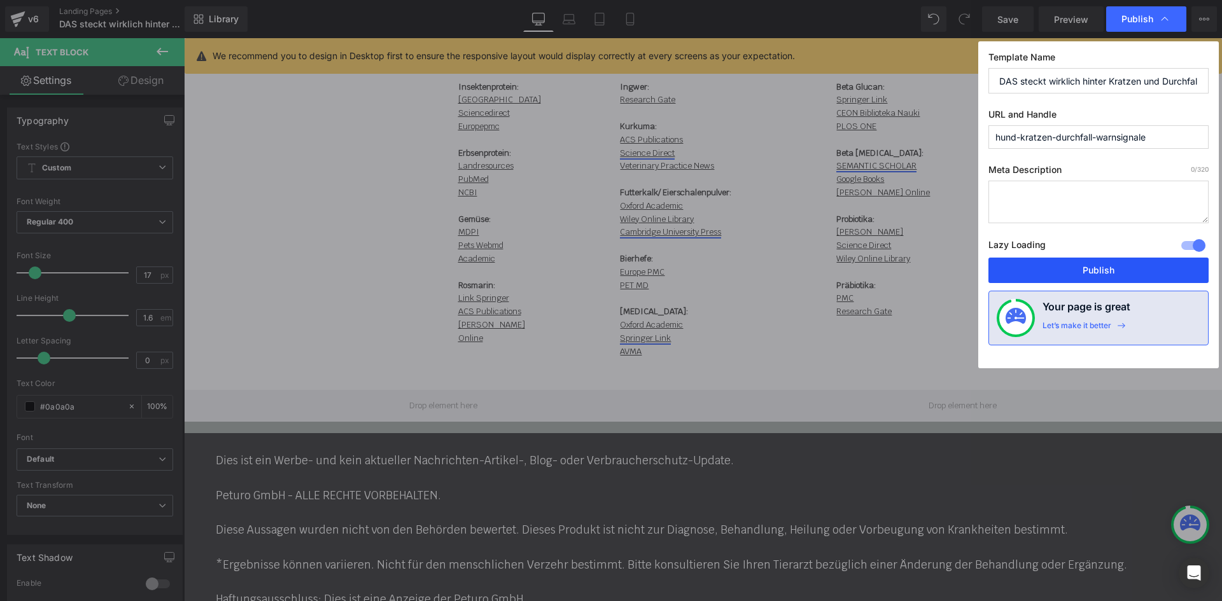
click at [1097, 265] on button "Publish" at bounding box center [1098, 270] width 220 height 25
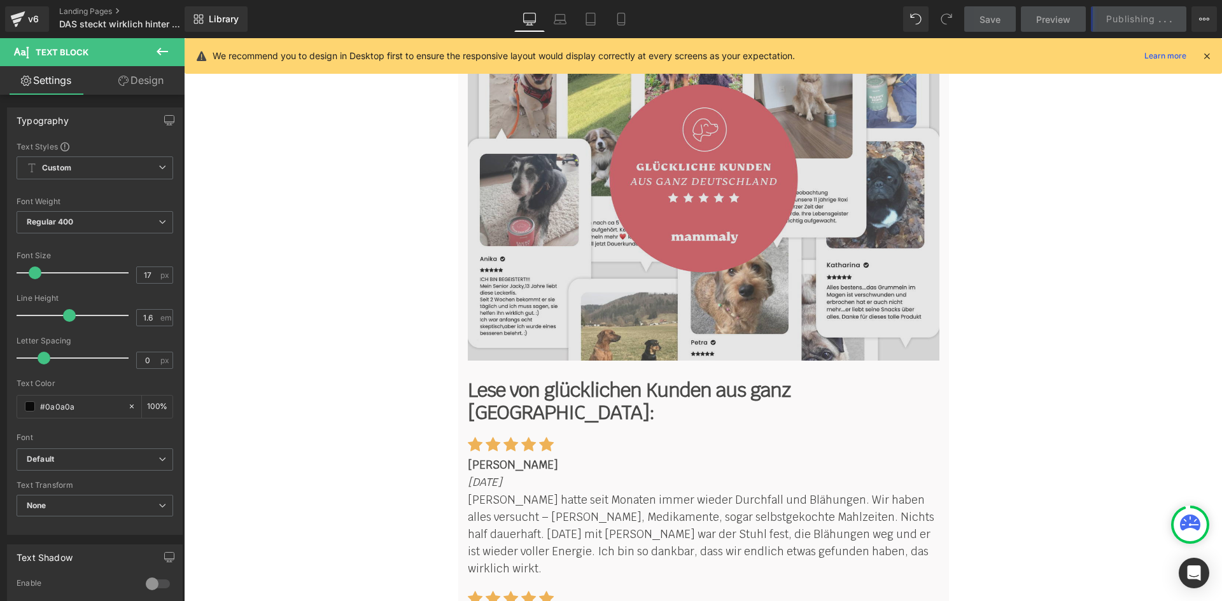
scroll to position [10493, 0]
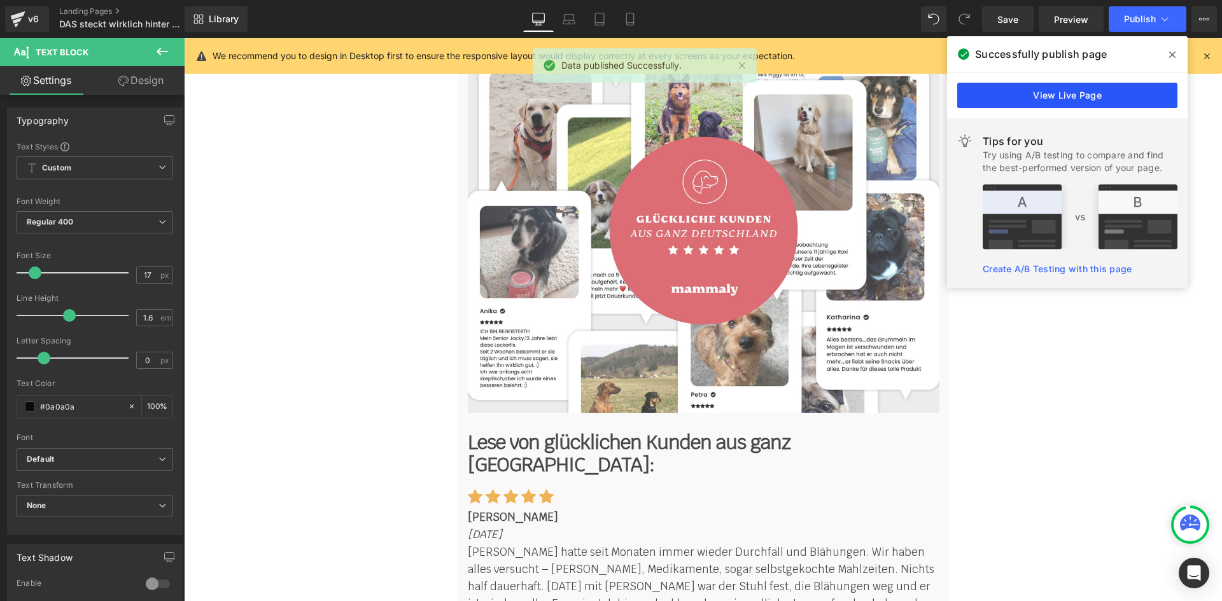
click at [1077, 84] on link "View Live Page" at bounding box center [1067, 95] width 220 height 25
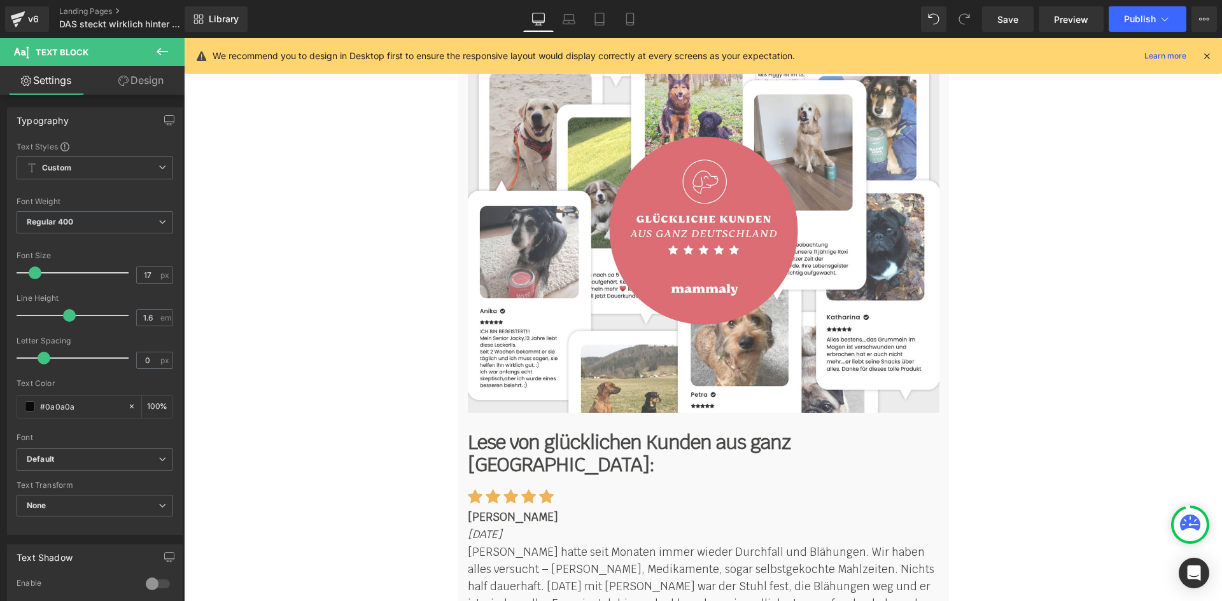
click at [1204, 59] on icon at bounding box center [1206, 55] width 11 height 11
